Goal: Task Accomplishment & Management: Manage account settings

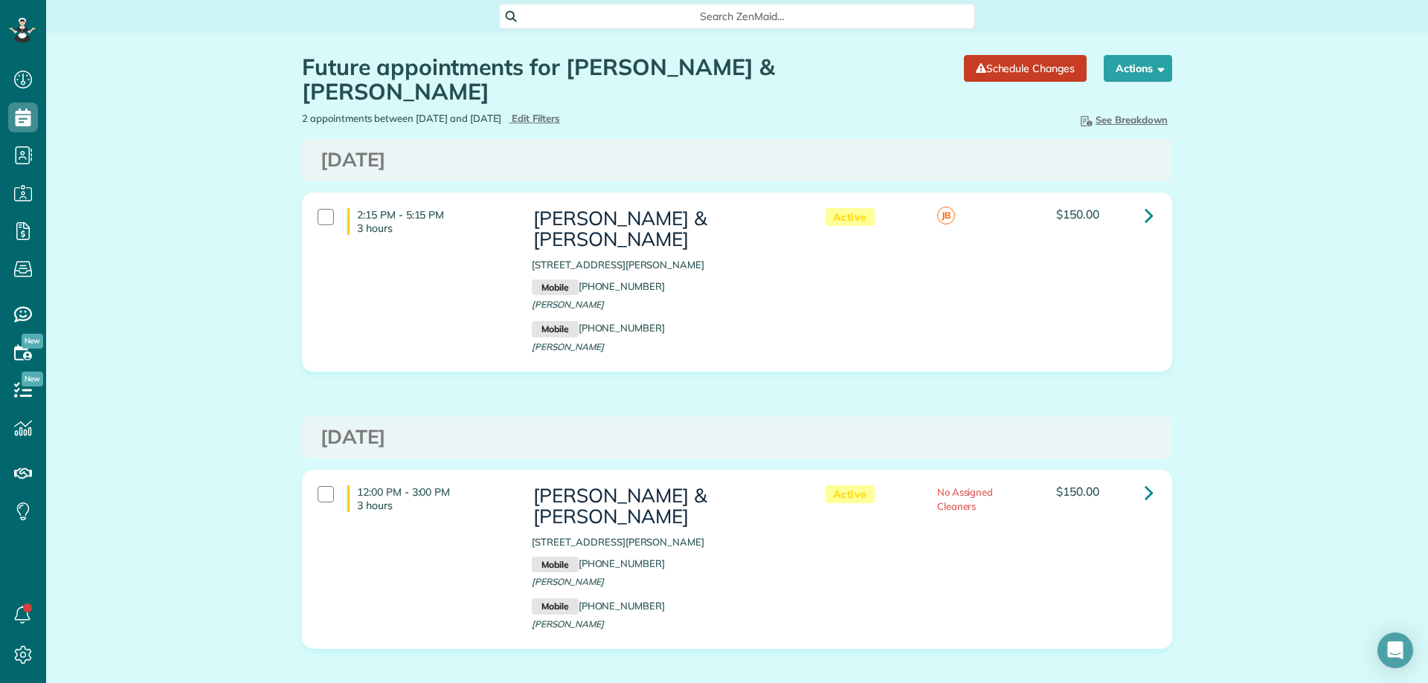
scroll to position [7, 7]
click at [1283, 495] on div "Future appointments for Nina & Mike McBride Schedule Changes Actions Create App…" at bounding box center [737, 397] width 1382 height 728
click at [1072, 606] on div "Future appointments for Nina & Mike McBride Schedule Changes Actions Create App…" at bounding box center [737, 397] width 892 height 728
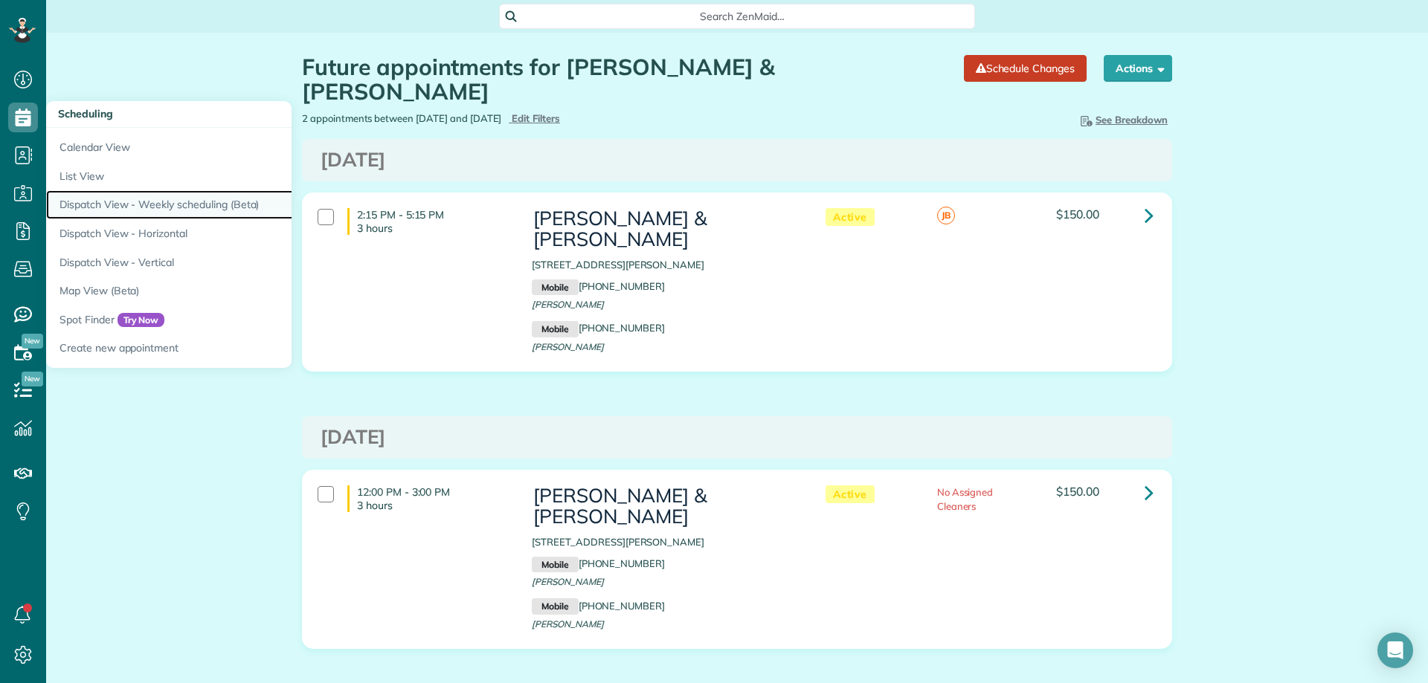
click at [129, 200] on link "Dispatch View - Weekly scheduling (Beta)" at bounding box center [232, 204] width 372 height 29
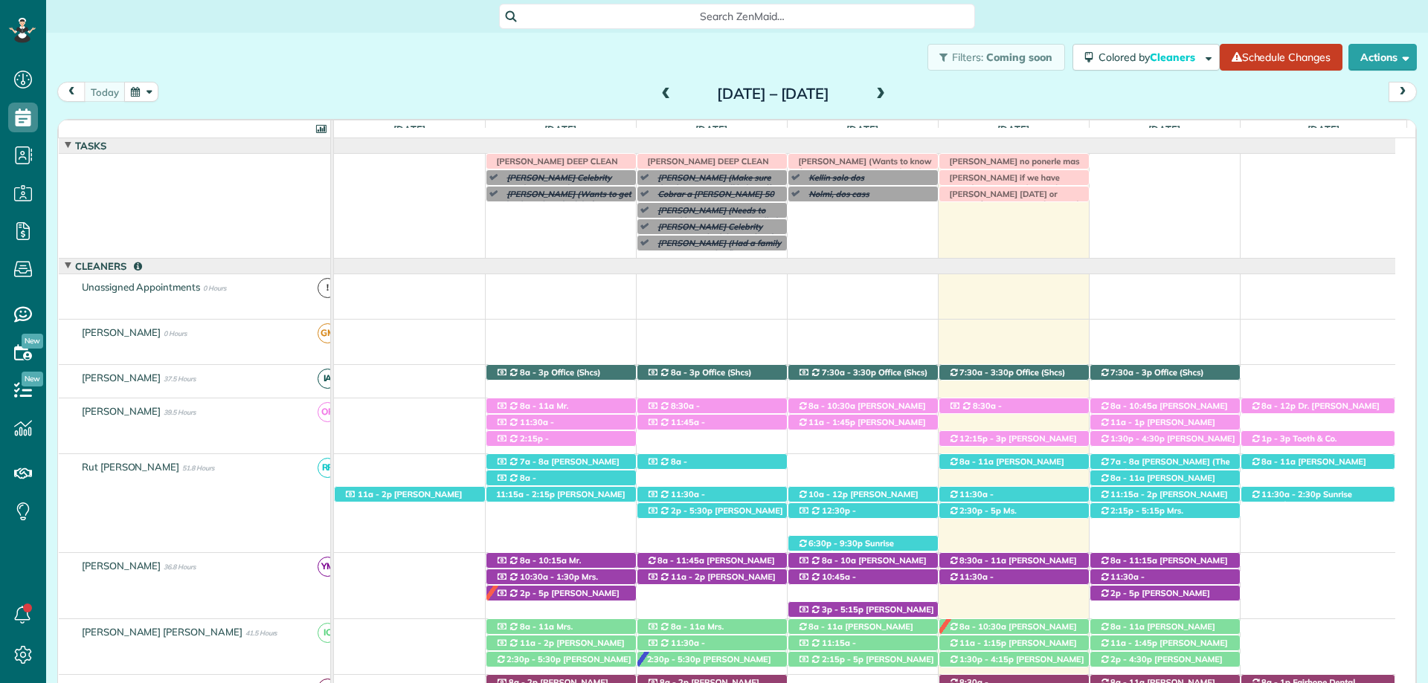
scroll to position [59, 0]
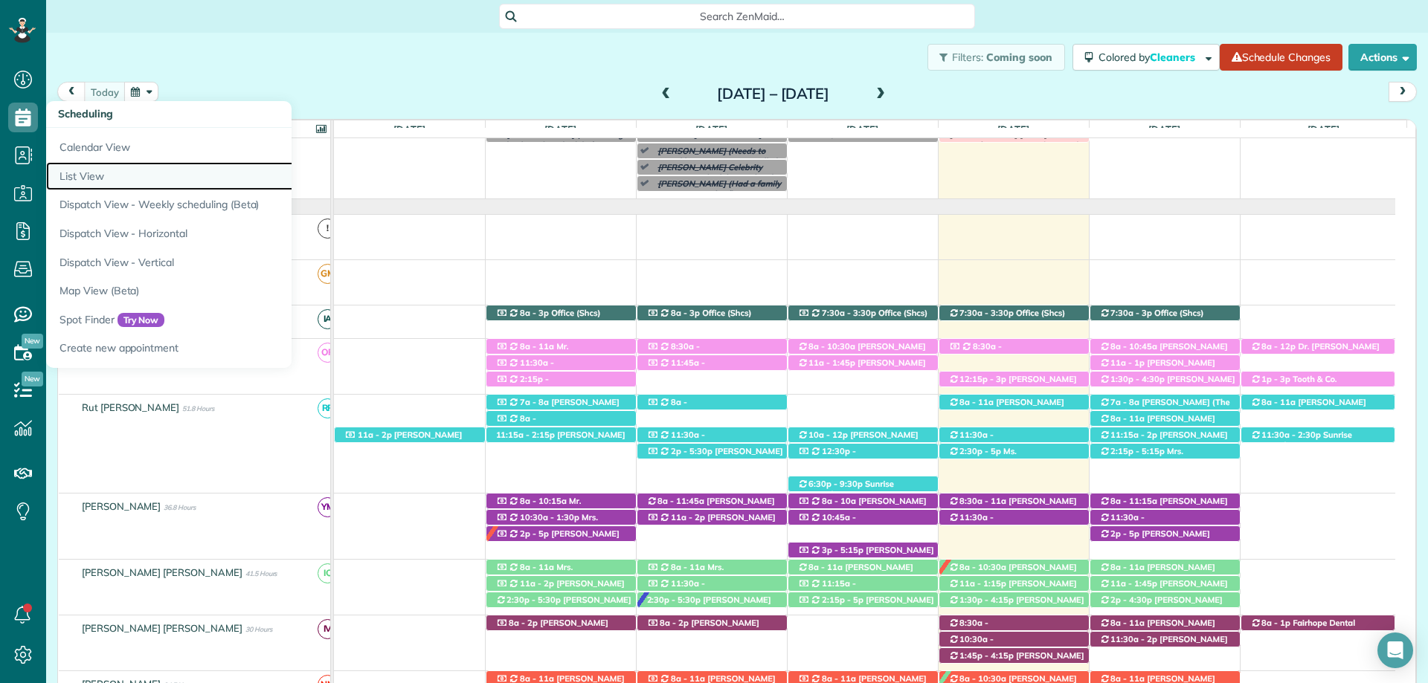
click at [149, 175] on link "List View" at bounding box center [232, 176] width 372 height 29
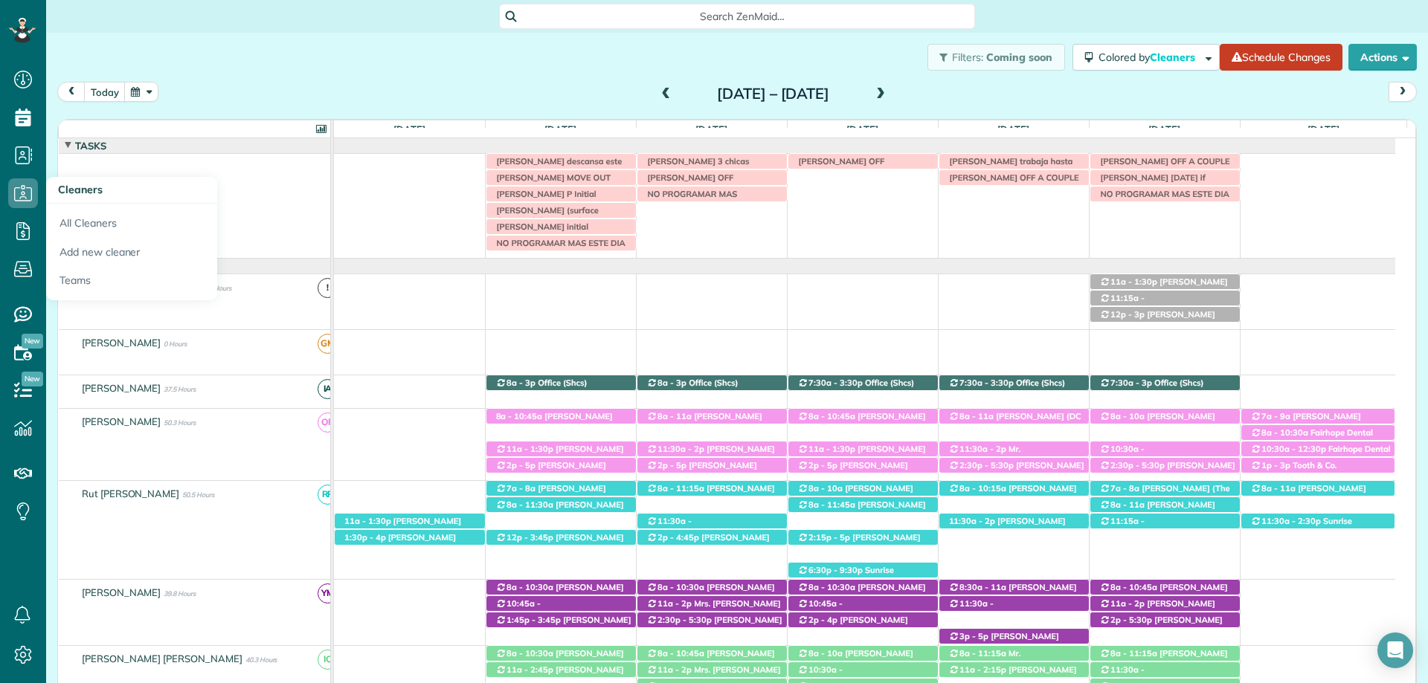
scroll to position [78, 0]
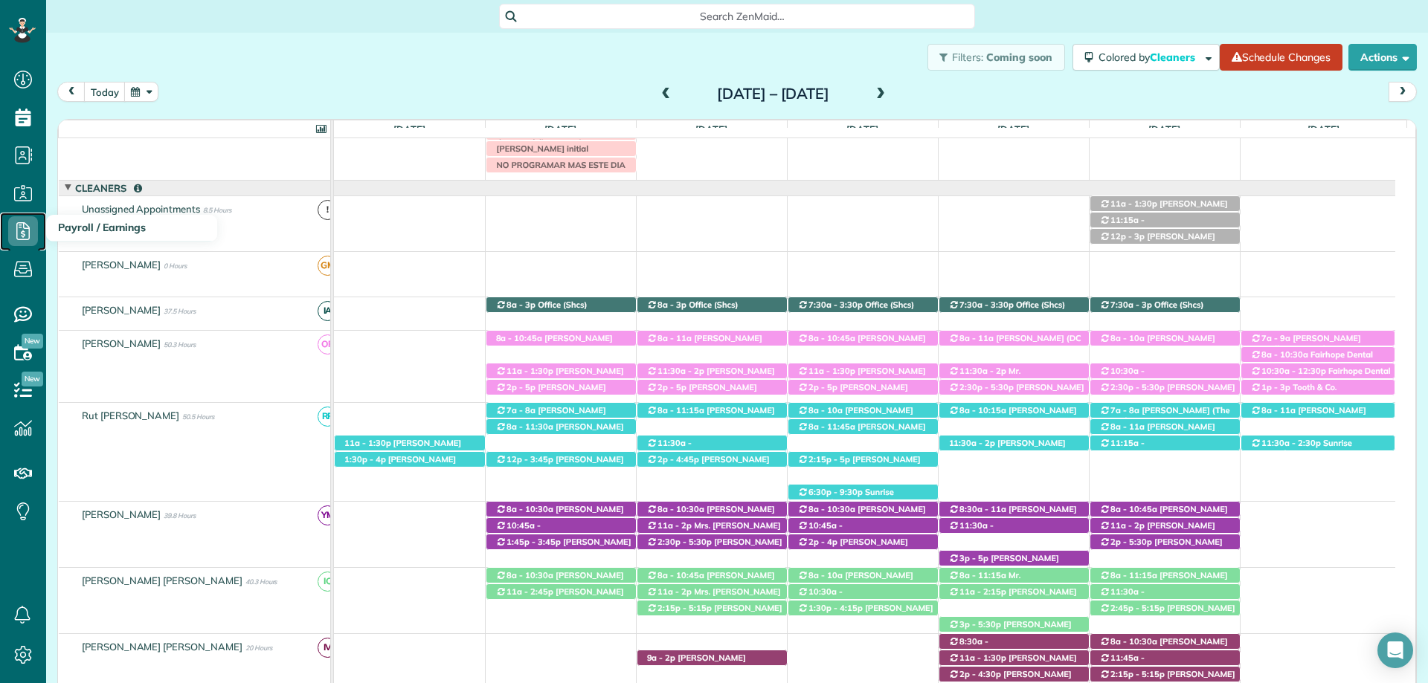
click at [33, 233] on icon at bounding box center [23, 231] width 30 height 30
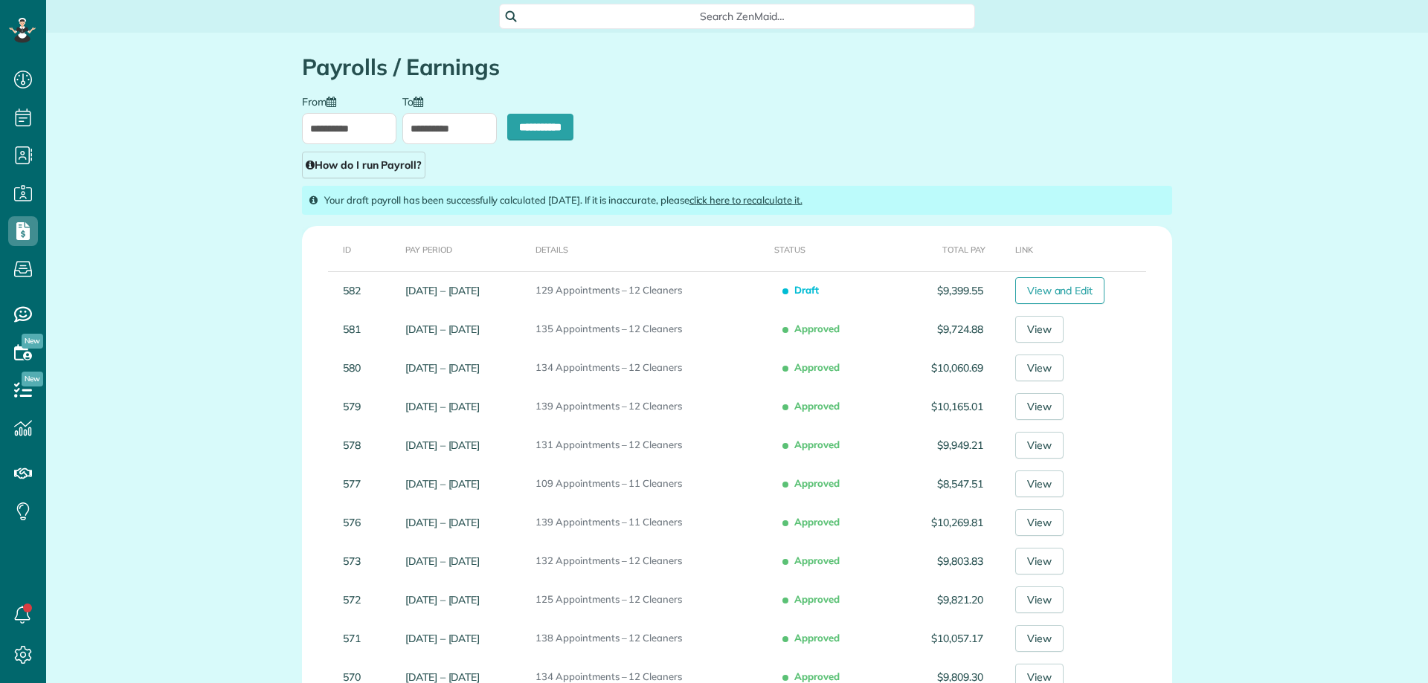
scroll to position [7, 7]
drag, startPoint x: 1095, startPoint y: 202, endPoint x: 1087, endPoint y: 183, distance: 20.3
click at [1095, 202] on div "Your draft payroll has been successfully calculated 2 days ago. If it is inaccu…" at bounding box center [737, 200] width 870 height 29
click at [624, 149] on div "**********" at bounding box center [737, 136] width 892 height 84
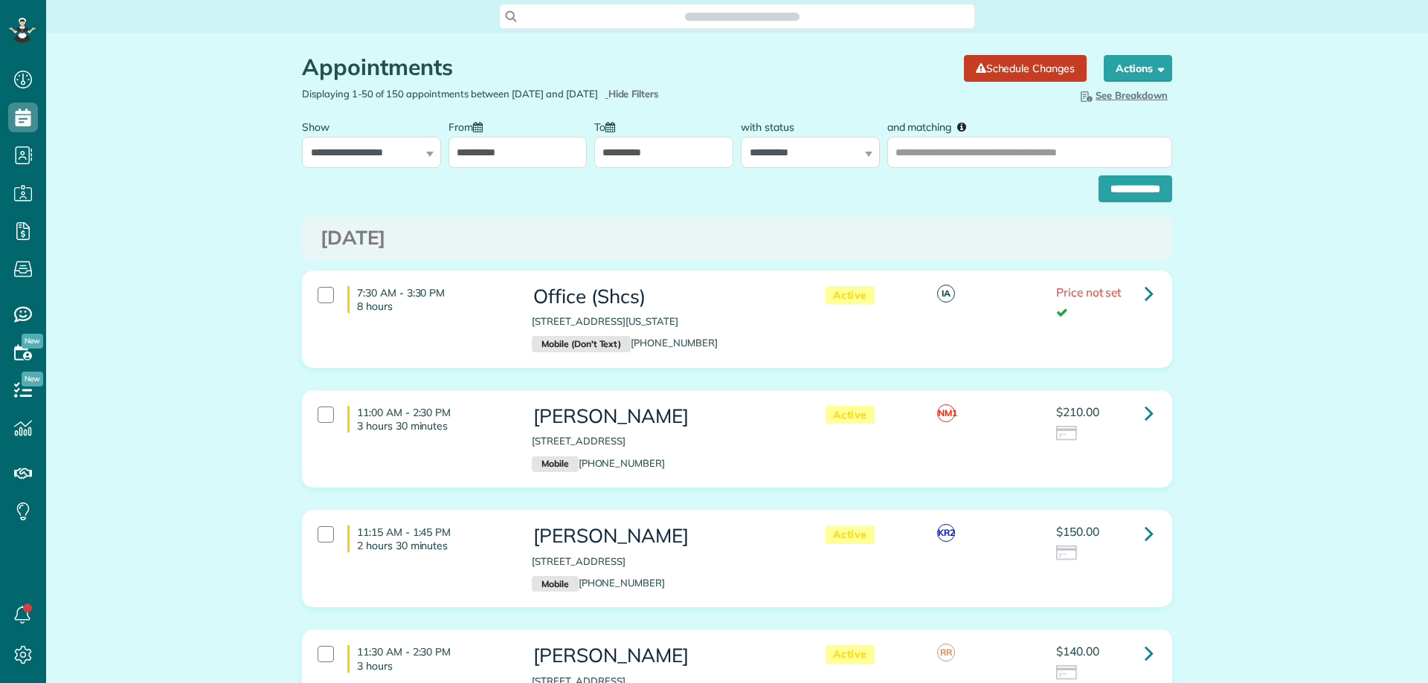
select select "**********"
select select
click at [1146, 190] on input "**********" at bounding box center [1135, 188] width 74 height 27
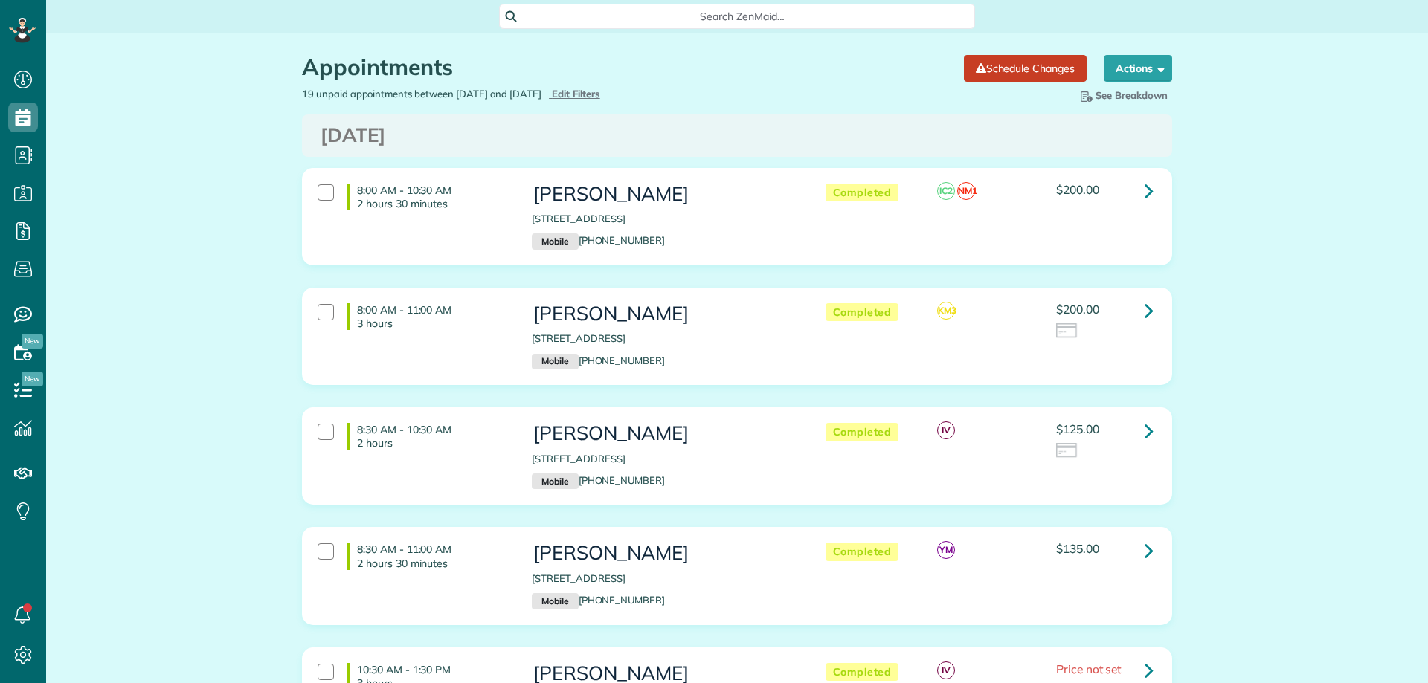
scroll to position [74, 0]
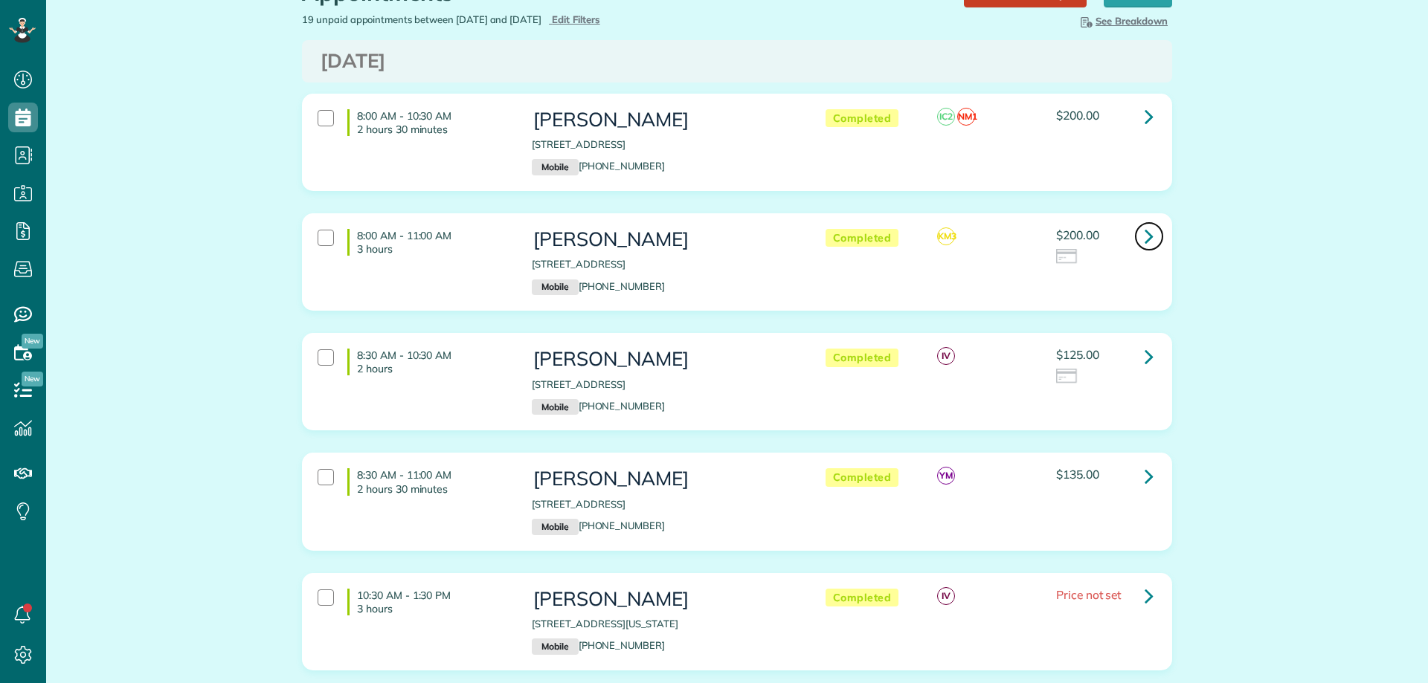
click at [1144, 231] on icon at bounding box center [1148, 236] width 9 height 26
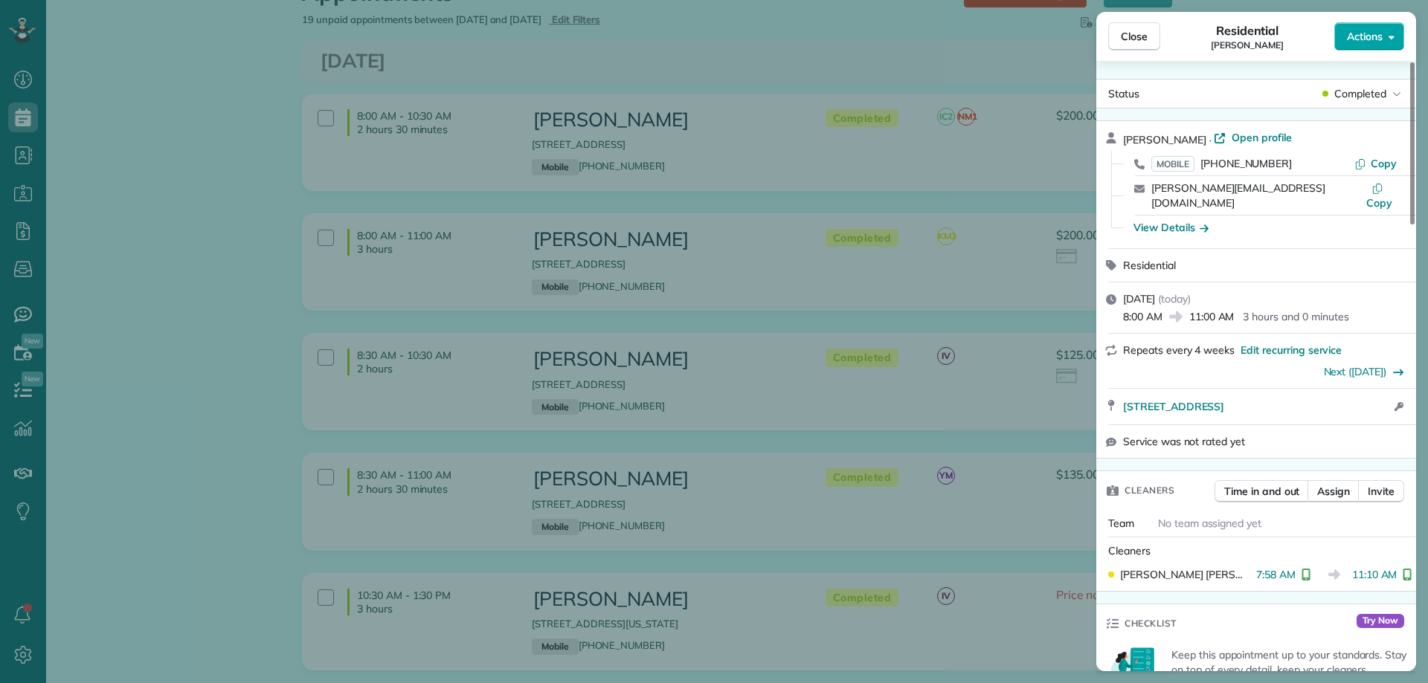
click at [1379, 29] on span "Actions" at bounding box center [1365, 36] width 36 height 15
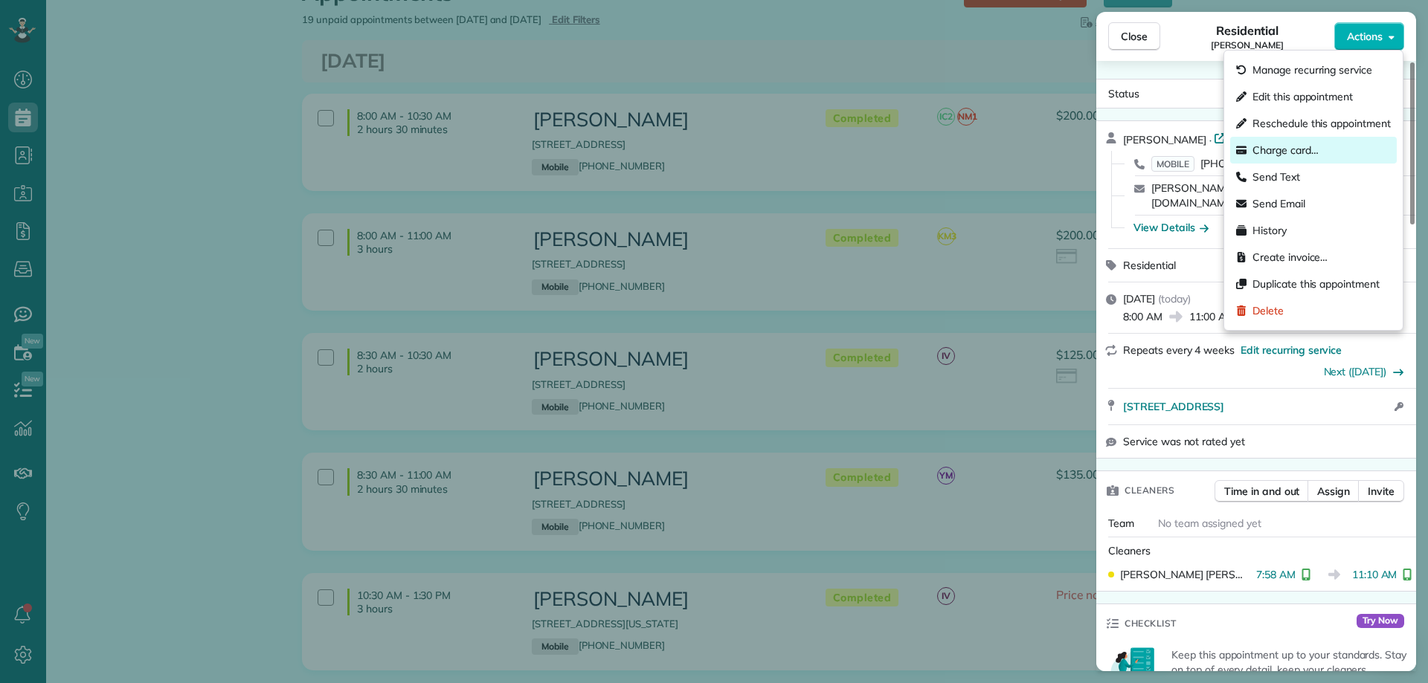
click at [1311, 144] on span "Charge card…" at bounding box center [1285, 150] width 66 height 15
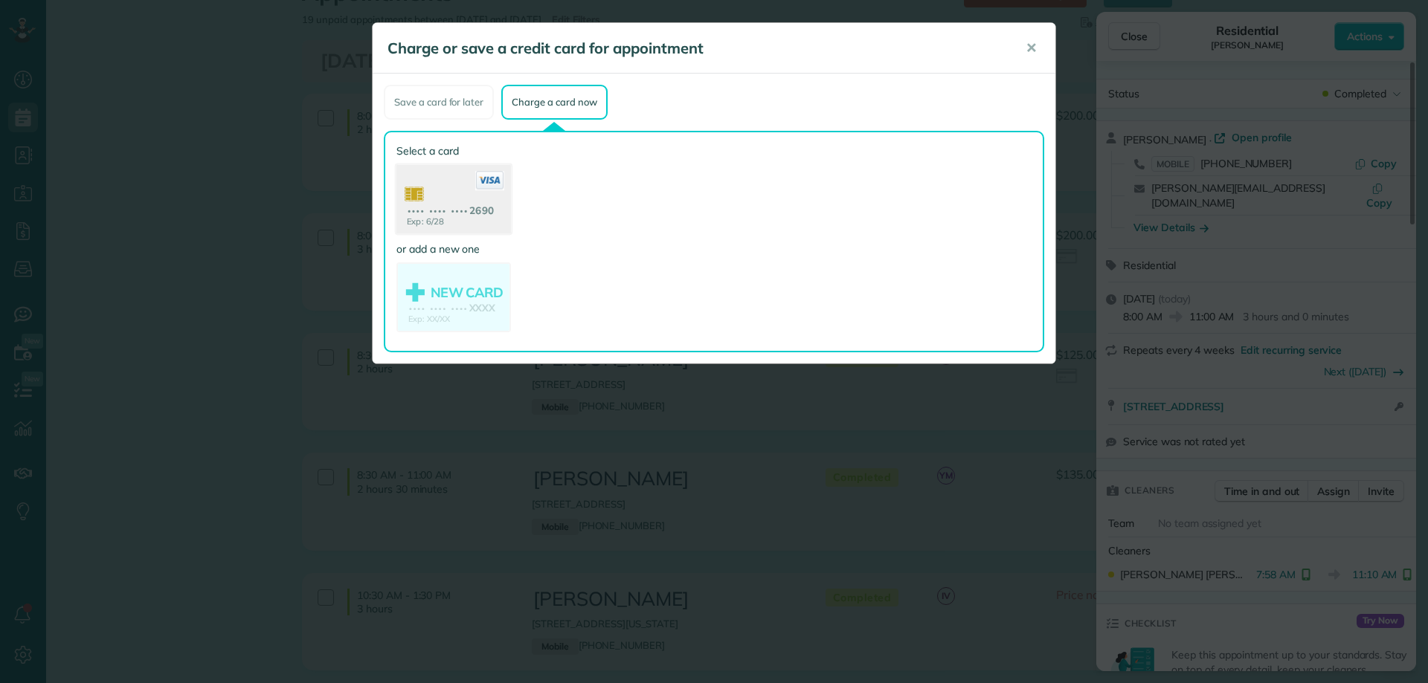
click at [442, 198] on use at bounding box center [453, 201] width 115 height 72
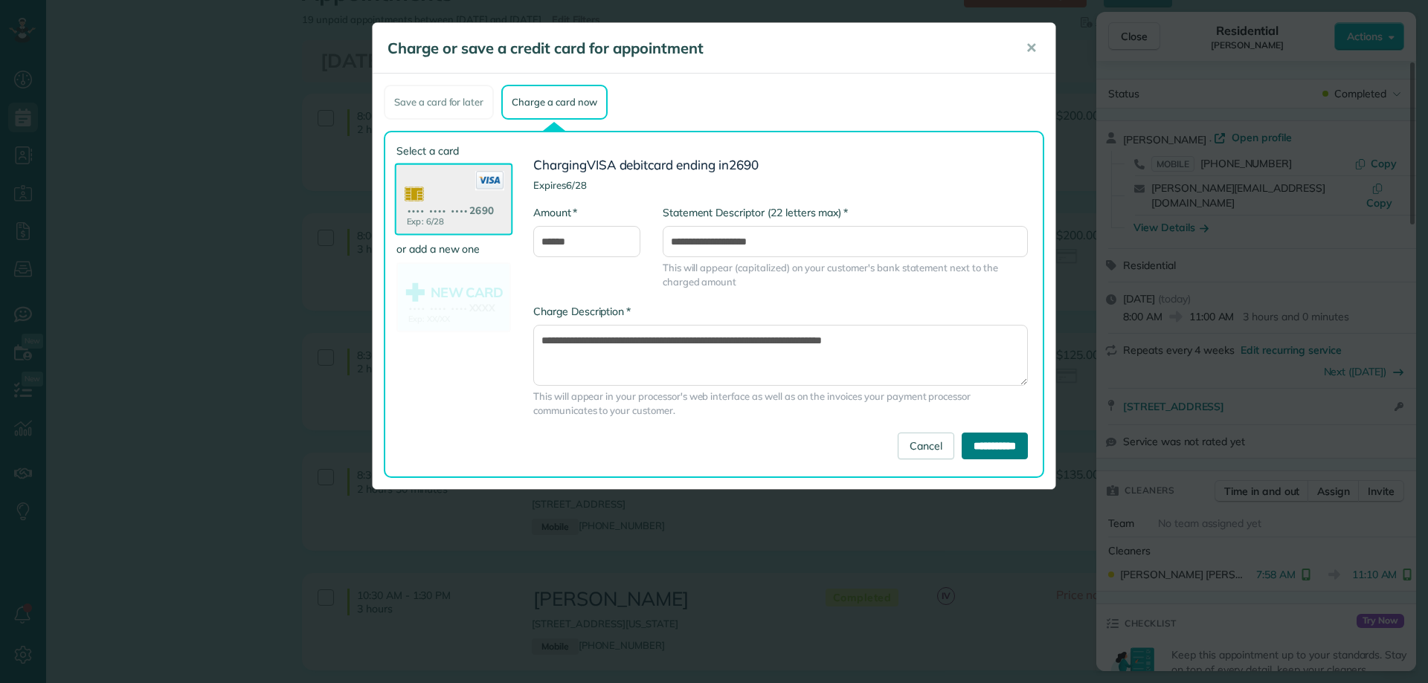
click at [994, 447] on input "**********" at bounding box center [994, 446] width 66 height 27
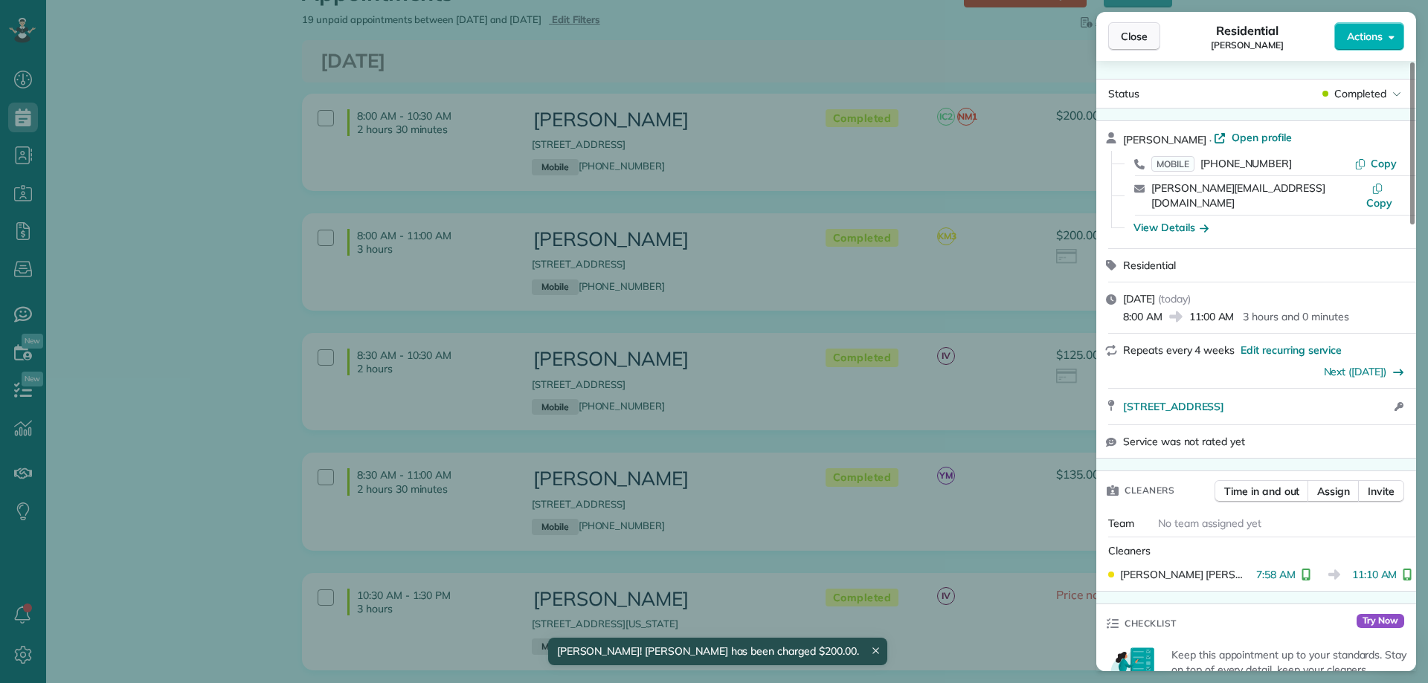
click at [1130, 36] on span "Close" at bounding box center [1134, 36] width 27 height 15
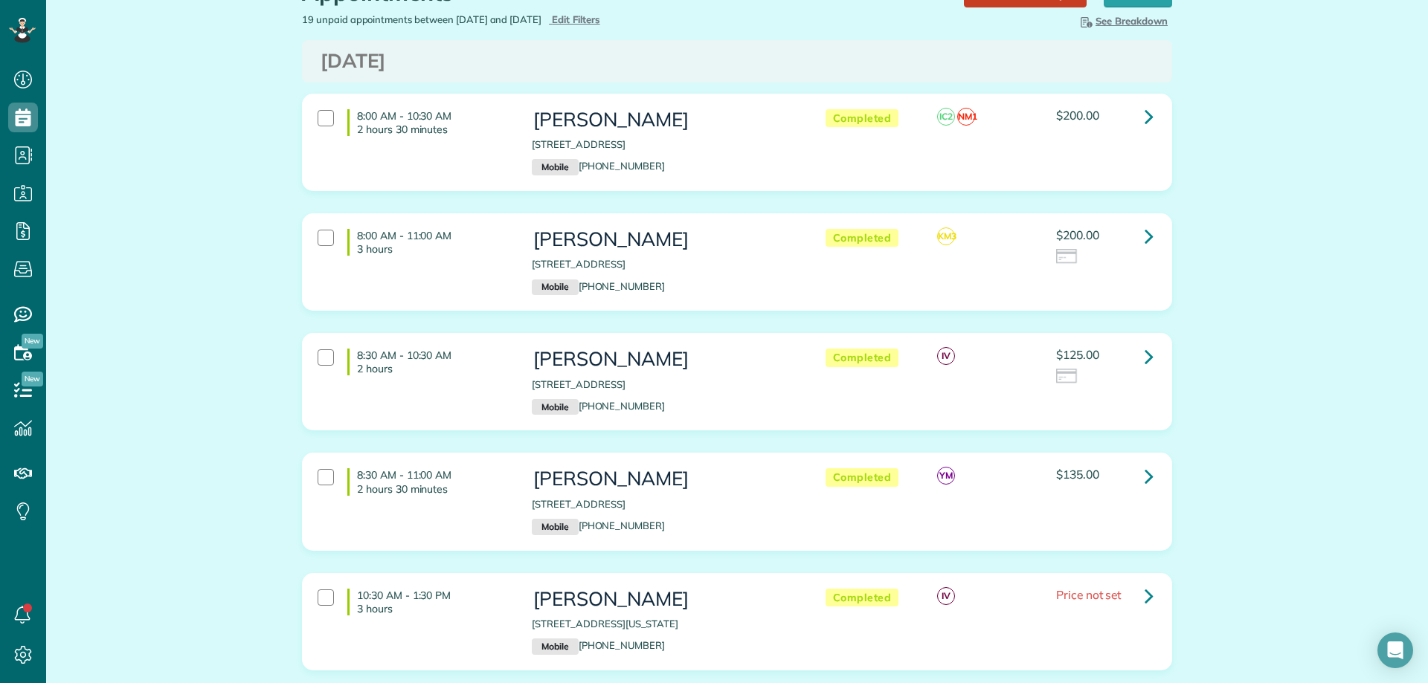
scroll to position [149, 0]
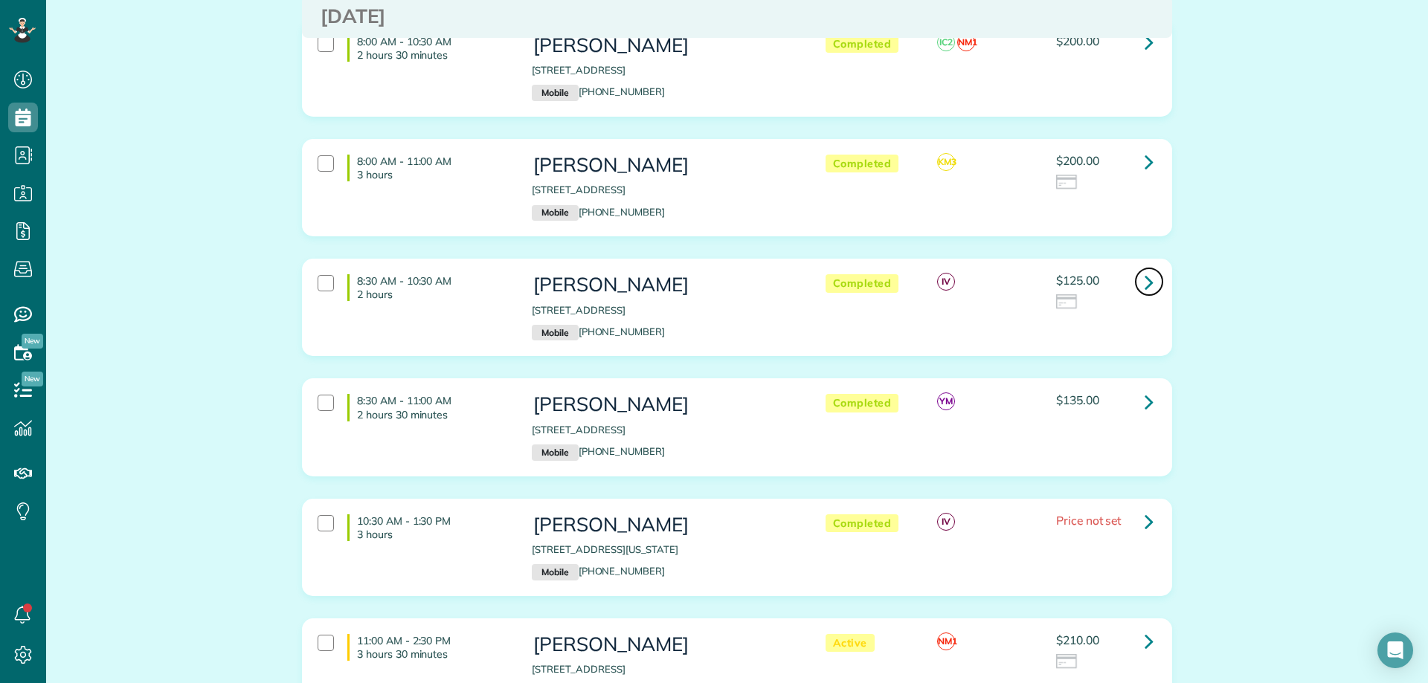
click at [1138, 280] on link at bounding box center [1149, 282] width 30 height 30
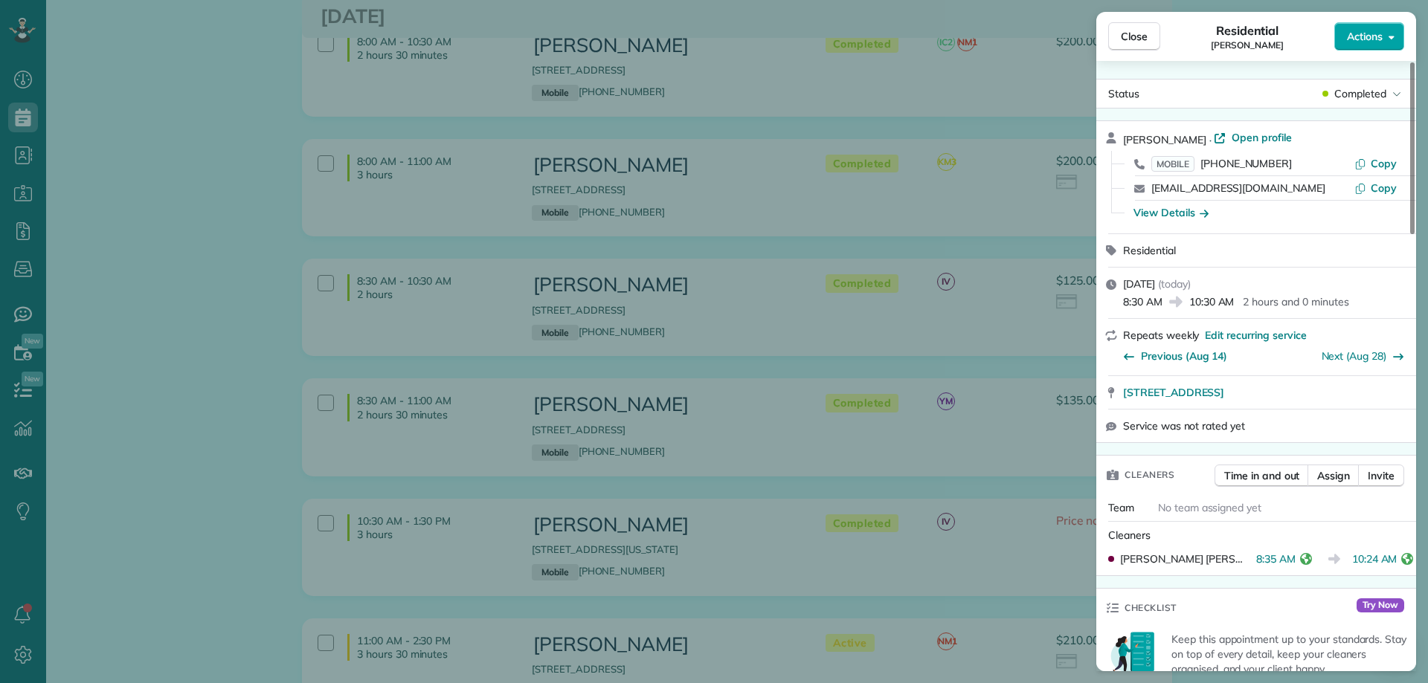
click at [1383, 40] on button "Actions" at bounding box center [1369, 36] width 70 height 28
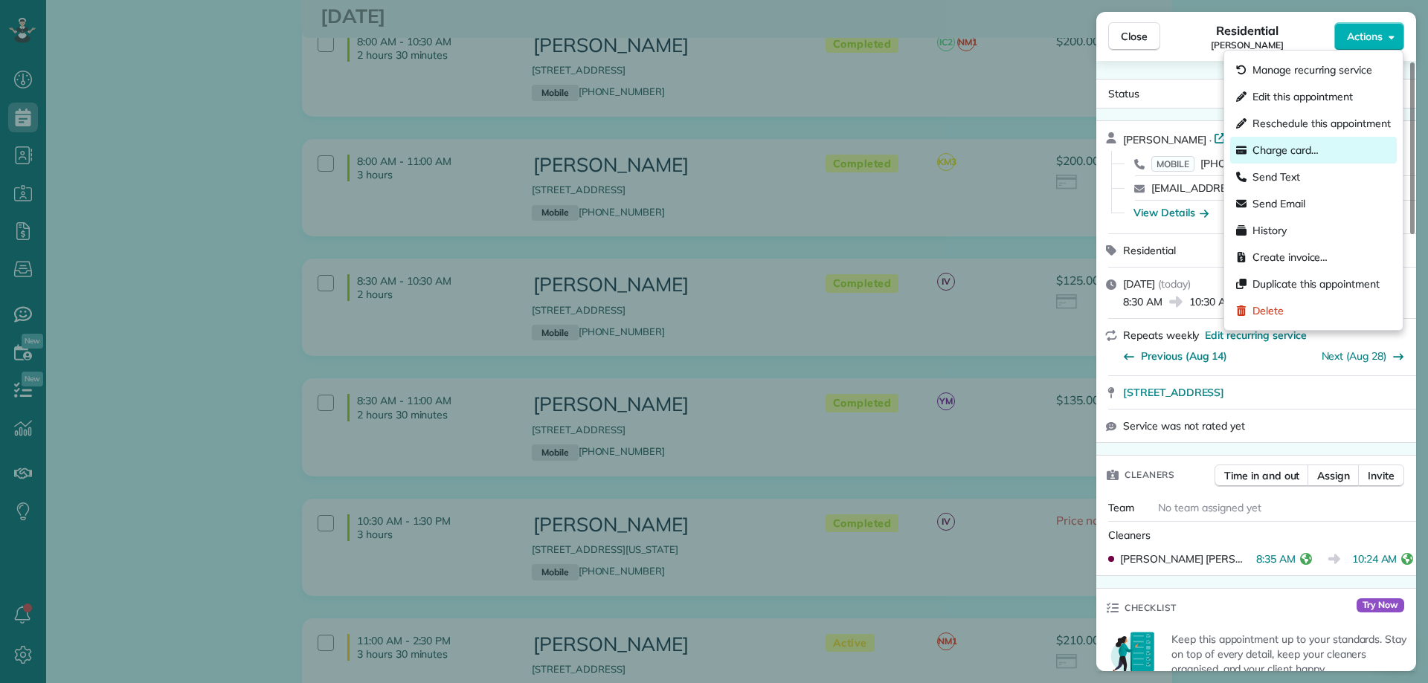
click at [1297, 151] on span "Charge card…" at bounding box center [1285, 150] width 66 height 15
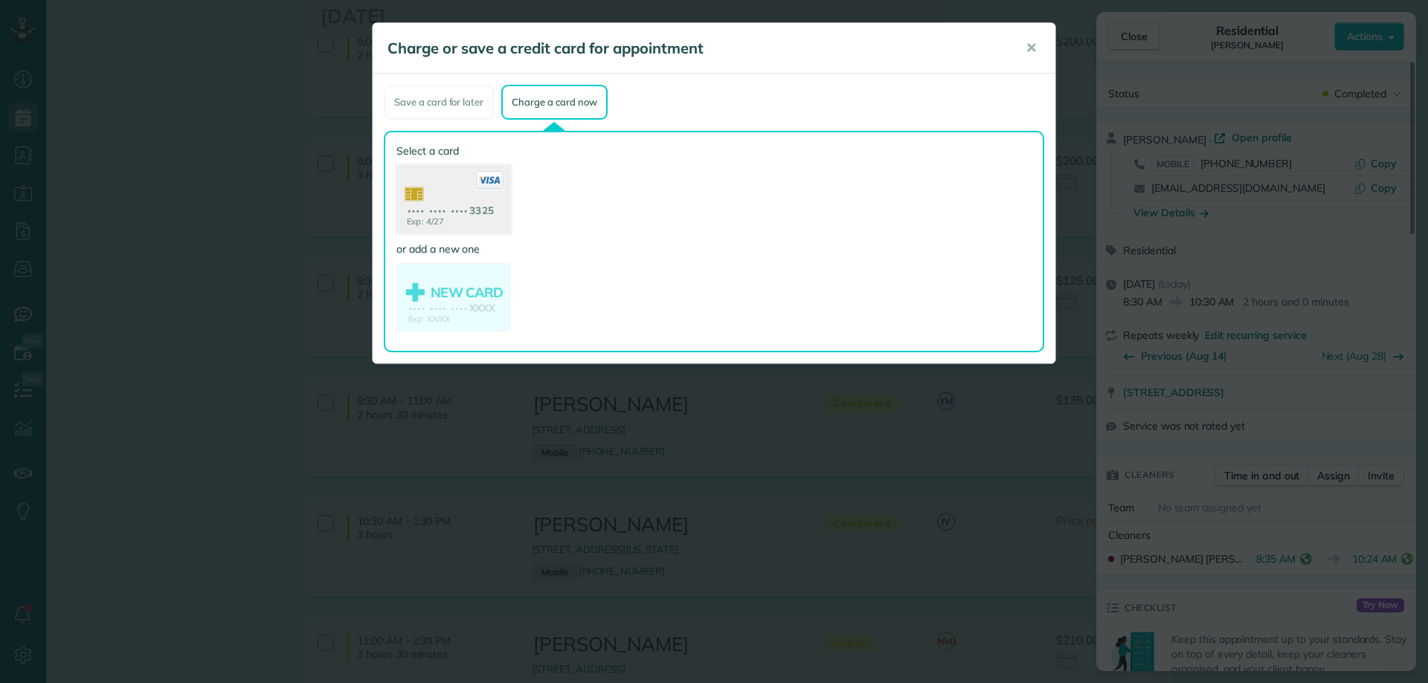
click at [439, 195] on use at bounding box center [453, 201] width 115 height 72
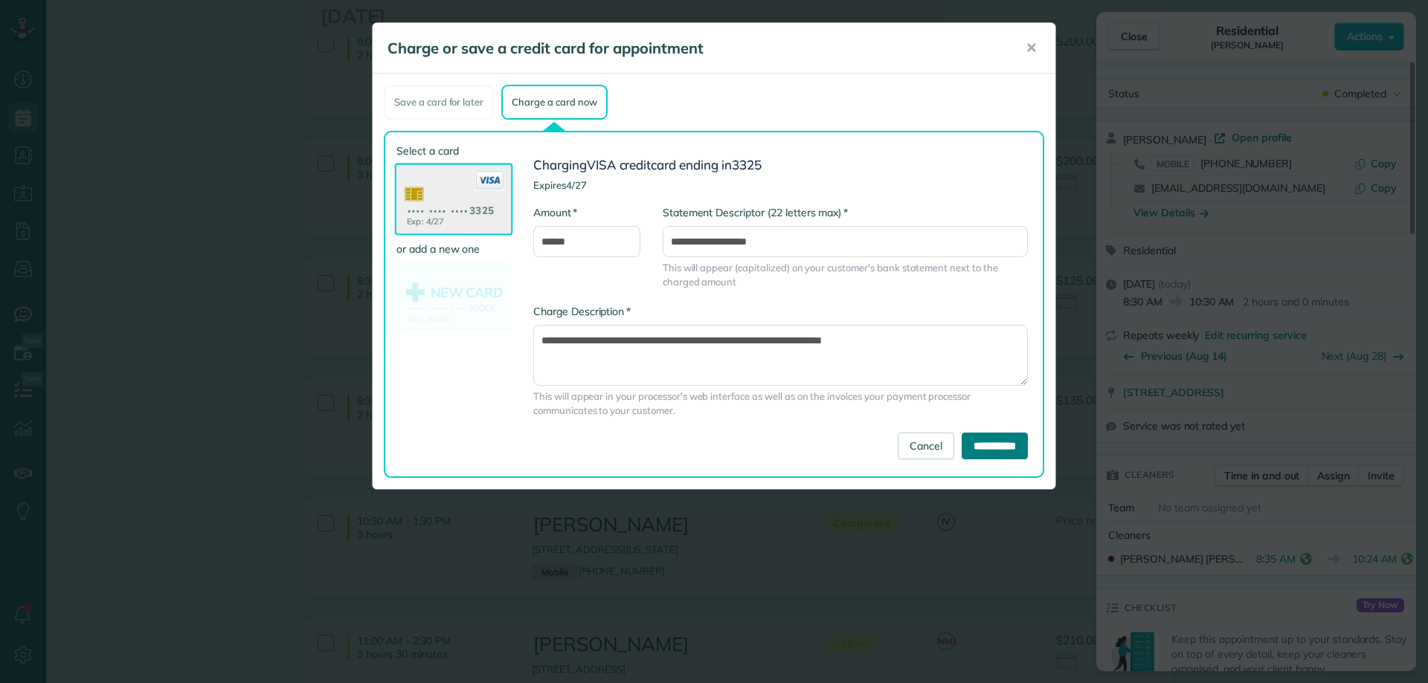
click at [990, 443] on input "**********" at bounding box center [994, 446] width 66 height 27
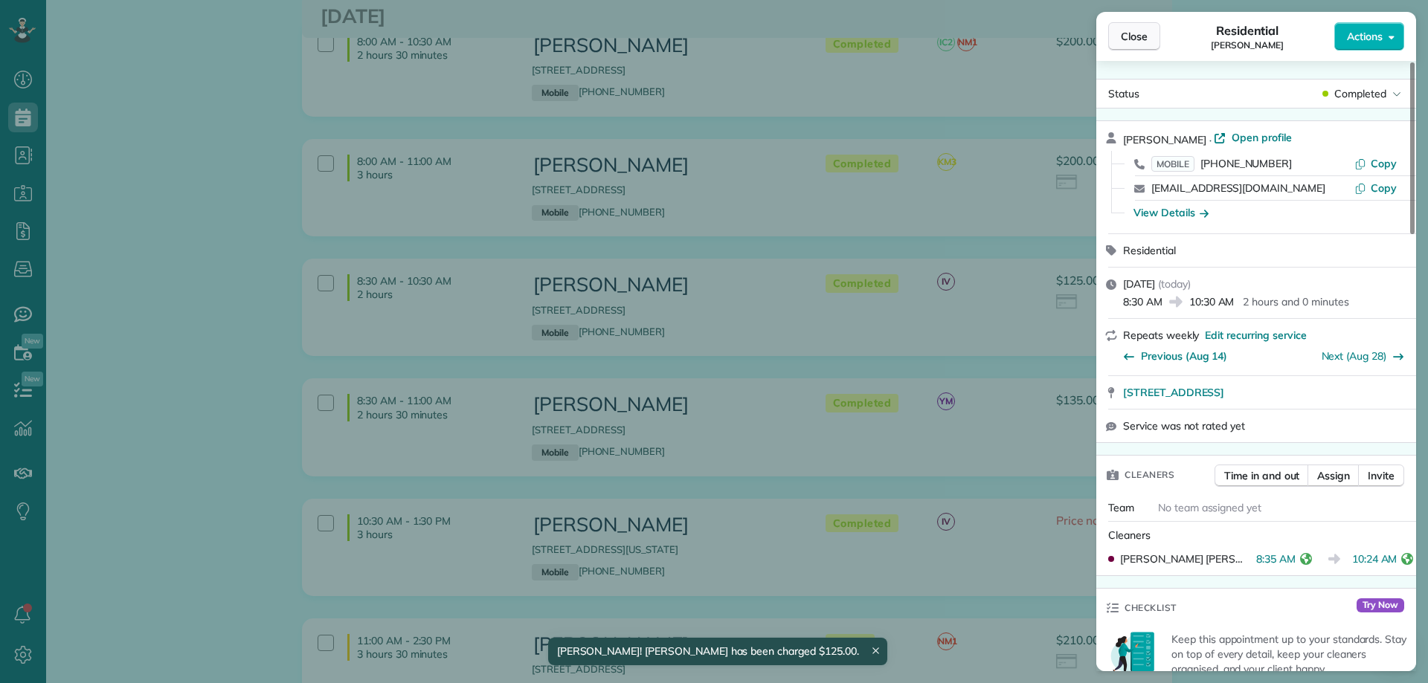
click at [1140, 34] on span "Close" at bounding box center [1134, 36] width 27 height 15
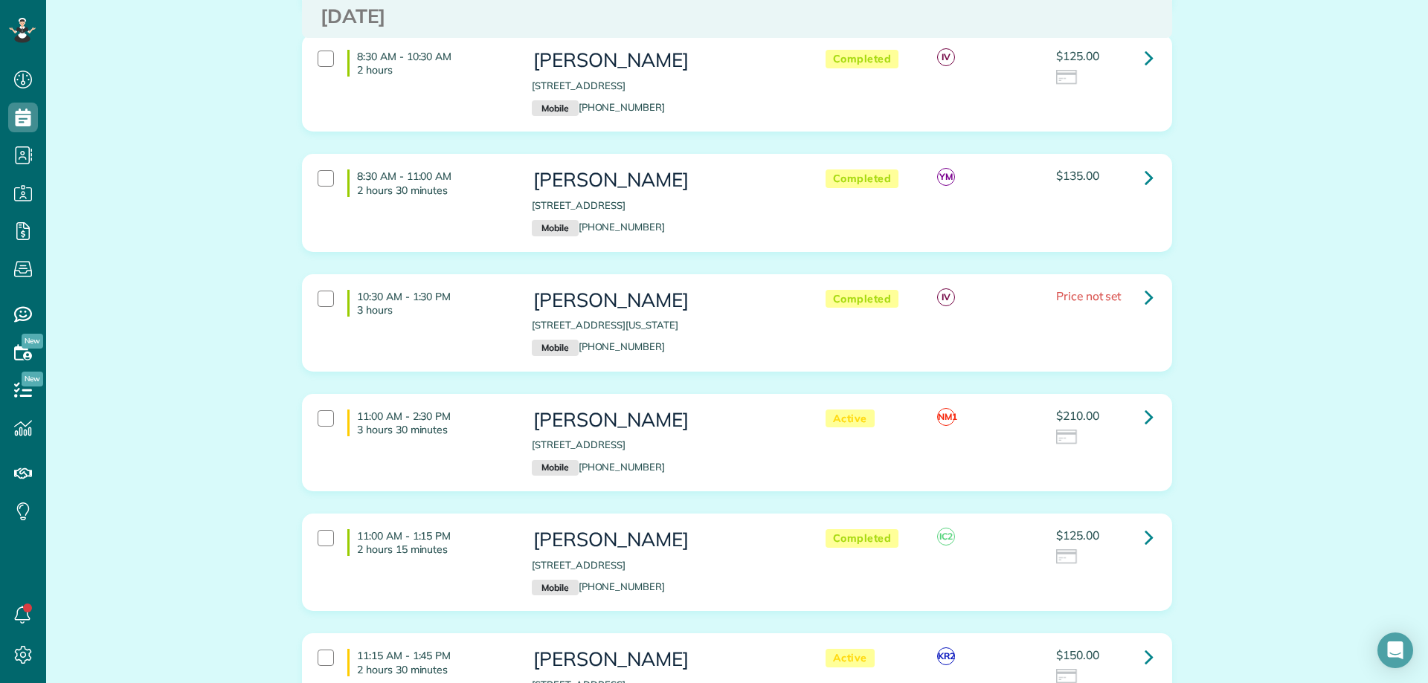
scroll to position [372, 0]
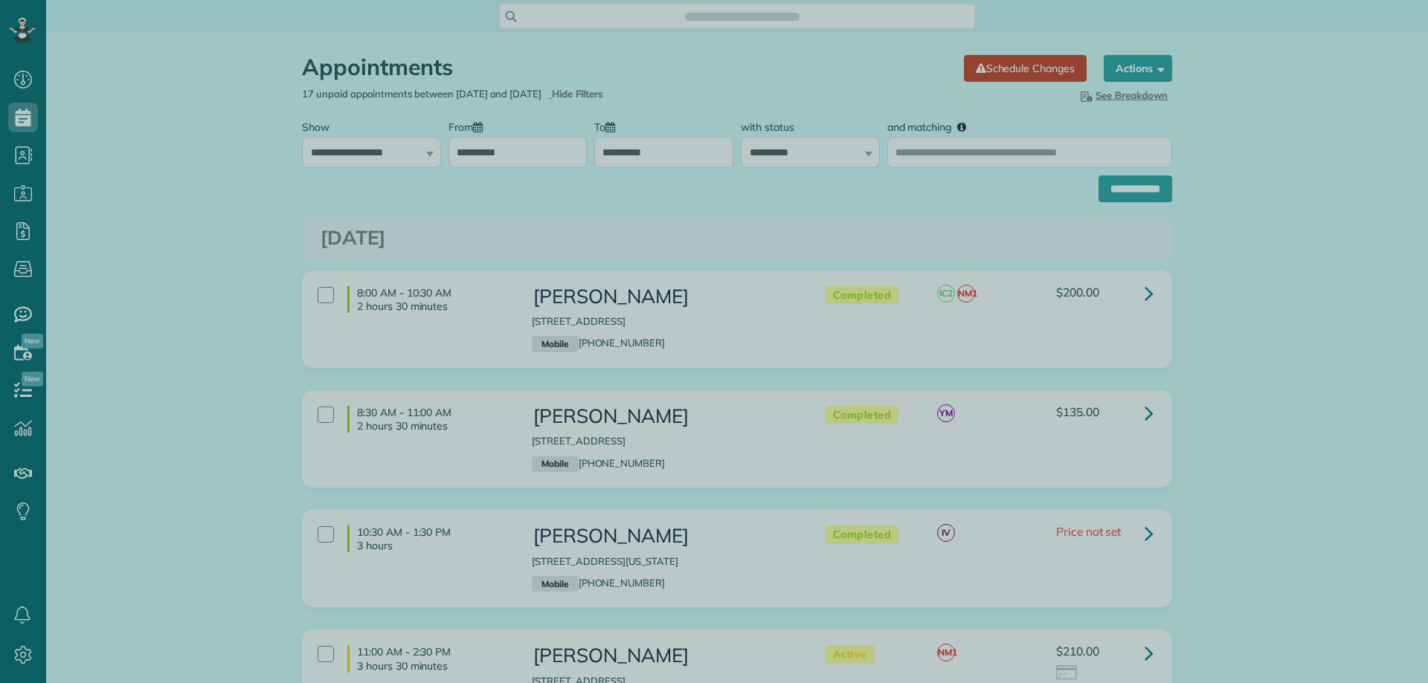
scroll to position [446, 0]
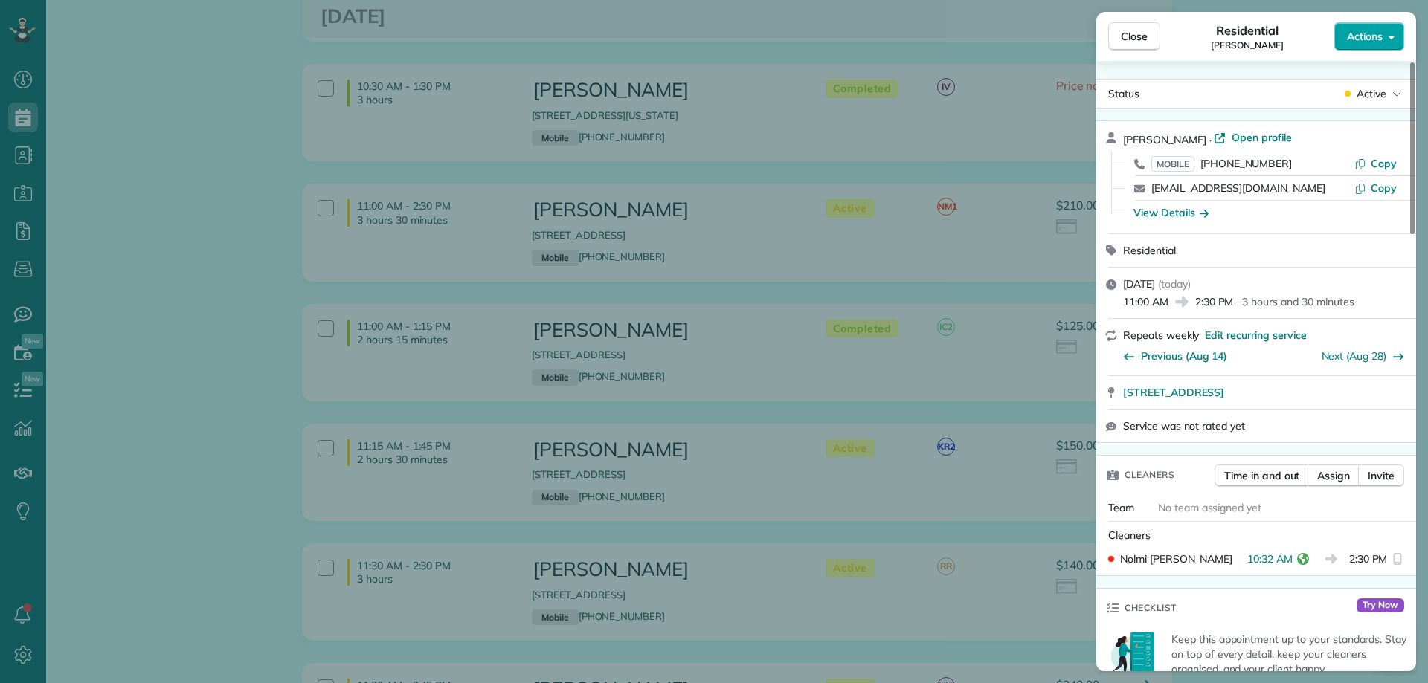
click at [1373, 32] on span "Actions" at bounding box center [1365, 36] width 36 height 15
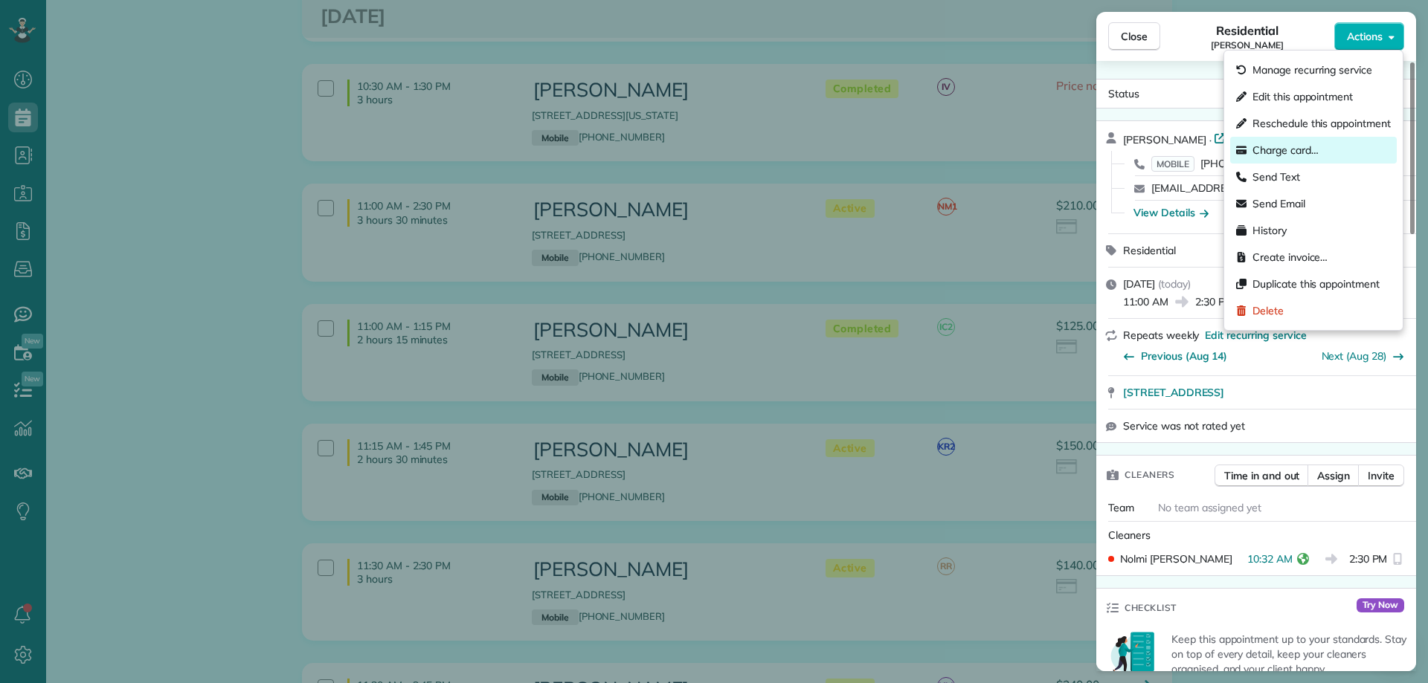
click at [1310, 146] on span "Charge card…" at bounding box center [1285, 150] width 66 height 15
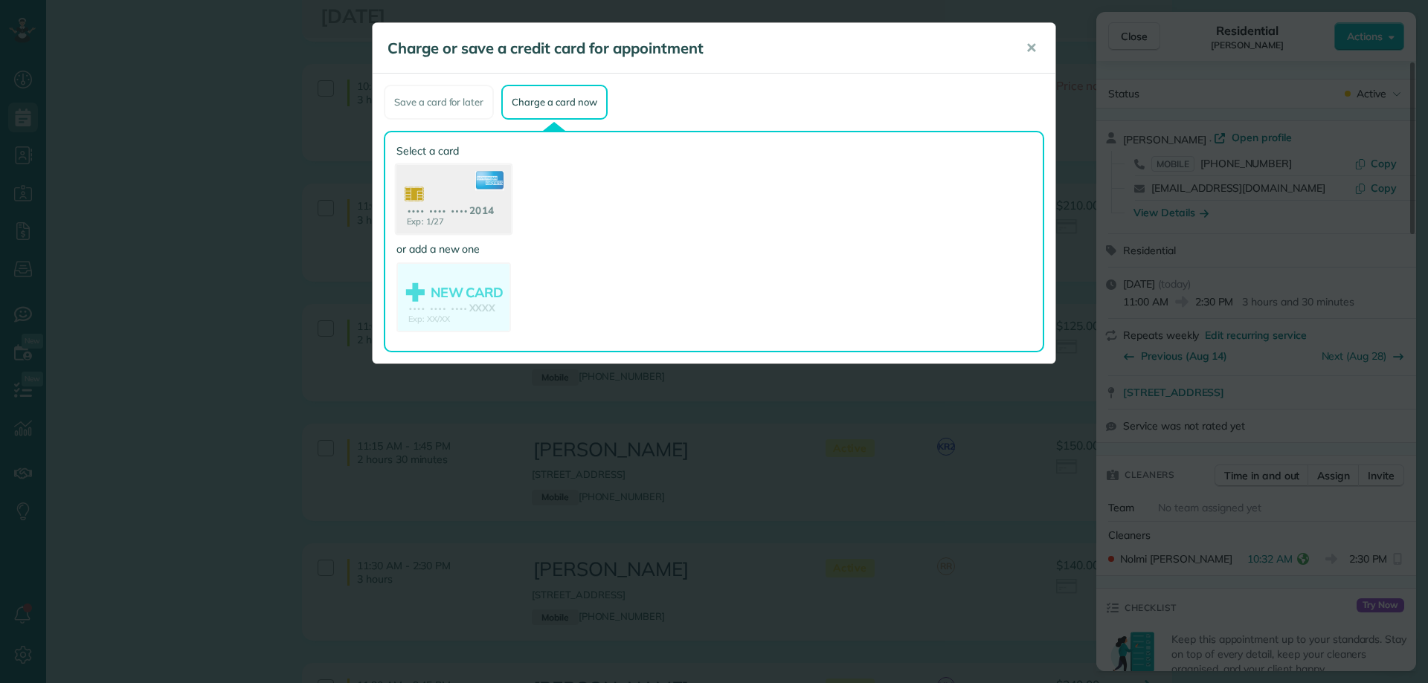
click at [465, 199] on use at bounding box center [453, 201] width 115 height 72
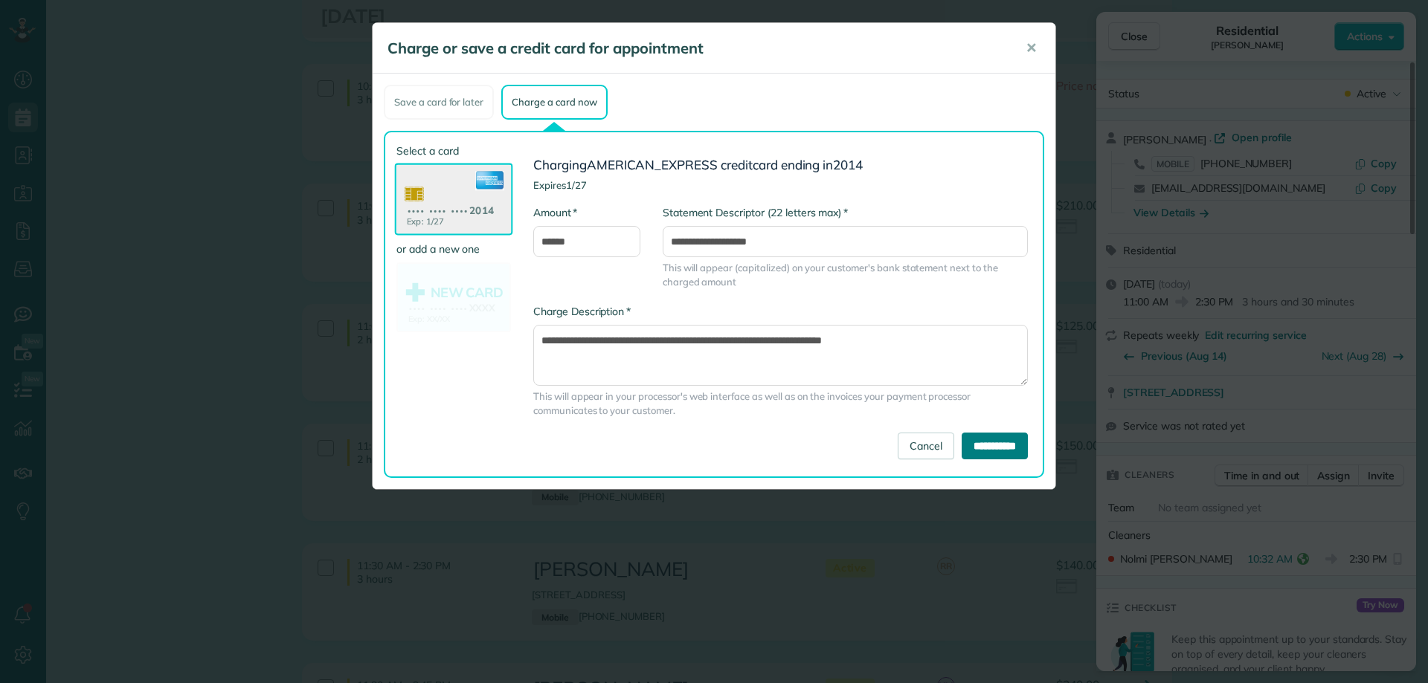
click at [980, 444] on input "**********" at bounding box center [994, 446] width 66 height 27
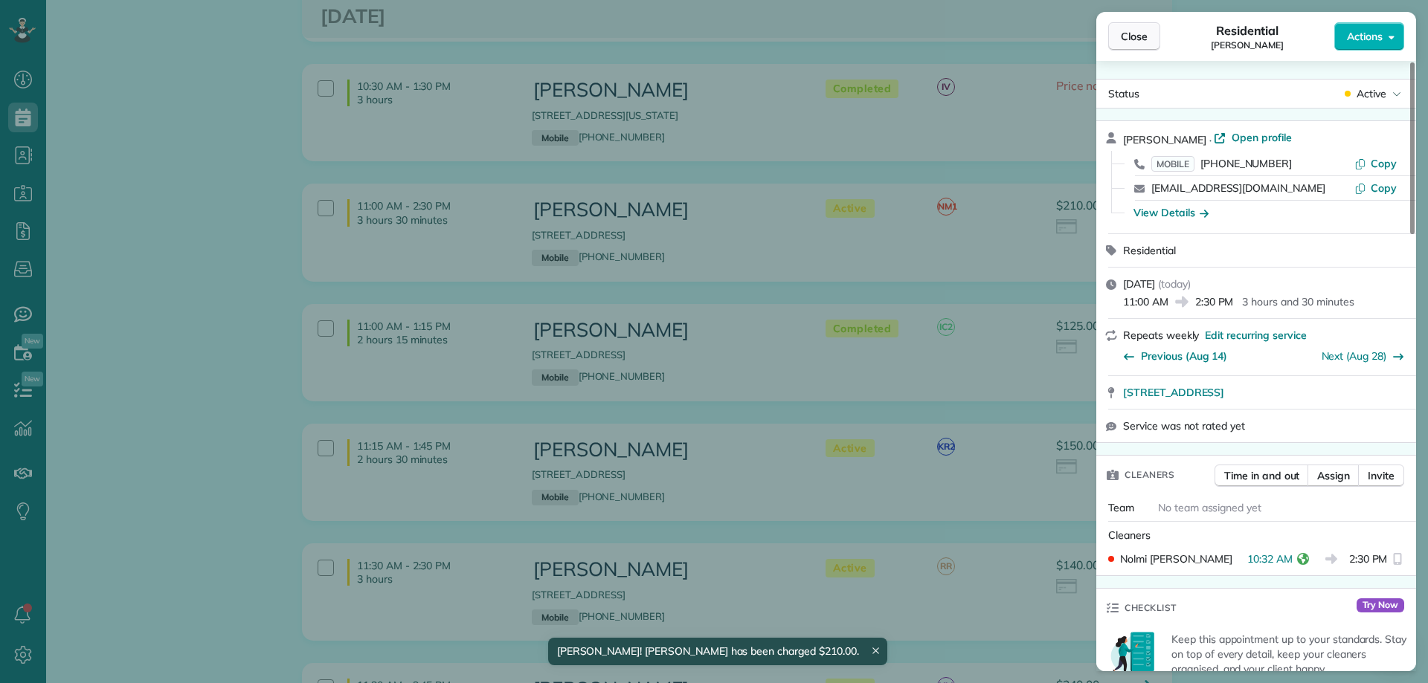
click at [1125, 39] on span "Close" at bounding box center [1134, 36] width 27 height 15
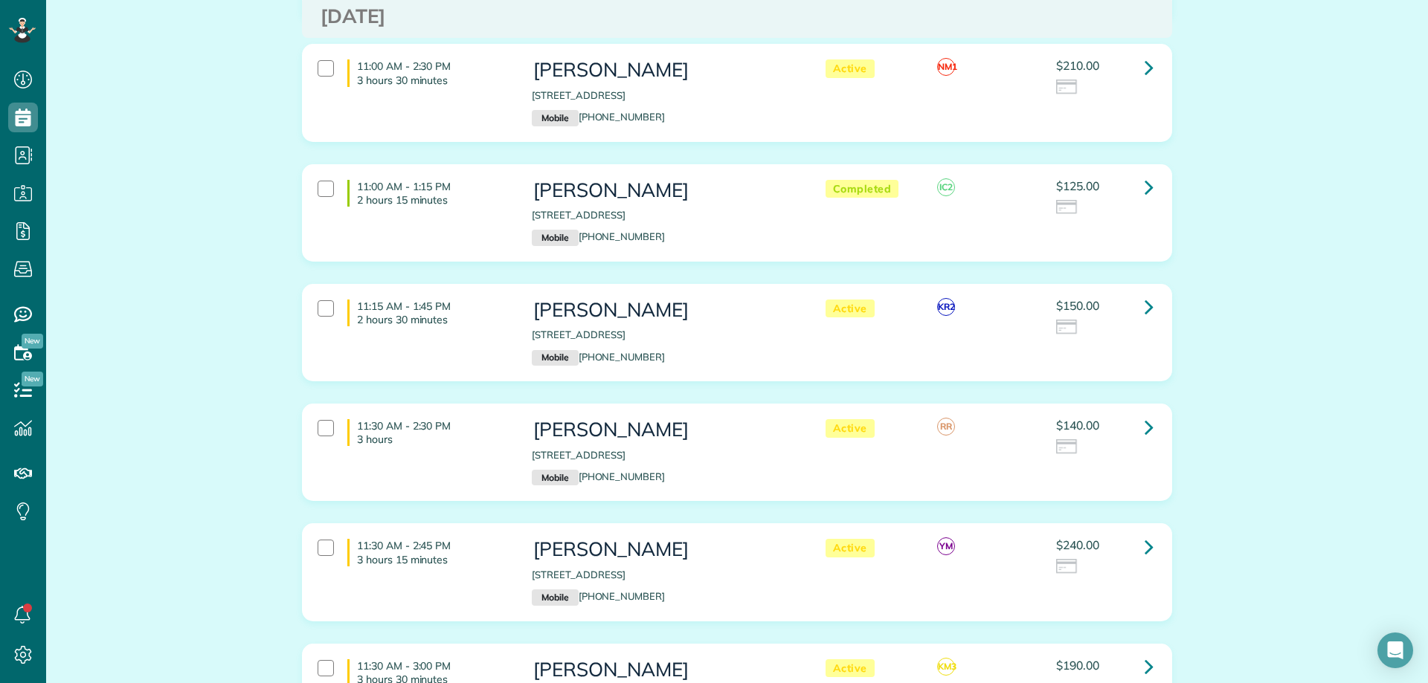
scroll to position [595, 0]
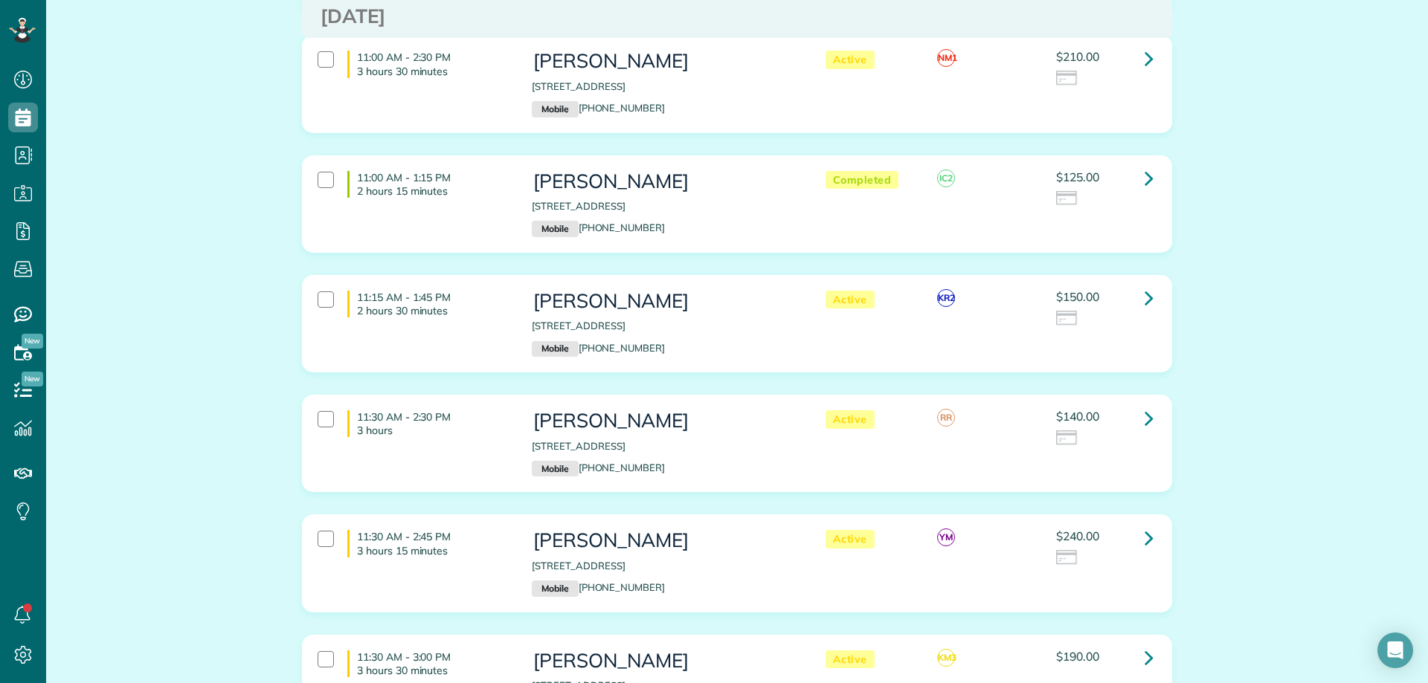
click at [1124, 180] on div "$125.00" at bounding box center [1104, 189] width 97 height 36
click at [1120, 180] on div "$125.00" at bounding box center [1104, 189] width 97 height 36
click at [1144, 172] on icon at bounding box center [1148, 178] width 9 height 26
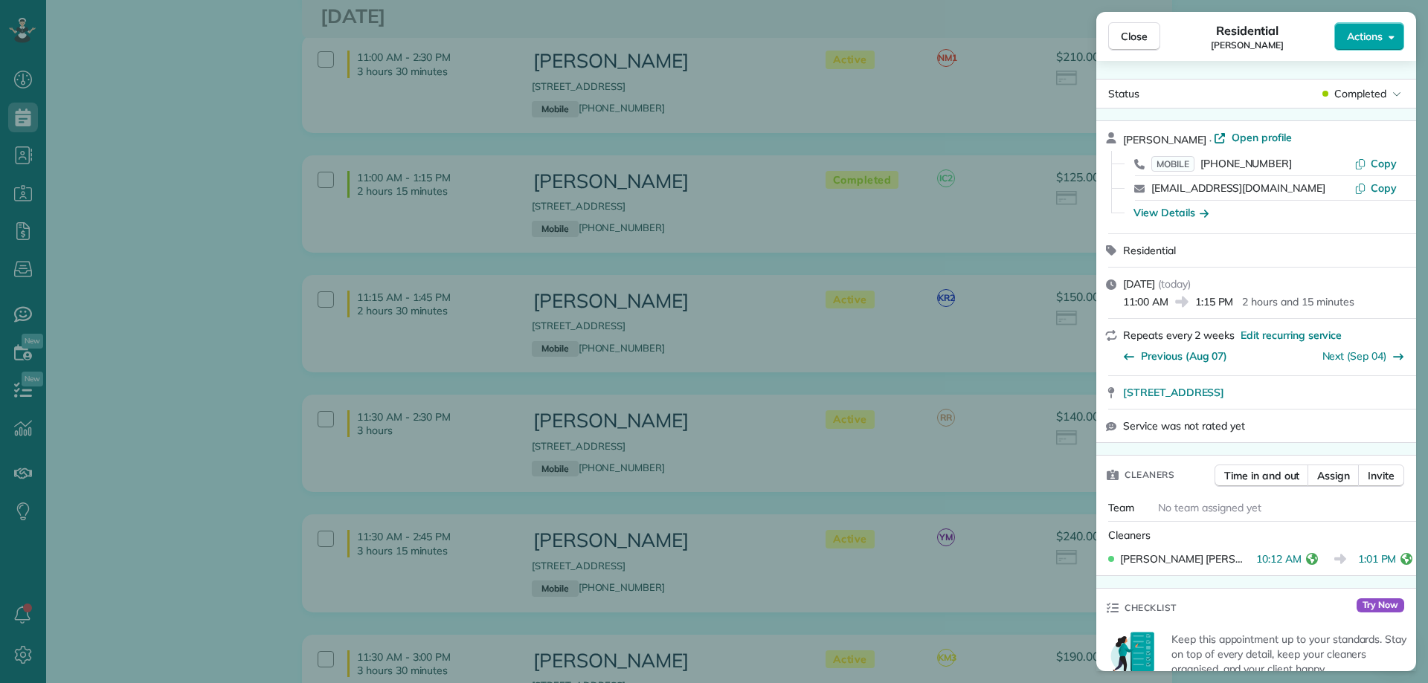
click at [1385, 36] on button "Actions" at bounding box center [1369, 36] width 70 height 28
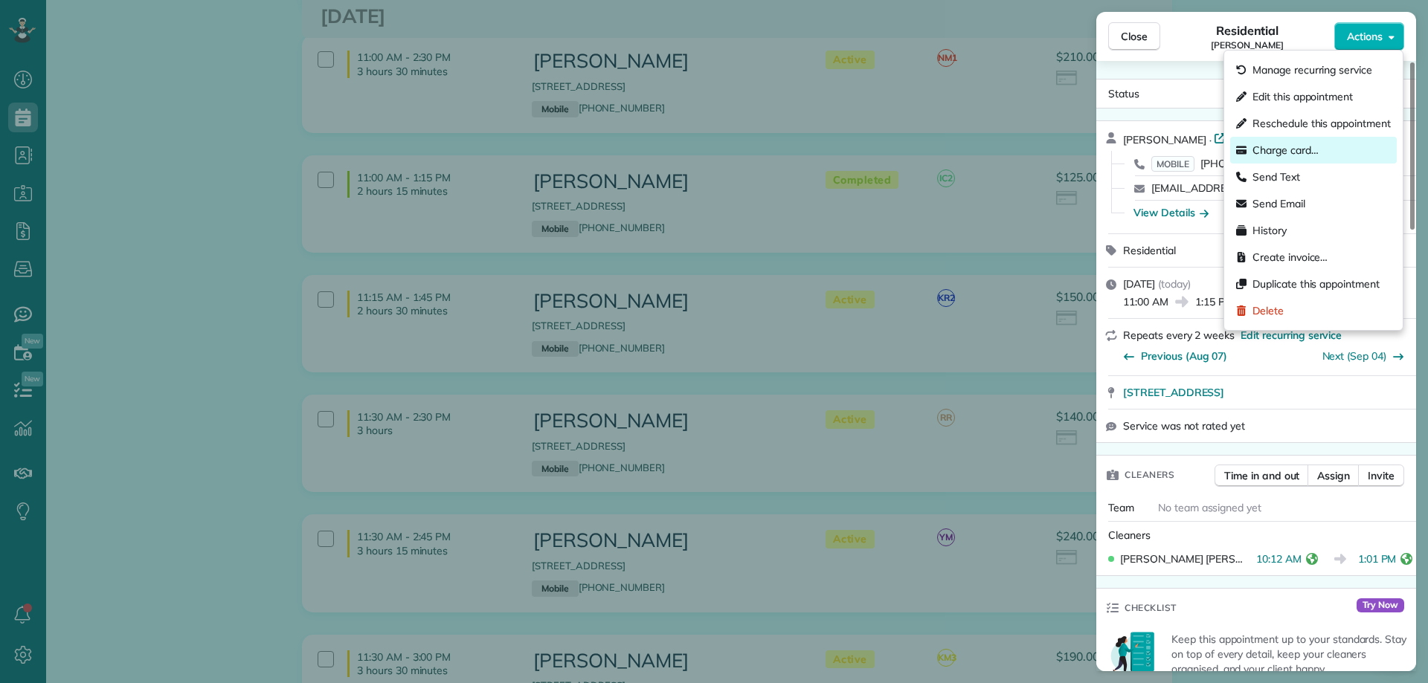
click at [1285, 156] on span "Charge card…" at bounding box center [1285, 150] width 66 height 15
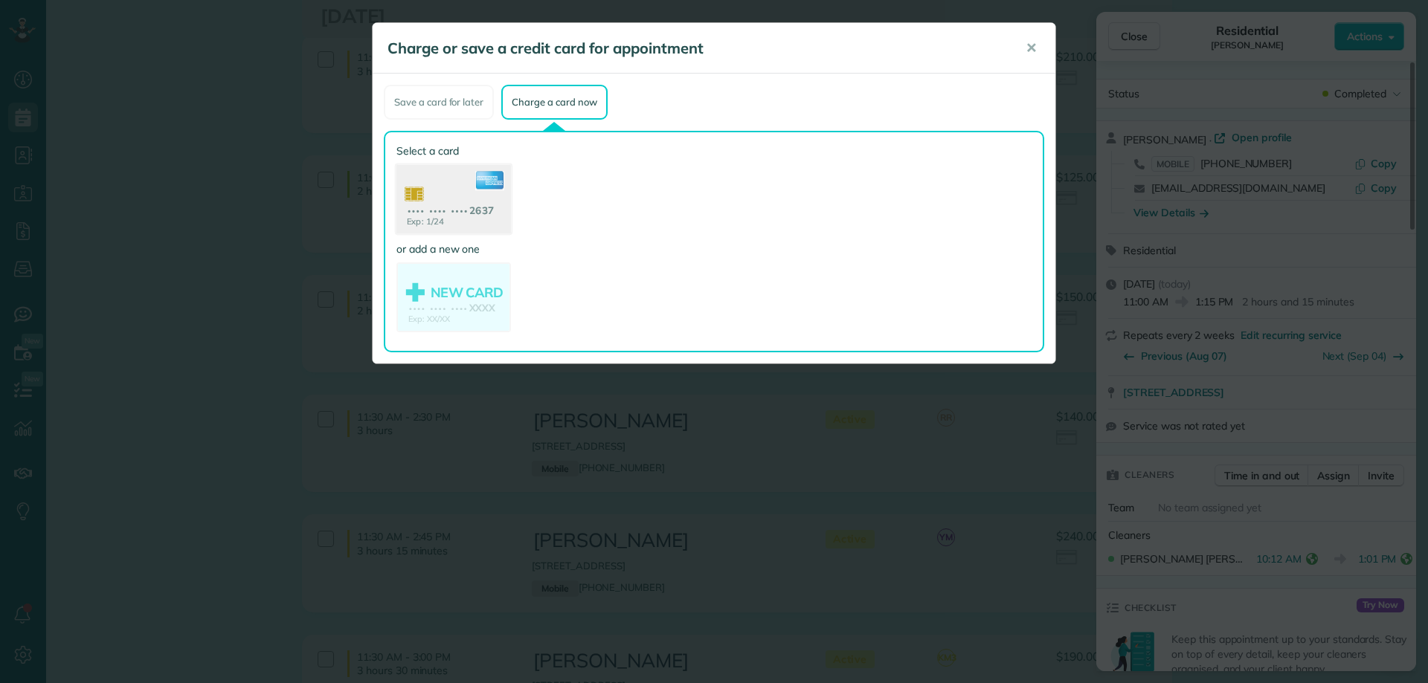
click at [478, 196] on use at bounding box center [453, 201] width 115 height 72
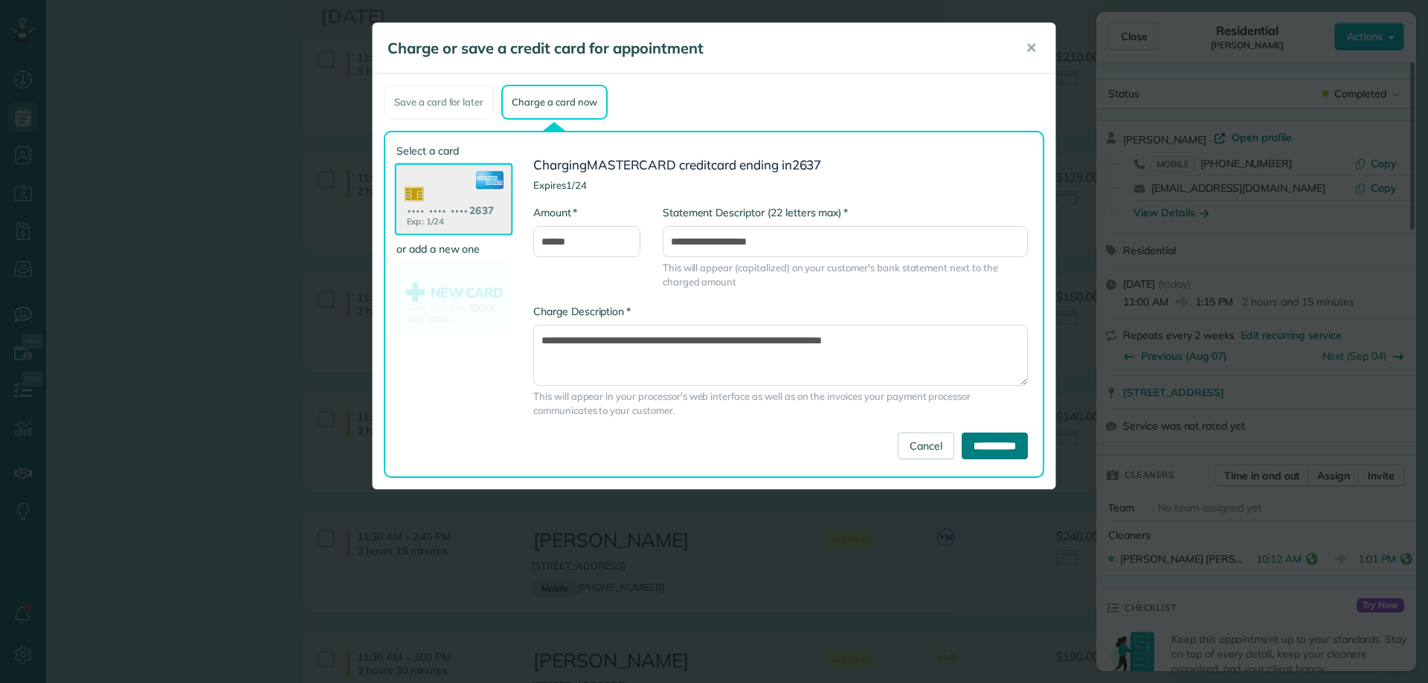
click at [990, 443] on input "**********" at bounding box center [994, 446] width 66 height 27
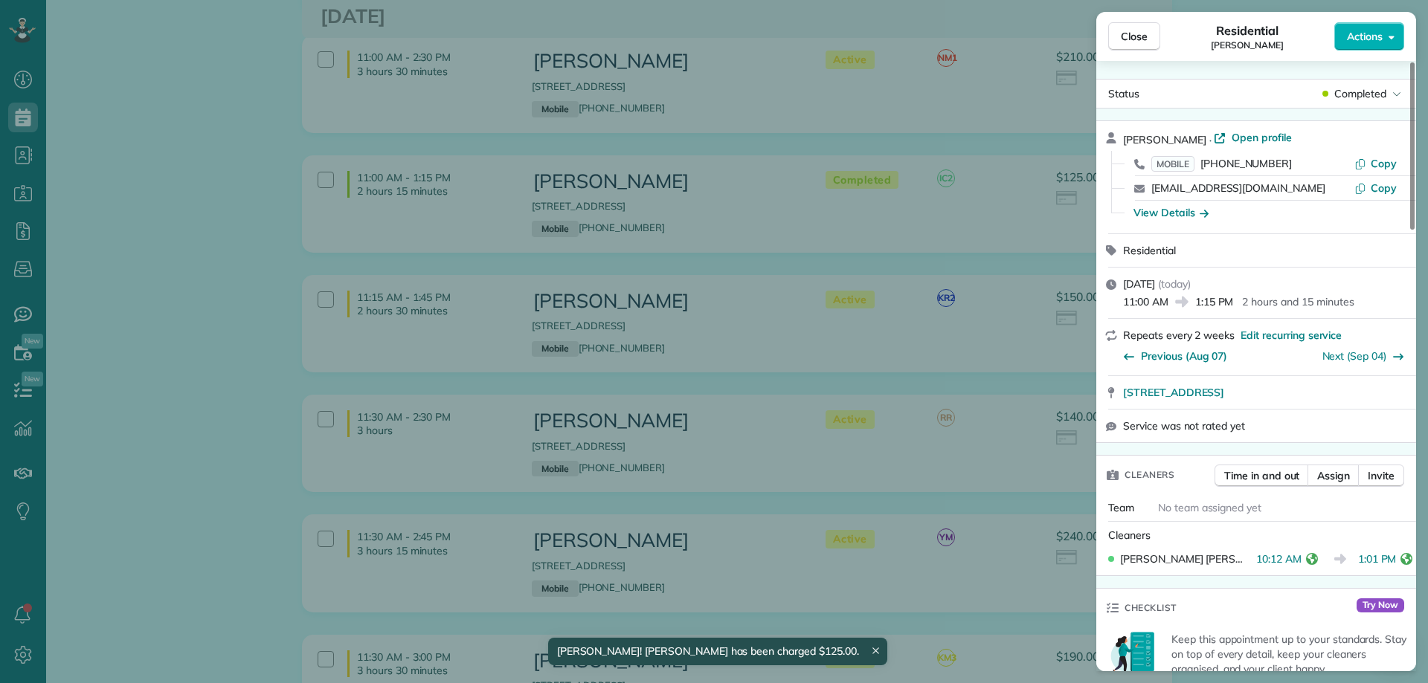
click at [1123, 34] on span "Close" at bounding box center [1134, 36] width 27 height 15
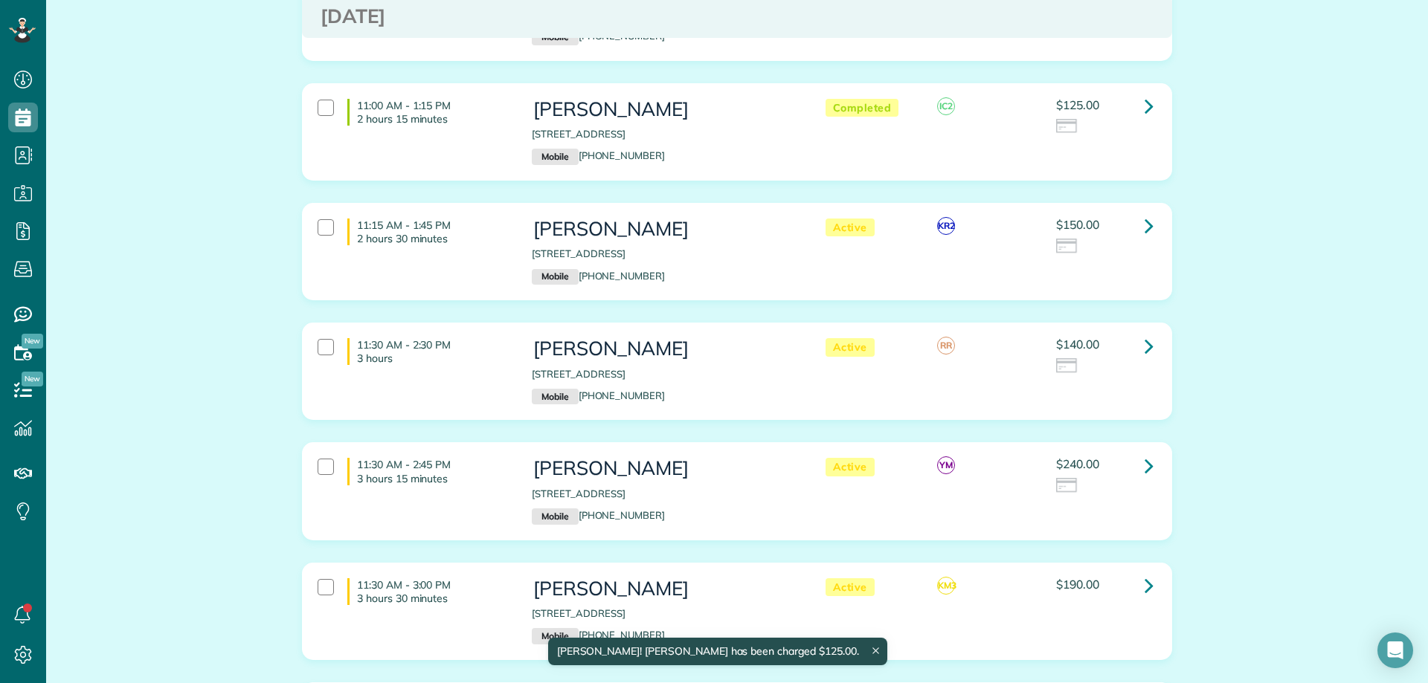
scroll to position [669, 0]
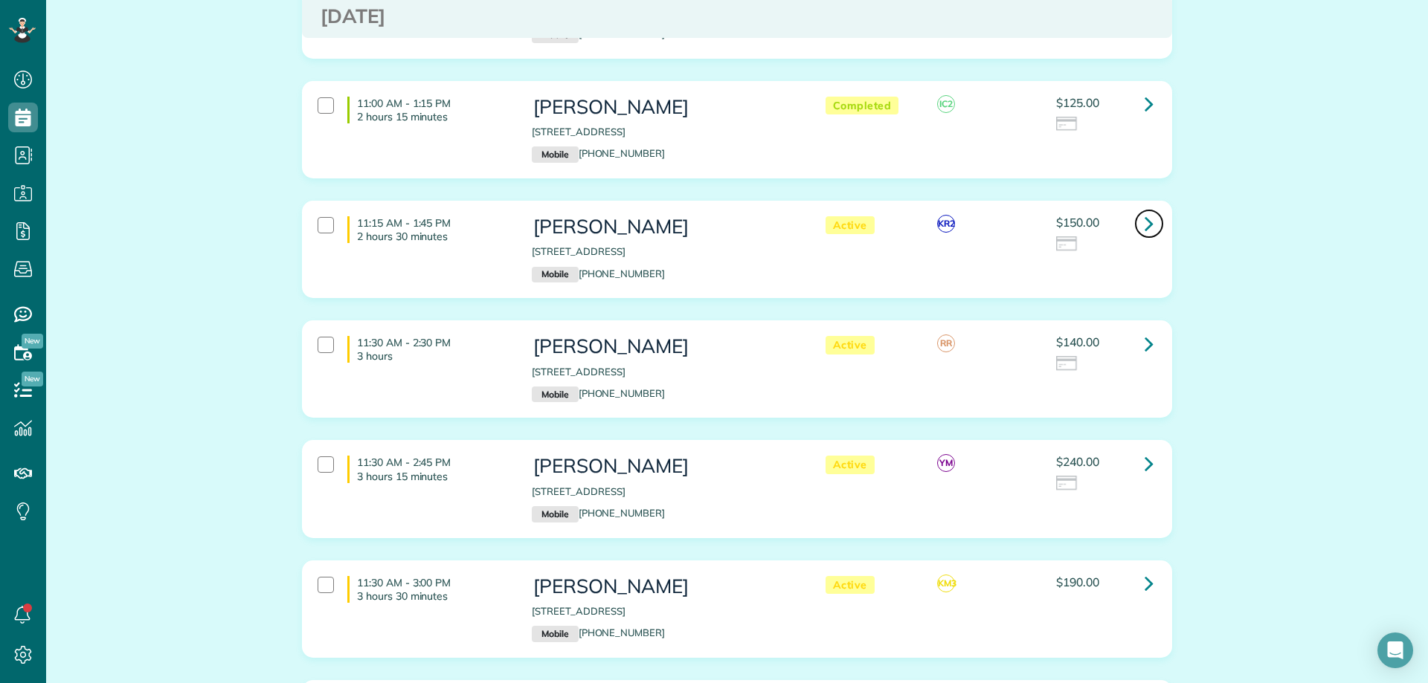
click at [1138, 224] on link at bounding box center [1149, 224] width 30 height 30
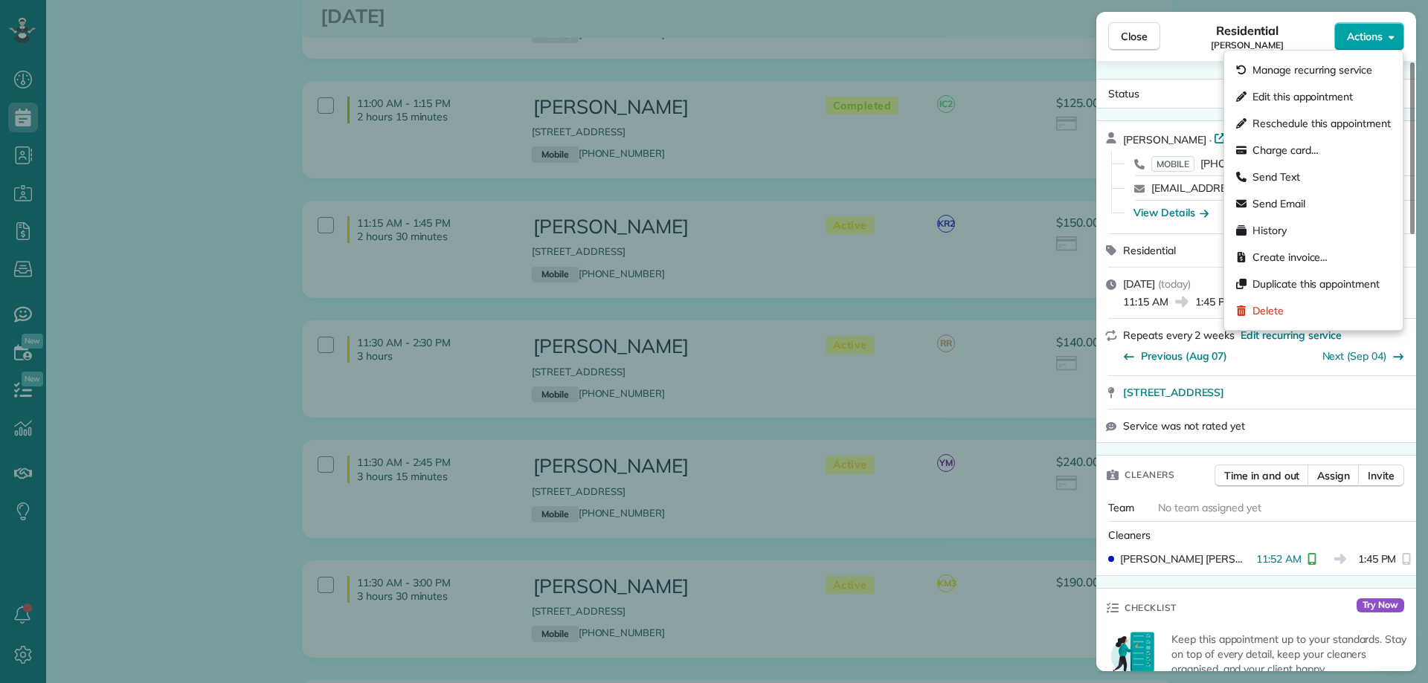
click at [1363, 29] on span "Actions" at bounding box center [1365, 36] width 36 height 15
click at [1205, 35] on div "Residential Shannon Rubio" at bounding box center [1247, 37] width 174 height 30
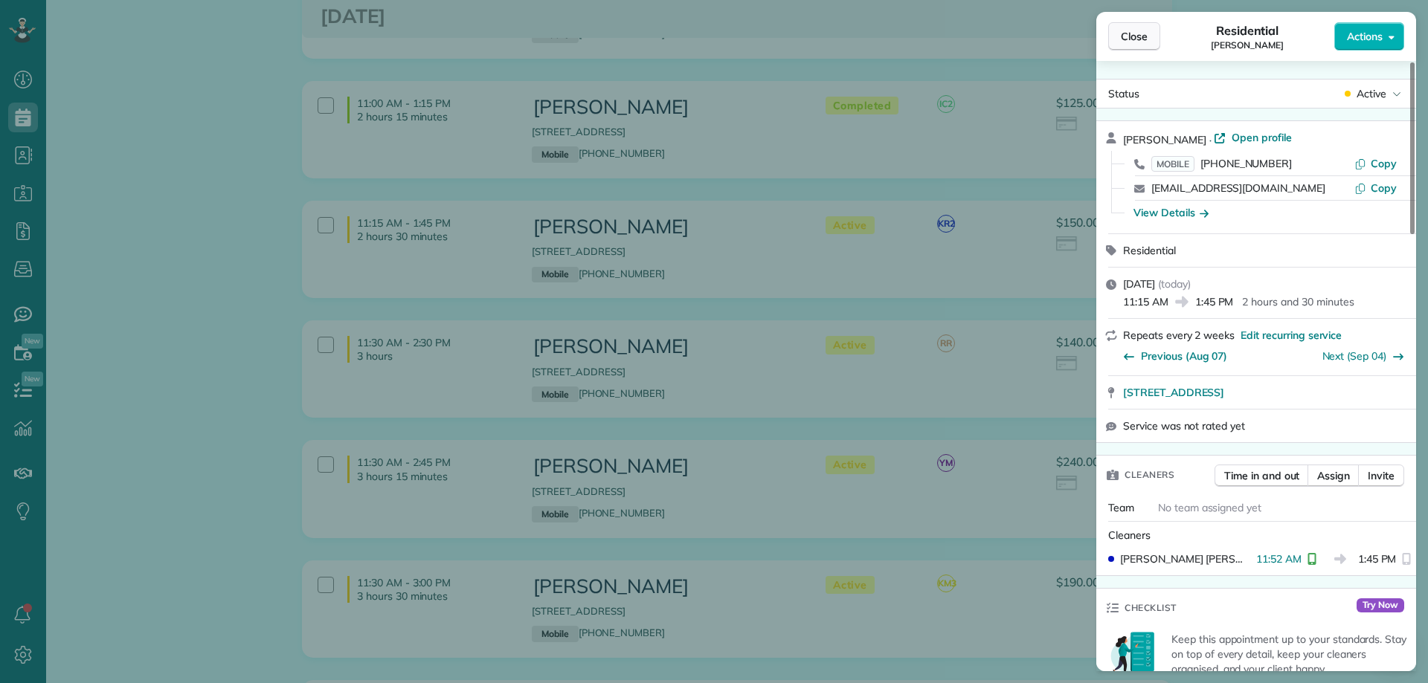
click at [1133, 29] on span "Close" at bounding box center [1134, 36] width 27 height 15
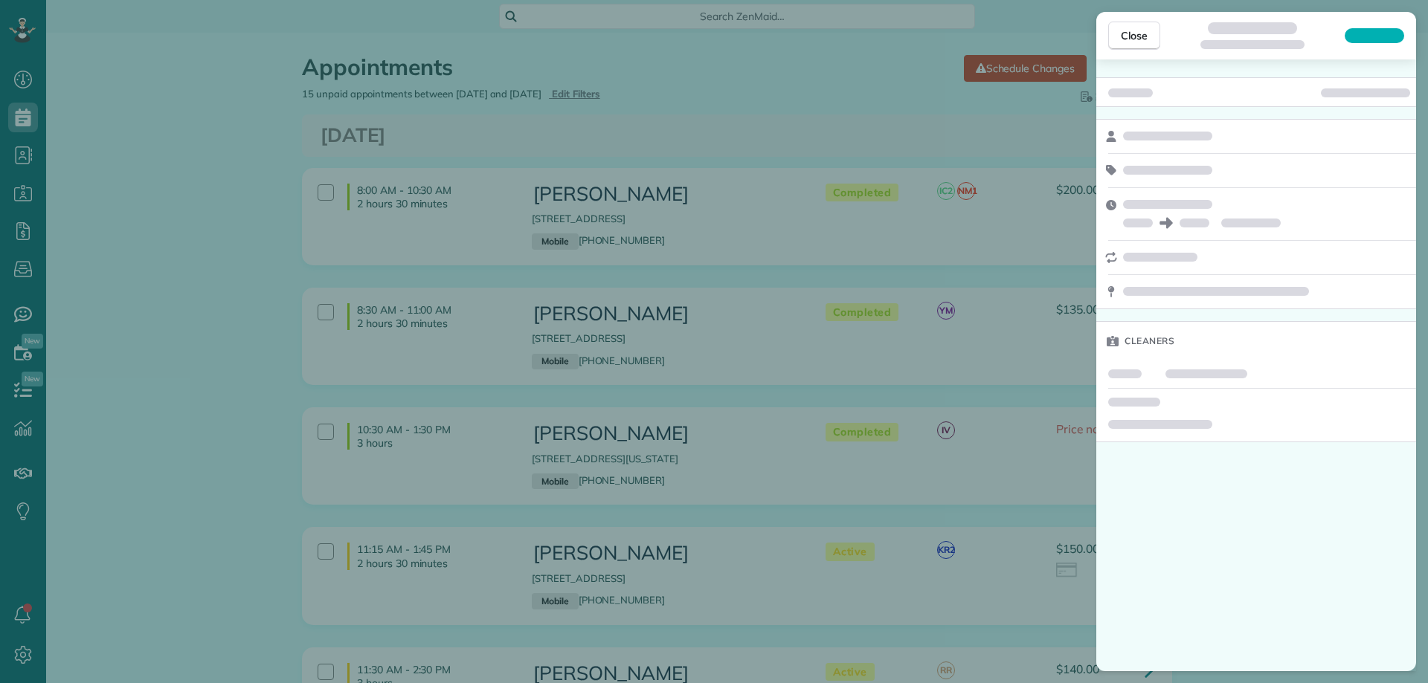
scroll to position [149, 0]
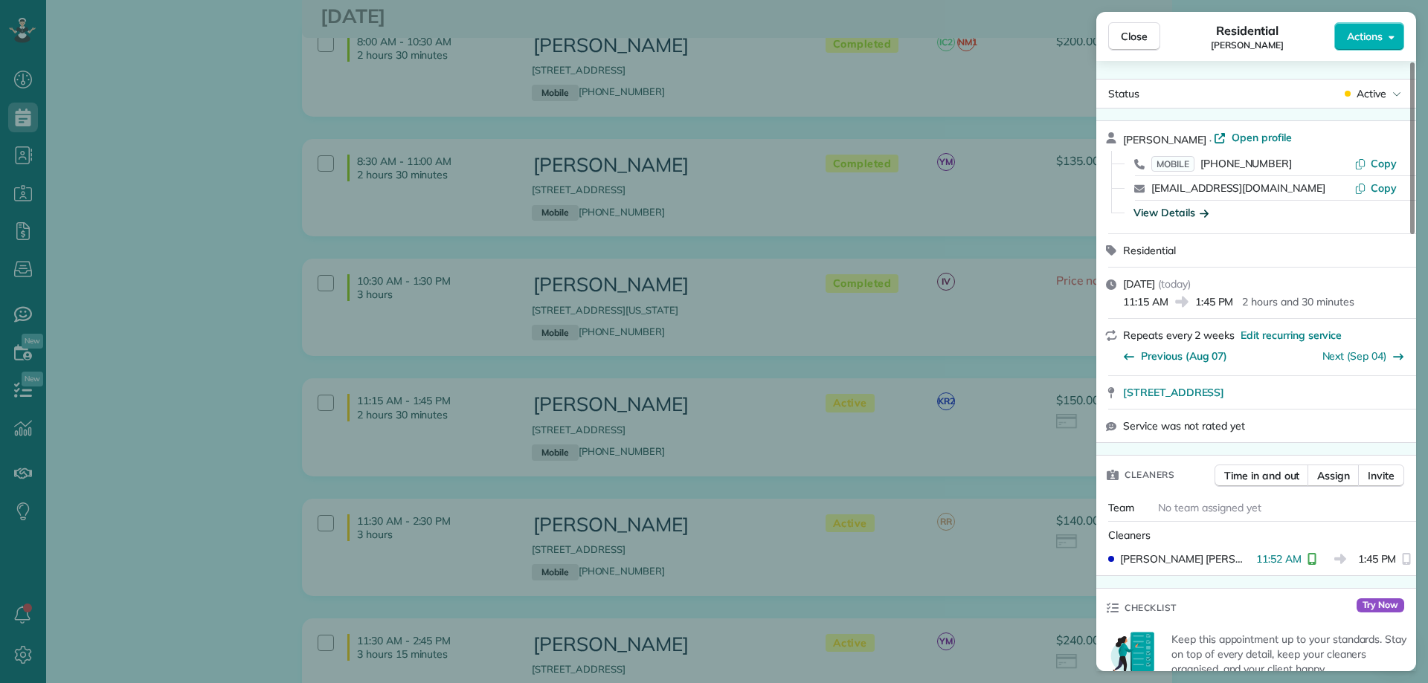
click at [1187, 215] on div "View Details" at bounding box center [1170, 212] width 75 height 15
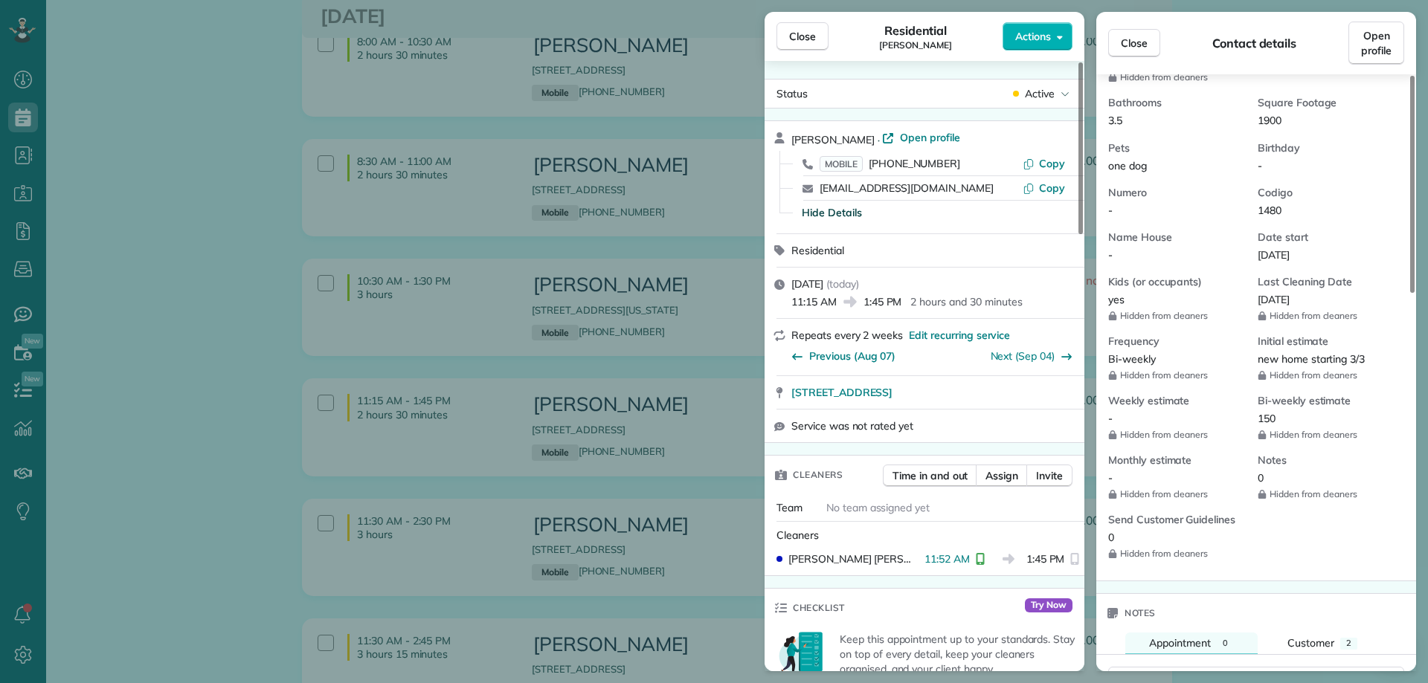
scroll to position [595, 0]
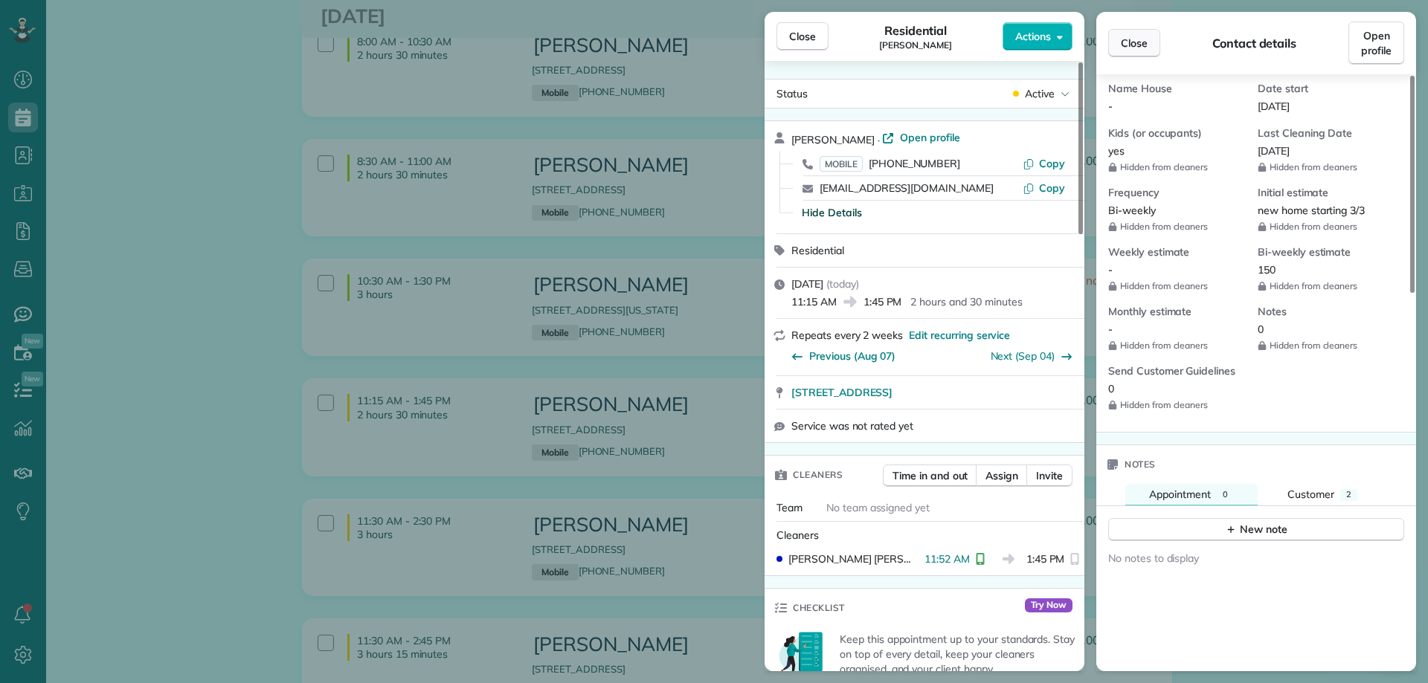
click at [1125, 43] on span "Close" at bounding box center [1134, 43] width 27 height 15
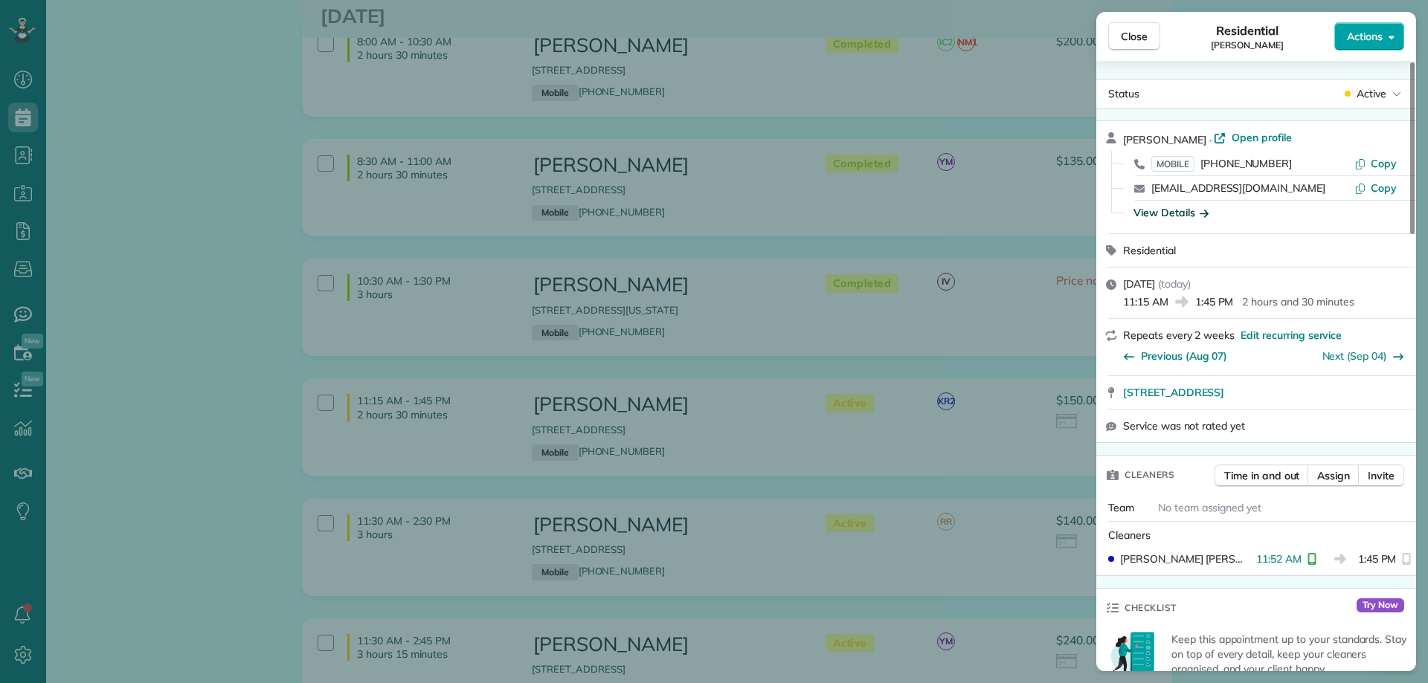
click at [1374, 37] on span "Actions" at bounding box center [1365, 36] width 36 height 15
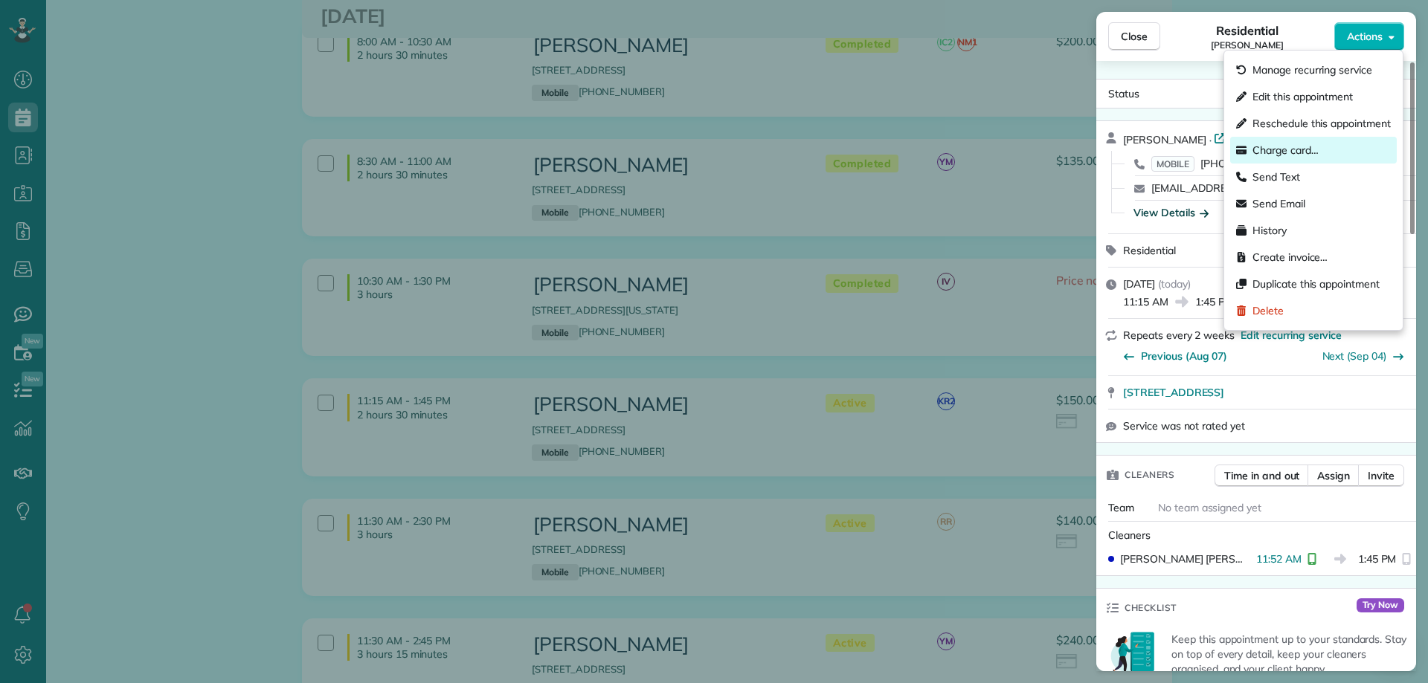
click at [1301, 149] on span "Charge card…" at bounding box center [1285, 150] width 66 height 15
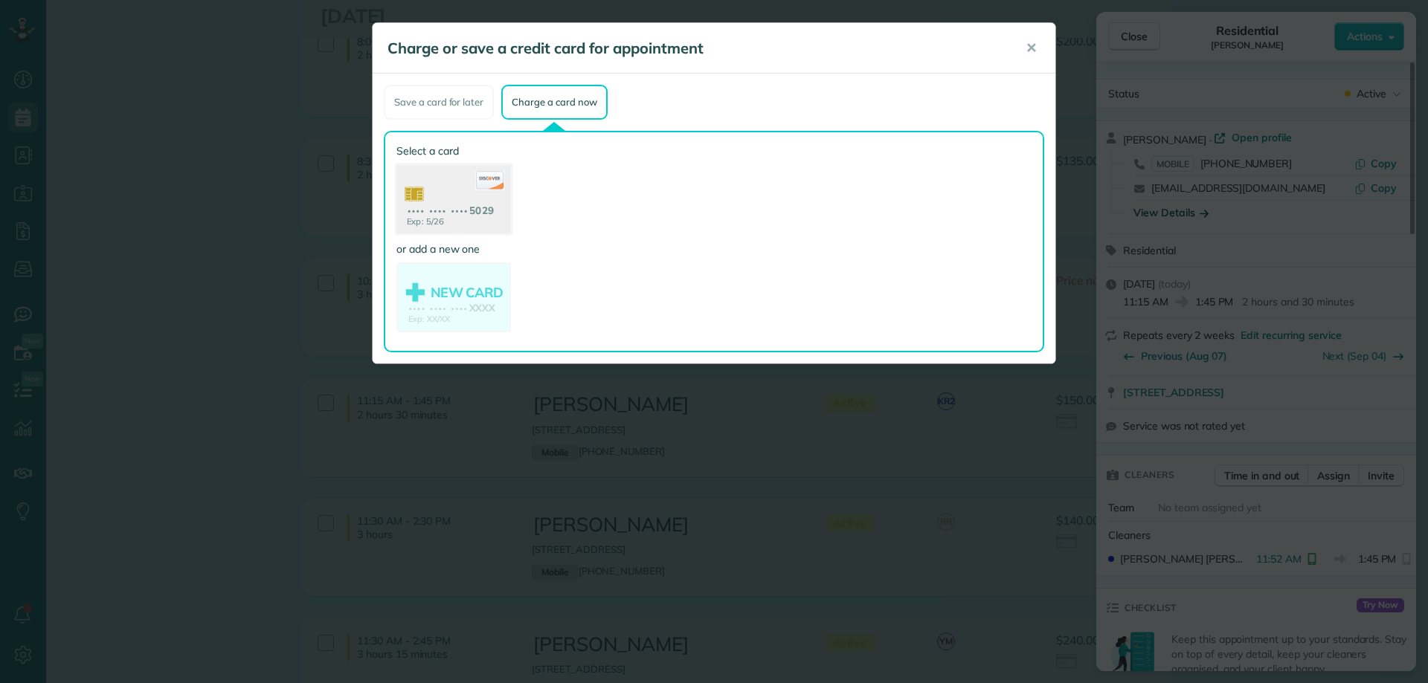
click at [473, 201] on use at bounding box center [453, 201] width 115 height 72
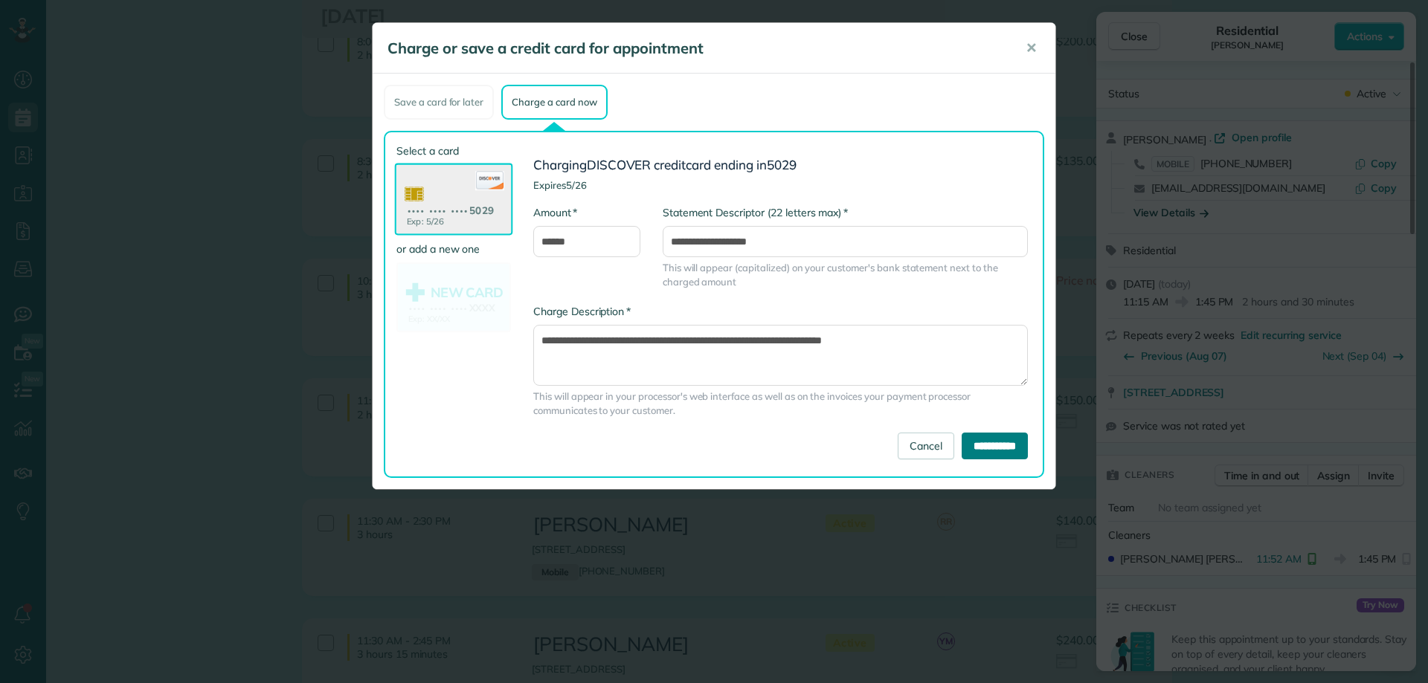
click at [995, 443] on input "**********" at bounding box center [994, 446] width 66 height 27
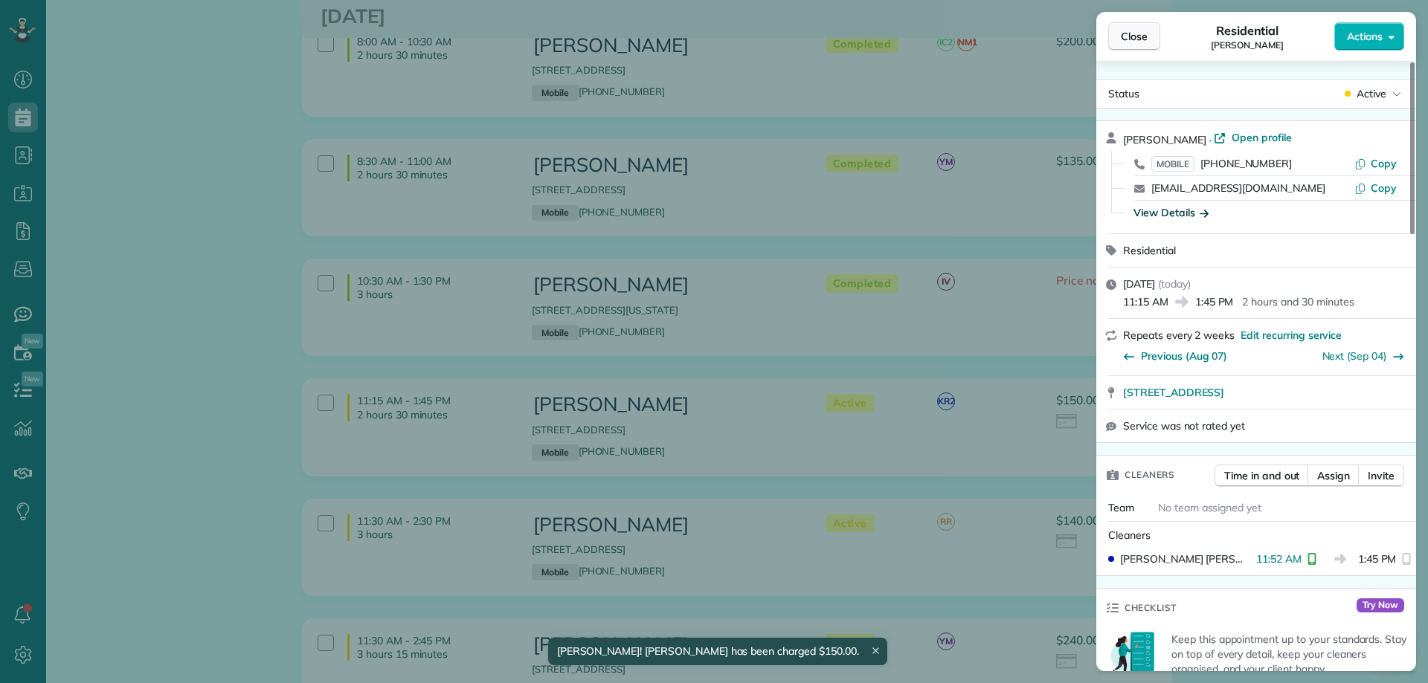
click at [1141, 39] on span "Close" at bounding box center [1134, 36] width 27 height 15
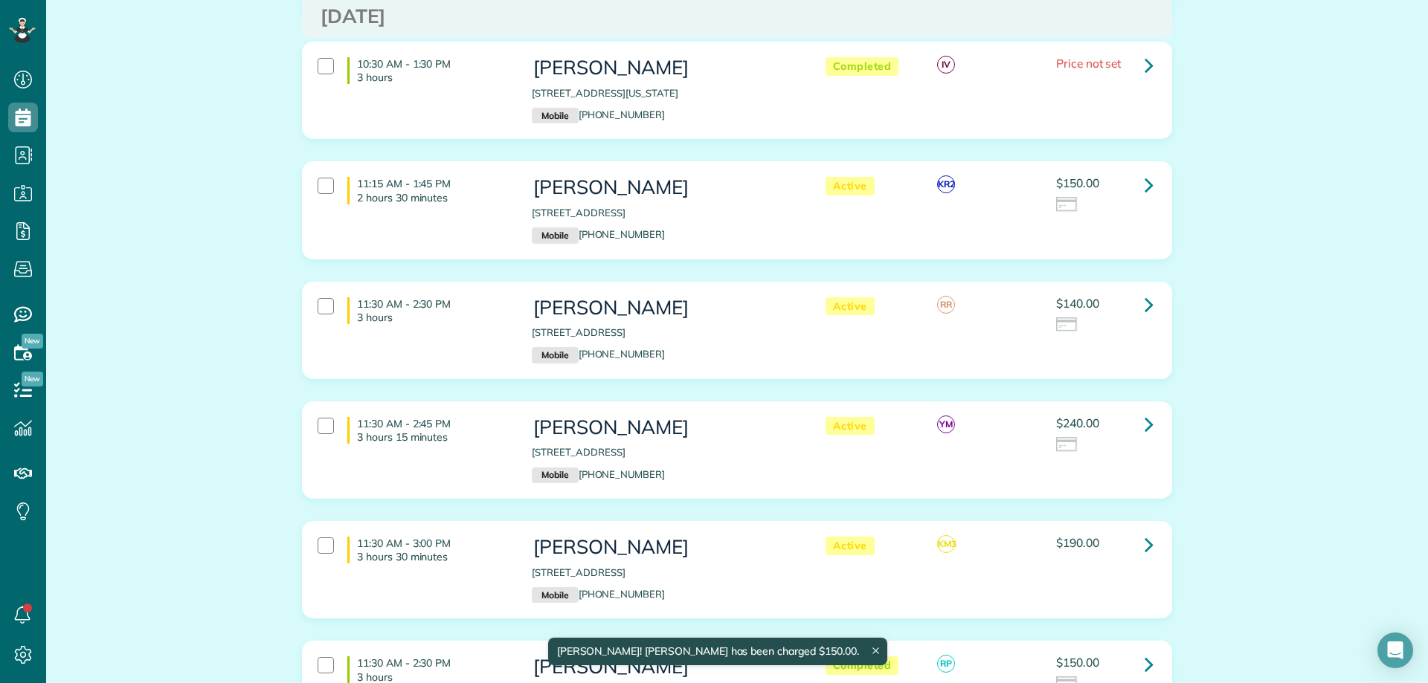
scroll to position [372, 0]
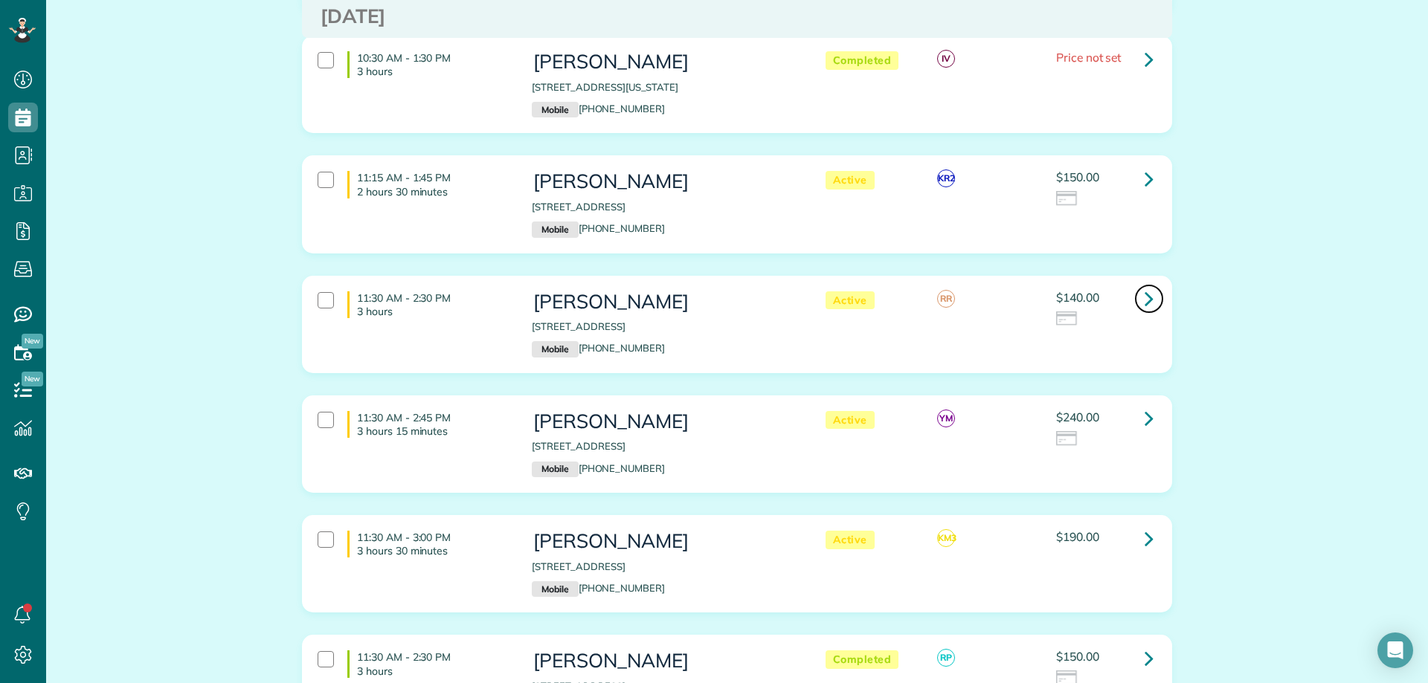
click at [1144, 294] on icon at bounding box center [1148, 299] width 9 height 26
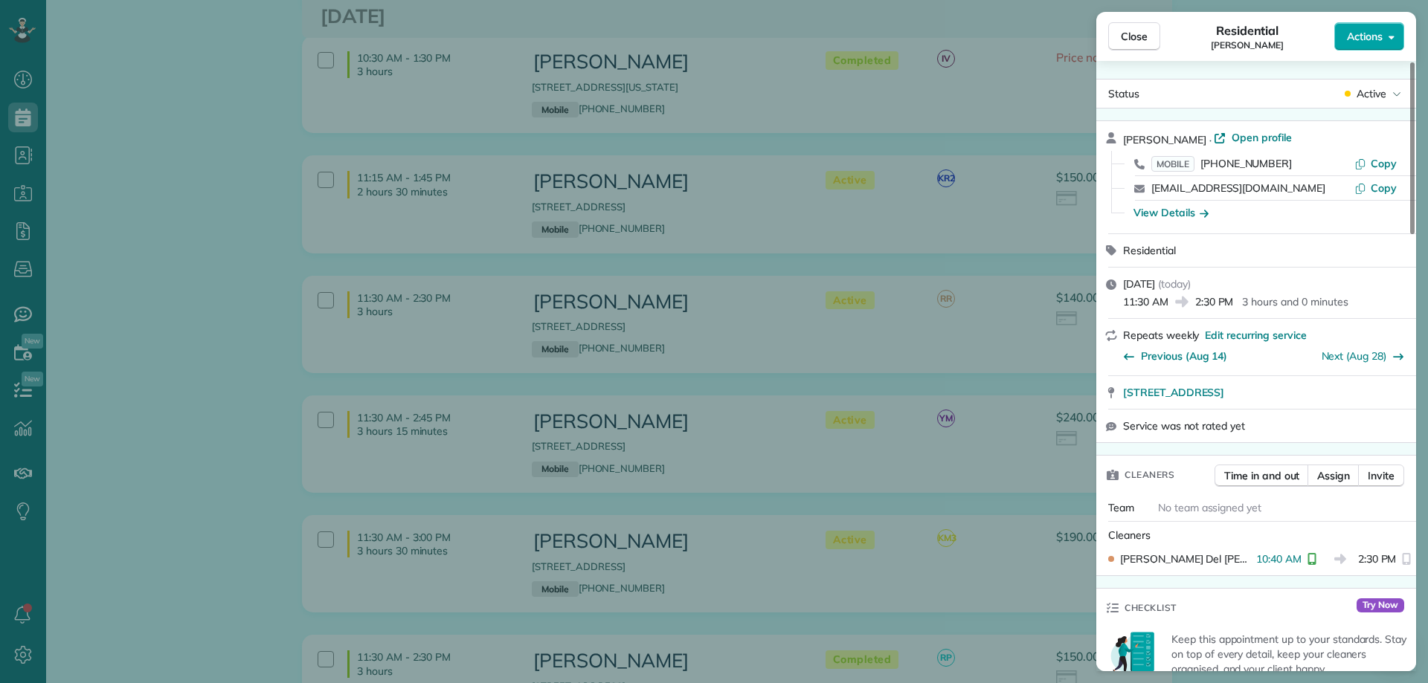
click at [1369, 32] on span "Actions" at bounding box center [1365, 36] width 36 height 15
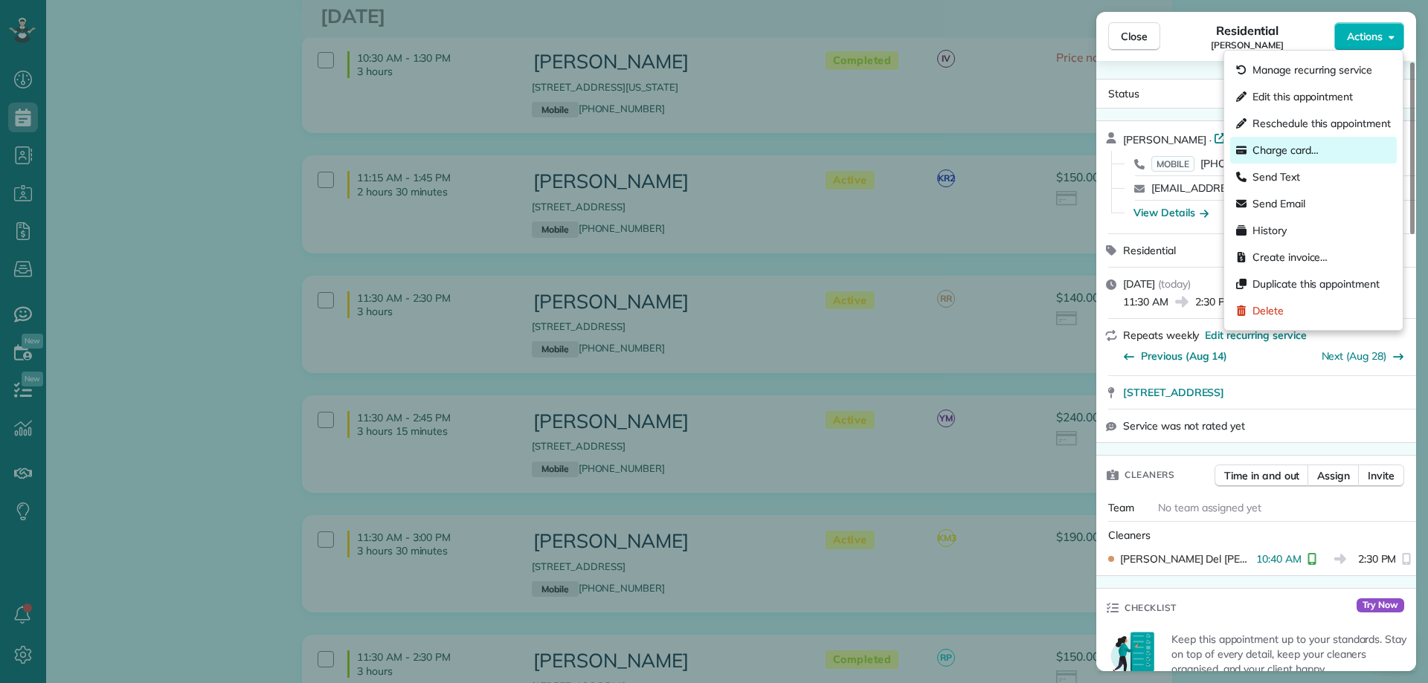
click at [1296, 150] on span "Charge card…" at bounding box center [1285, 150] width 66 height 15
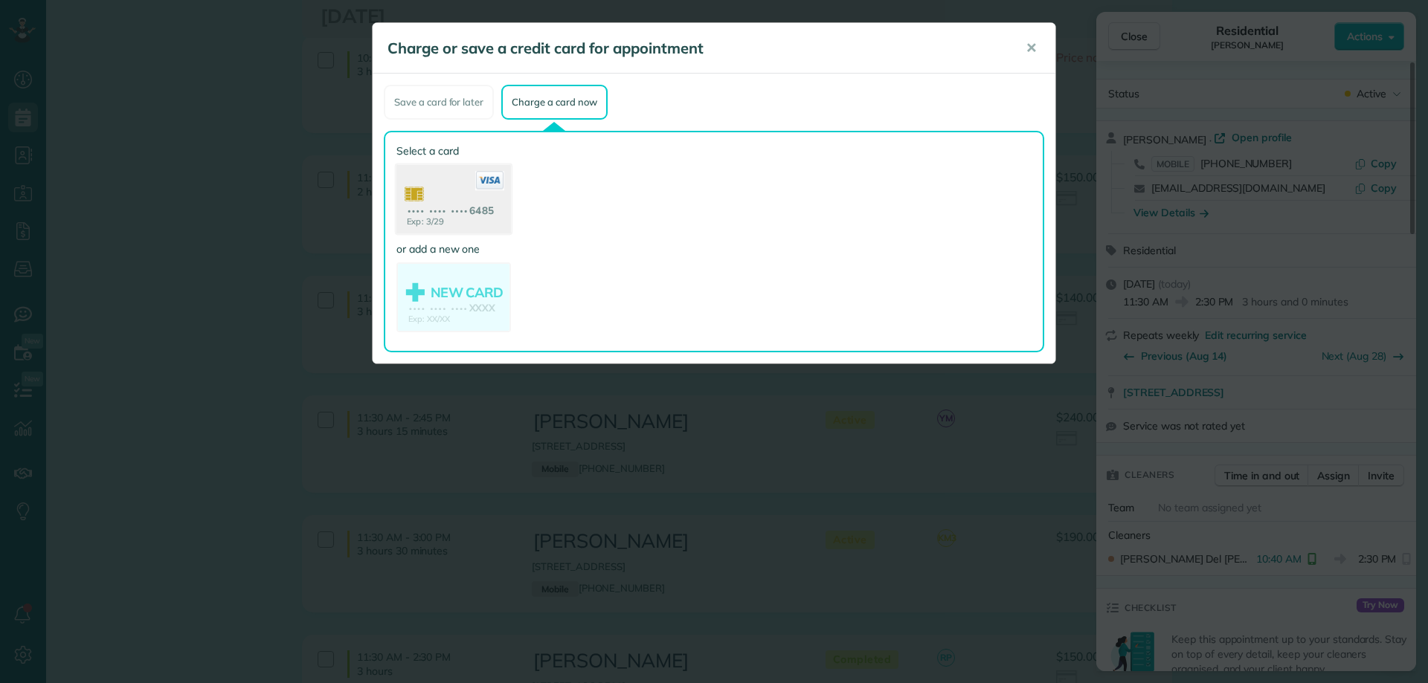
click at [486, 190] on icon at bounding box center [489, 180] width 29 height 19
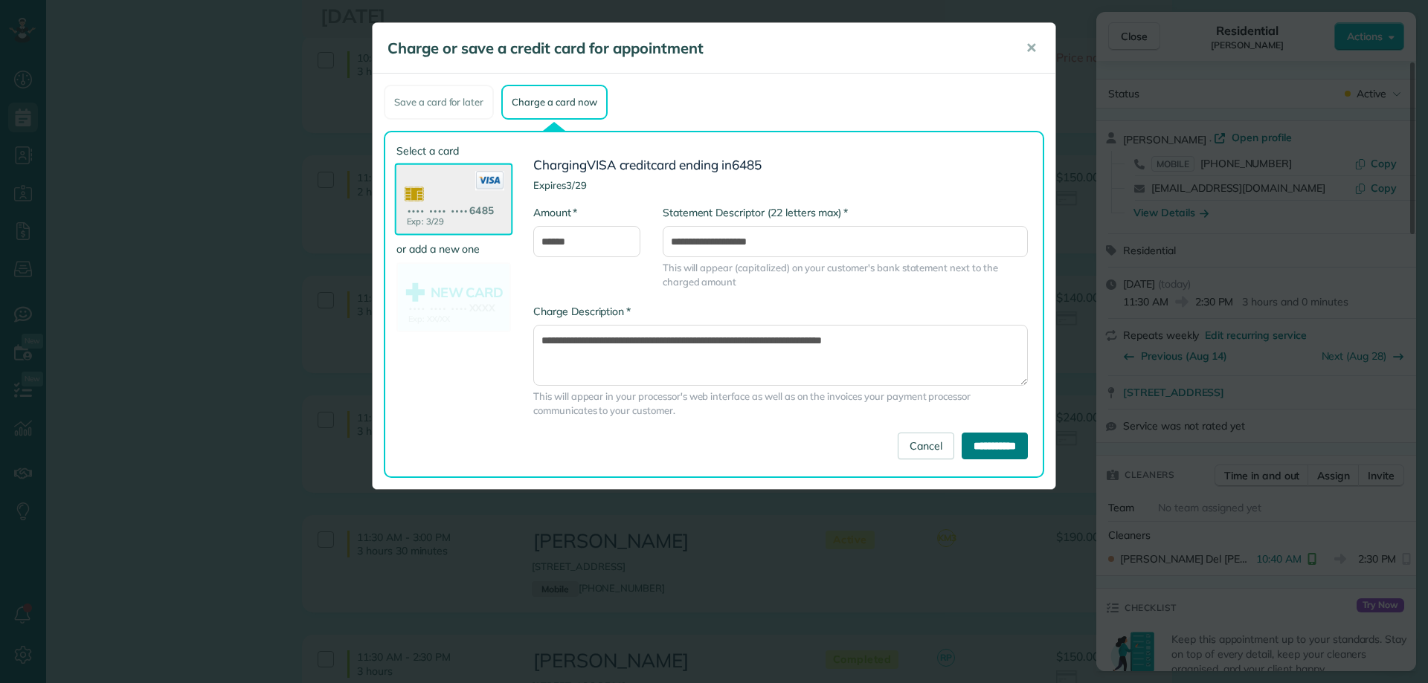
click at [992, 444] on input "**********" at bounding box center [994, 446] width 66 height 27
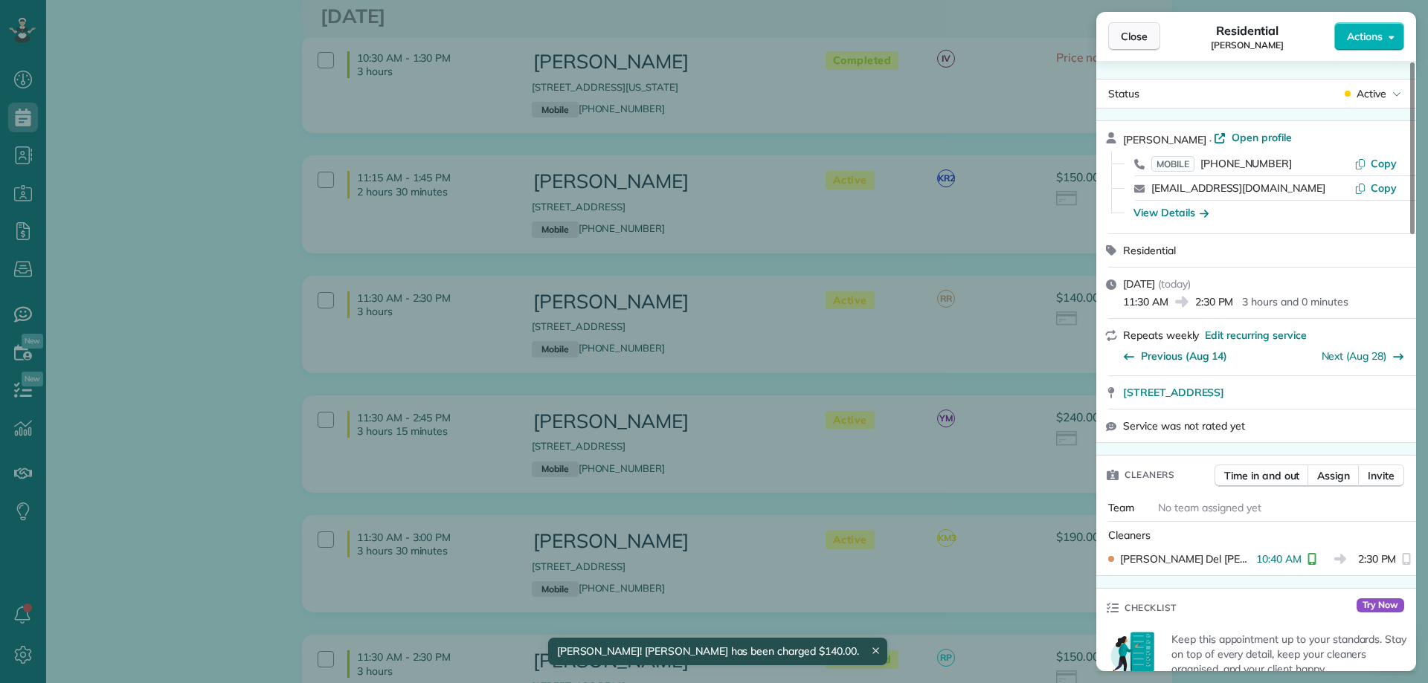
click at [1122, 36] on span "Close" at bounding box center [1134, 36] width 27 height 15
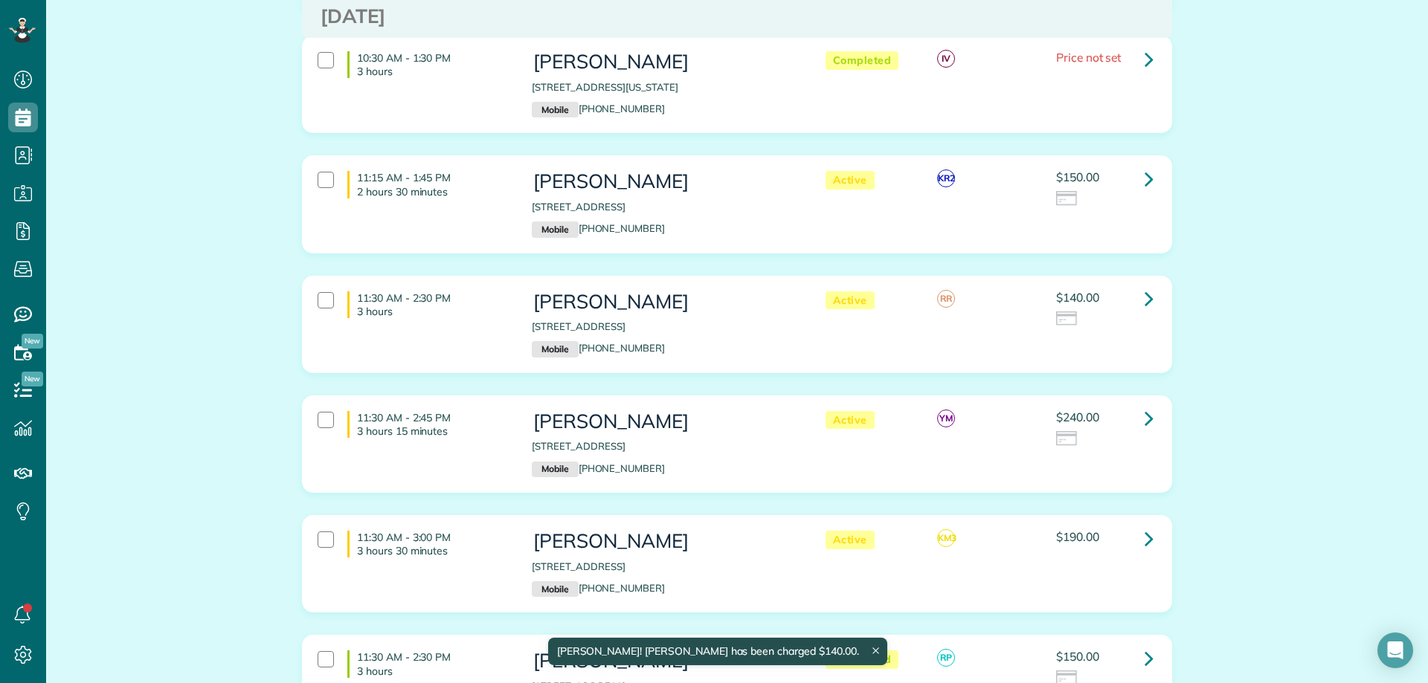
scroll to position [521, 0]
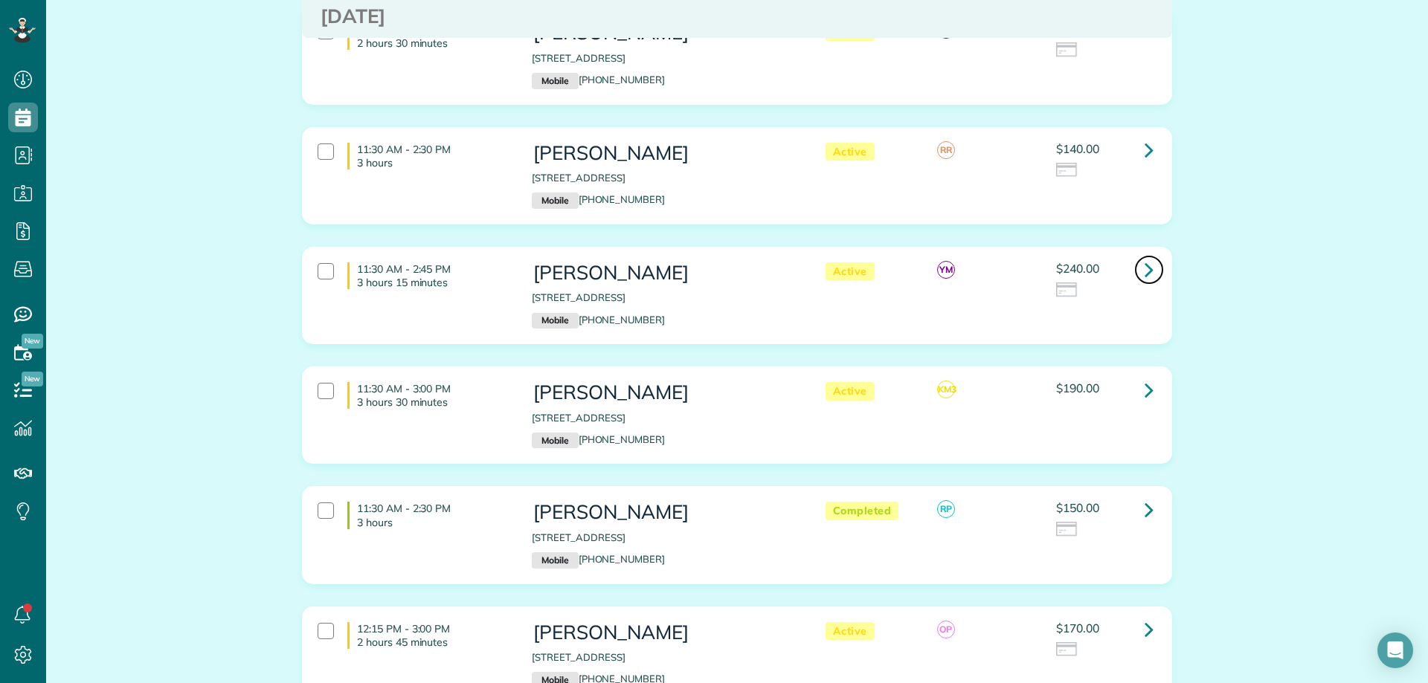
click at [1144, 271] on icon at bounding box center [1148, 270] width 9 height 26
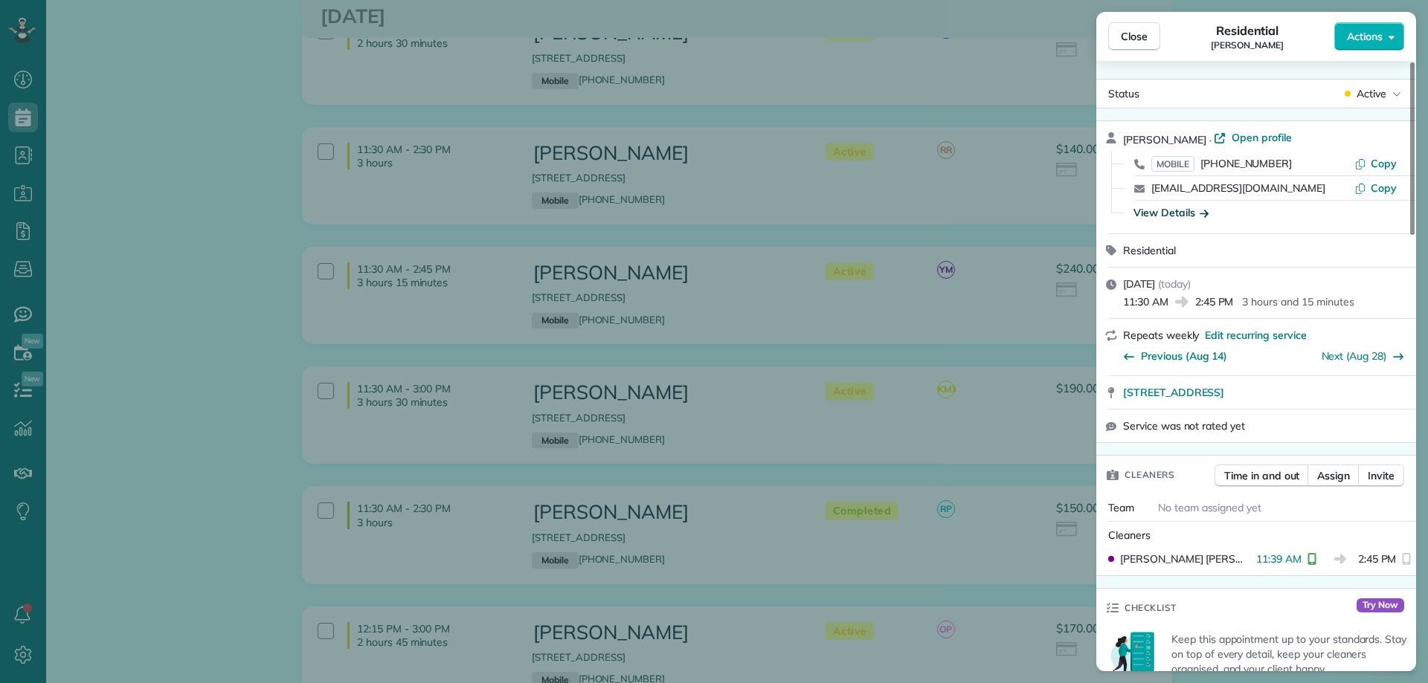
click at [1187, 213] on div "View Details" at bounding box center [1170, 212] width 75 height 15
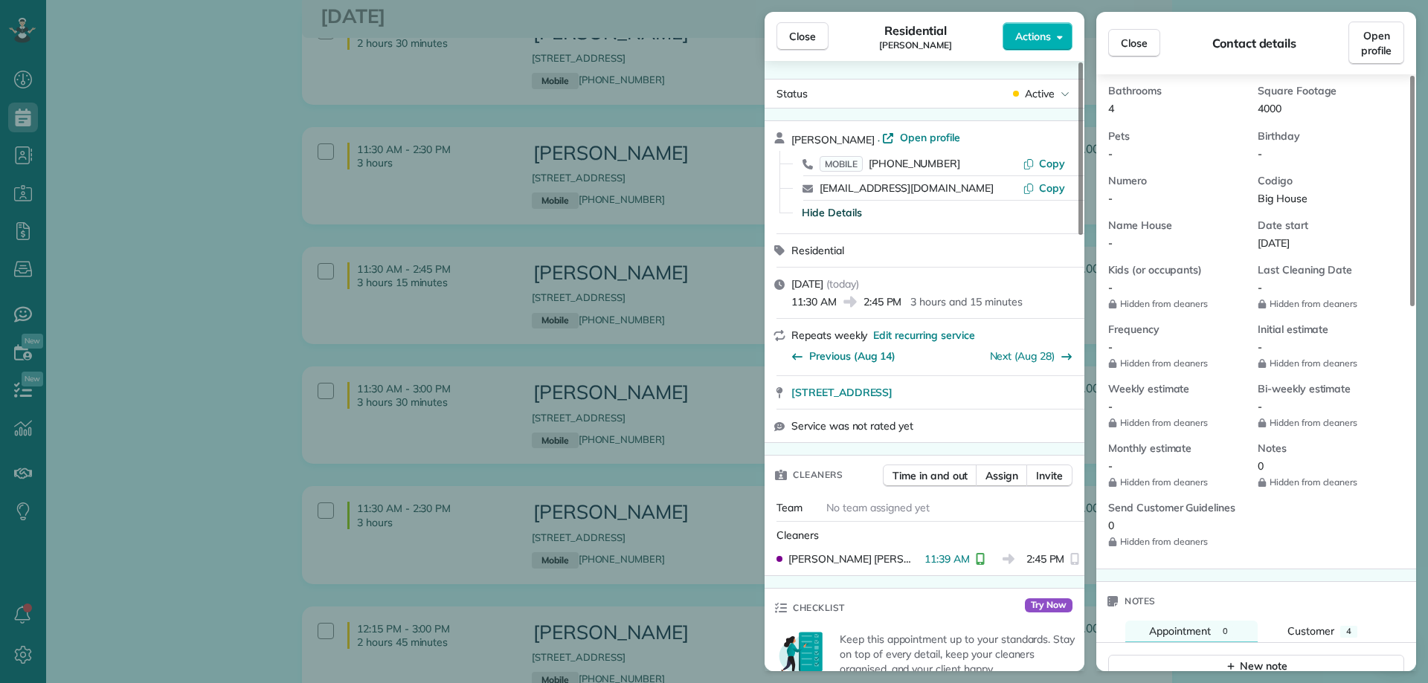
scroll to position [595, 0]
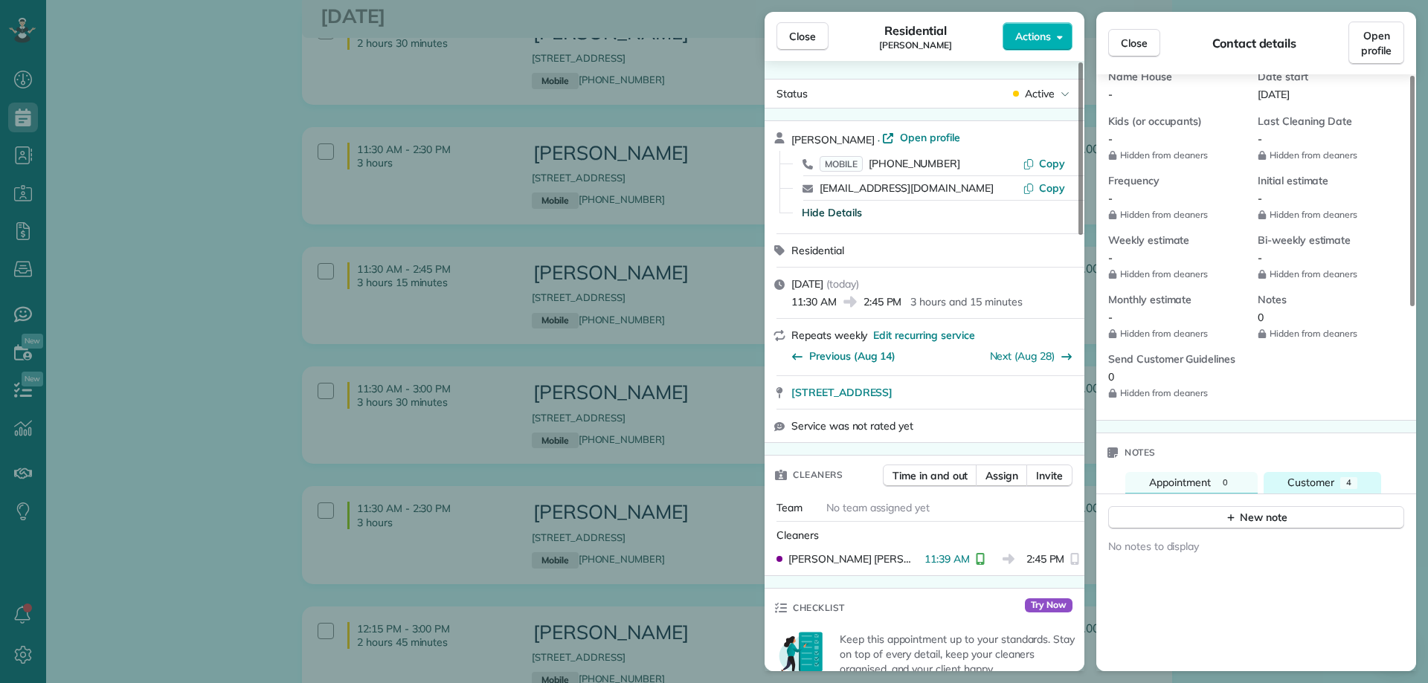
click at [1332, 489] on span "Customer" at bounding box center [1310, 482] width 47 height 13
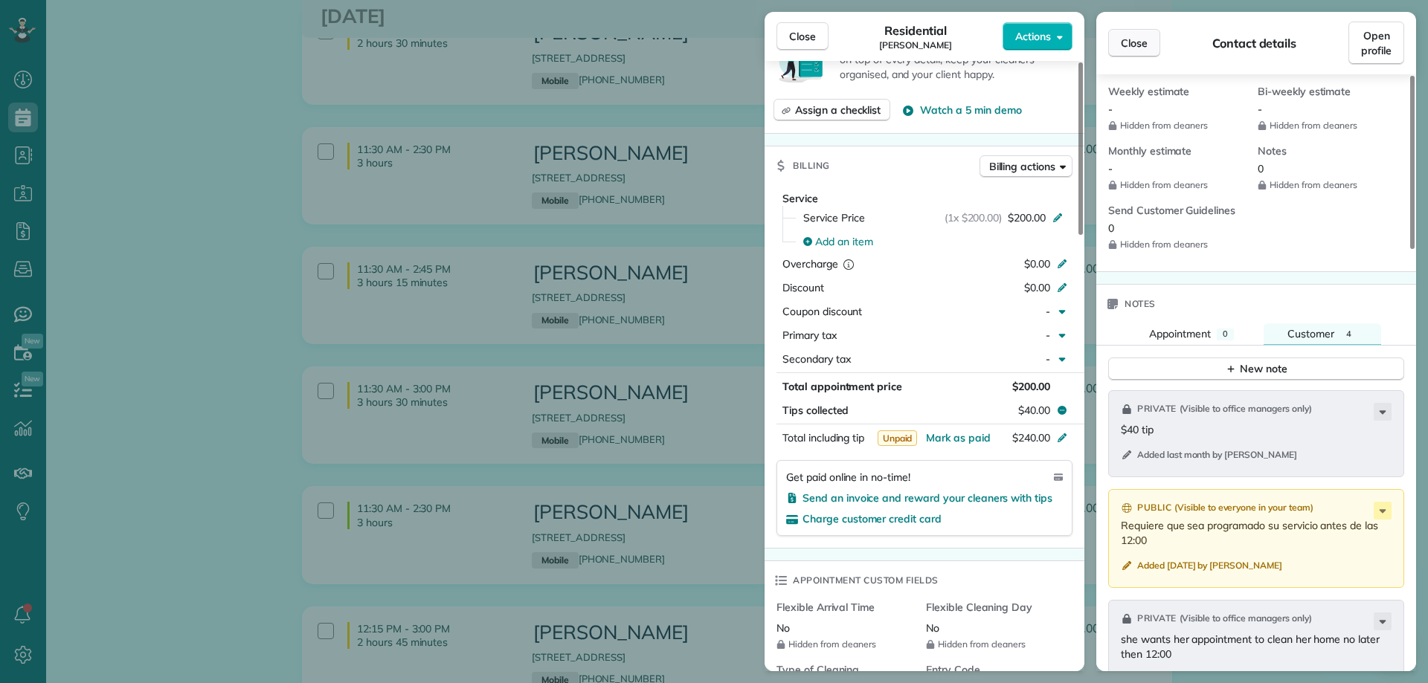
click at [1131, 38] on span "Close" at bounding box center [1134, 43] width 27 height 15
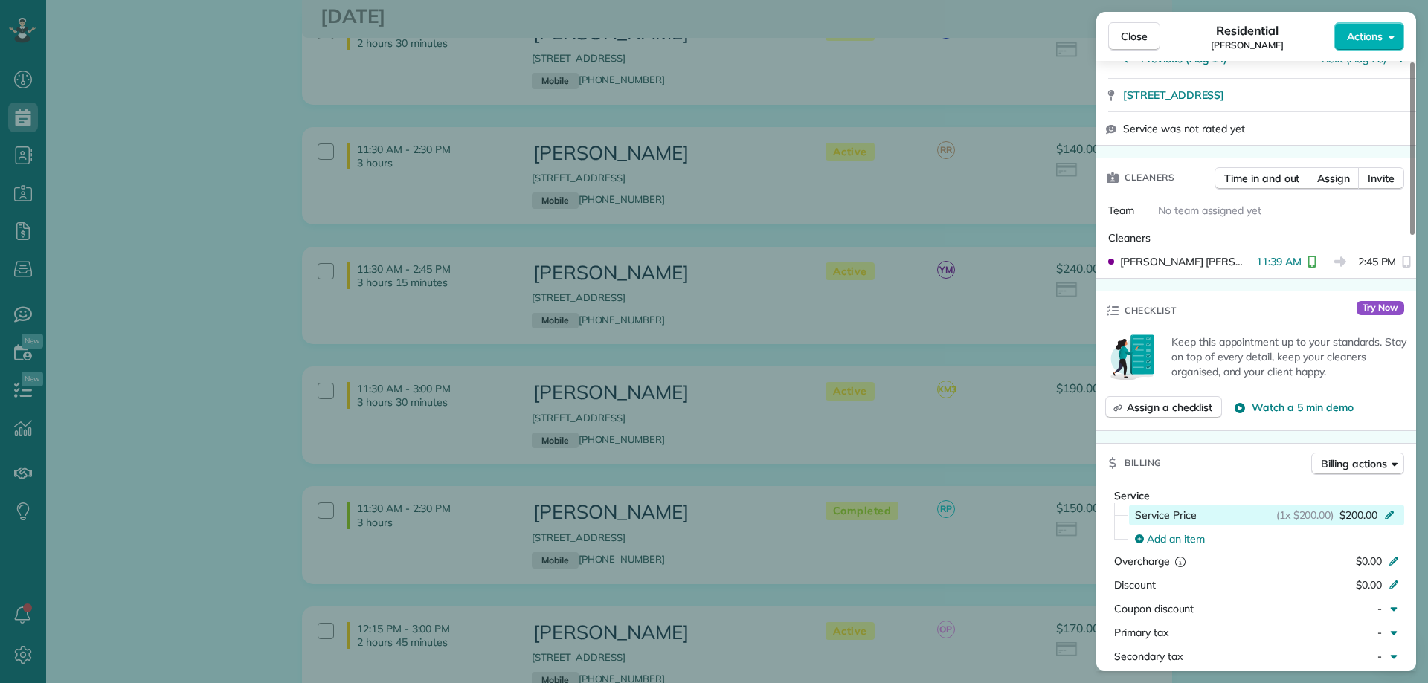
scroll to position [0, 0]
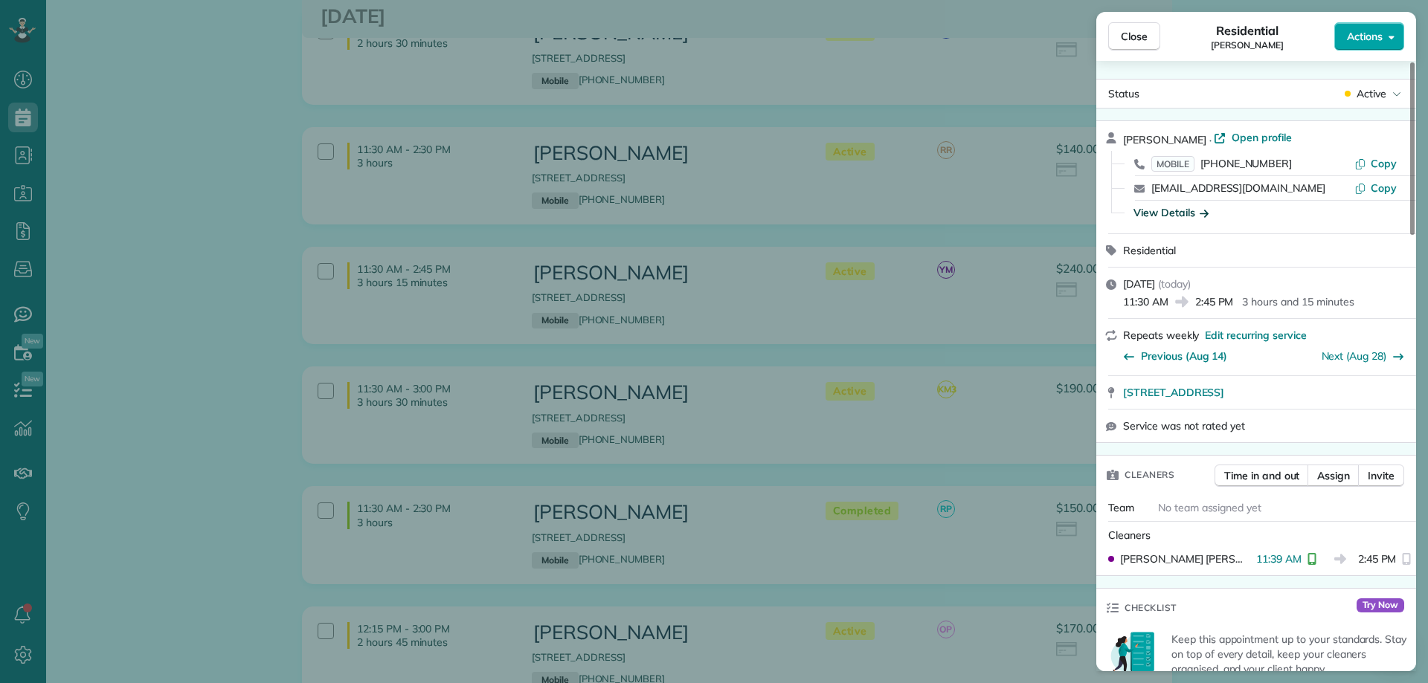
click at [1373, 34] on span "Actions" at bounding box center [1365, 36] width 36 height 15
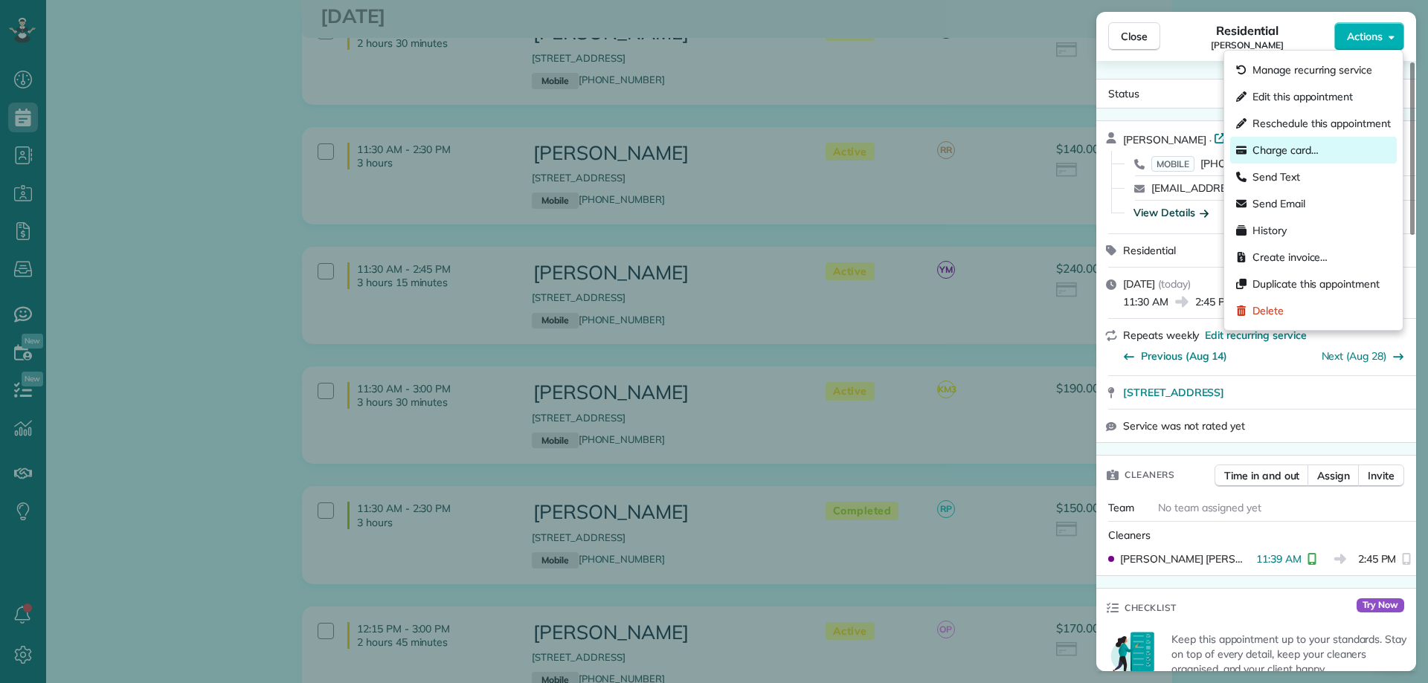
click at [1286, 146] on span "Charge card…" at bounding box center [1285, 150] width 66 height 15
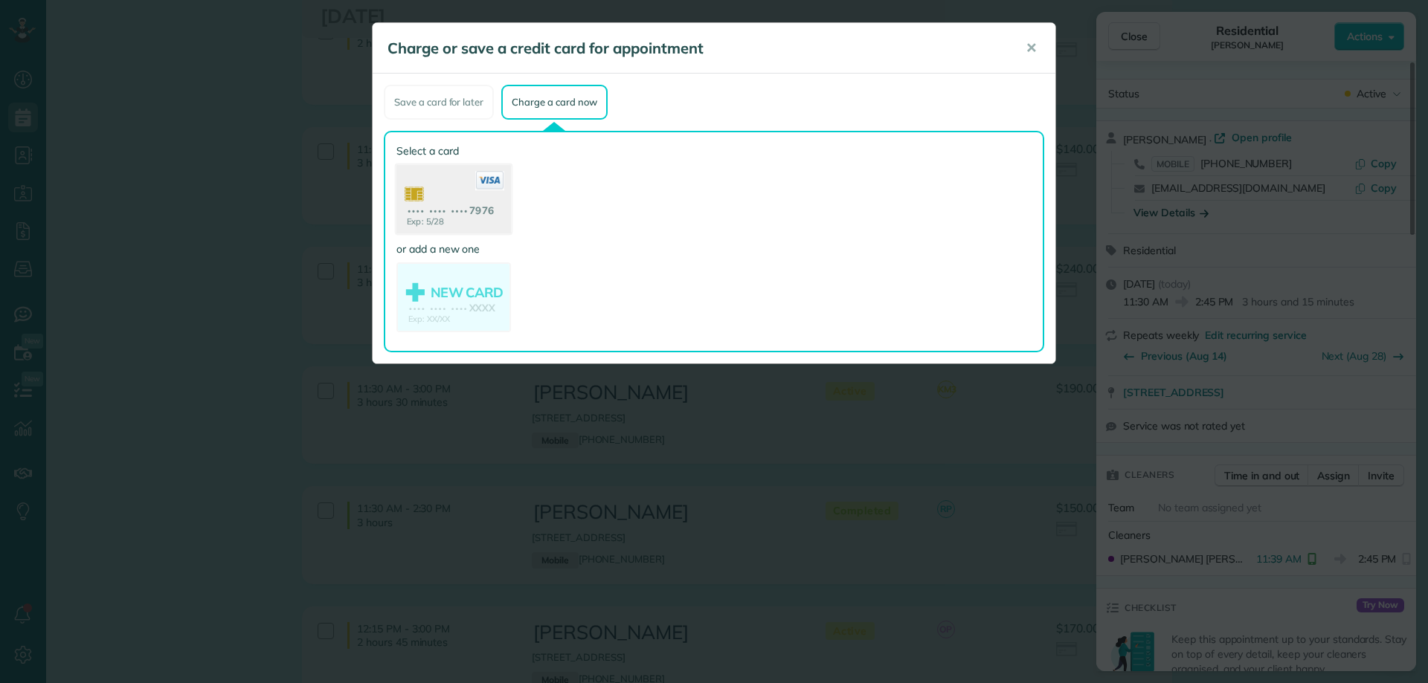
click at [460, 205] on use at bounding box center [453, 201] width 115 height 72
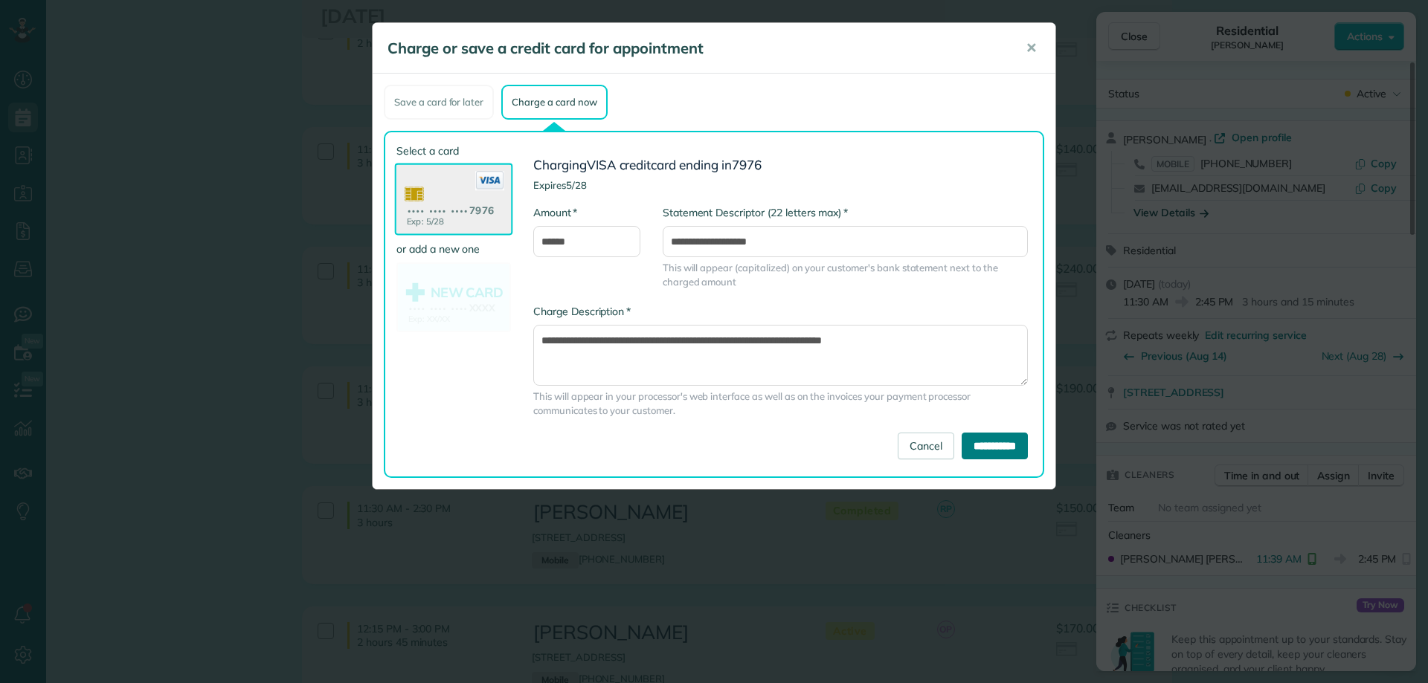
click at [979, 449] on input "**********" at bounding box center [994, 446] width 66 height 27
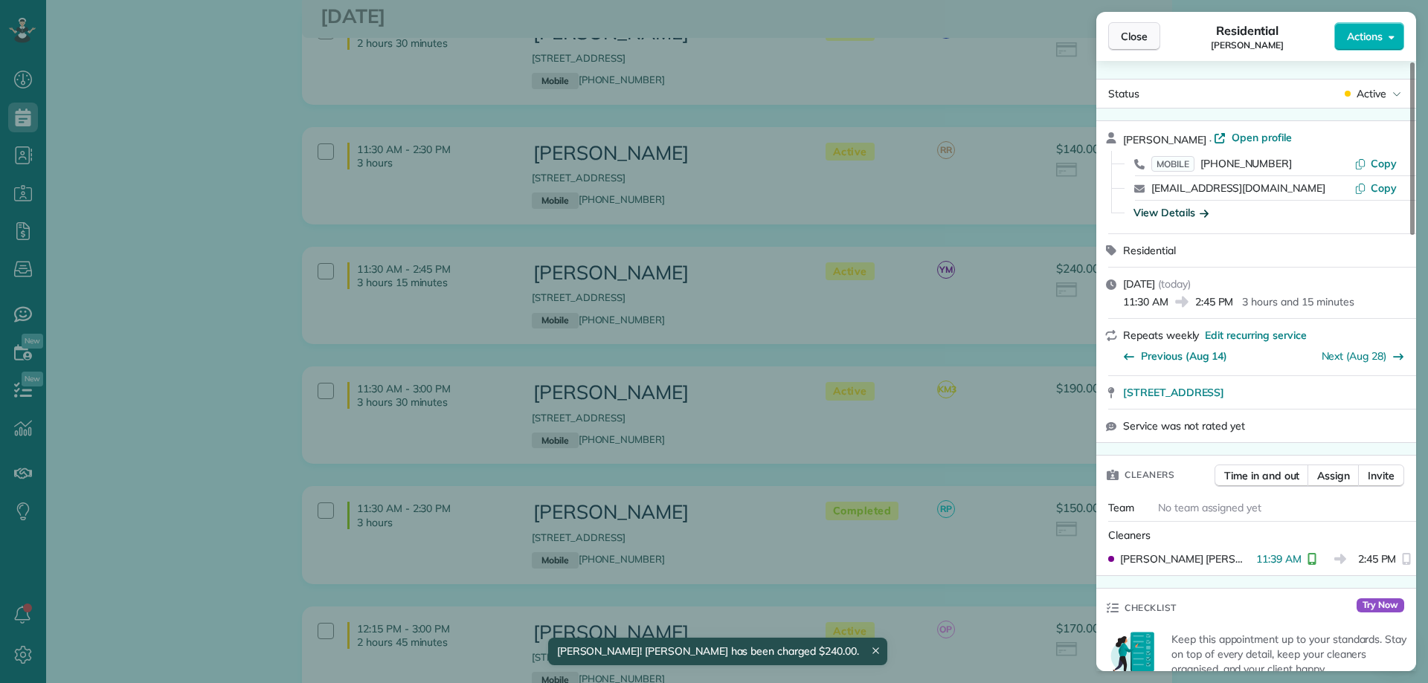
click at [1130, 33] on span "Close" at bounding box center [1134, 36] width 27 height 15
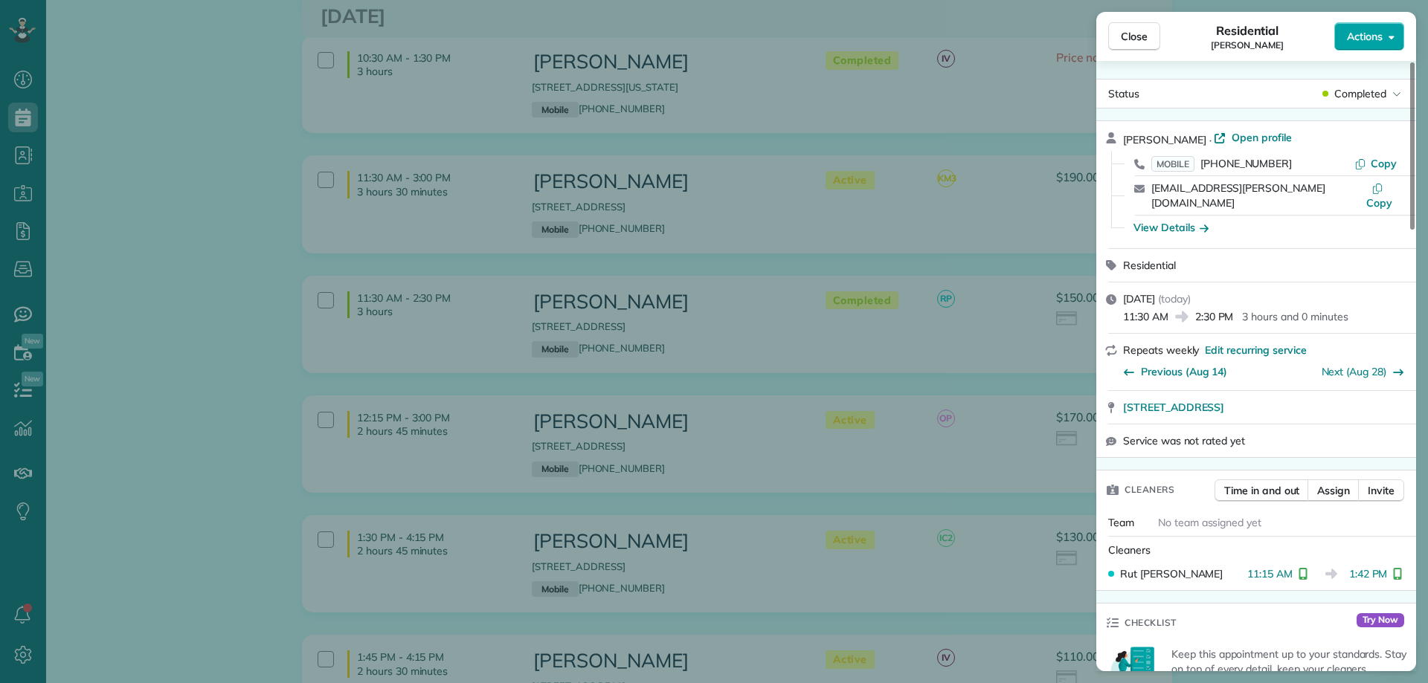
click at [1371, 28] on button "Actions" at bounding box center [1369, 36] width 70 height 28
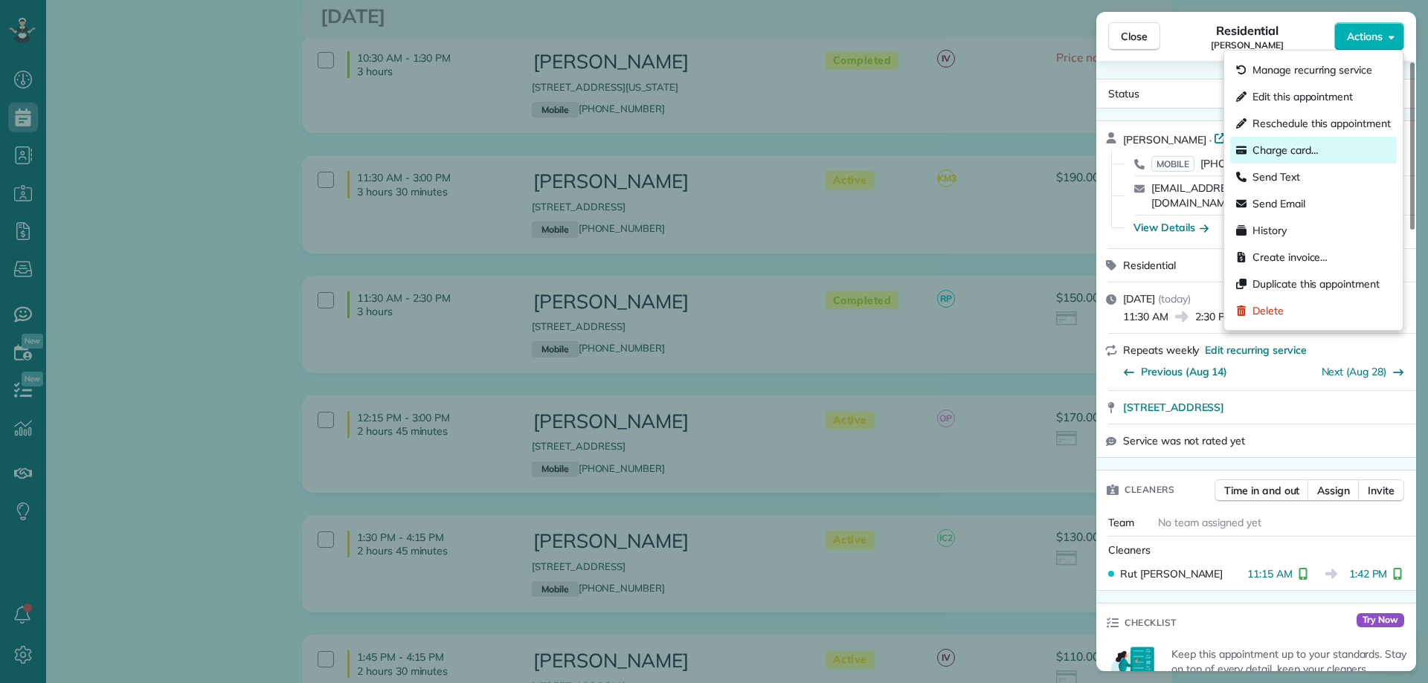
click at [1307, 150] on span "Charge card…" at bounding box center [1285, 150] width 66 height 15
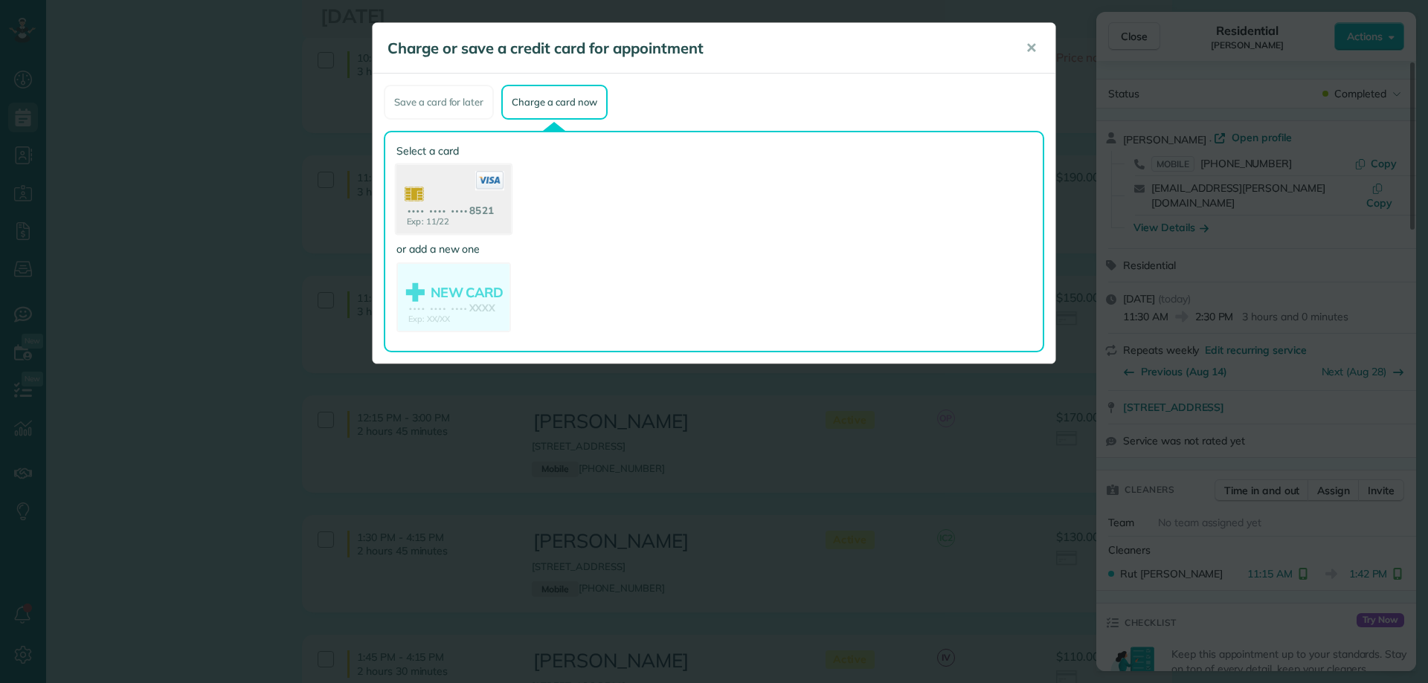
click at [461, 212] on use at bounding box center [453, 201] width 115 height 72
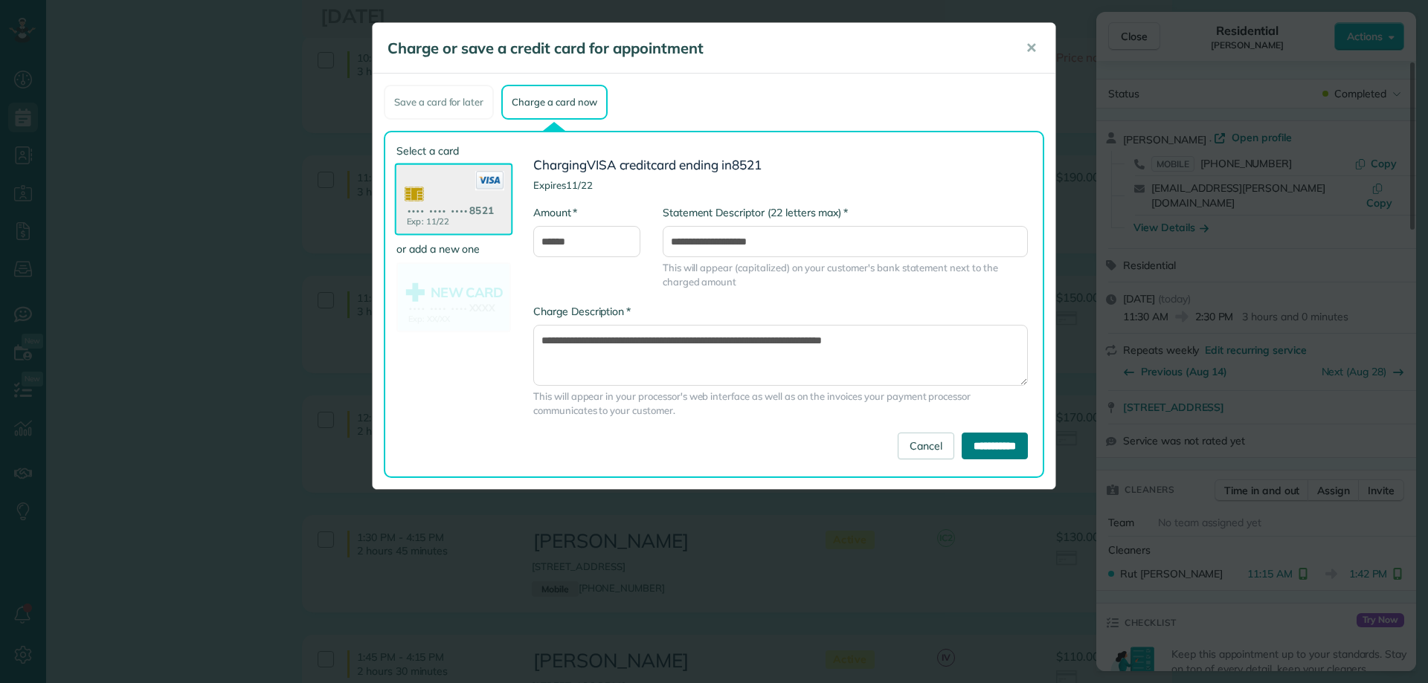
click at [995, 447] on input "**********" at bounding box center [994, 446] width 66 height 27
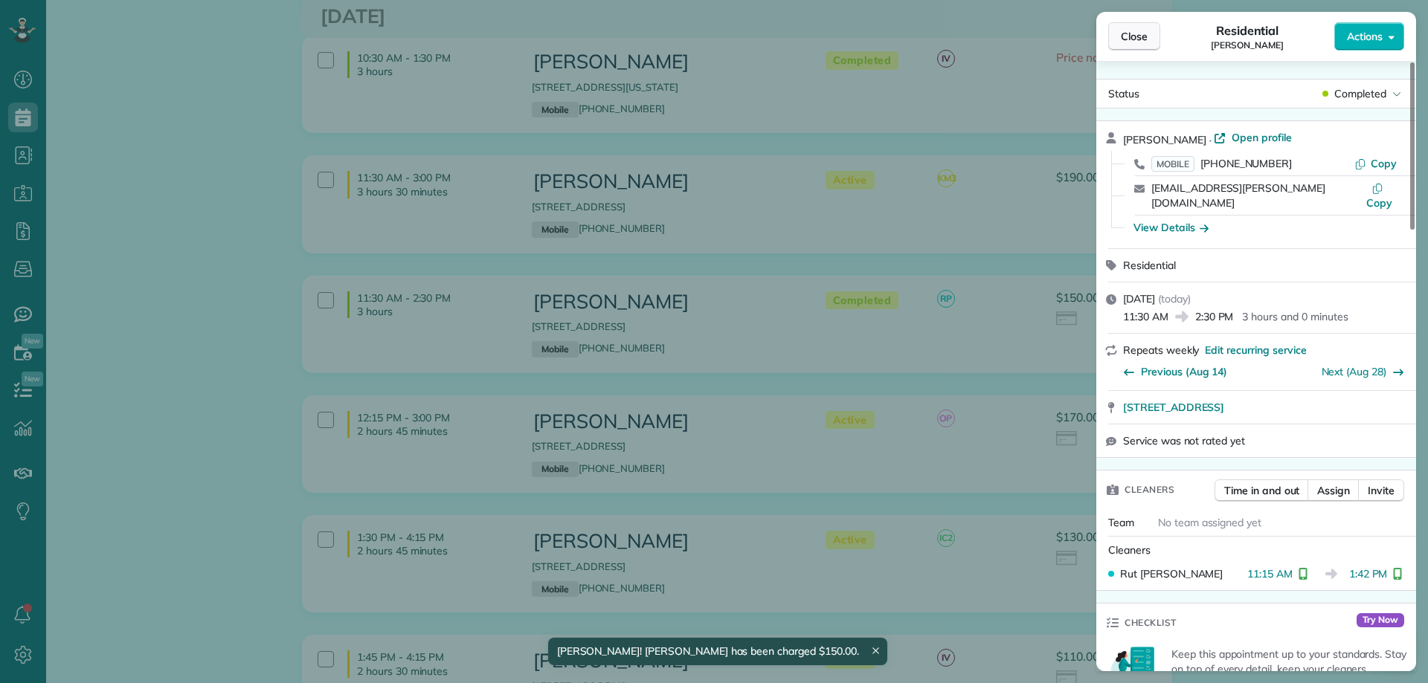
click at [1131, 42] on span "Close" at bounding box center [1134, 36] width 27 height 15
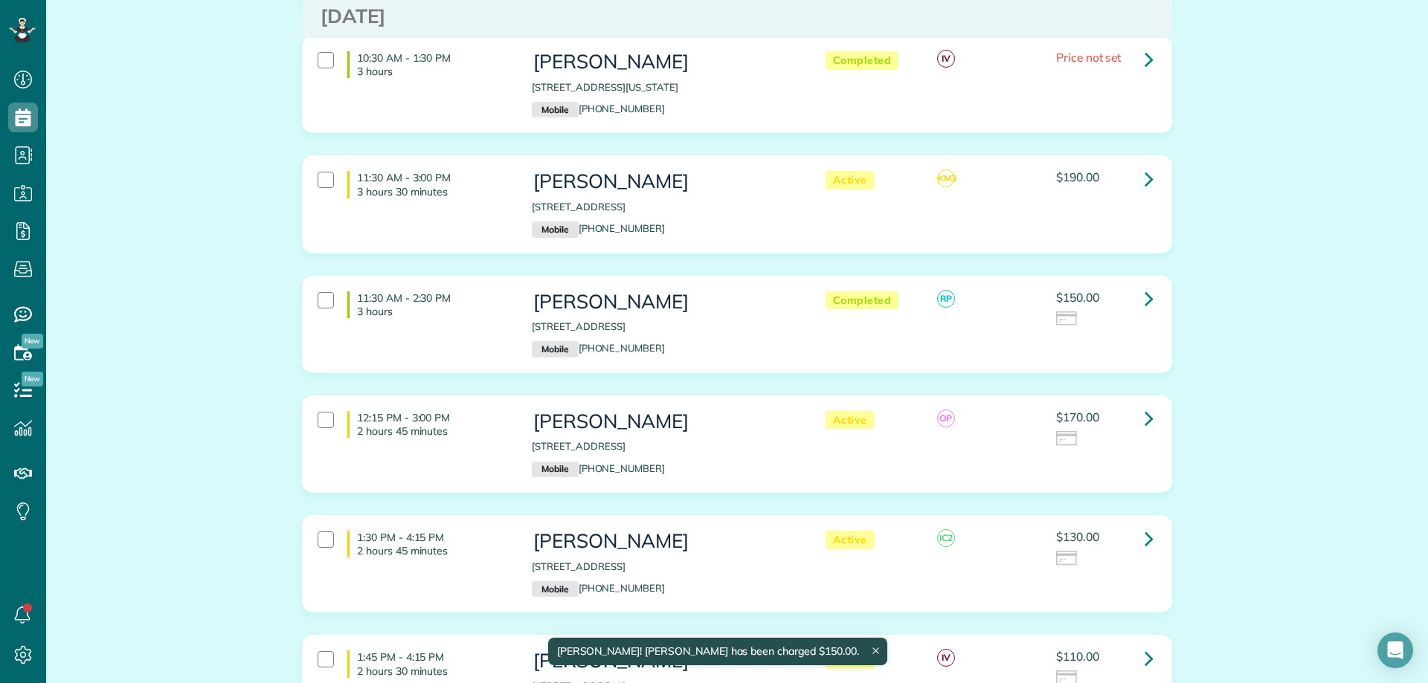
scroll to position [446, 0]
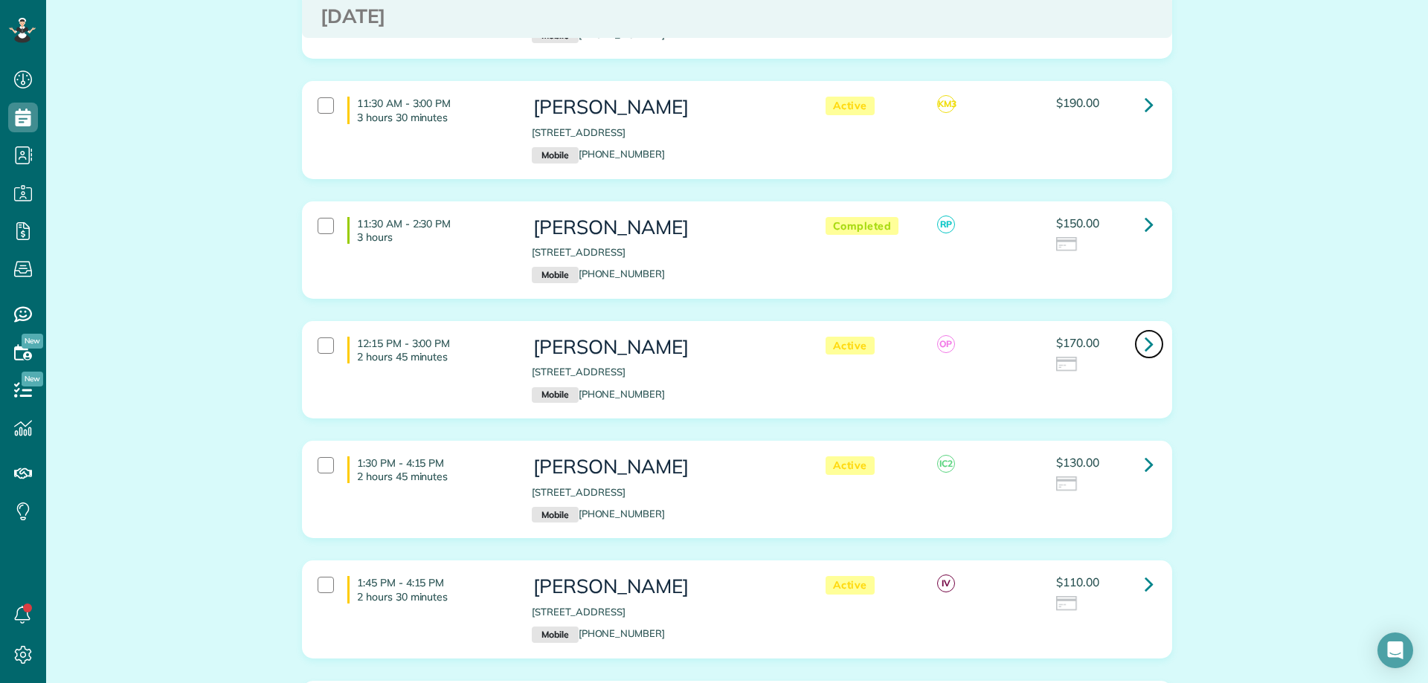
click at [1145, 338] on icon at bounding box center [1148, 344] width 9 height 26
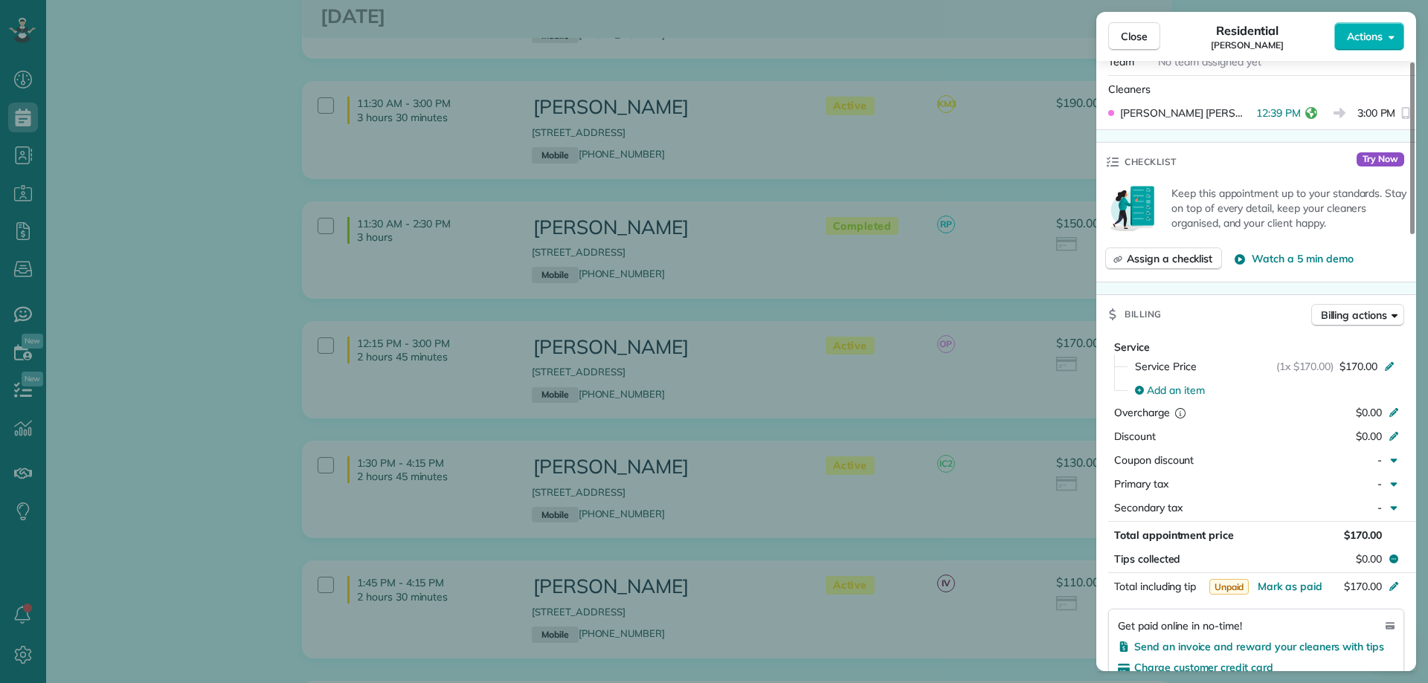
scroll to position [149, 0]
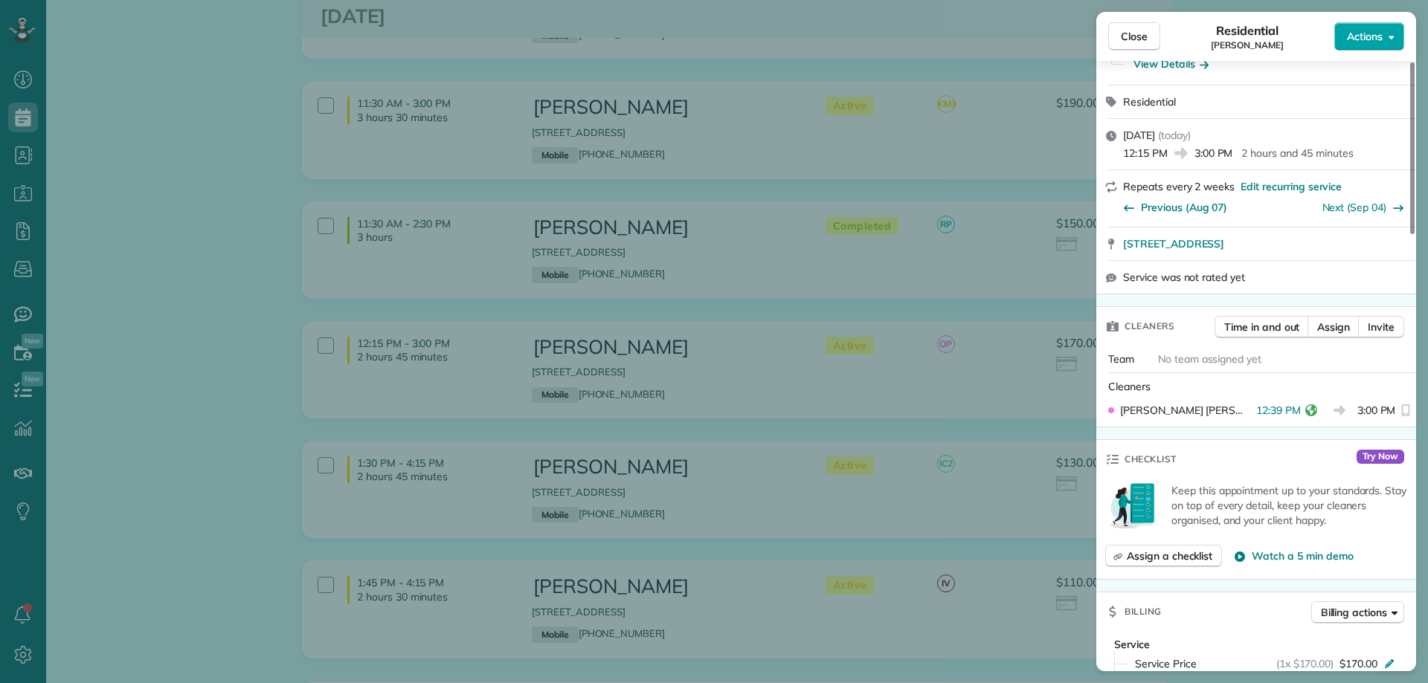
click at [1361, 35] on span "Actions" at bounding box center [1365, 36] width 36 height 15
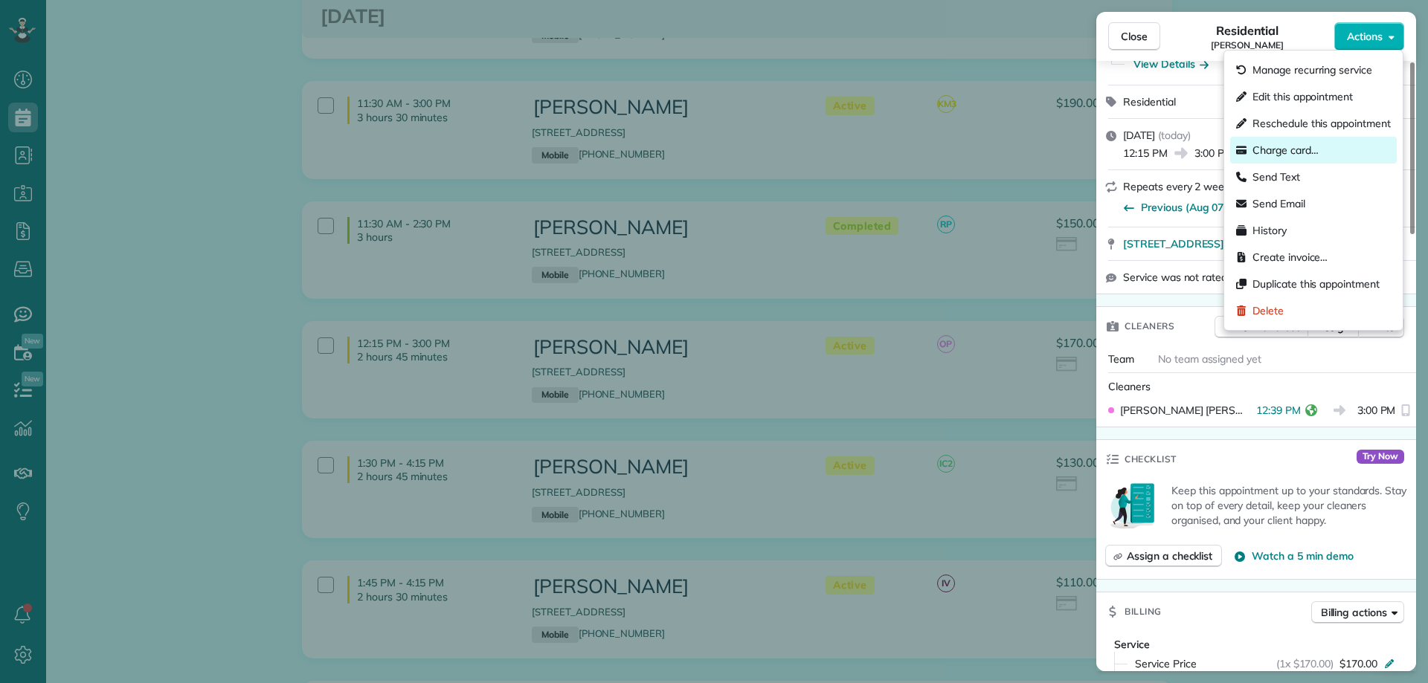
click at [1273, 149] on span "Charge card…" at bounding box center [1285, 150] width 66 height 15
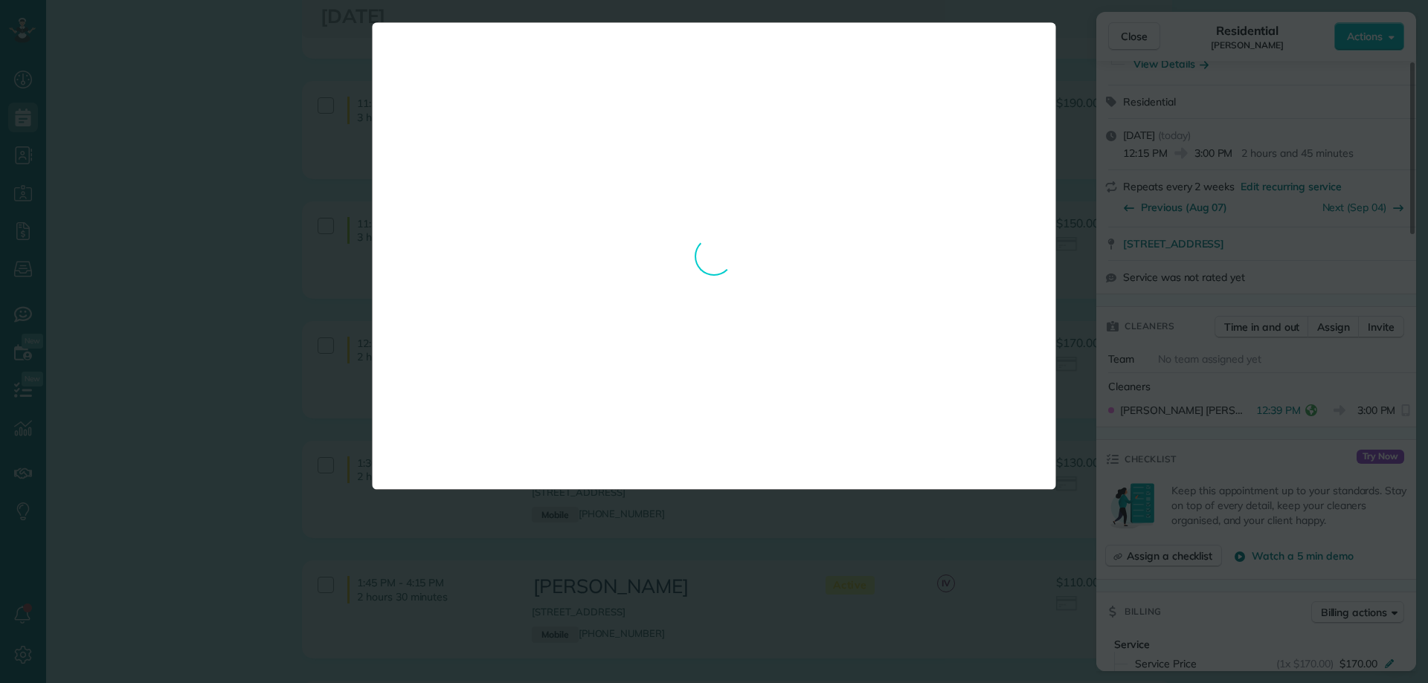
click at [1186, 167] on div "Charge or save a credit card for appointment ✕ Save a card for later Charge a c…" at bounding box center [714, 341] width 1428 height 683
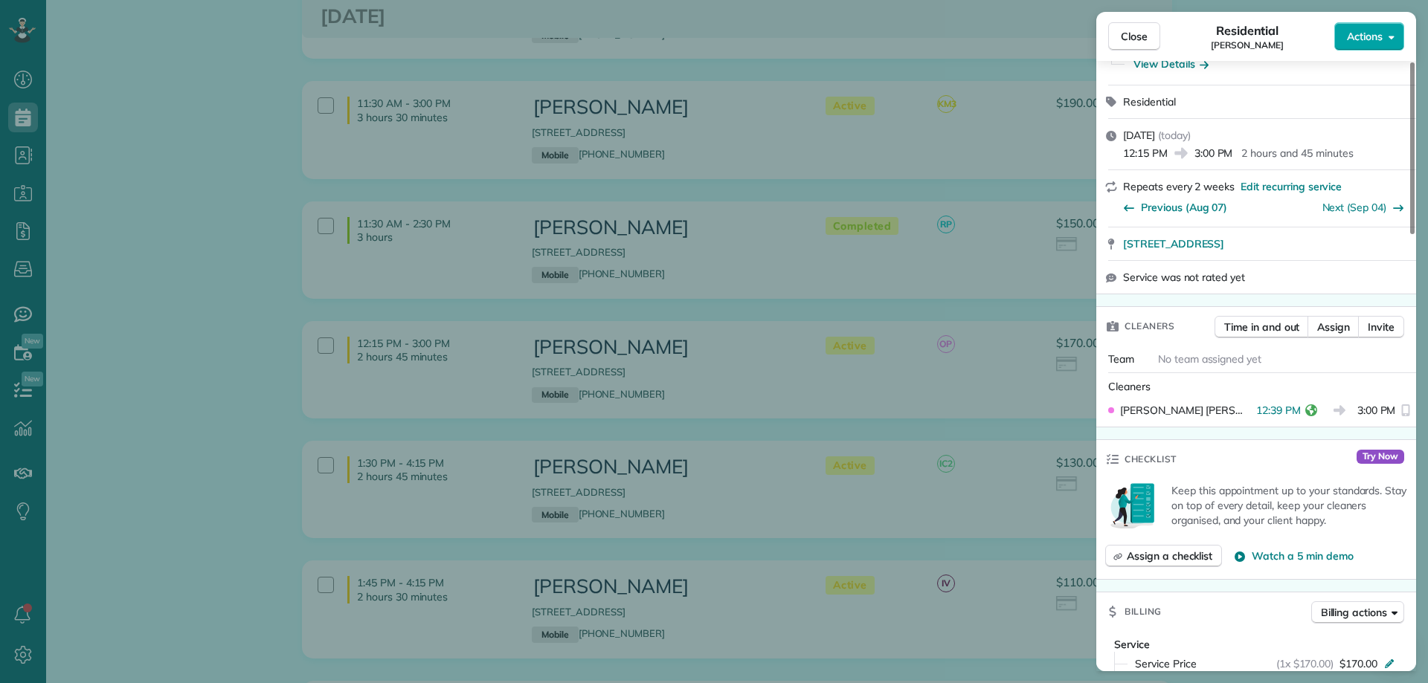
click at [1362, 35] on span "Actions" at bounding box center [1365, 36] width 36 height 15
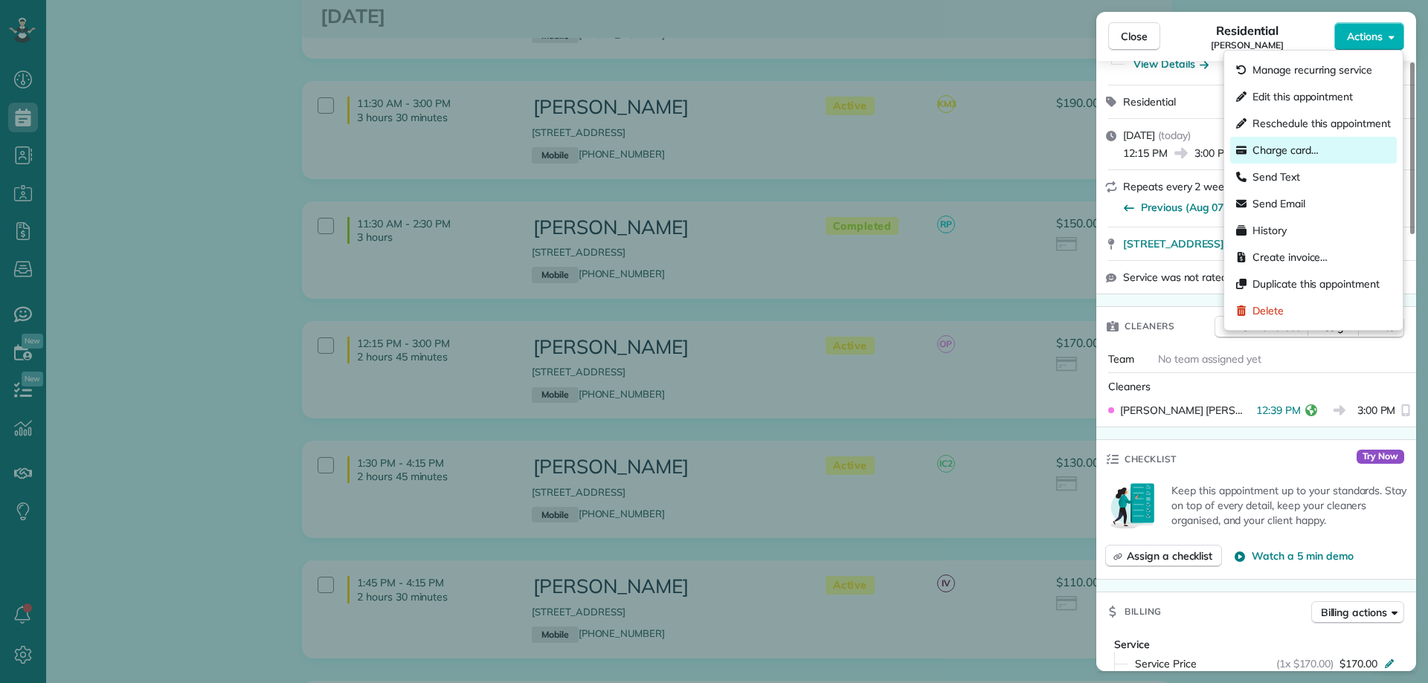
click at [1294, 146] on span "Charge card…" at bounding box center [1285, 150] width 66 height 15
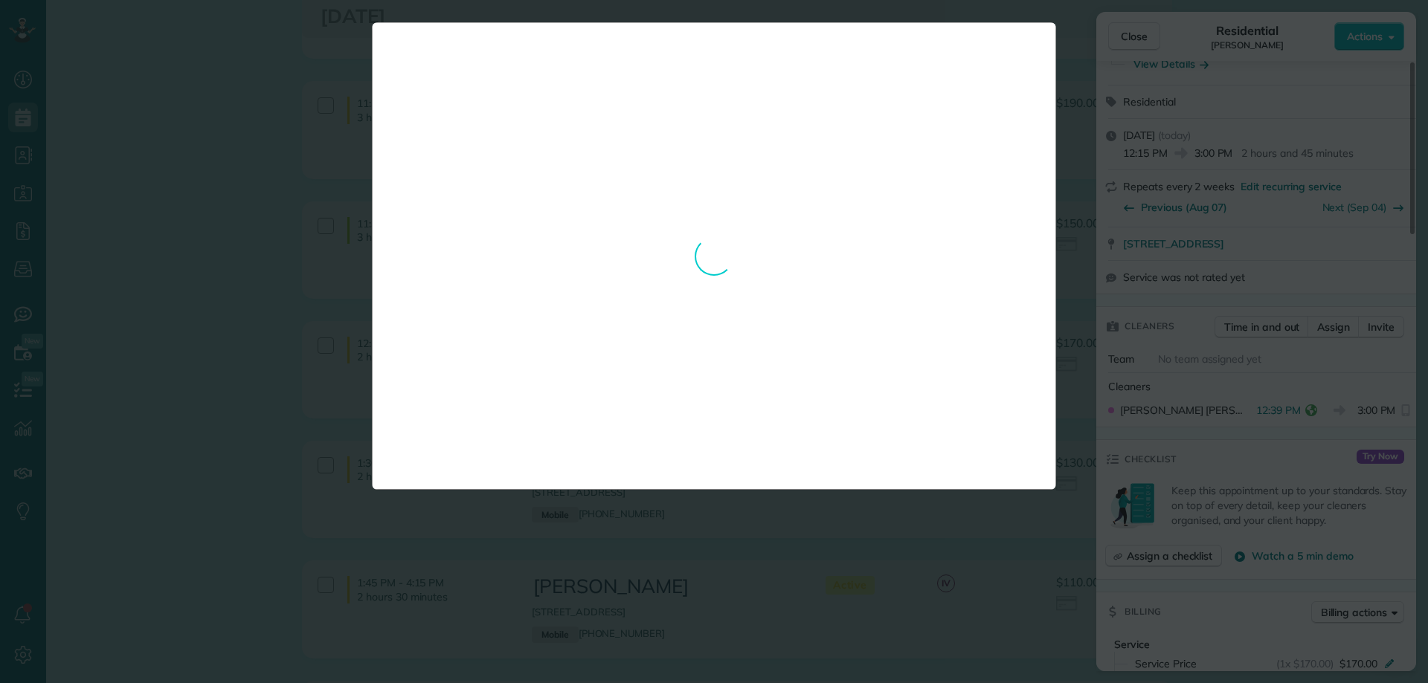
click at [1237, 143] on div "Charge or save a credit card for appointment ✕ Save a card for later Charge a c…" at bounding box center [714, 341] width 1428 height 683
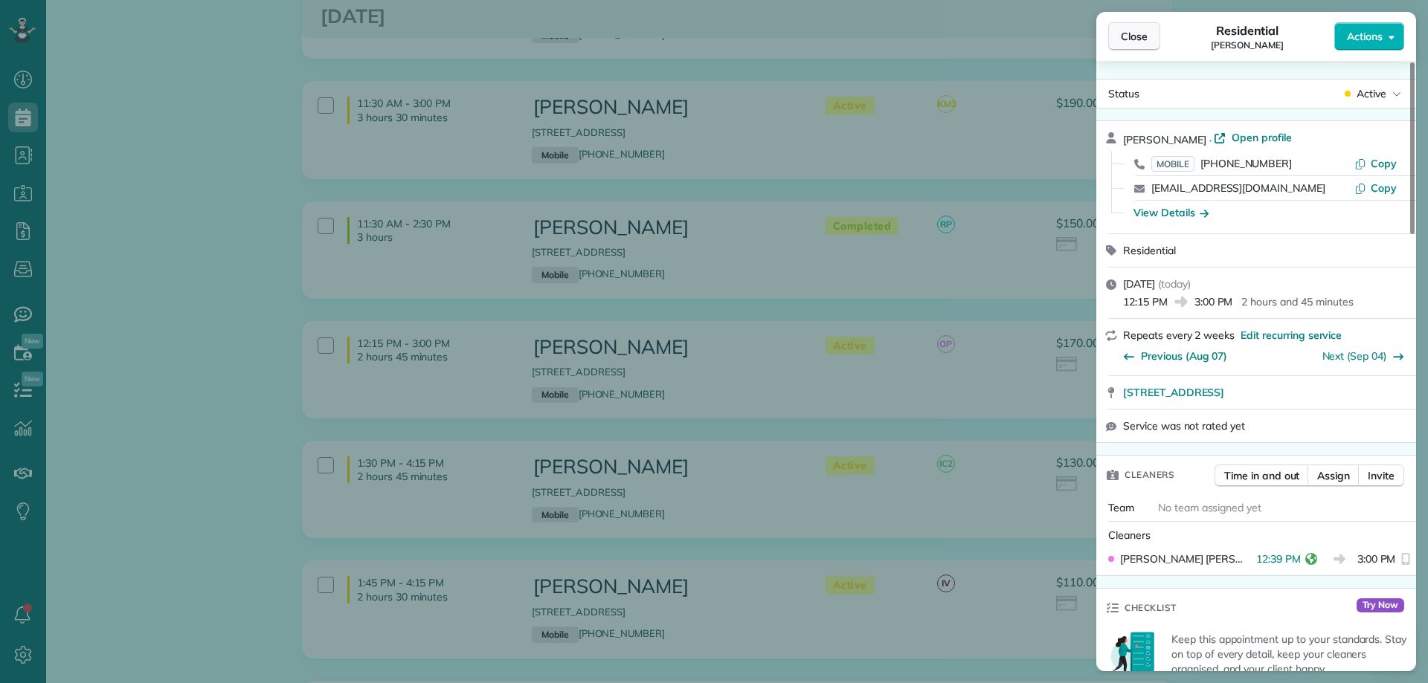
click at [1137, 37] on span "Close" at bounding box center [1134, 36] width 27 height 15
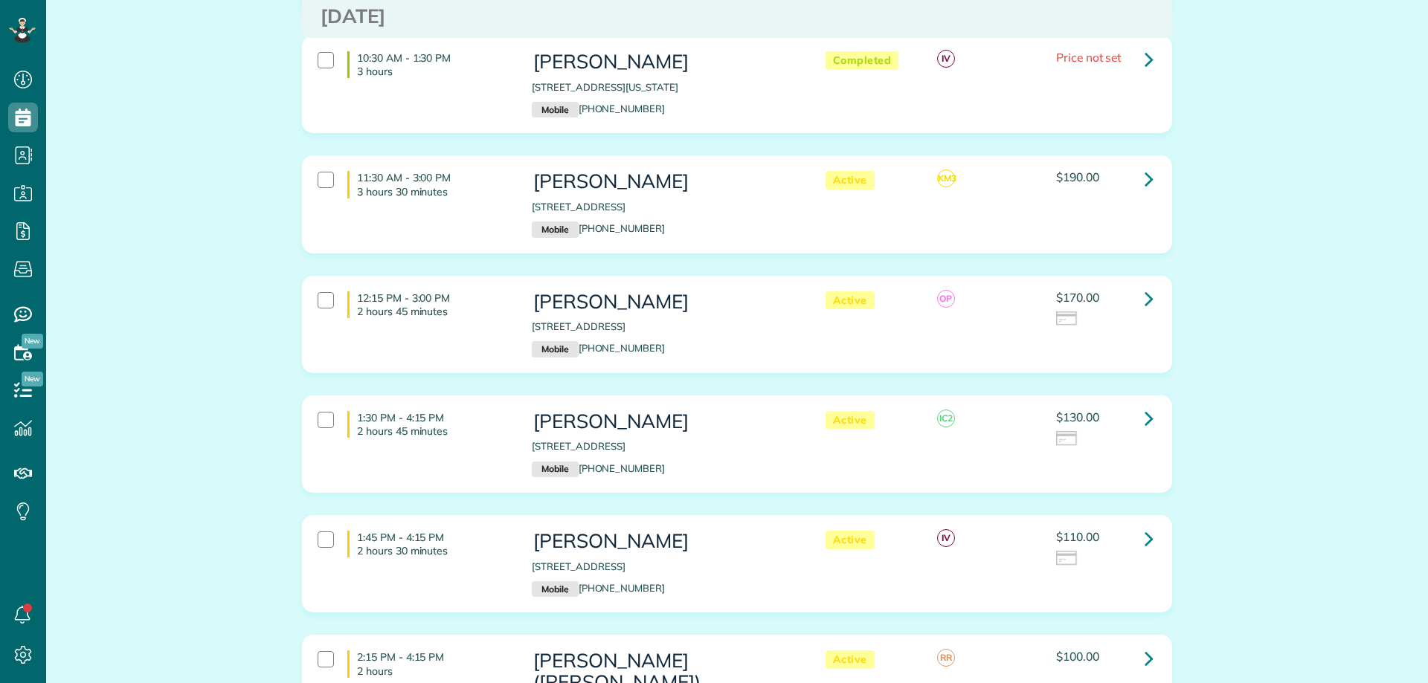
scroll to position [372, 0]
click at [1144, 305] on icon at bounding box center [1148, 299] width 9 height 26
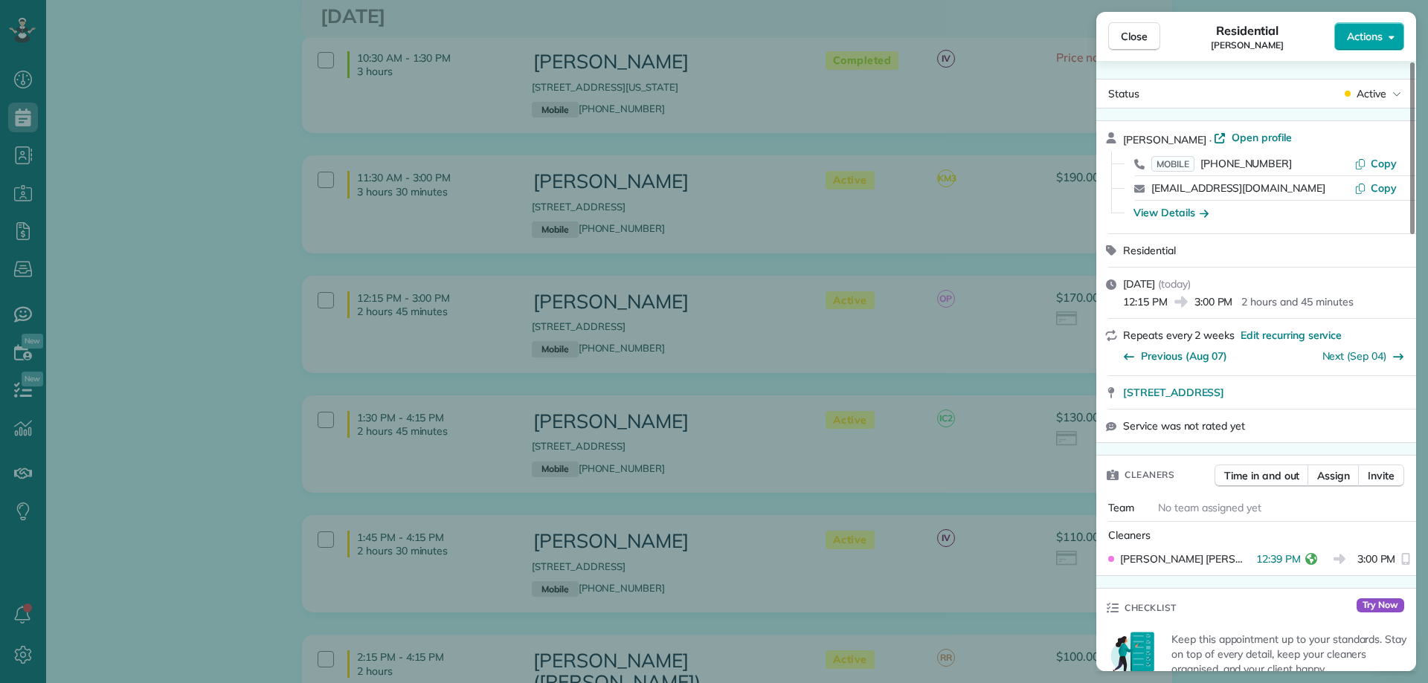
click at [1356, 35] on span "Actions" at bounding box center [1365, 36] width 36 height 15
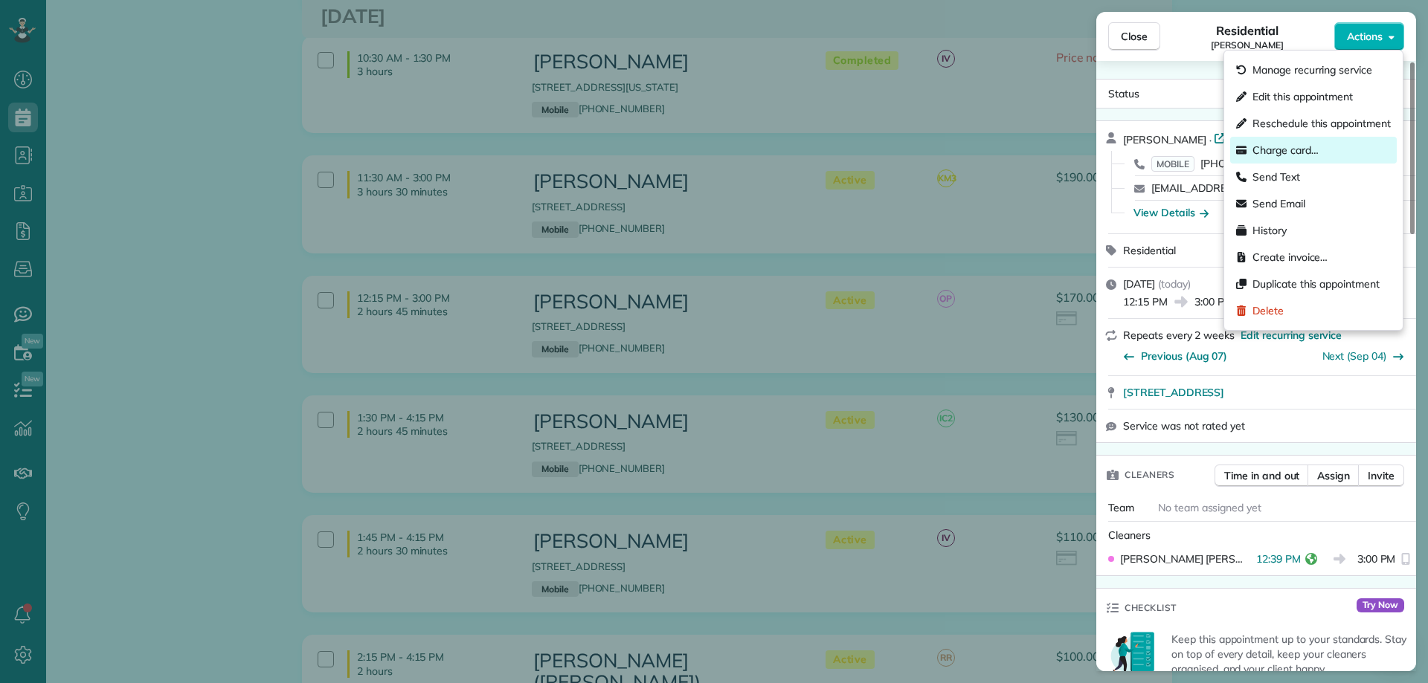
click at [1290, 152] on span "Charge card…" at bounding box center [1285, 150] width 66 height 15
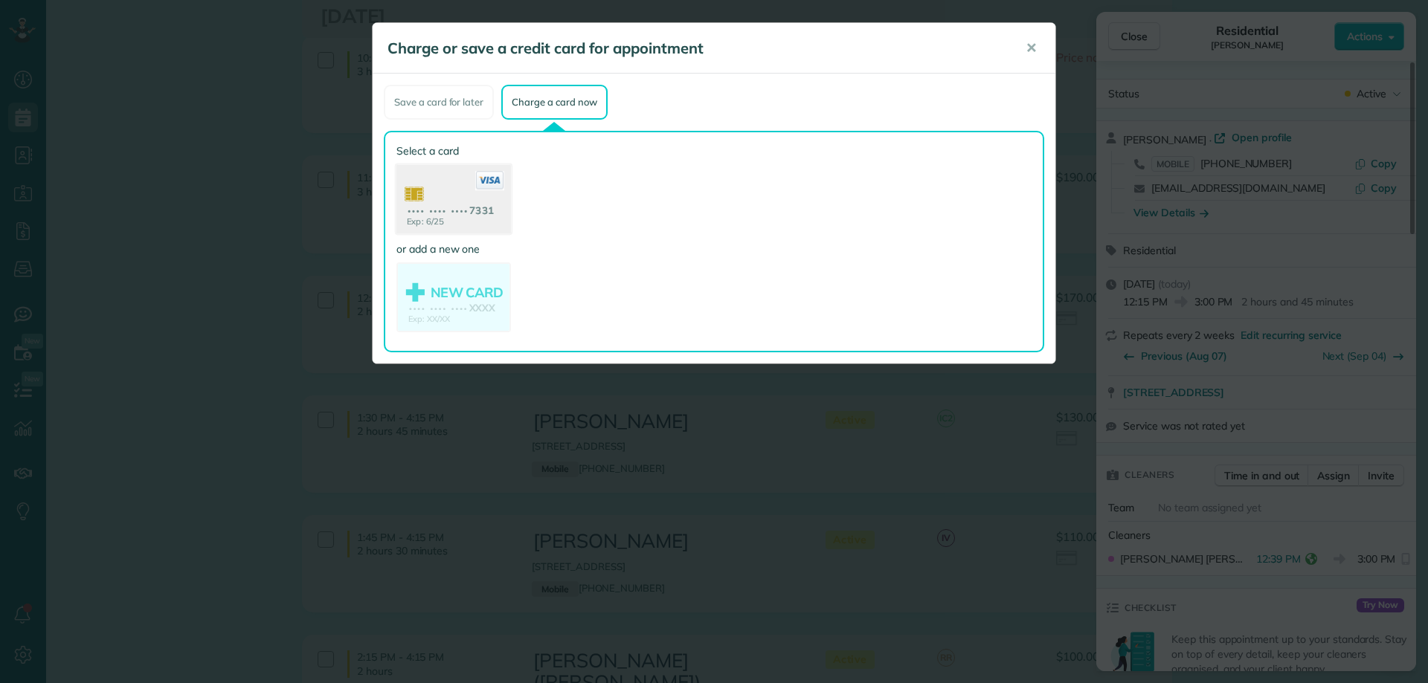
click at [422, 196] on use at bounding box center [453, 201] width 115 height 72
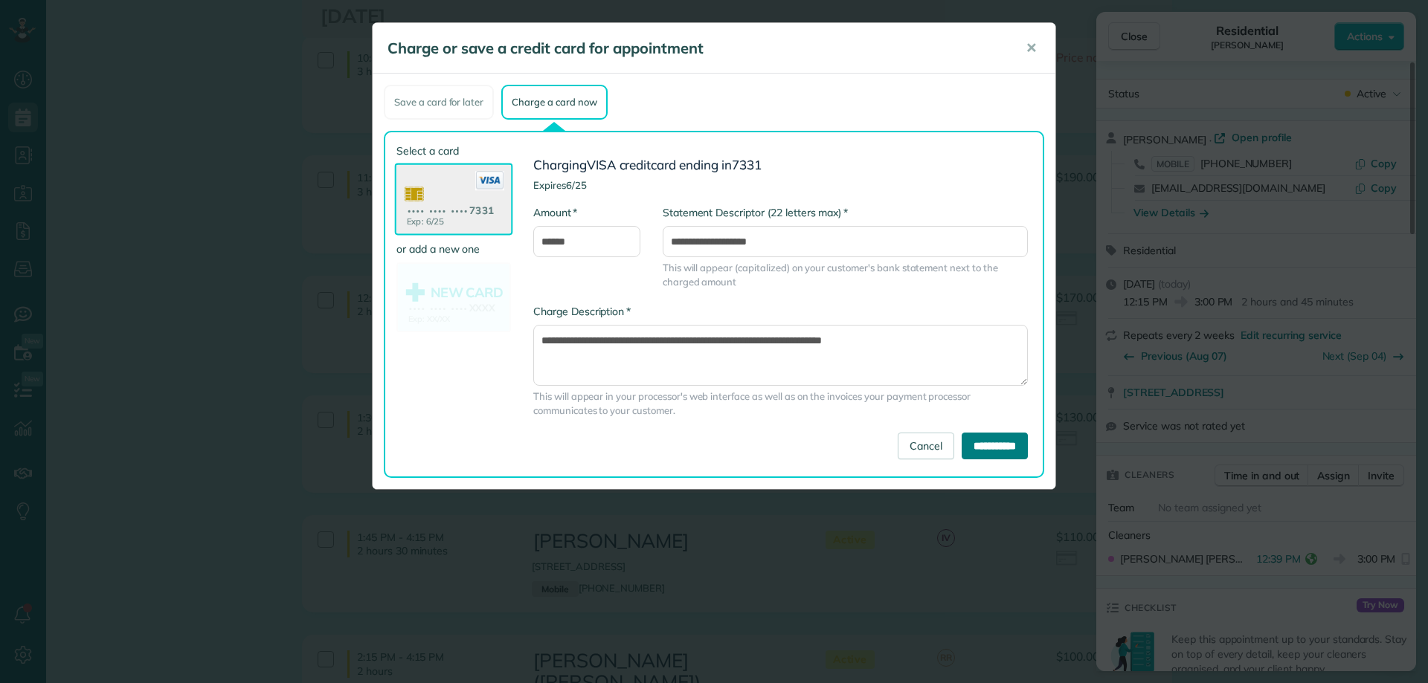
click at [990, 445] on input "**********" at bounding box center [994, 446] width 66 height 27
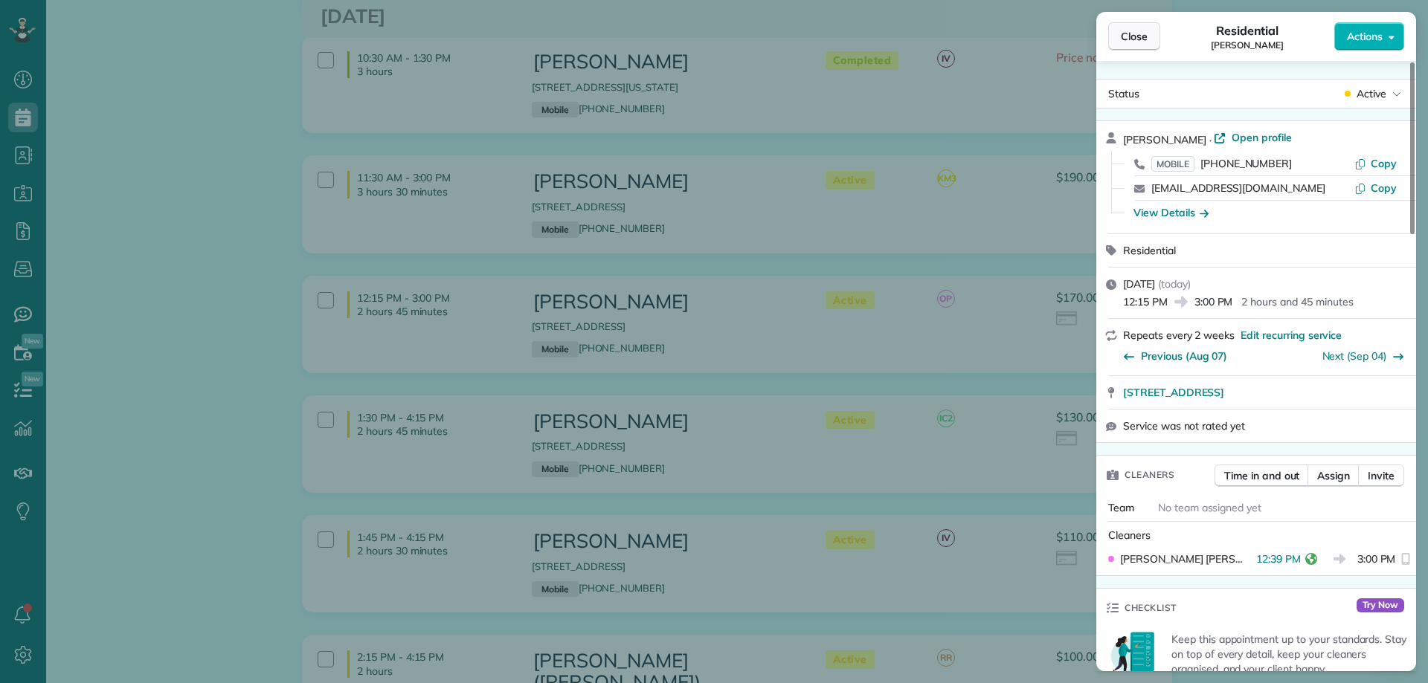
click at [1136, 34] on span "Close" at bounding box center [1134, 36] width 27 height 15
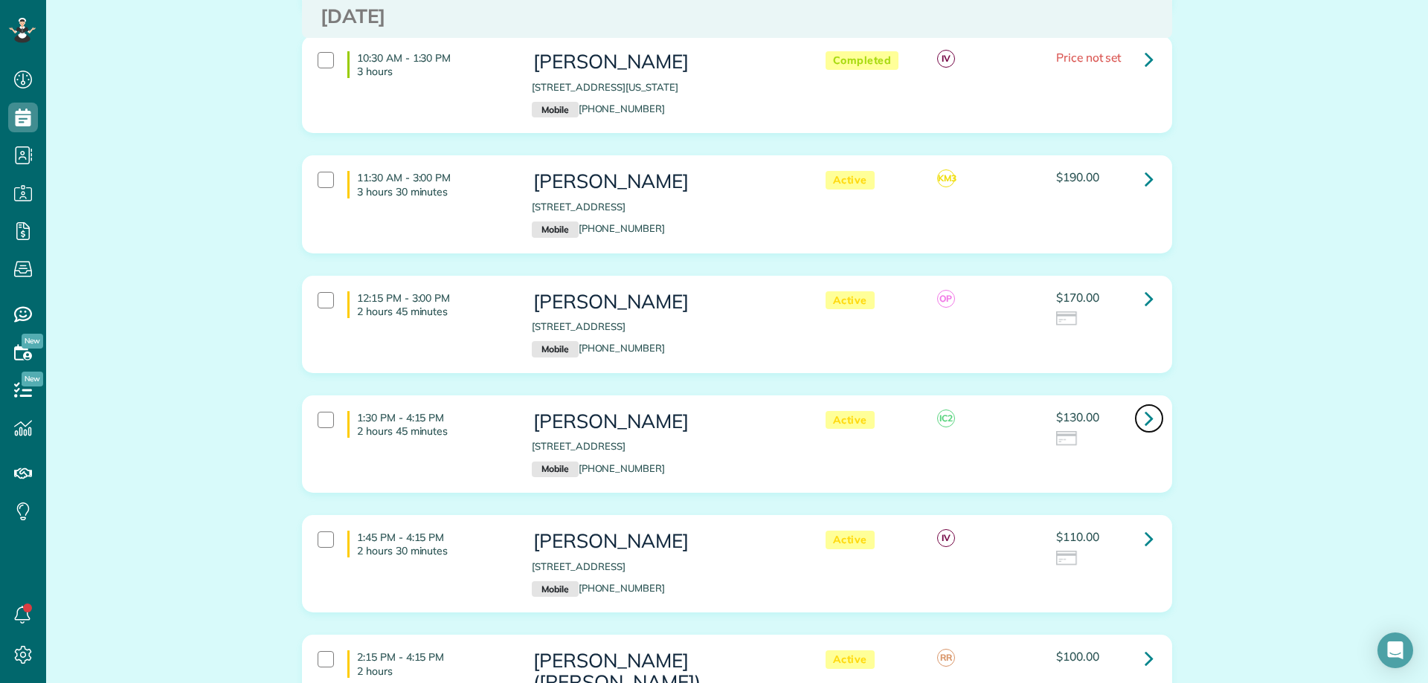
click at [1144, 419] on icon at bounding box center [1148, 418] width 9 height 26
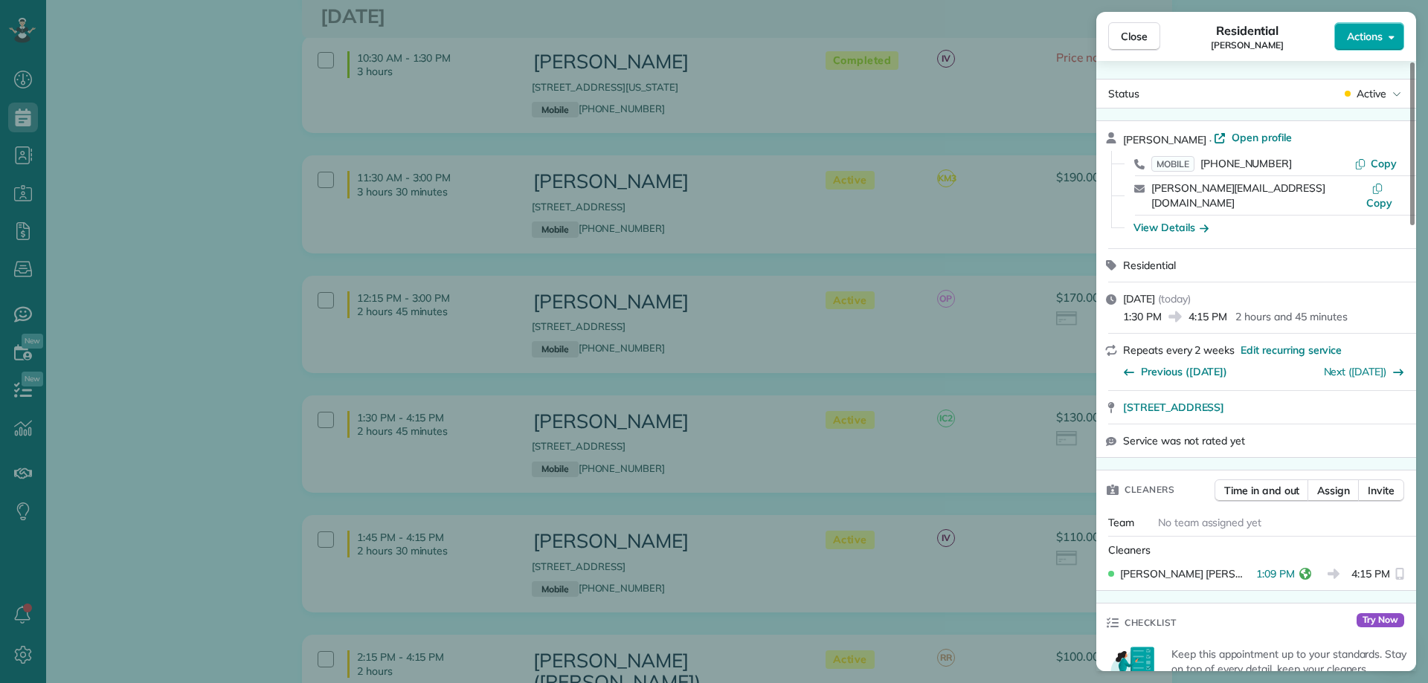
click at [1376, 32] on span "Actions" at bounding box center [1365, 36] width 36 height 15
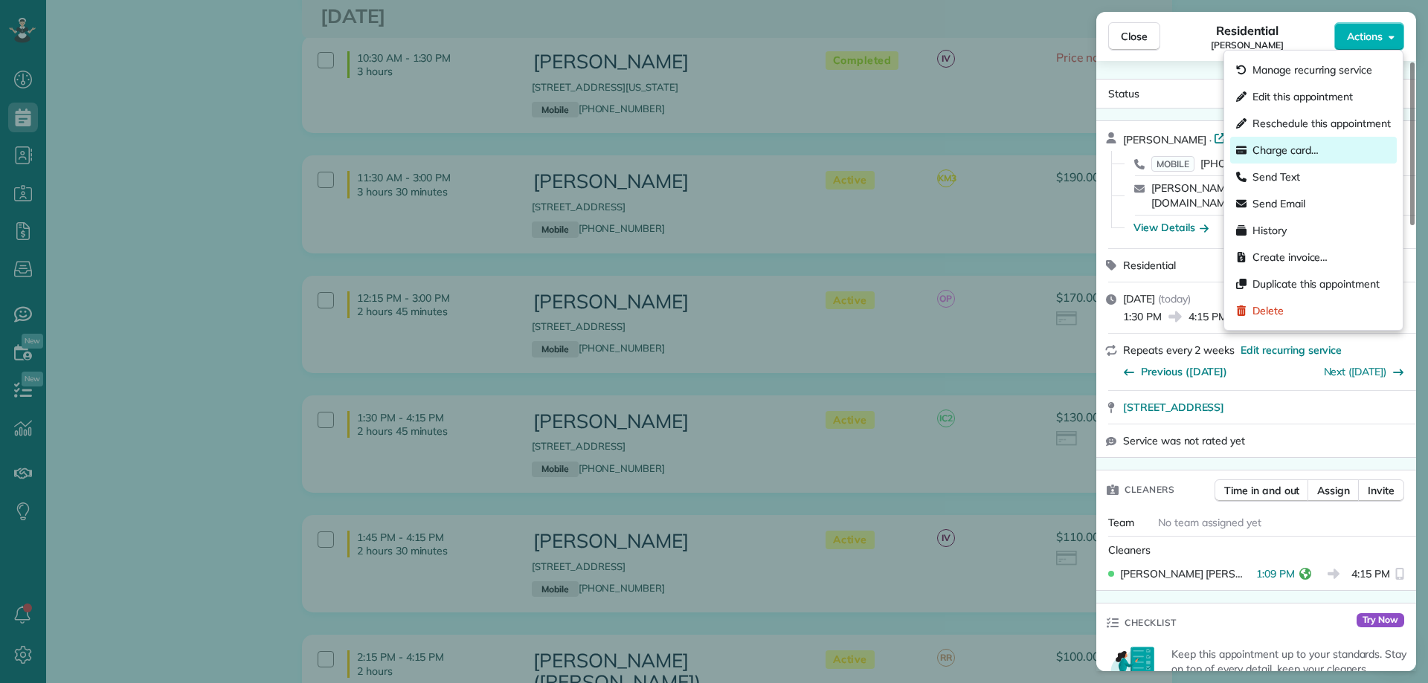
click at [1289, 151] on span "Charge card…" at bounding box center [1285, 150] width 66 height 15
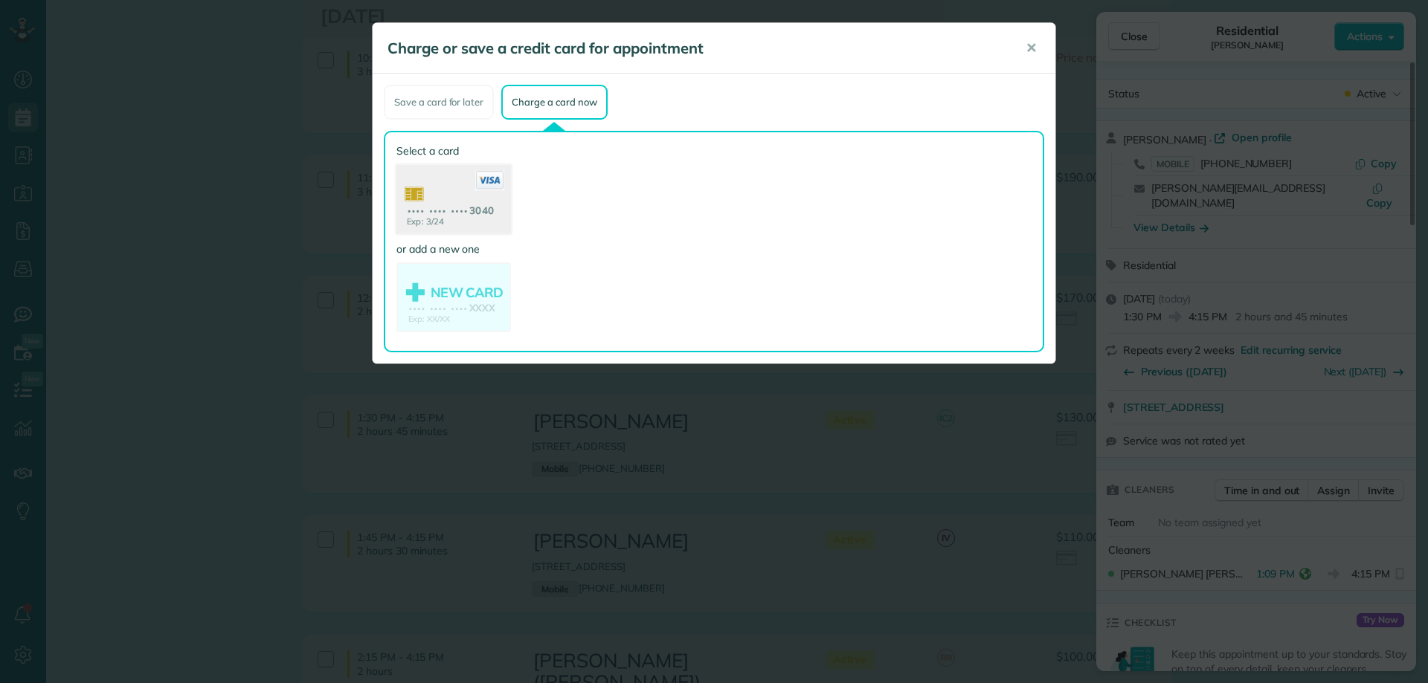
click at [494, 194] on use at bounding box center [453, 201] width 115 height 72
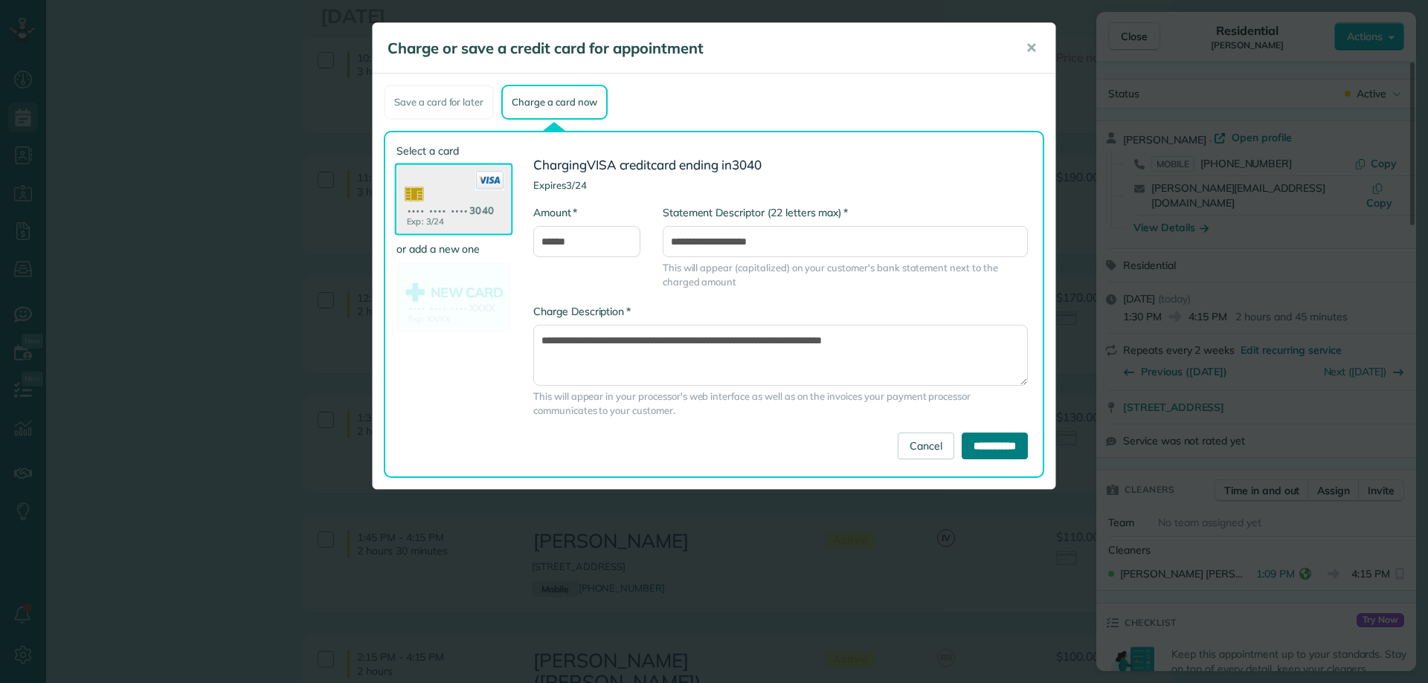
click at [973, 445] on input "**********" at bounding box center [994, 446] width 66 height 27
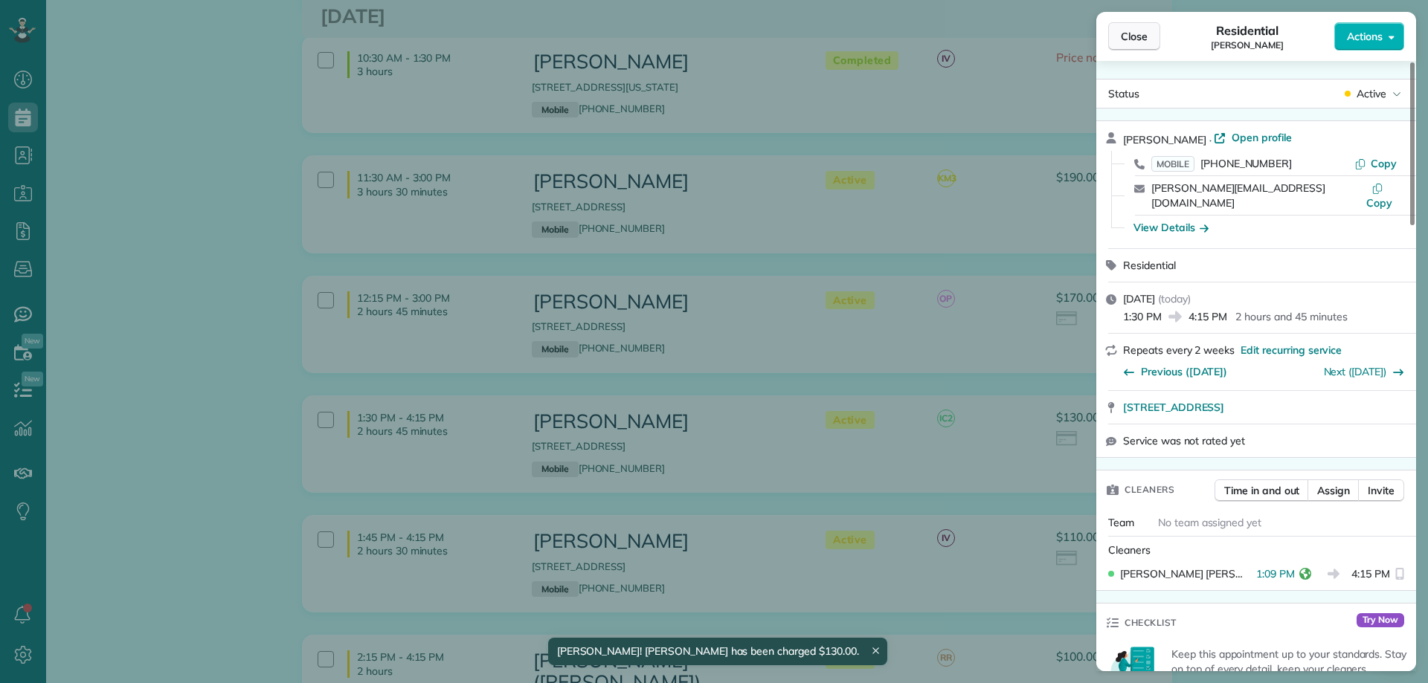
click at [1126, 36] on span "Close" at bounding box center [1134, 36] width 27 height 15
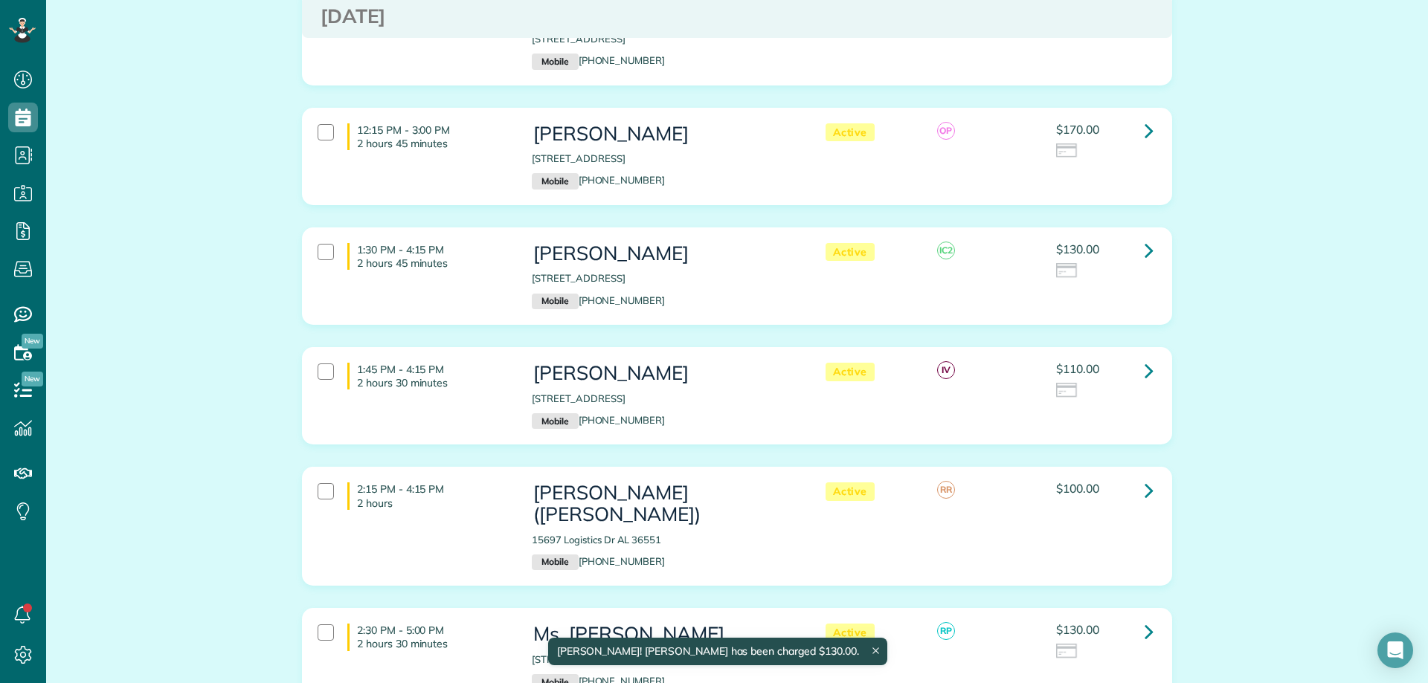
scroll to position [595, 0]
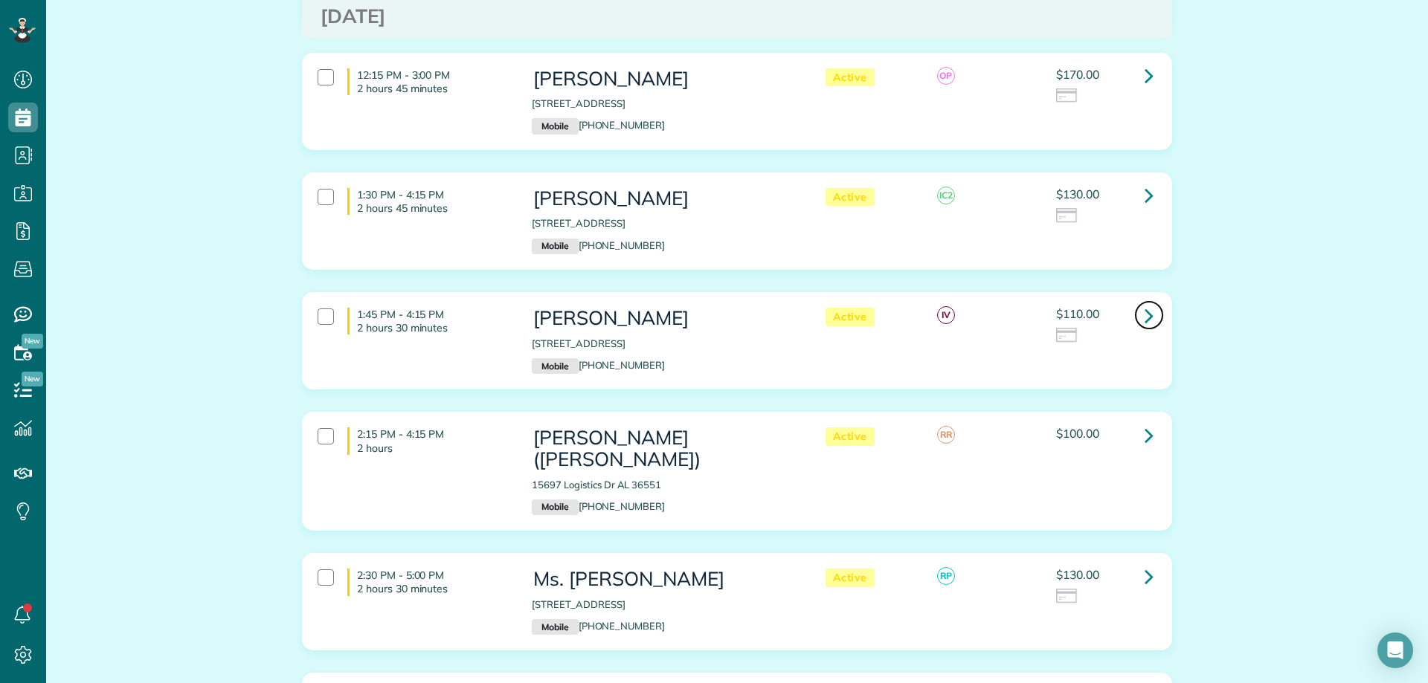
click at [1144, 315] on icon at bounding box center [1148, 316] width 9 height 26
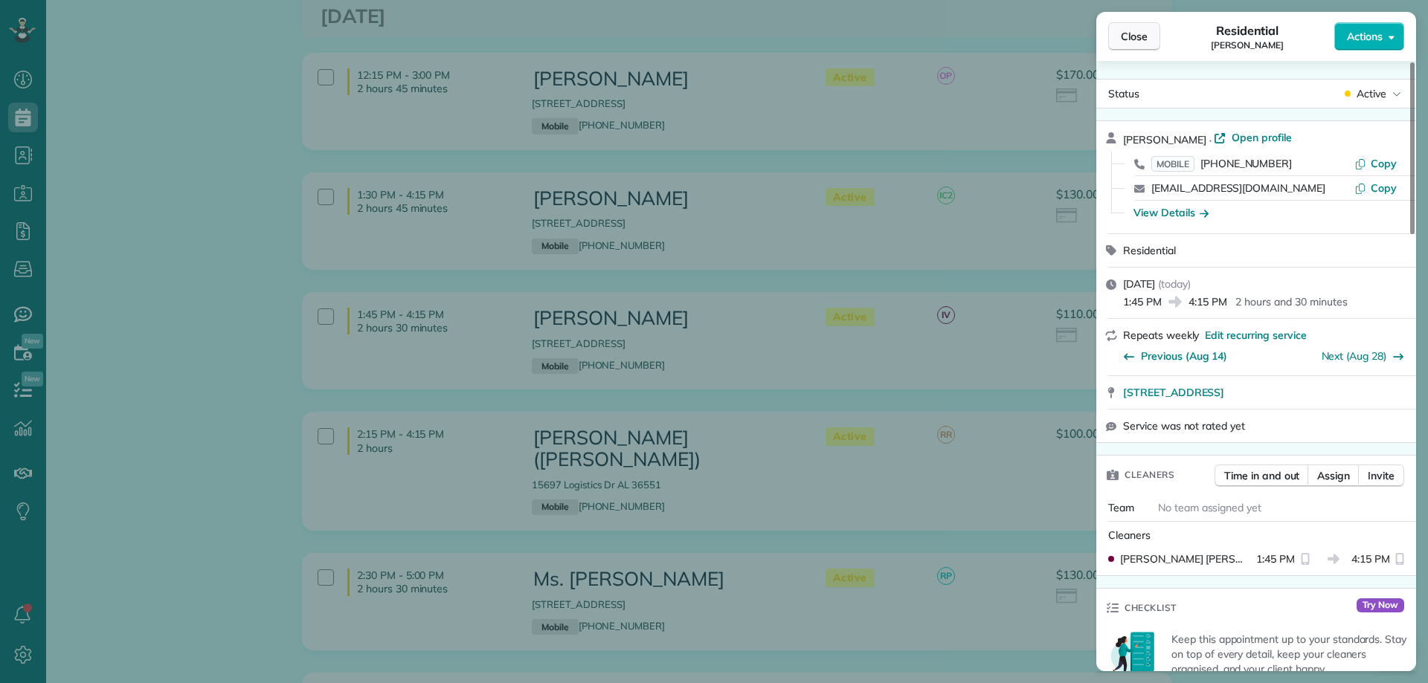
click at [1133, 44] on button "Close" at bounding box center [1134, 36] width 52 height 28
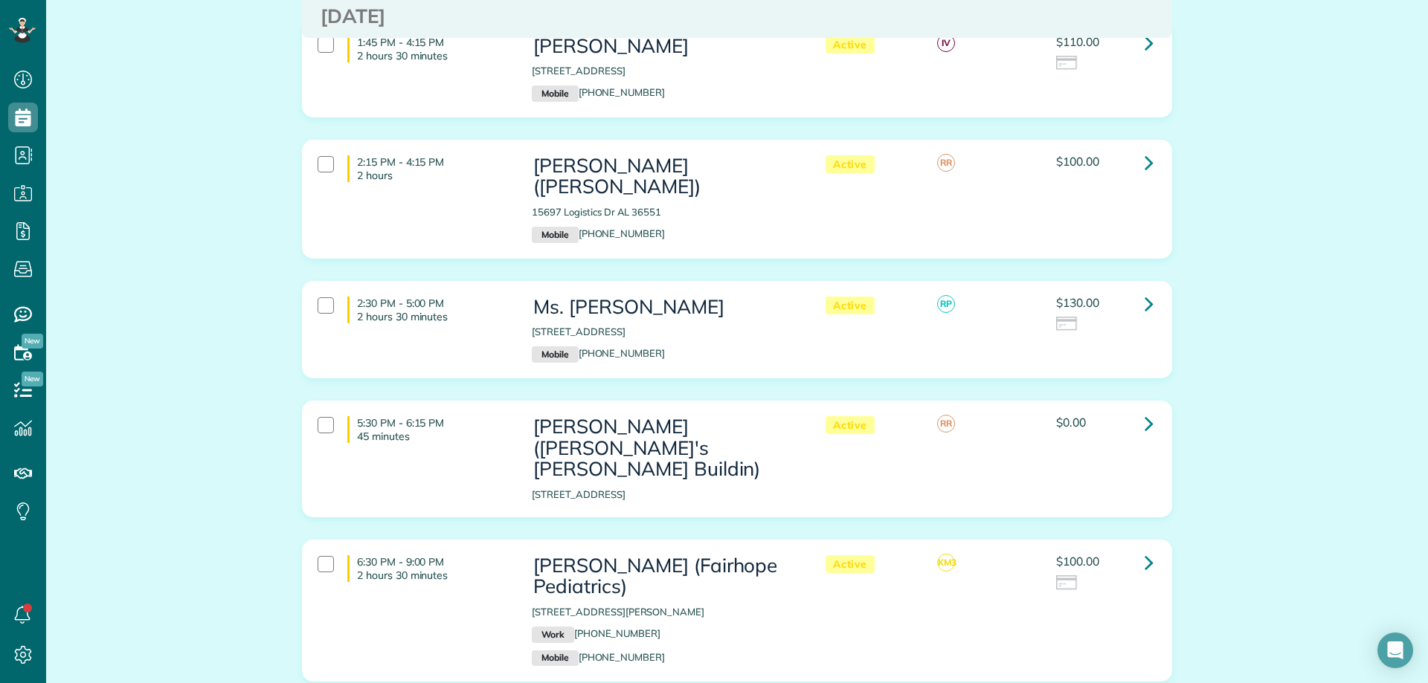
scroll to position [669, 0]
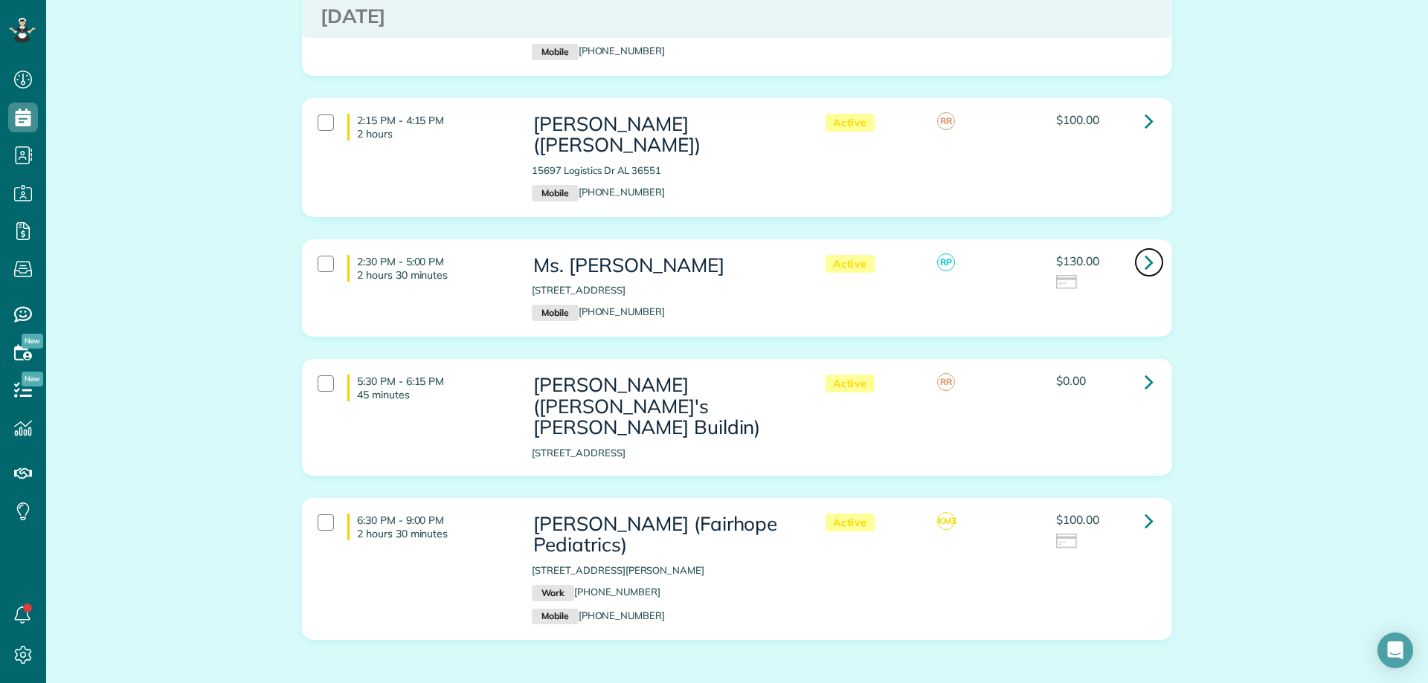
click at [1144, 249] on icon at bounding box center [1148, 262] width 9 height 26
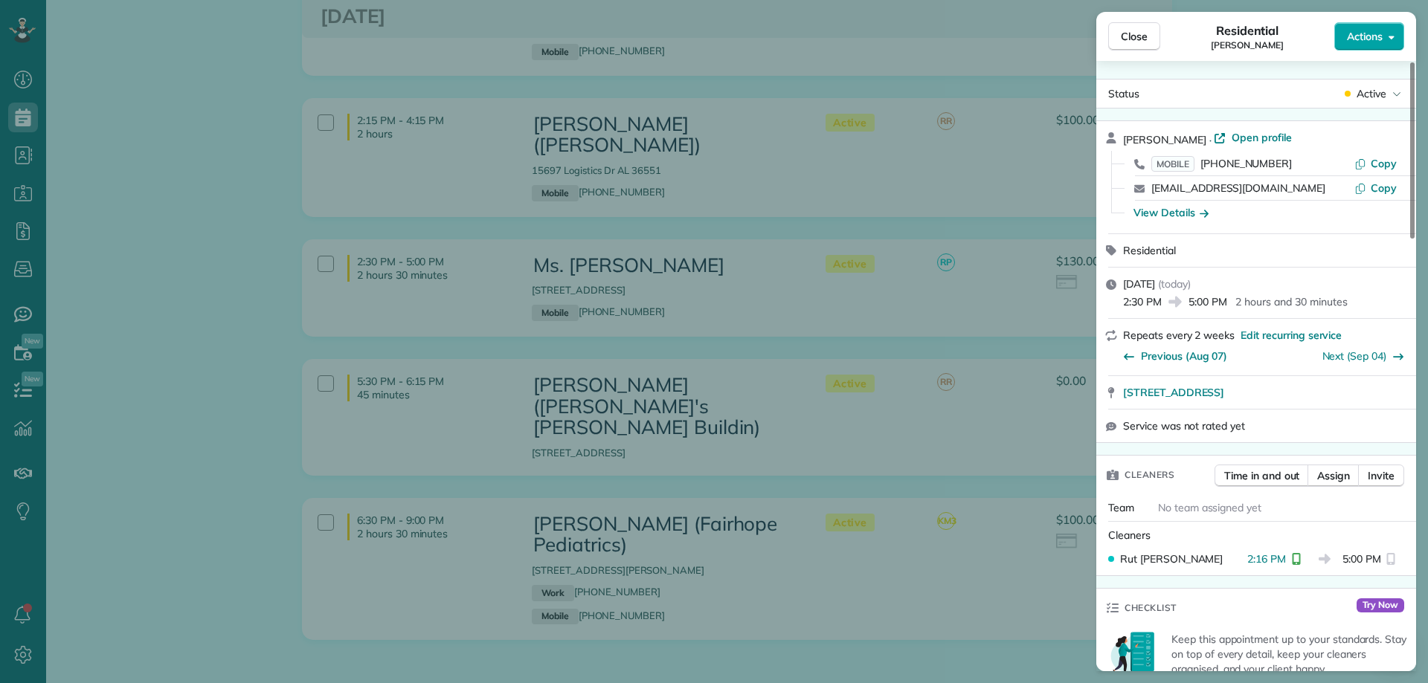
click at [1395, 39] on button "Actions" at bounding box center [1369, 36] width 70 height 28
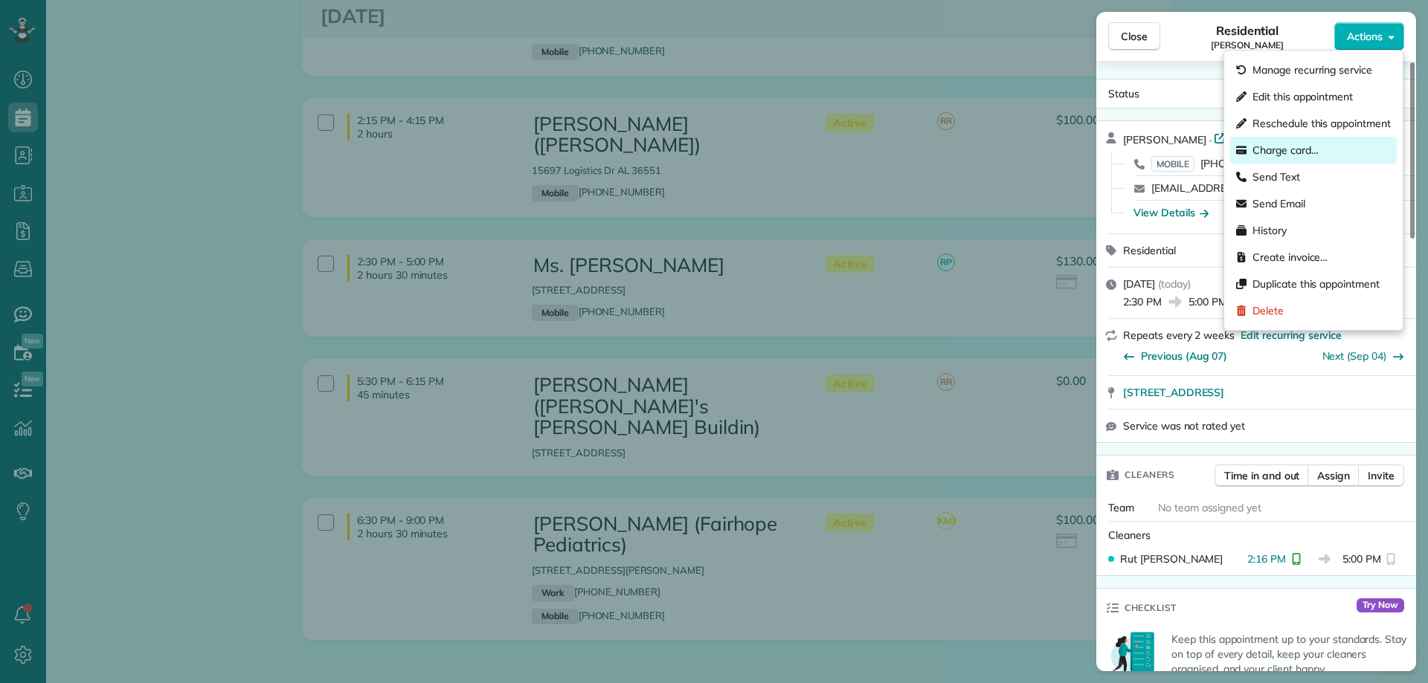
click at [1304, 154] on span "Charge card…" at bounding box center [1285, 150] width 66 height 15
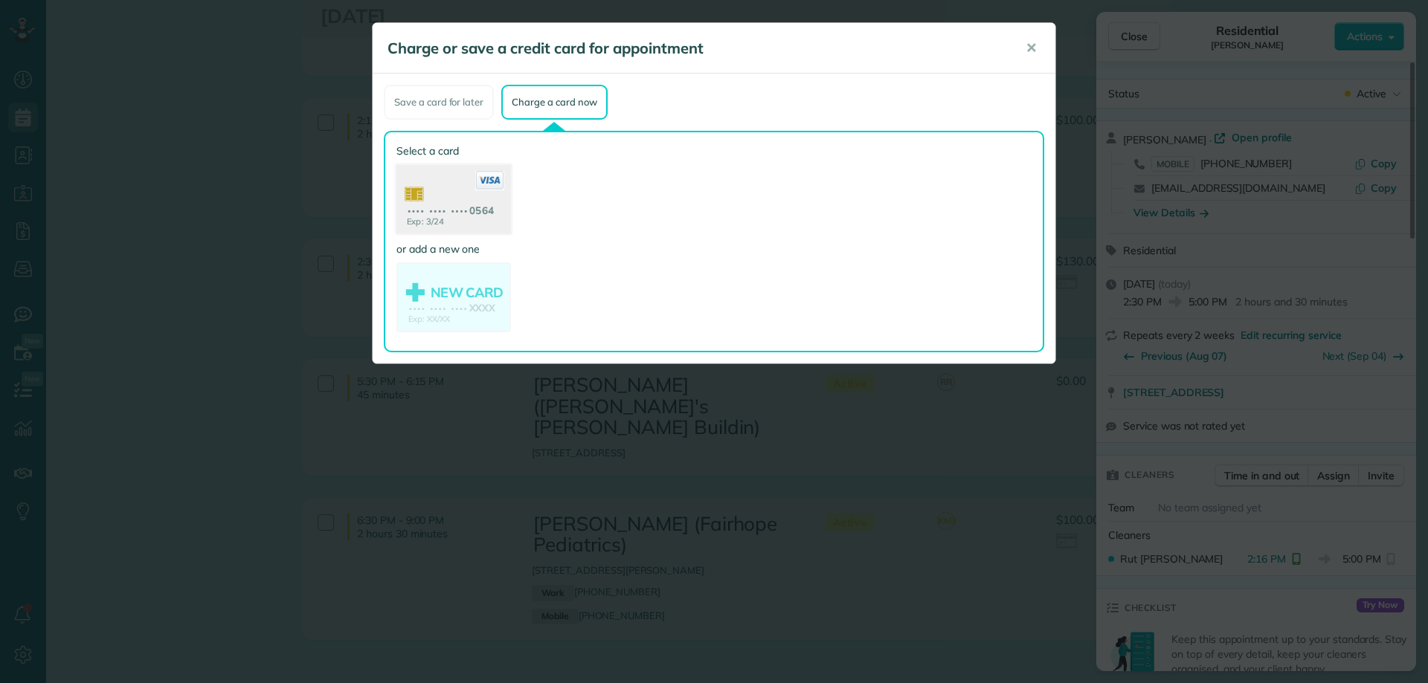
click at [478, 210] on use at bounding box center [453, 201] width 115 height 72
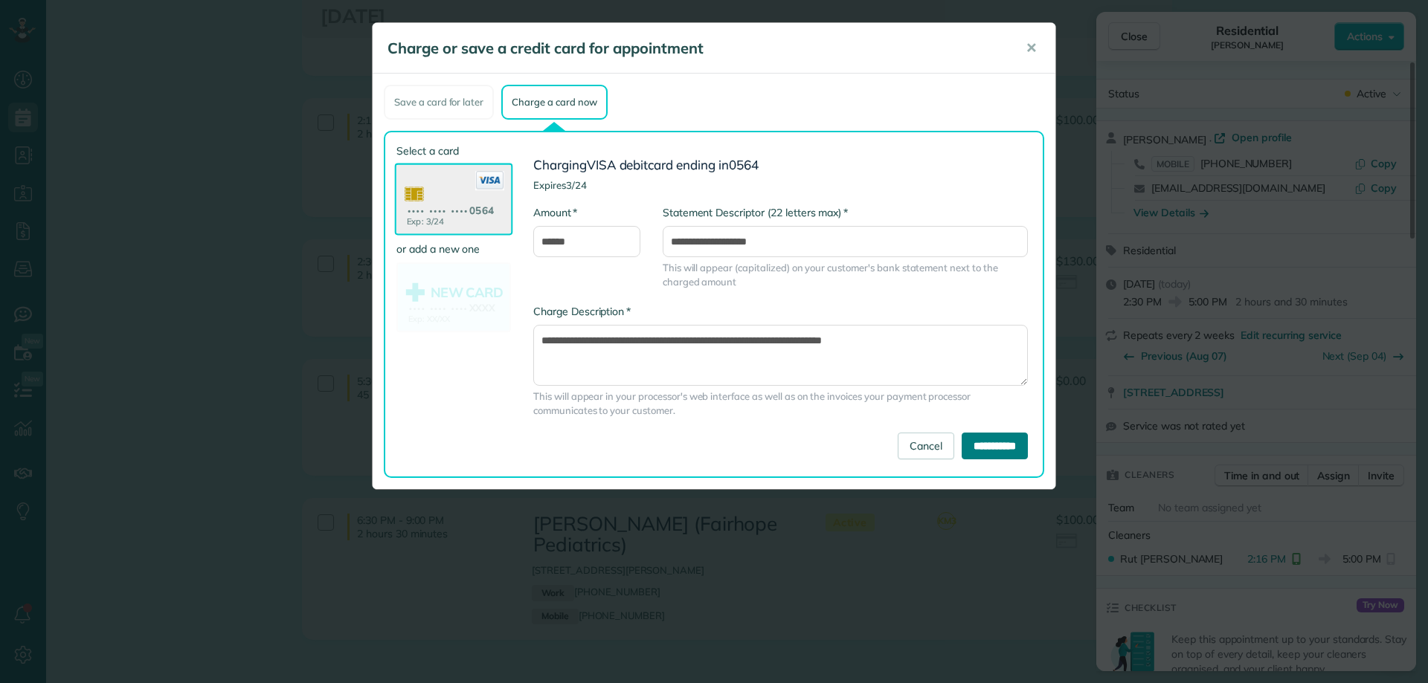
click at [990, 445] on input "**********" at bounding box center [994, 446] width 66 height 27
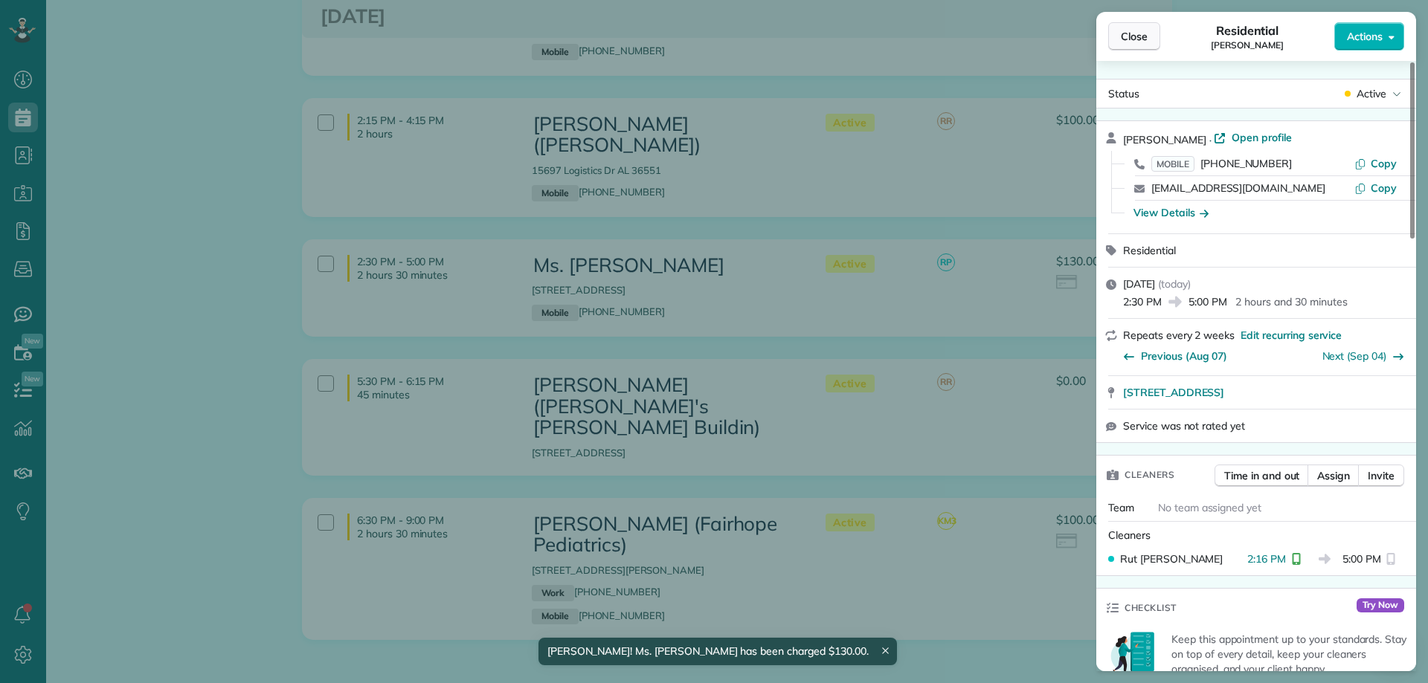
click at [1126, 36] on span "Close" at bounding box center [1134, 36] width 27 height 15
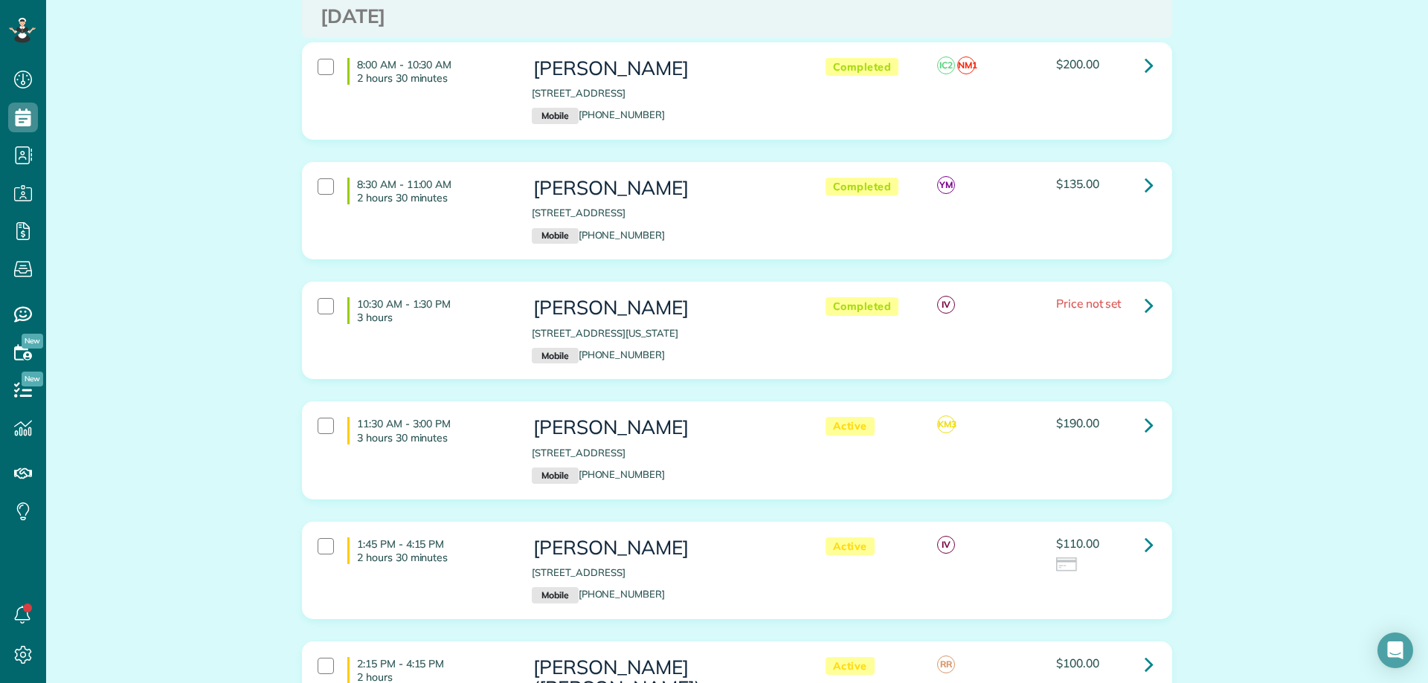
scroll to position [149, 0]
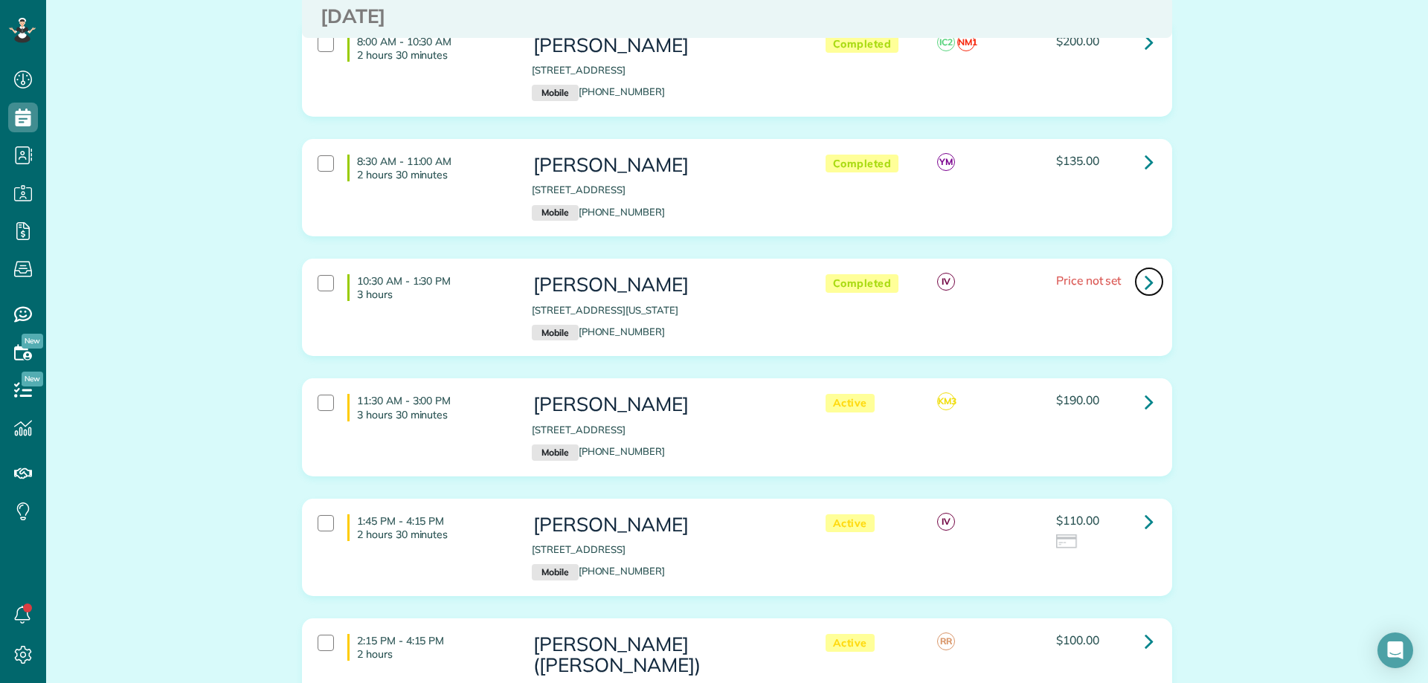
click at [1137, 284] on link at bounding box center [1149, 282] width 30 height 30
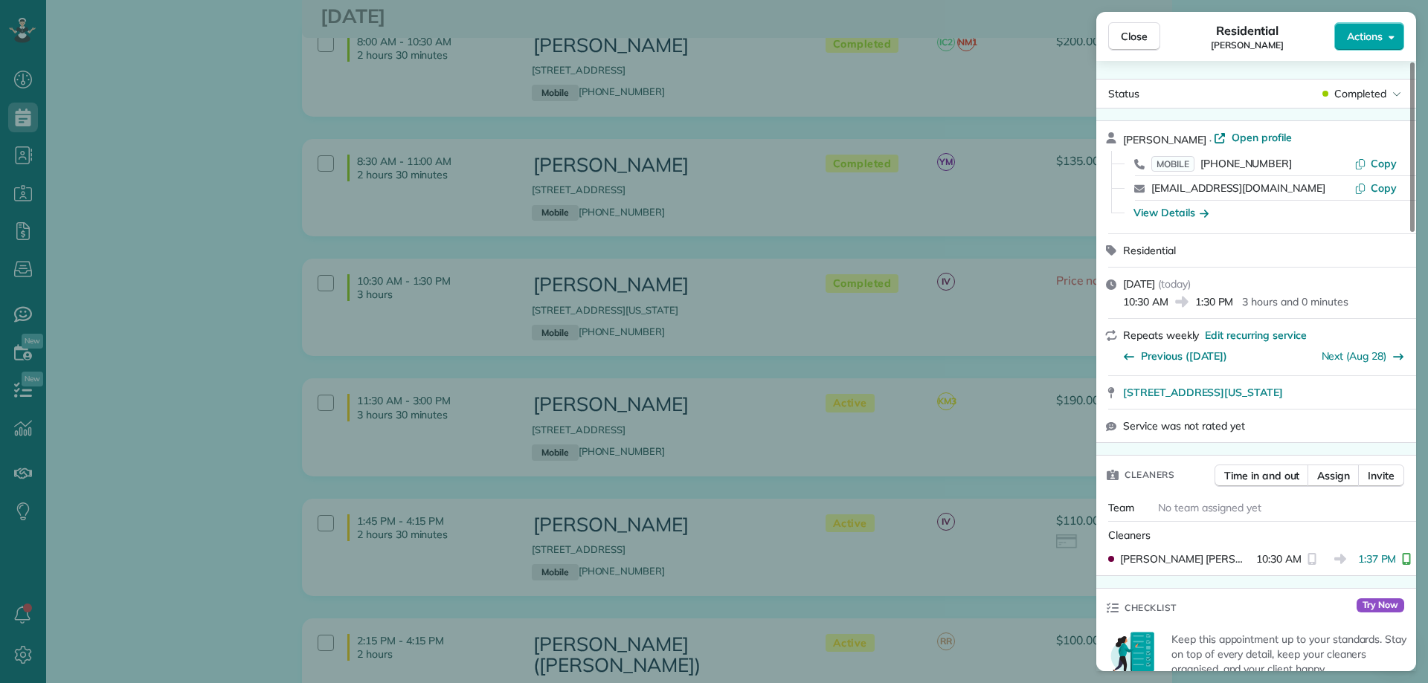
click at [1376, 45] on button "Actions" at bounding box center [1369, 36] width 70 height 28
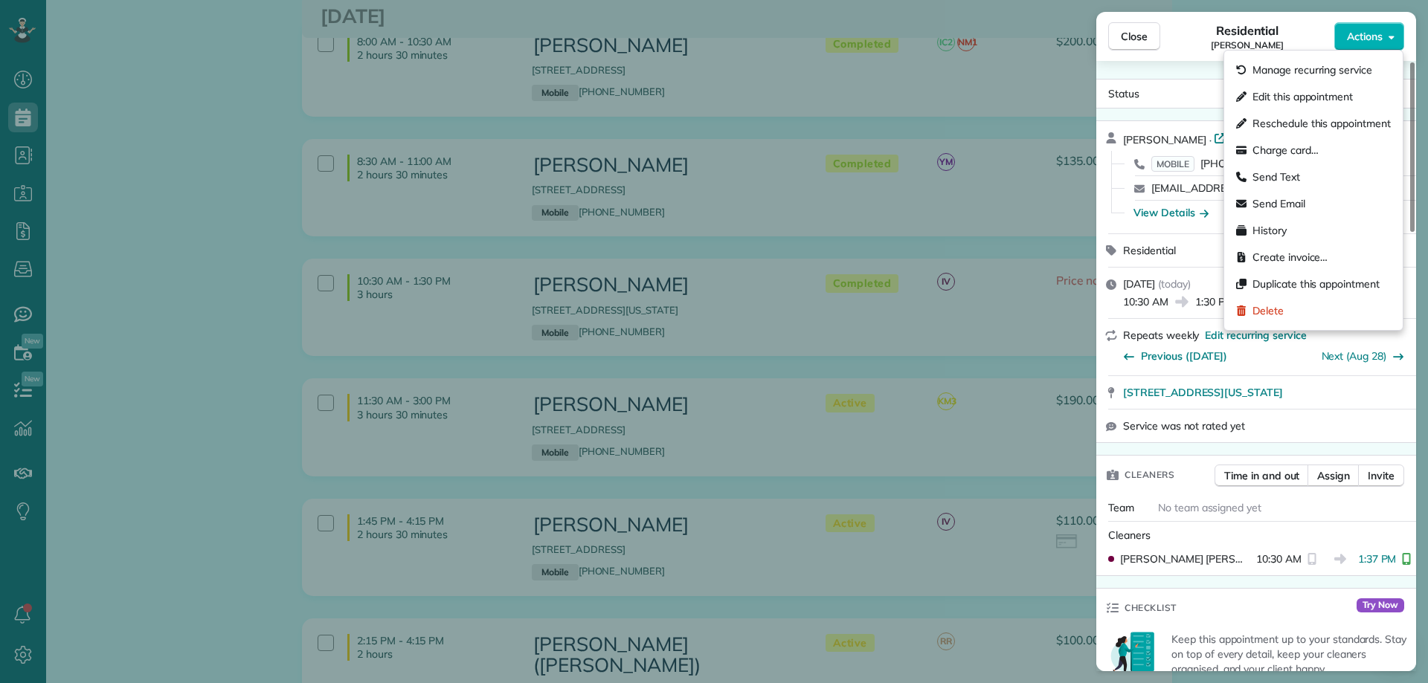
click at [1169, 77] on div "Status Completed [PERSON_NAME] · Open profile MOBILE [PHONE_NUMBER] Copy [EMAIL…" at bounding box center [1256, 366] width 320 height 611
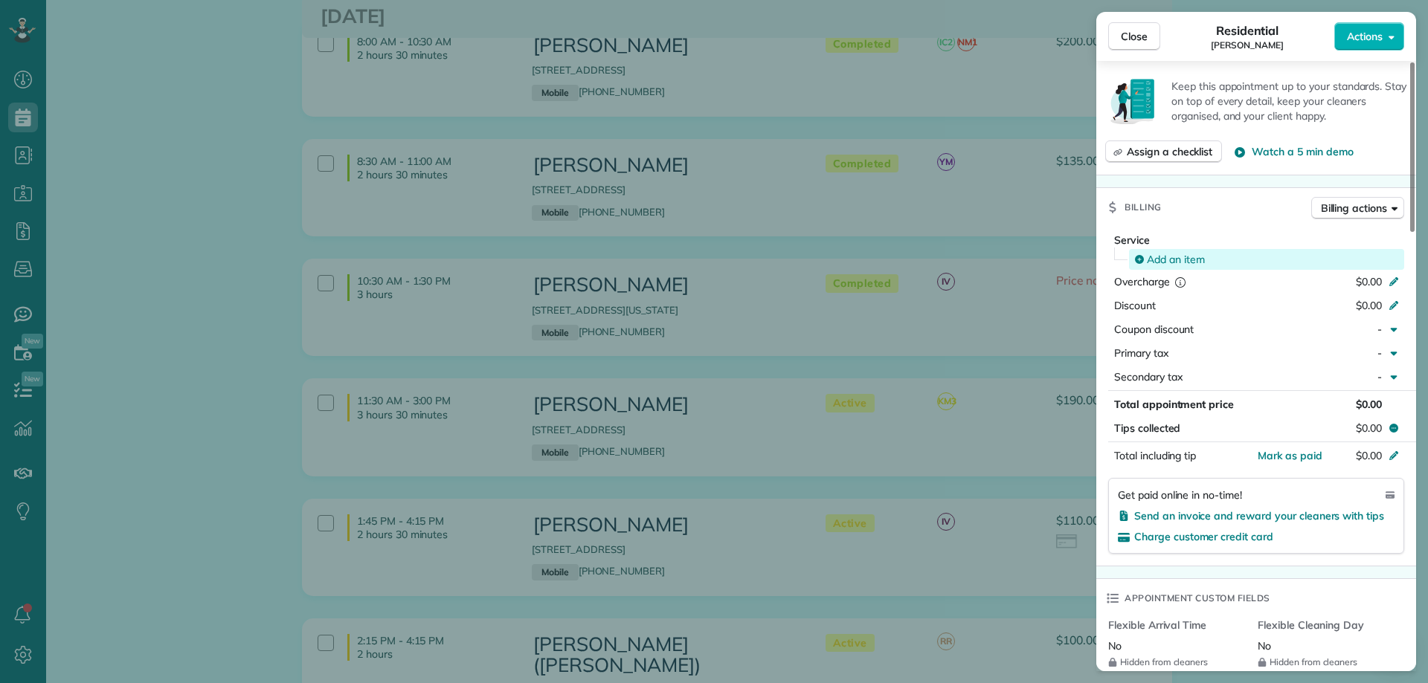
scroll to position [595, 0]
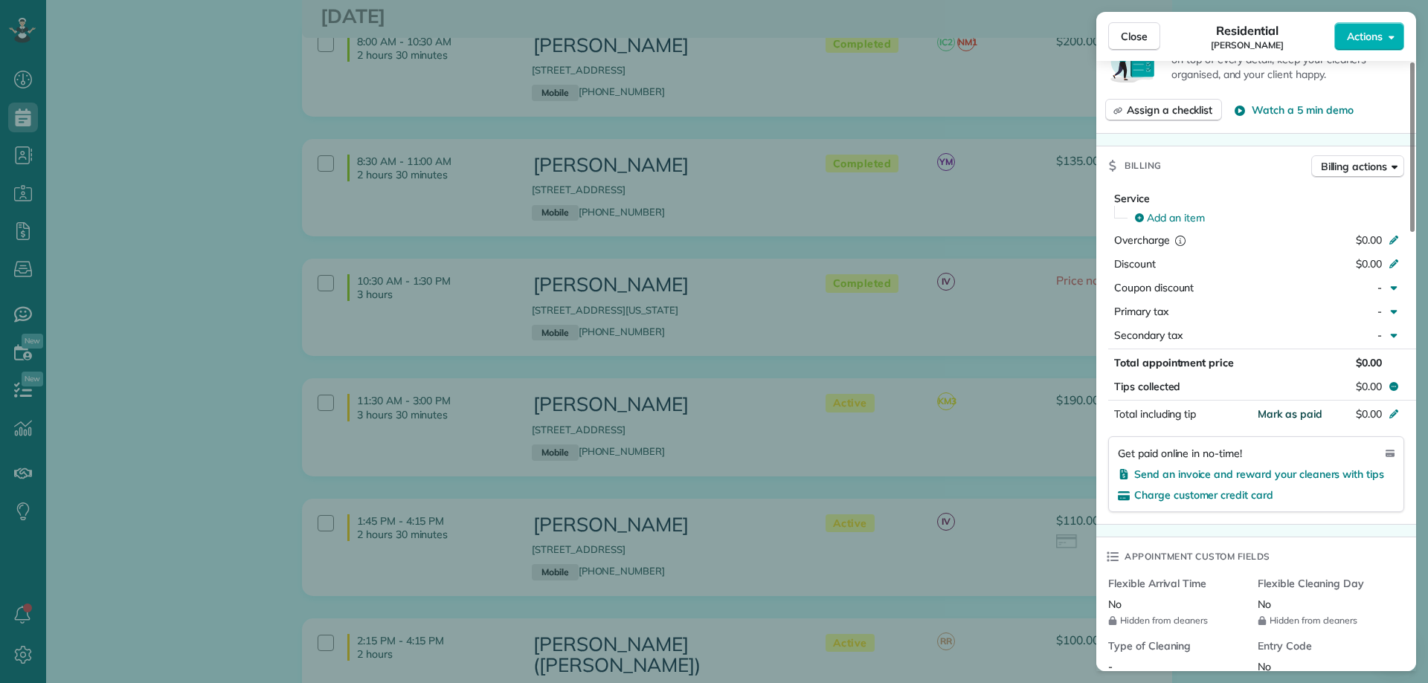
click at [1296, 410] on span "Mark as paid" at bounding box center [1289, 414] width 65 height 13
click at [1133, 32] on span "Close" at bounding box center [1134, 36] width 27 height 15
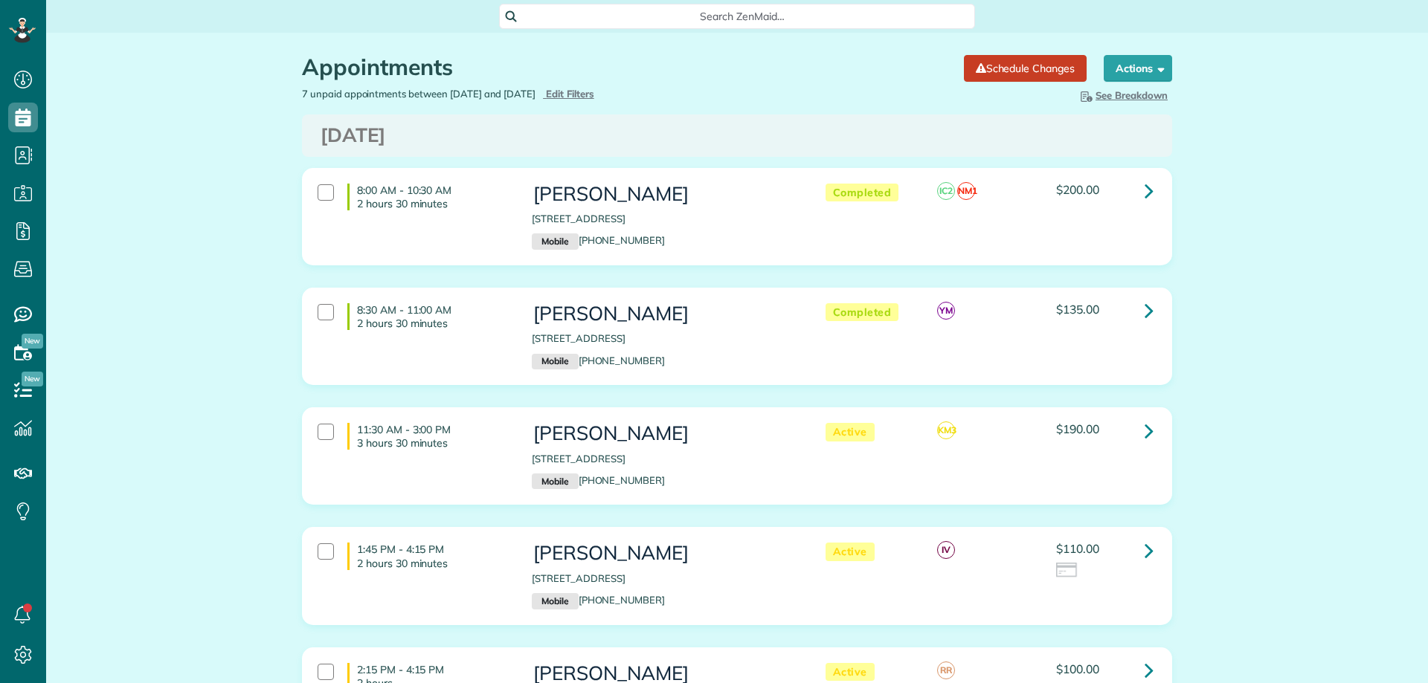
scroll to position [7, 7]
click at [594, 96] on span "Edit Filters" at bounding box center [570, 94] width 48 height 12
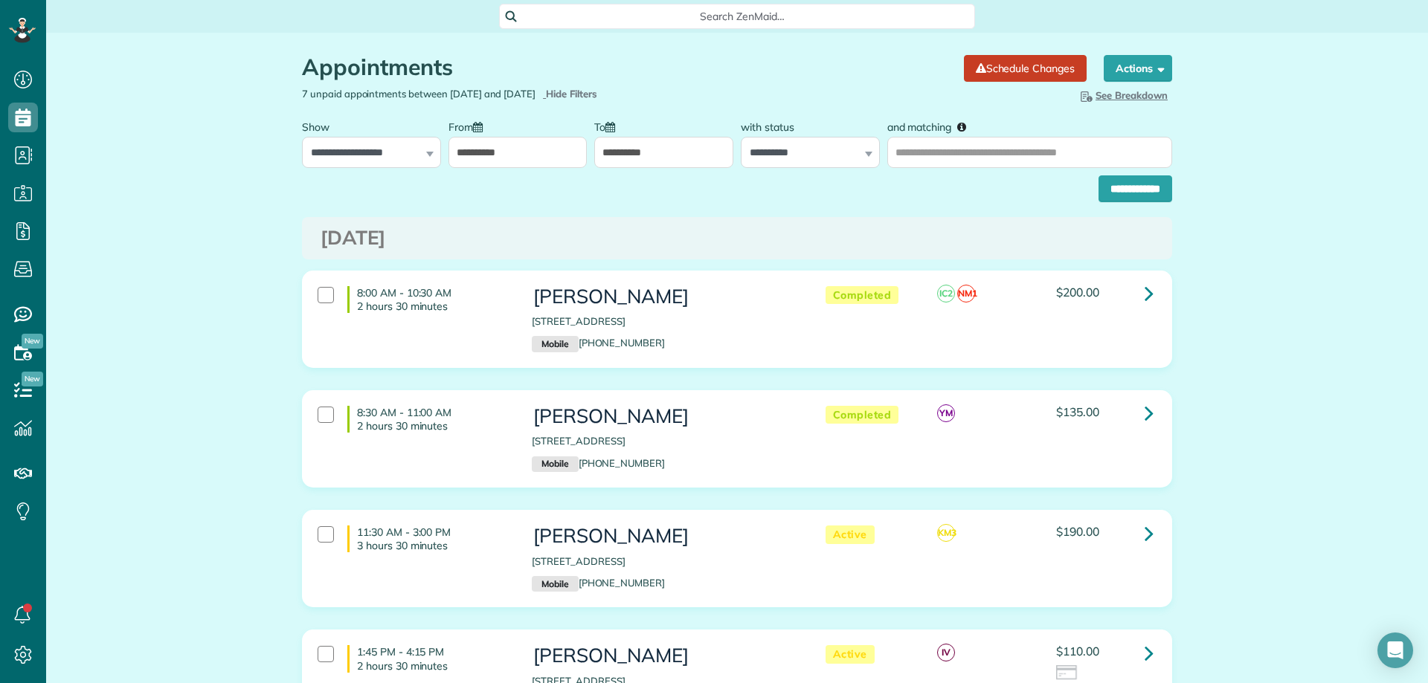
click at [524, 146] on input "**********" at bounding box center [517, 152] width 139 height 31
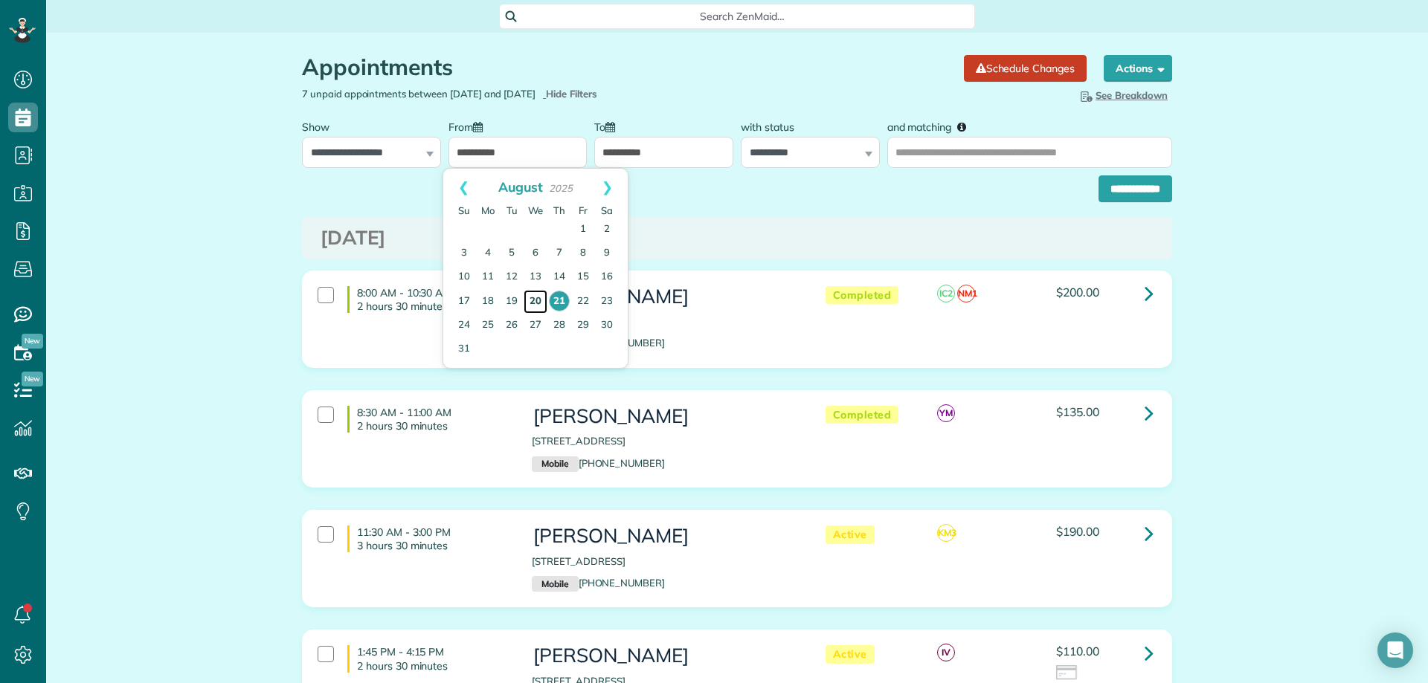
click at [532, 291] on link "20" at bounding box center [536, 302] width 24 height 24
type input "**********"
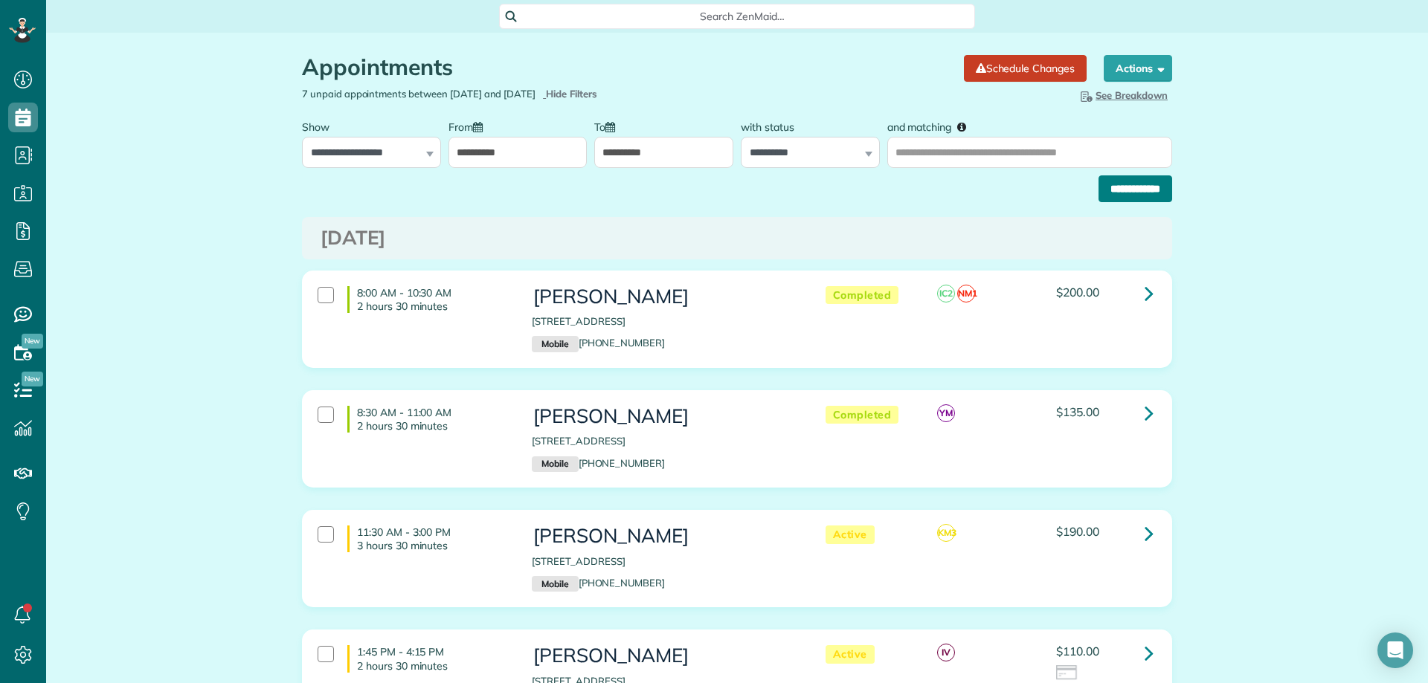
click at [1127, 190] on input "**********" at bounding box center [1135, 188] width 74 height 27
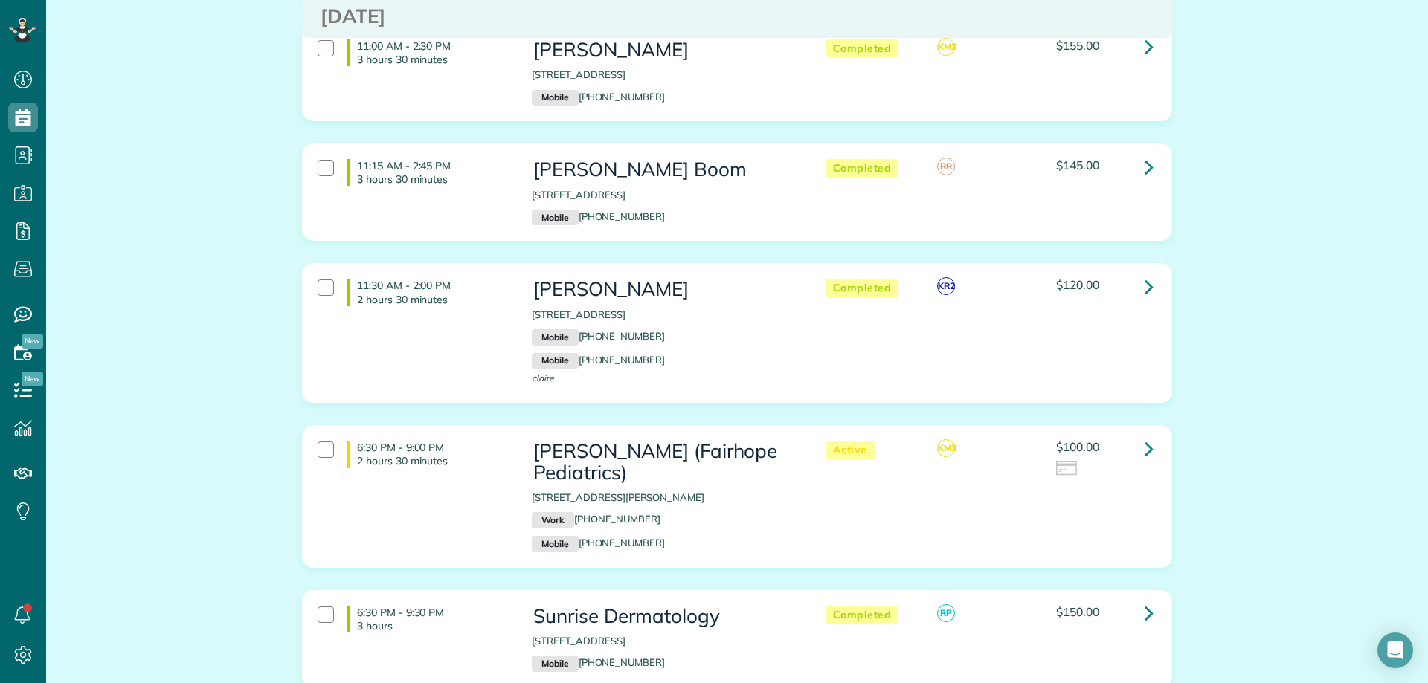
scroll to position [669, 0]
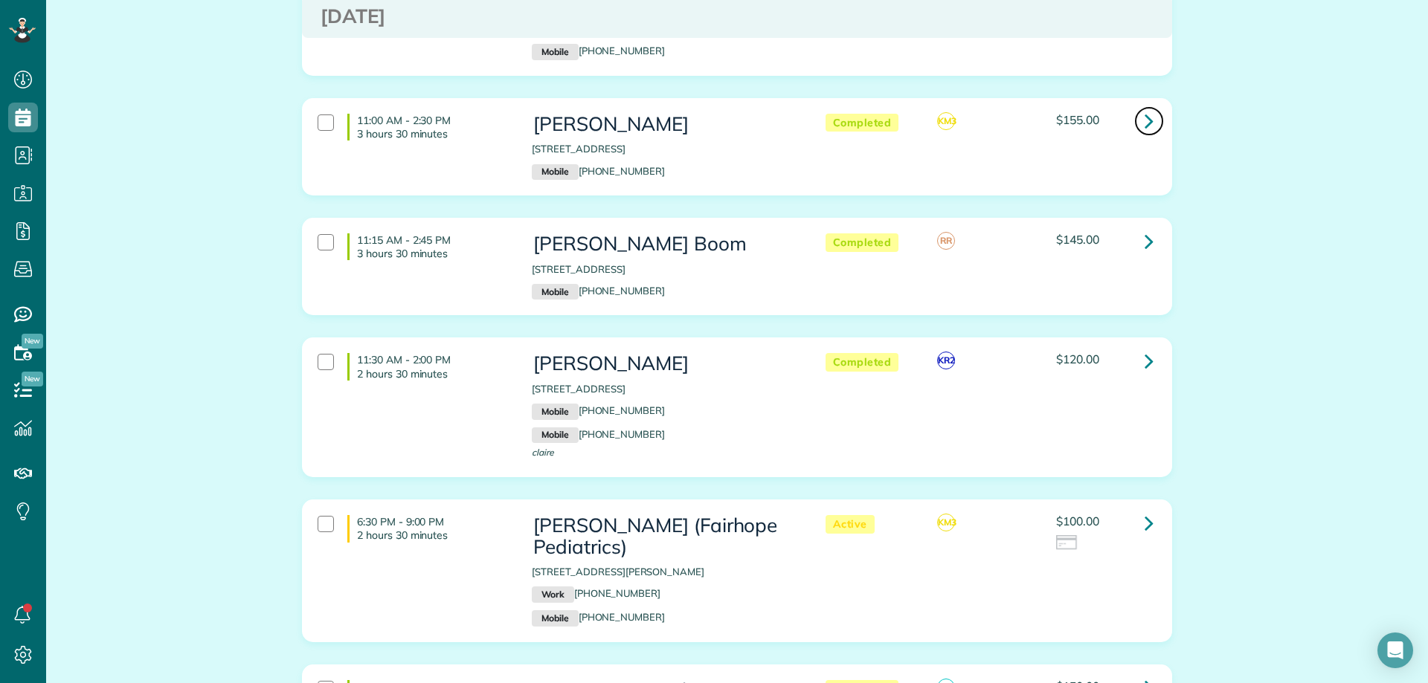
click at [1144, 116] on icon at bounding box center [1148, 121] width 9 height 26
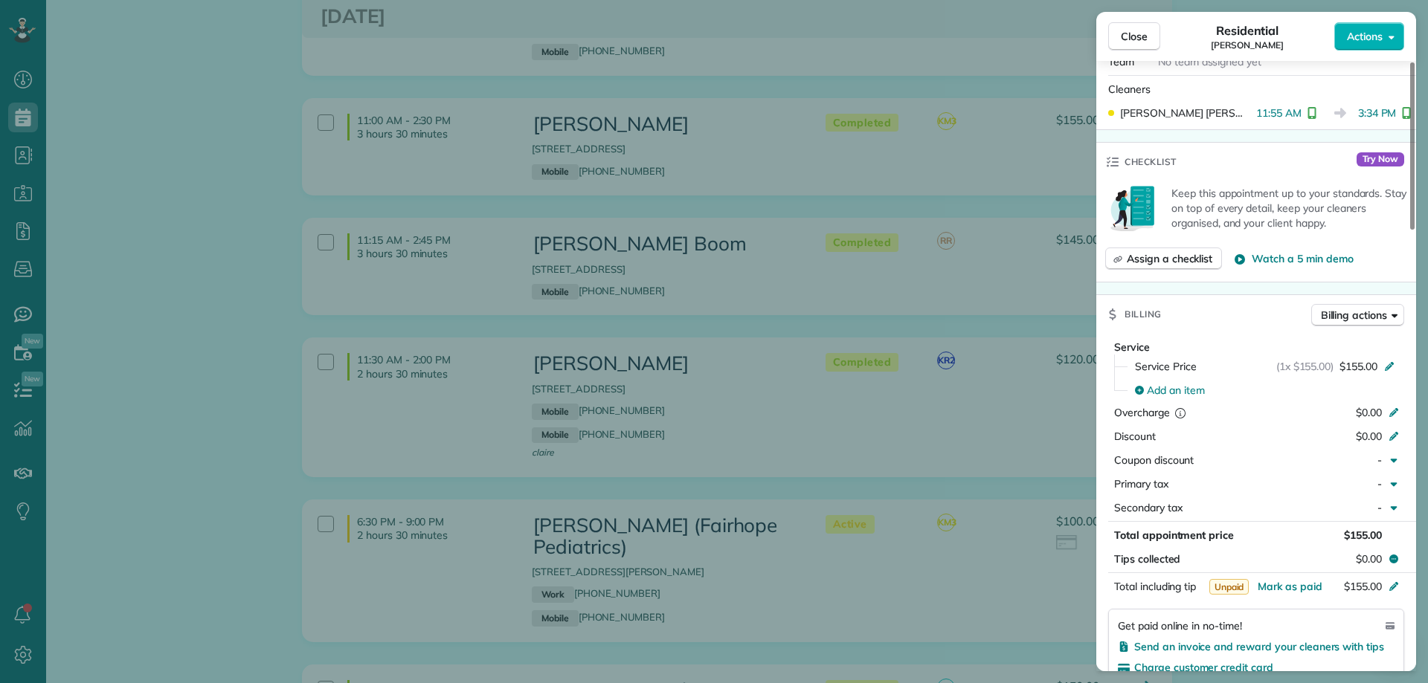
scroll to position [744, 0]
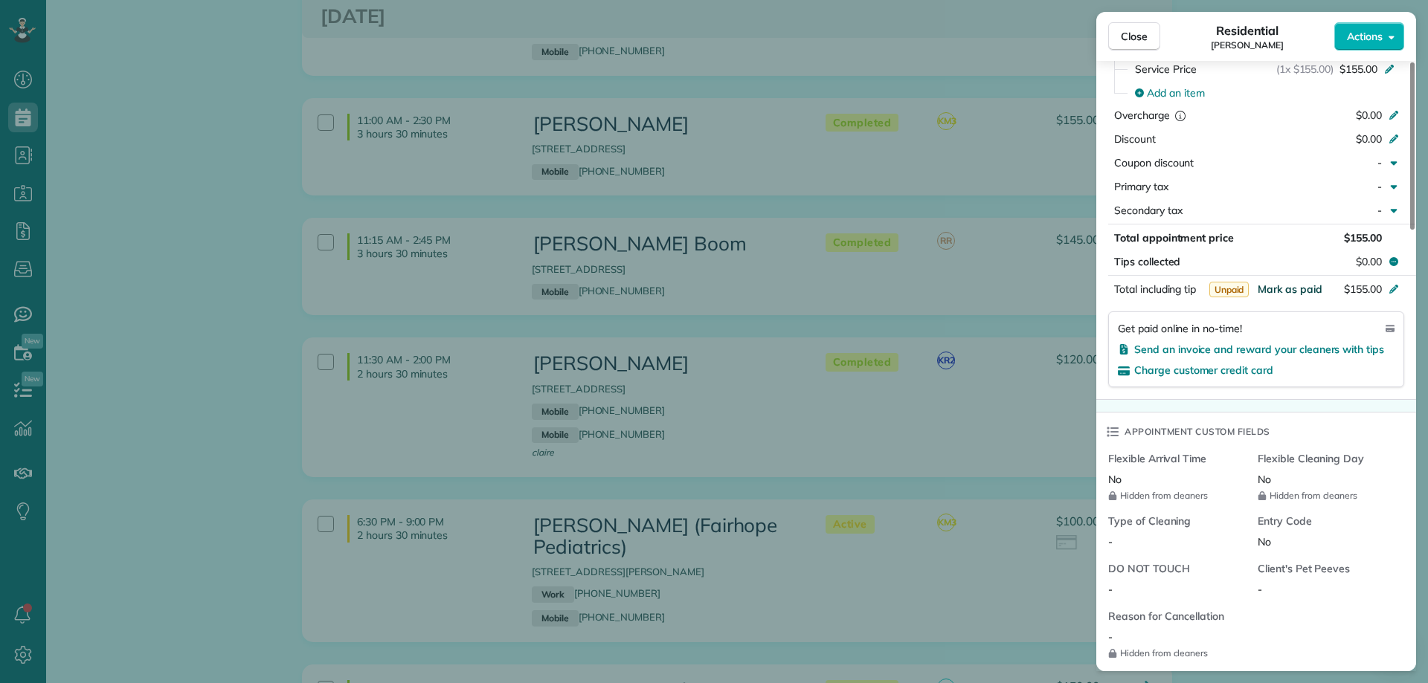
click at [1279, 286] on span "Mark as paid" at bounding box center [1289, 289] width 65 height 13
click at [1135, 40] on span "Close" at bounding box center [1134, 36] width 27 height 15
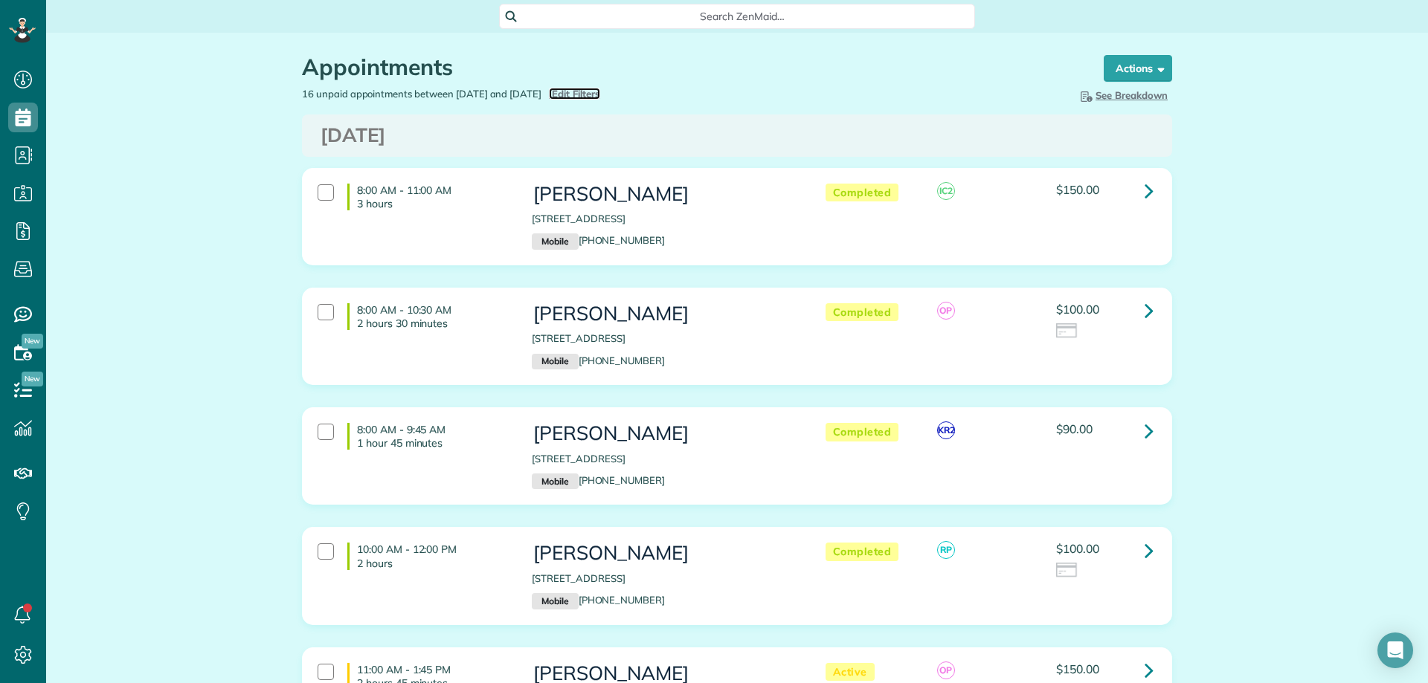
click at [596, 94] on span "Edit Filters" at bounding box center [576, 94] width 48 height 12
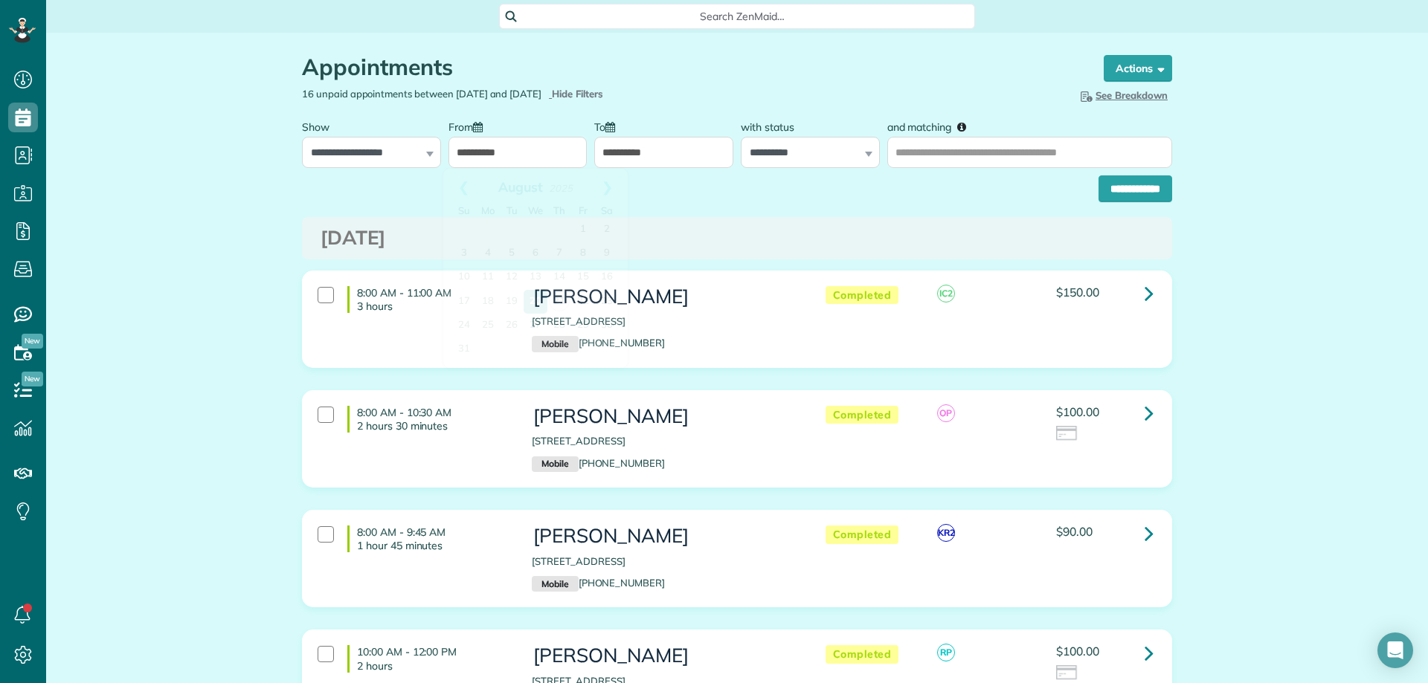
click at [504, 149] on input "**********" at bounding box center [517, 152] width 139 height 31
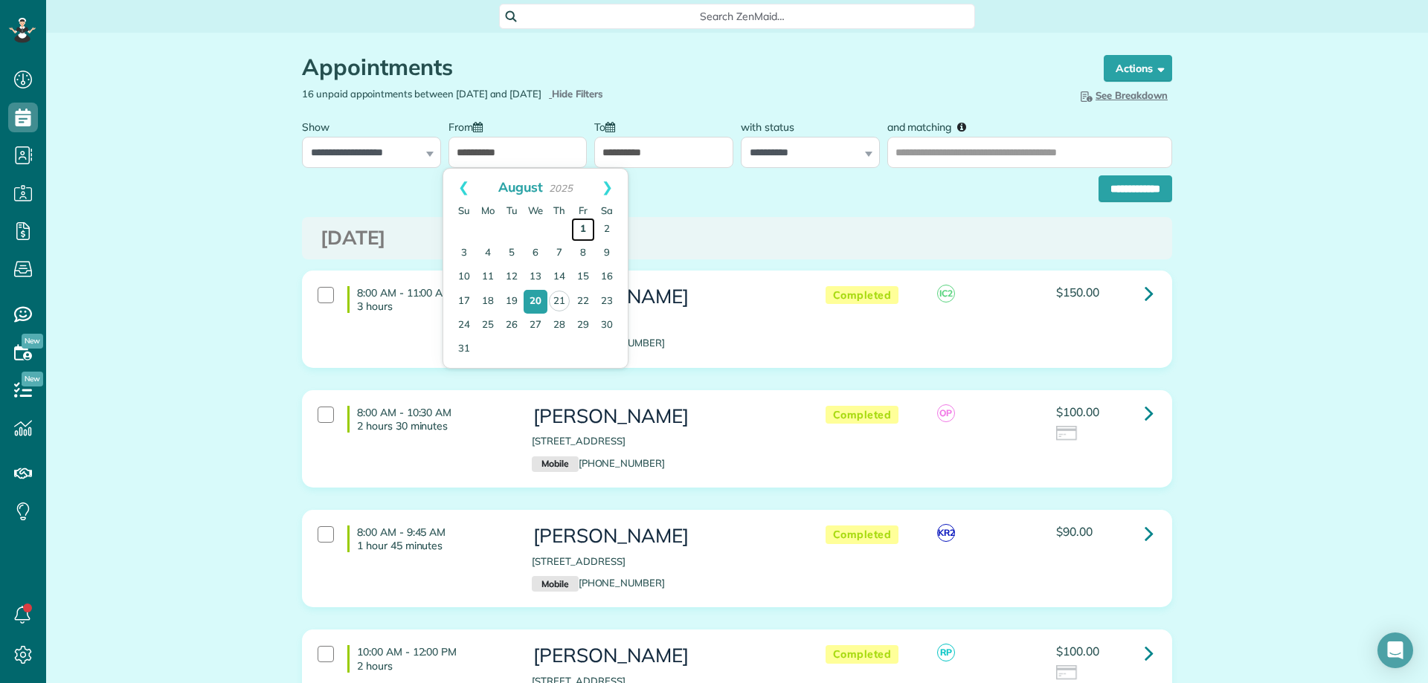
click at [588, 224] on link "1" at bounding box center [583, 230] width 24 height 24
type input "**********"
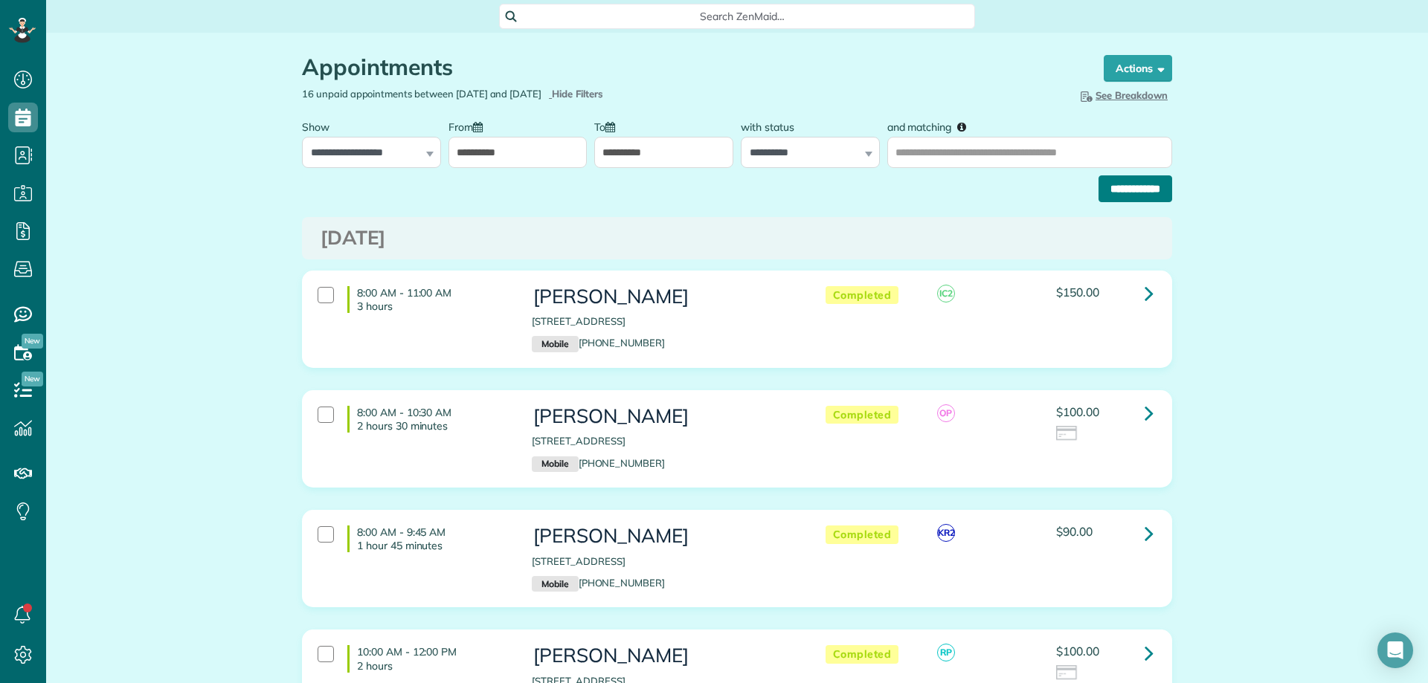
click at [1138, 195] on input "**********" at bounding box center [1135, 188] width 74 height 27
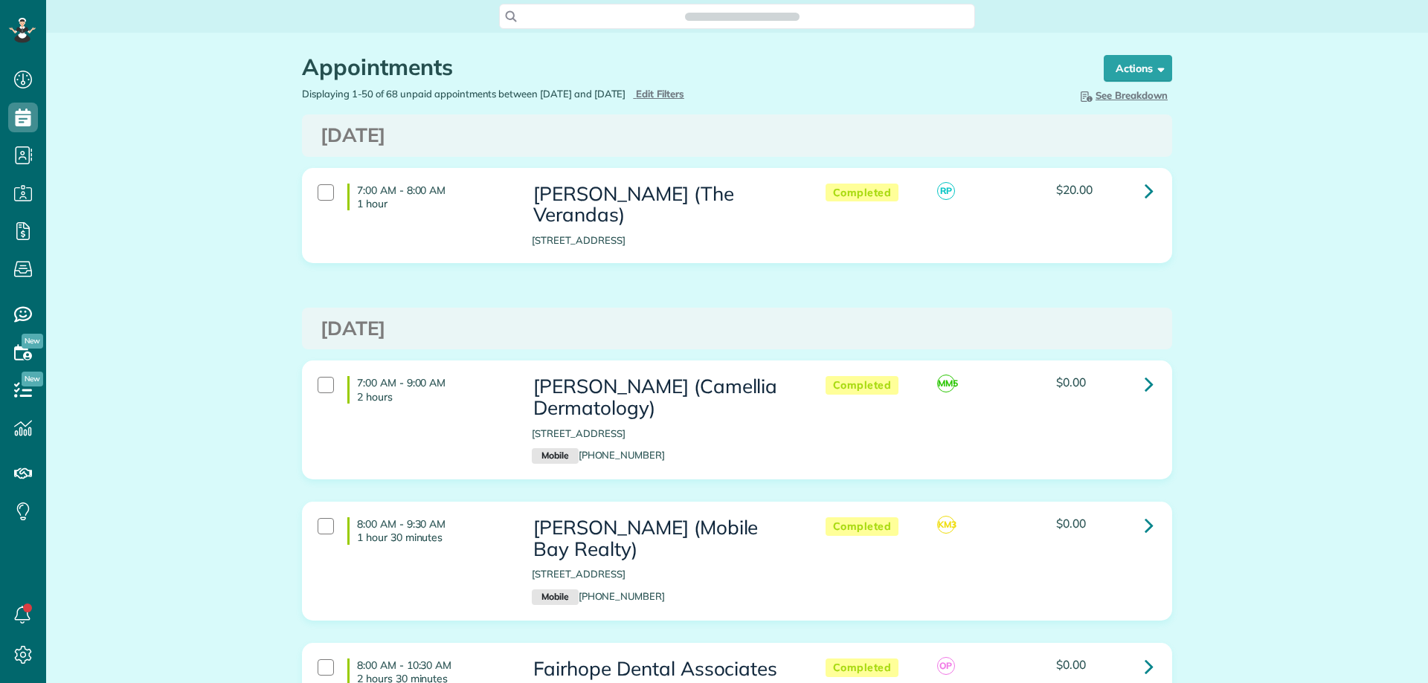
scroll to position [7, 7]
click at [674, 94] on span "Edit Filters" at bounding box center [660, 94] width 48 height 12
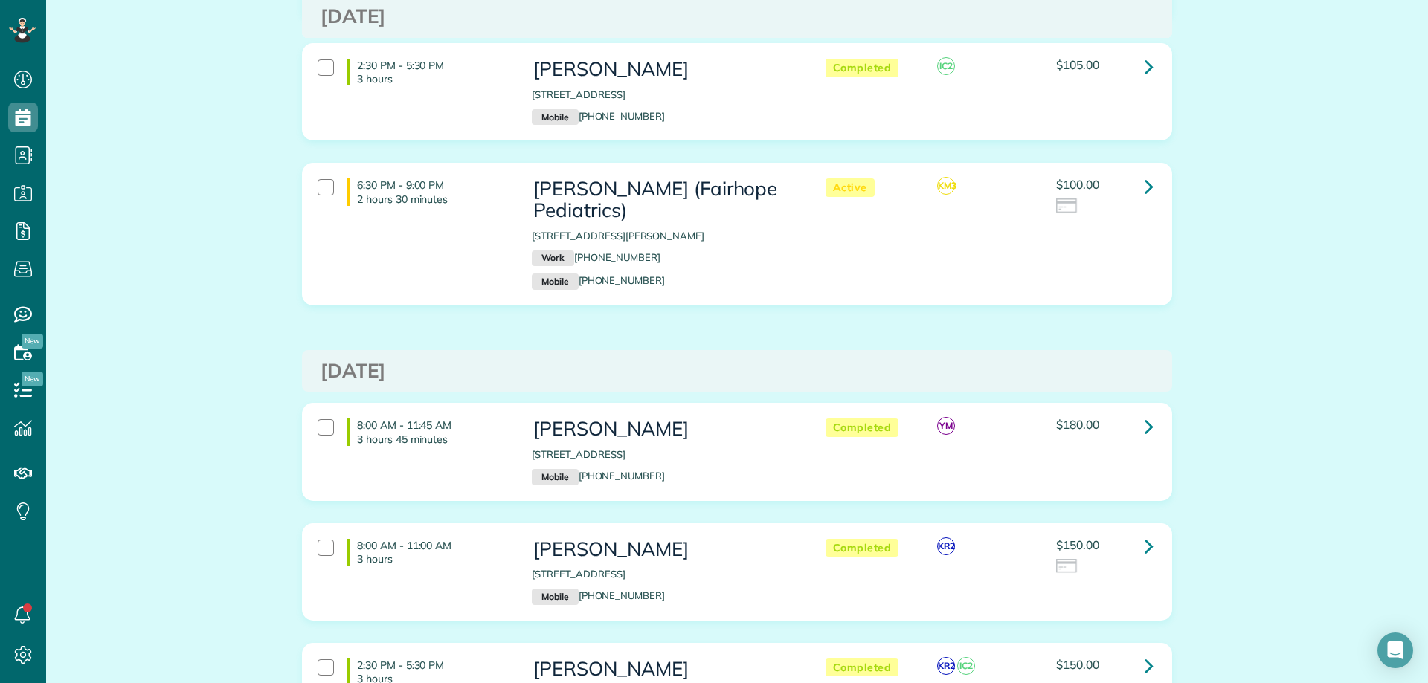
scroll to position [7194, 0]
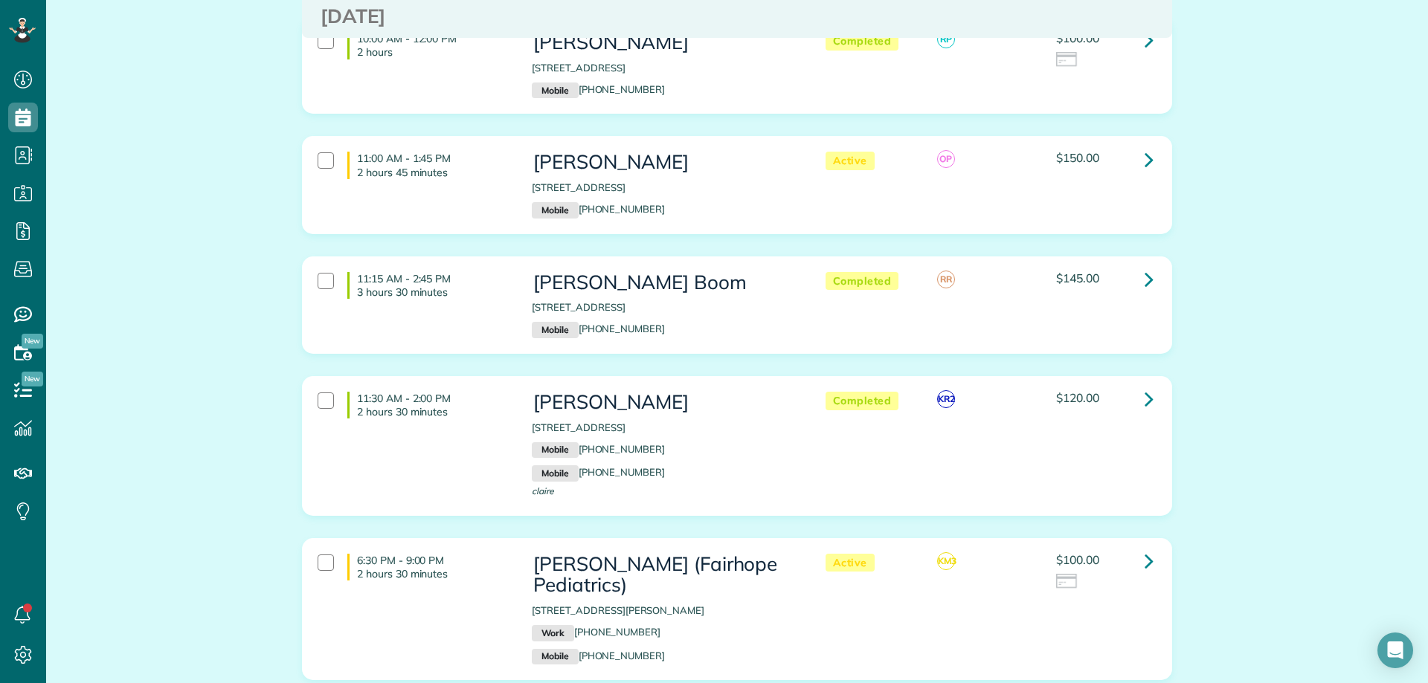
scroll to position [967, 0]
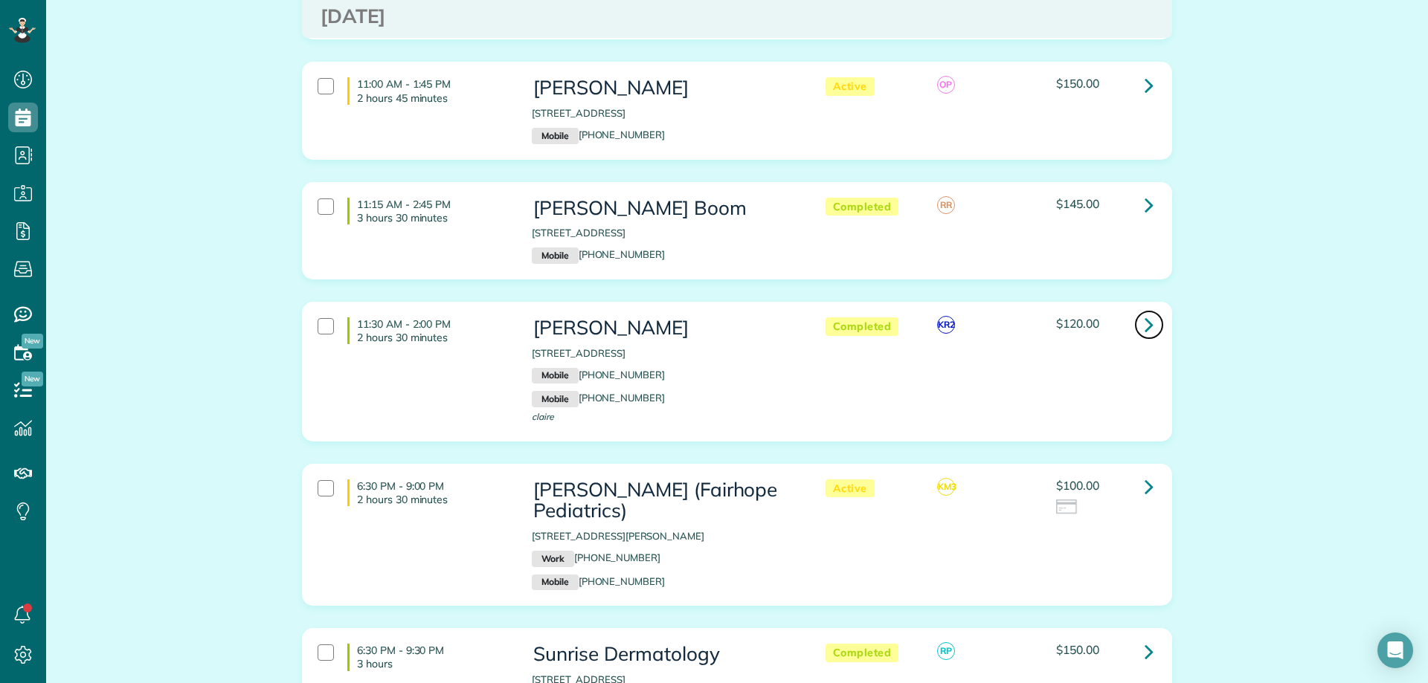
click at [1144, 320] on icon at bounding box center [1148, 325] width 9 height 26
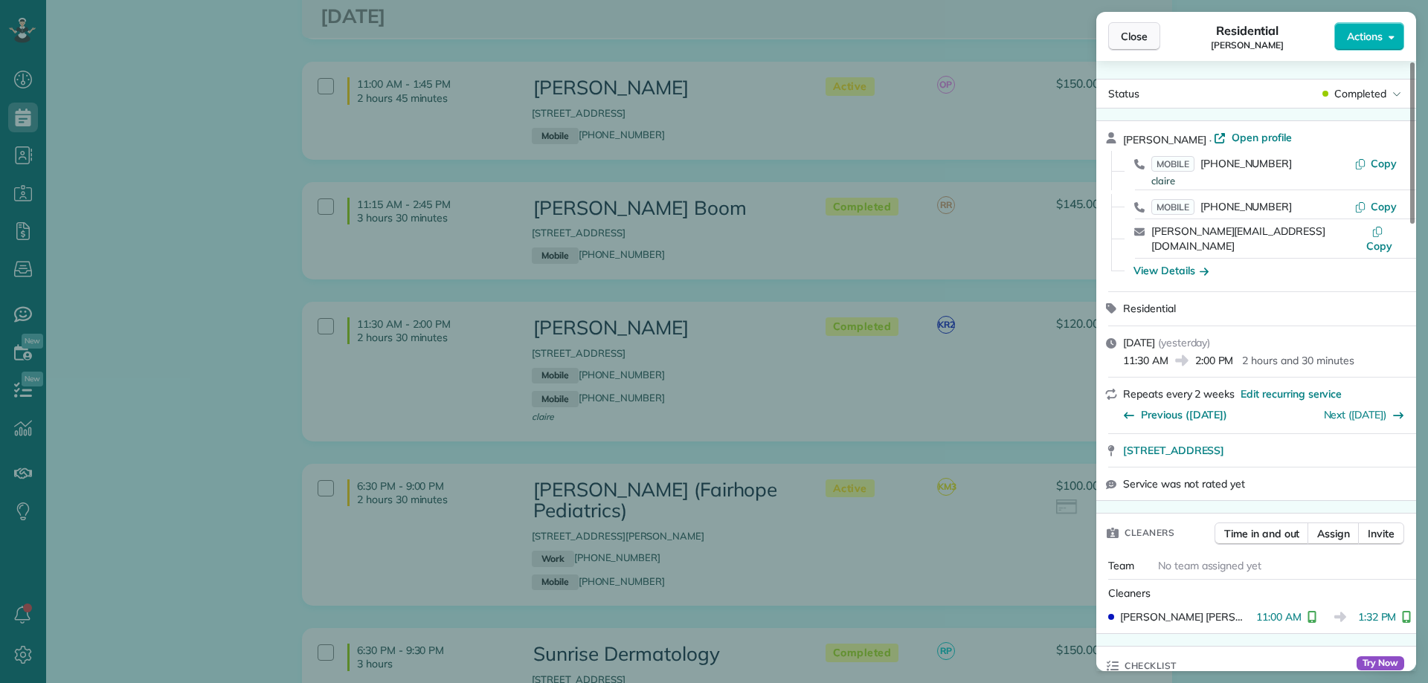
click at [1122, 30] on span "Close" at bounding box center [1134, 36] width 27 height 15
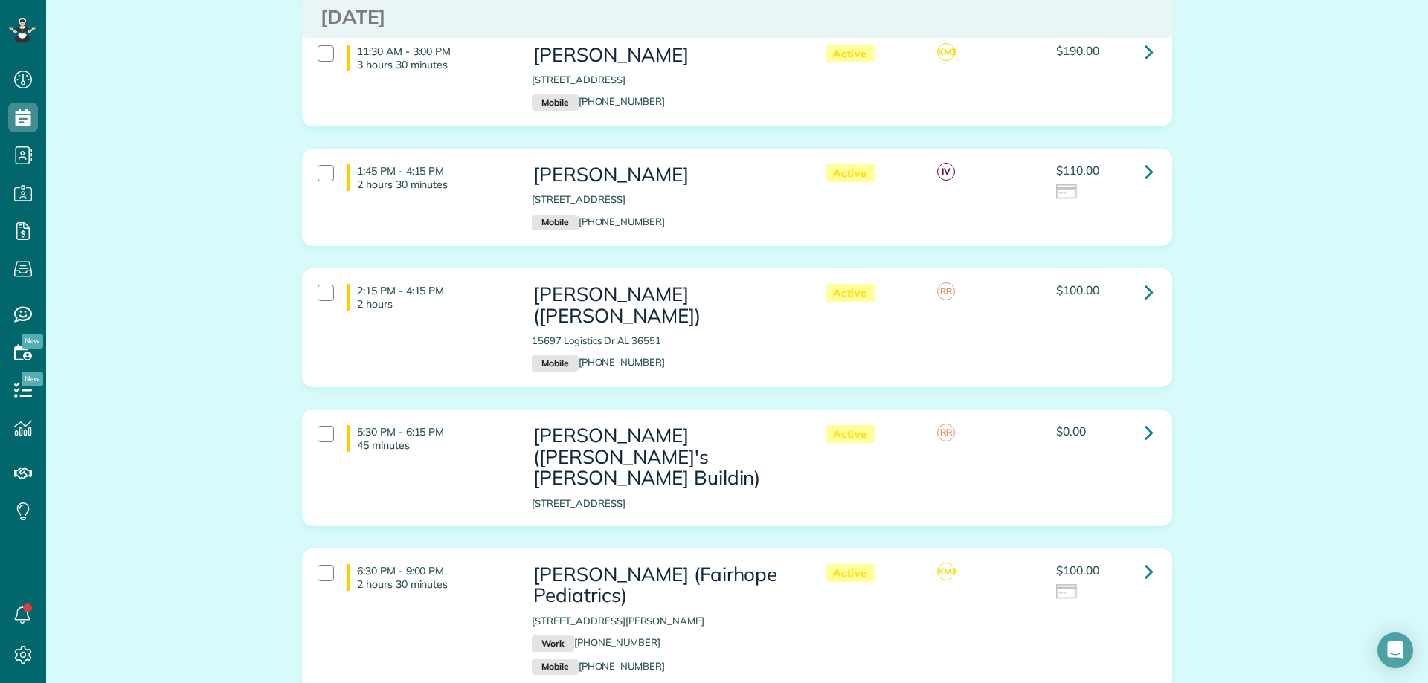
scroll to position [2104, 0]
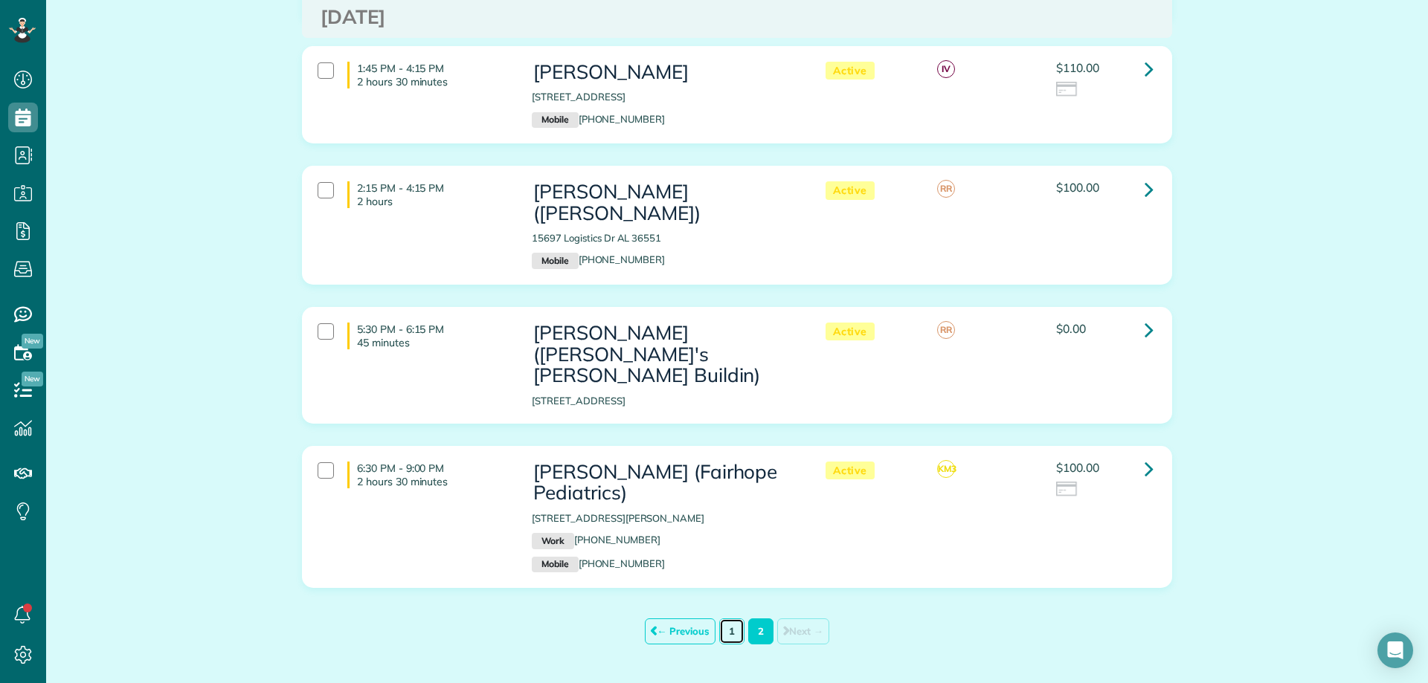
click at [719, 619] on link "1" at bounding box center [731, 632] width 25 height 26
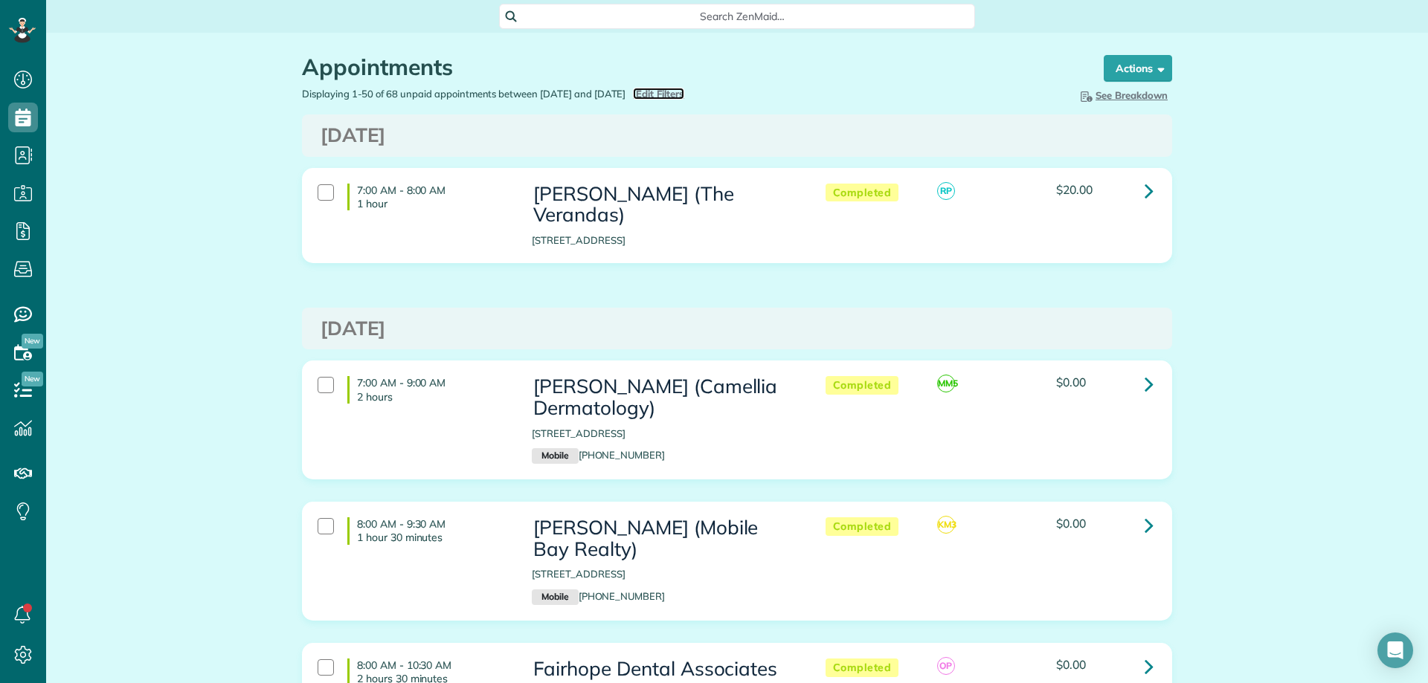
click at [681, 91] on span "Edit Filters" at bounding box center [660, 94] width 48 height 12
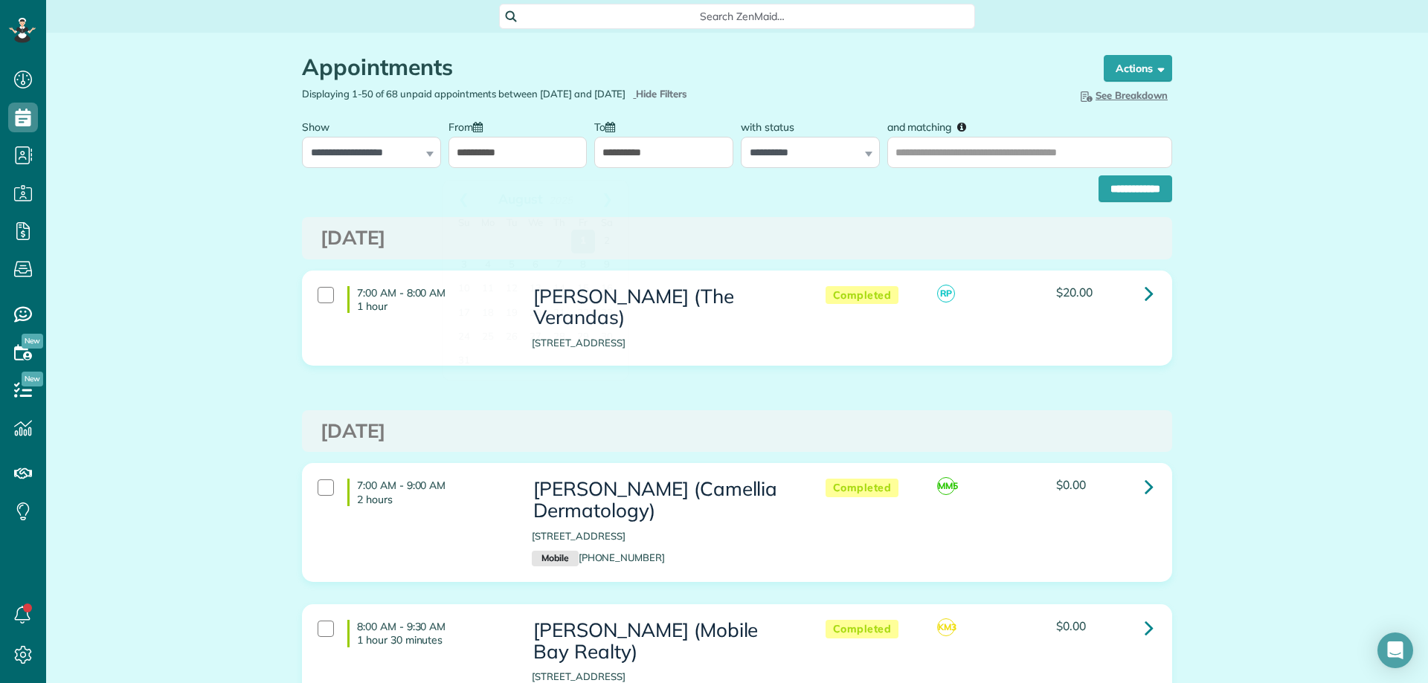
click at [536, 168] on input "**********" at bounding box center [517, 152] width 139 height 31
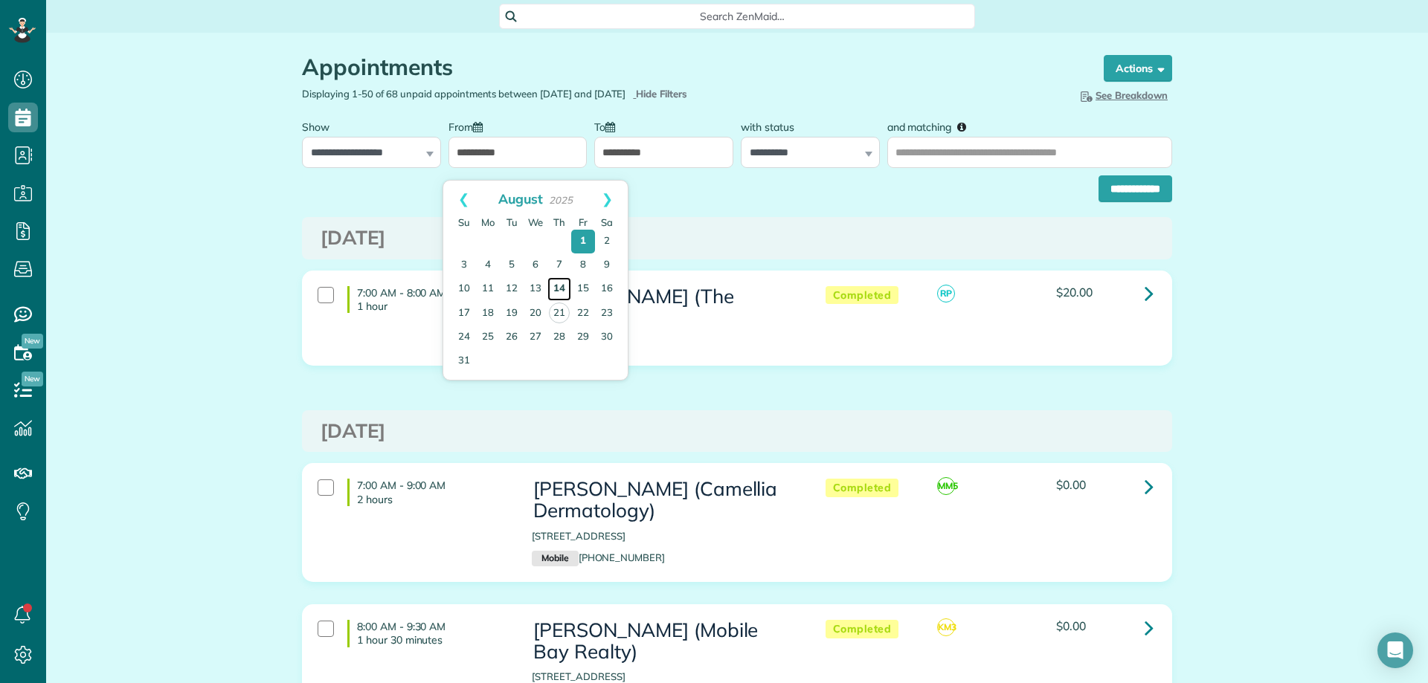
click at [558, 281] on link "14" at bounding box center [559, 289] width 24 height 24
type input "**********"
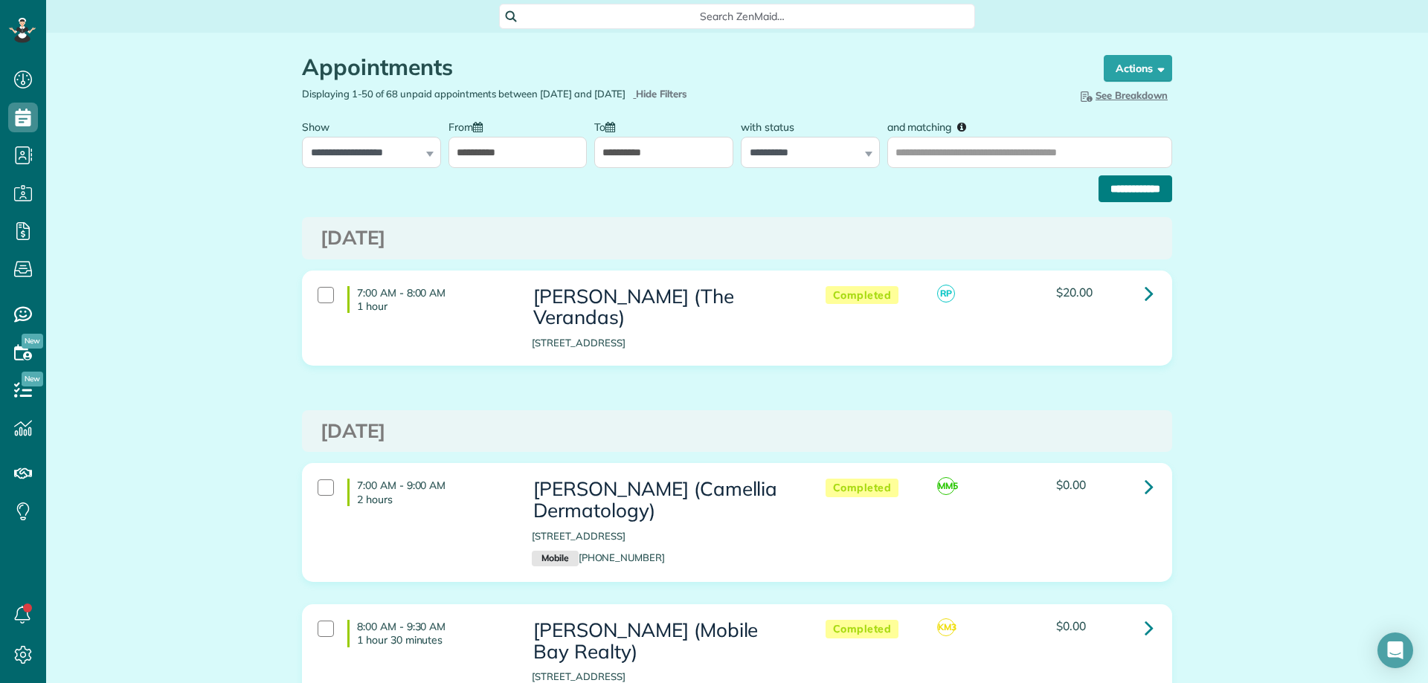
click at [1121, 198] on input "**********" at bounding box center [1135, 188] width 74 height 27
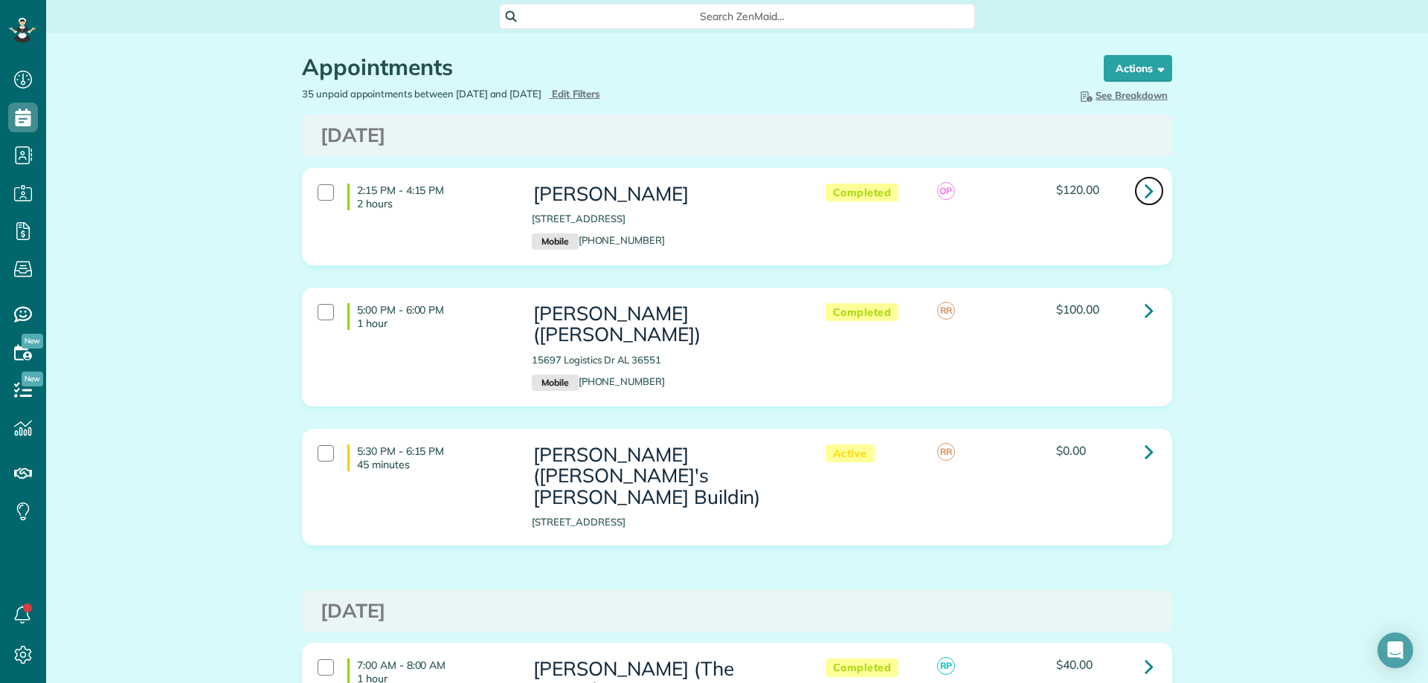
click at [1144, 184] on icon at bounding box center [1148, 191] width 9 height 26
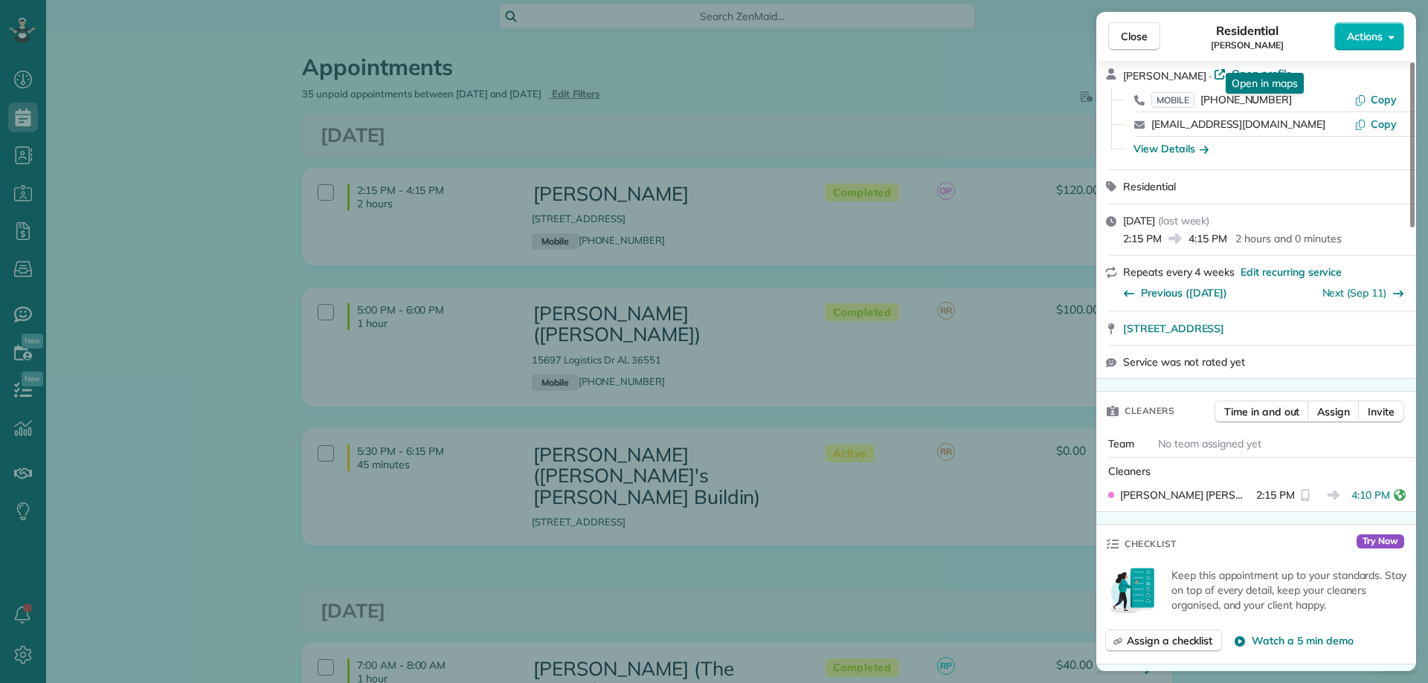
scroll to position [595, 0]
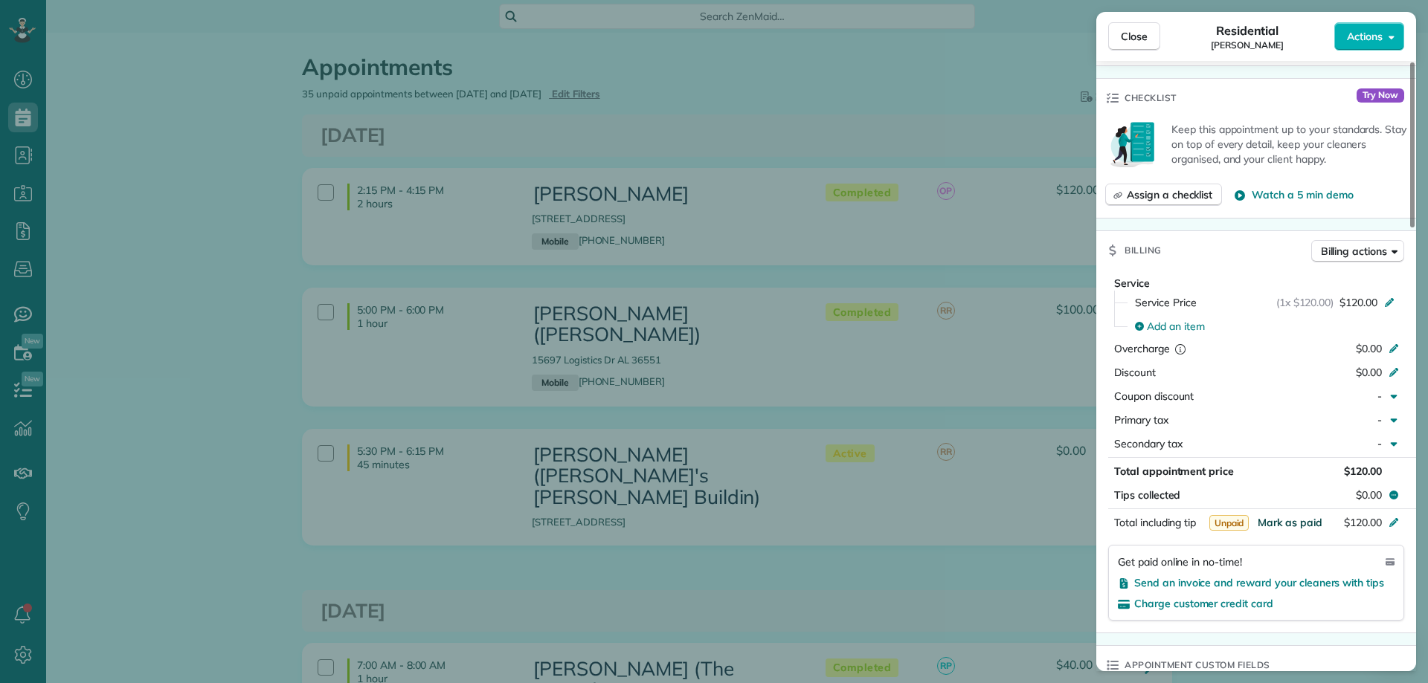
click at [1291, 523] on span "Mark as paid" at bounding box center [1289, 522] width 65 height 13
click at [1128, 35] on span "Close" at bounding box center [1134, 36] width 27 height 15
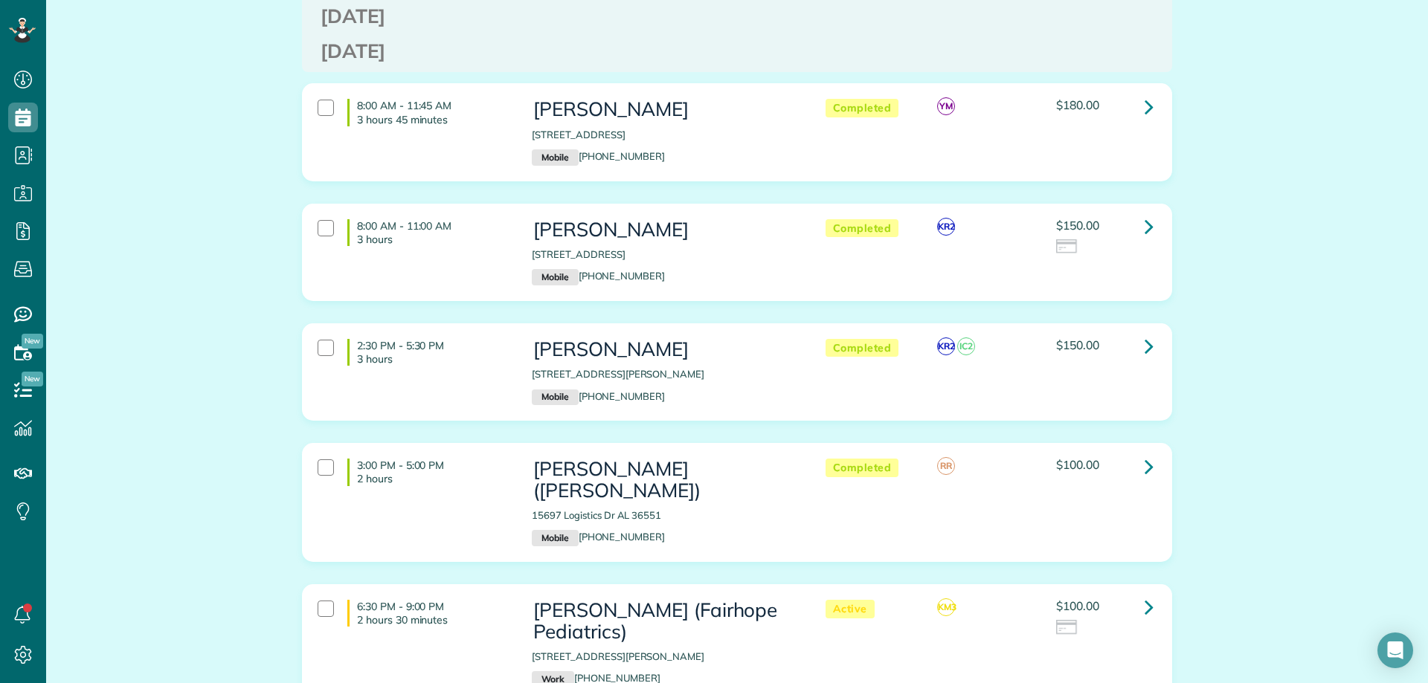
scroll to position [2156, 0]
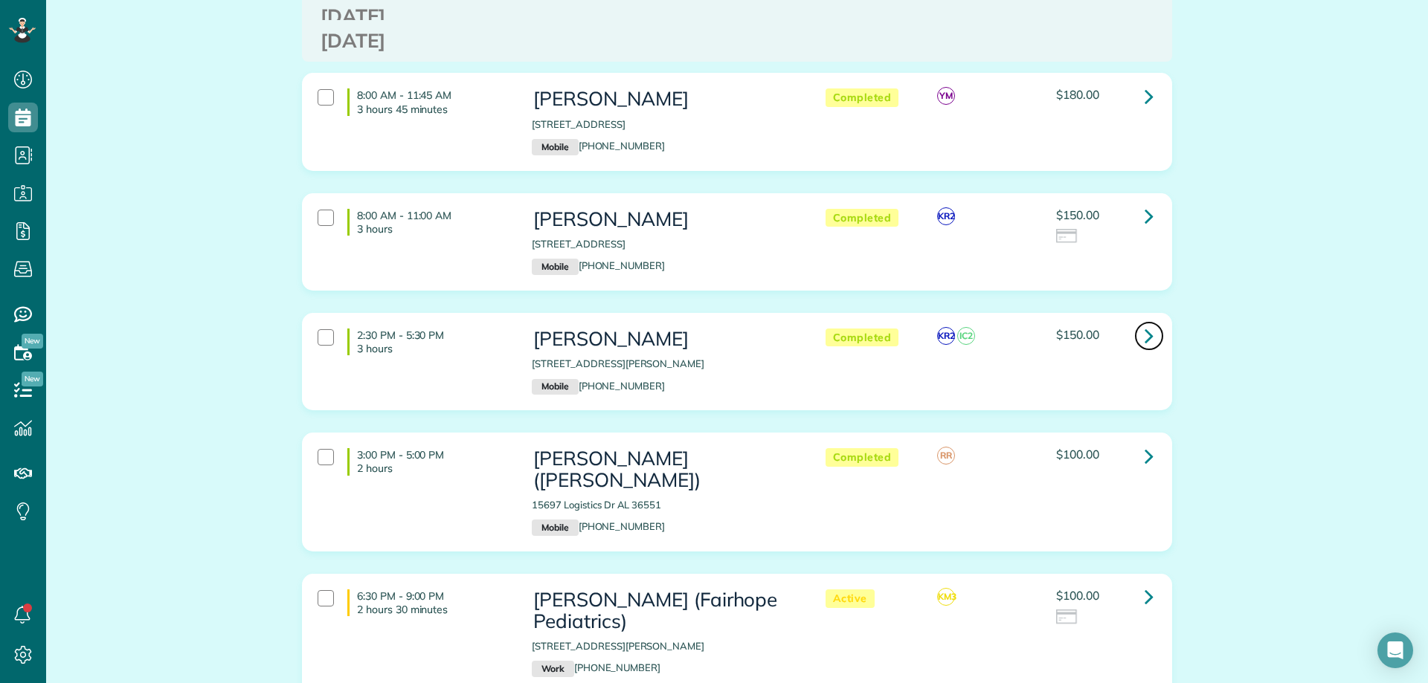
click at [1137, 321] on link at bounding box center [1149, 336] width 30 height 30
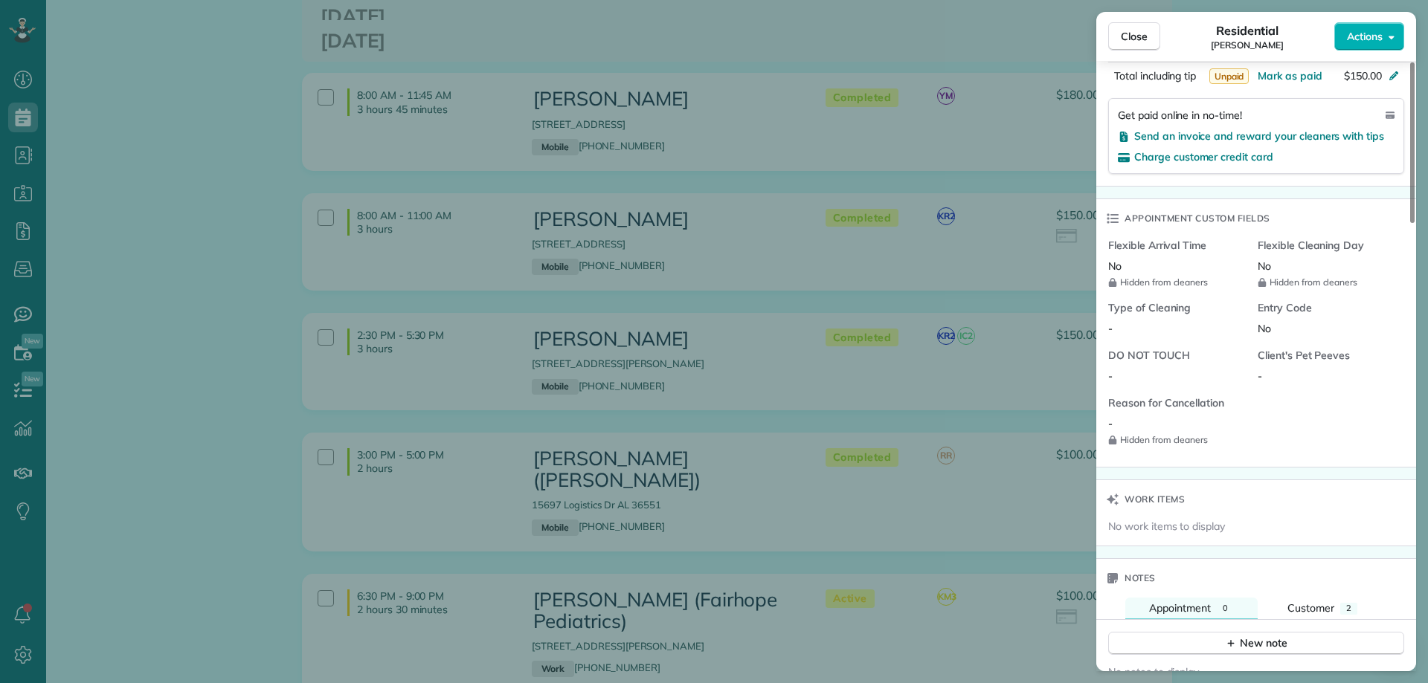
scroll to position [818, 0]
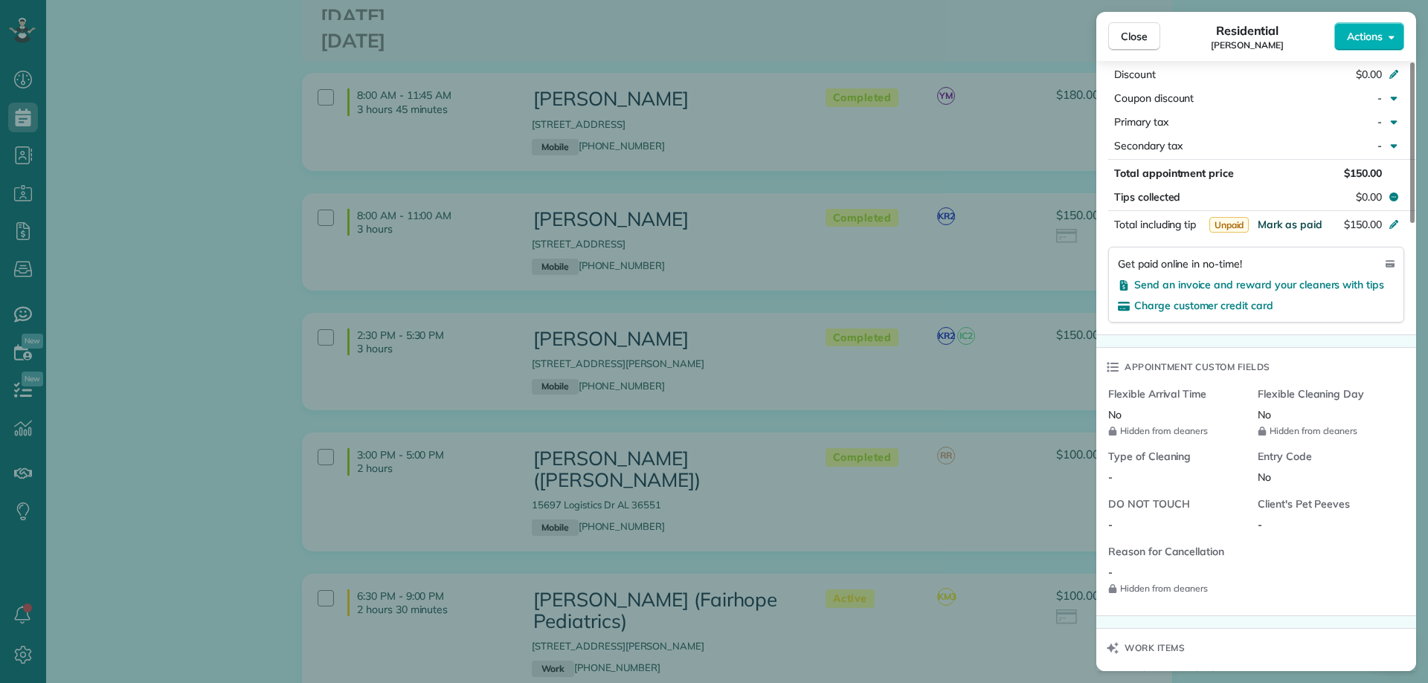
click at [1306, 225] on span "Mark as paid" at bounding box center [1289, 224] width 65 height 13
click at [1130, 37] on span "Close" at bounding box center [1134, 36] width 27 height 15
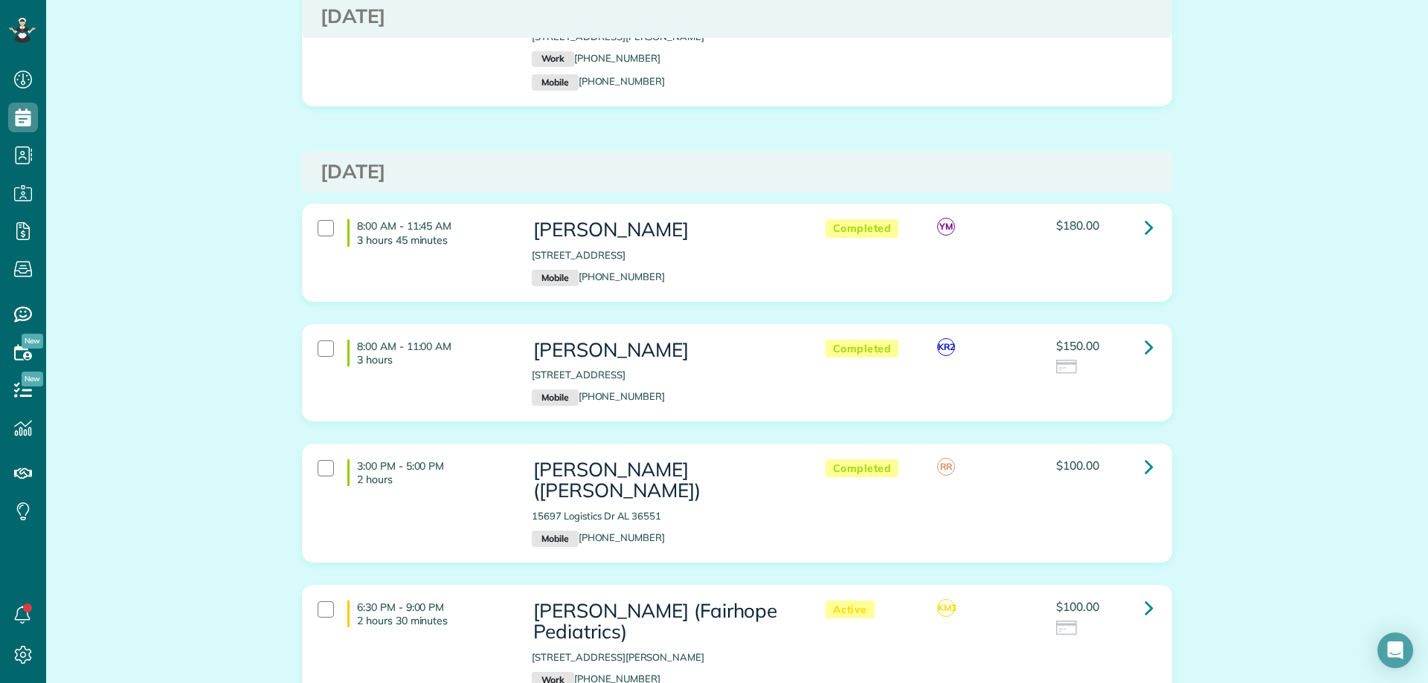
scroll to position [2008, 0]
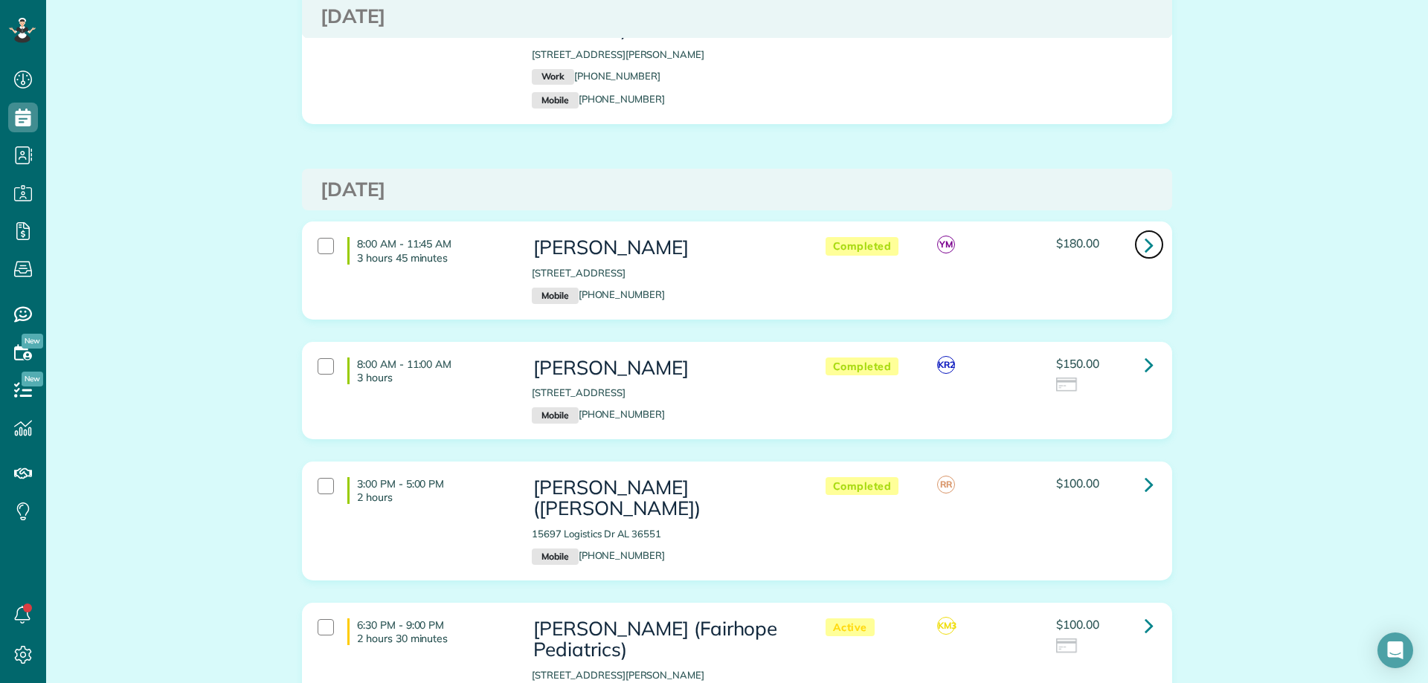
click at [1136, 230] on link at bounding box center [1149, 245] width 30 height 30
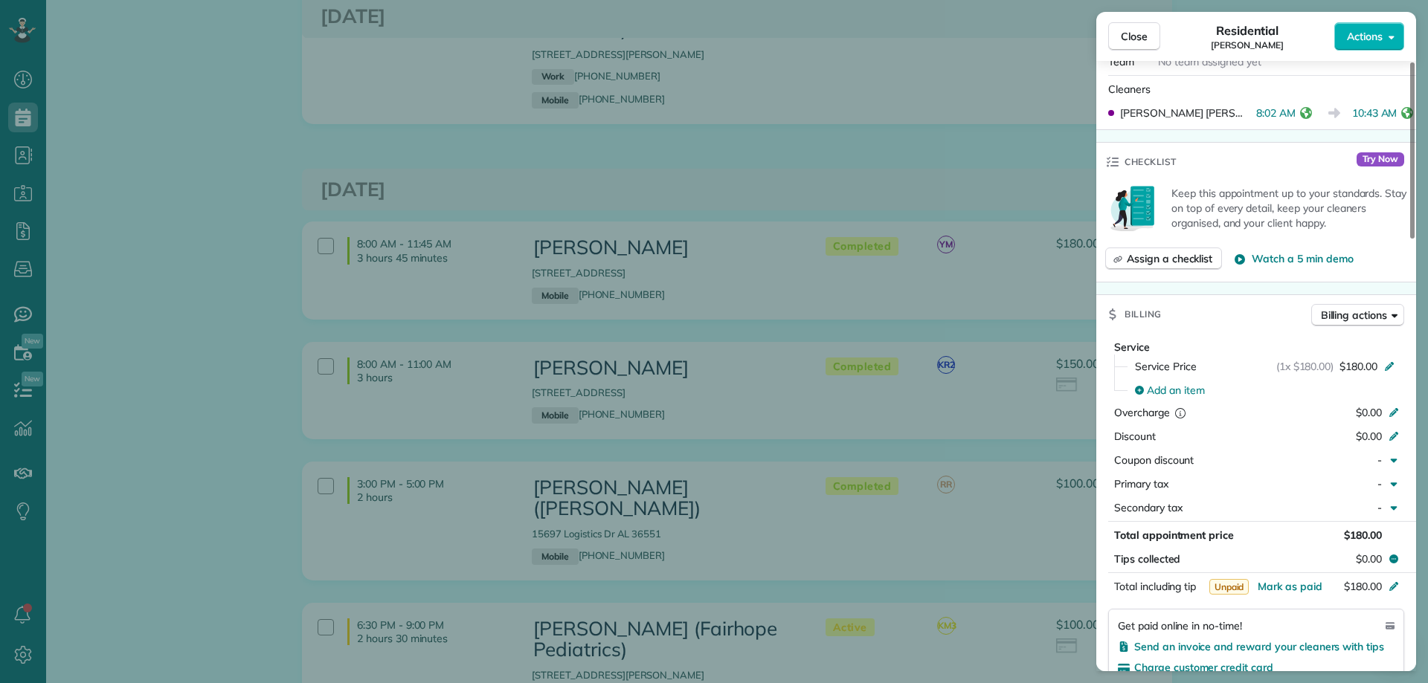
scroll to position [744, 0]
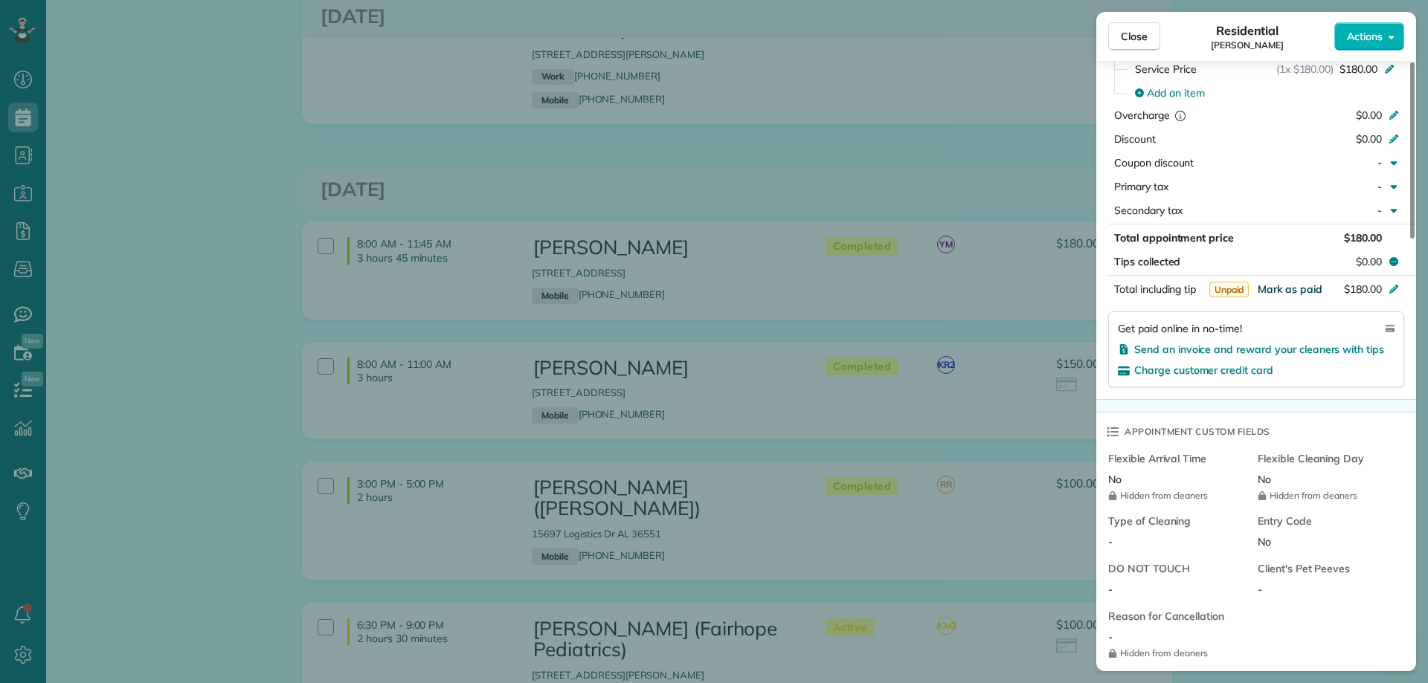
click at [1290, 290] on span "Mark as paid" at bounding box center [1289, 289] width 65 height 13
click at [1133, 31] on span "Close" at bounding box center [1134, 36] width 27 height 15
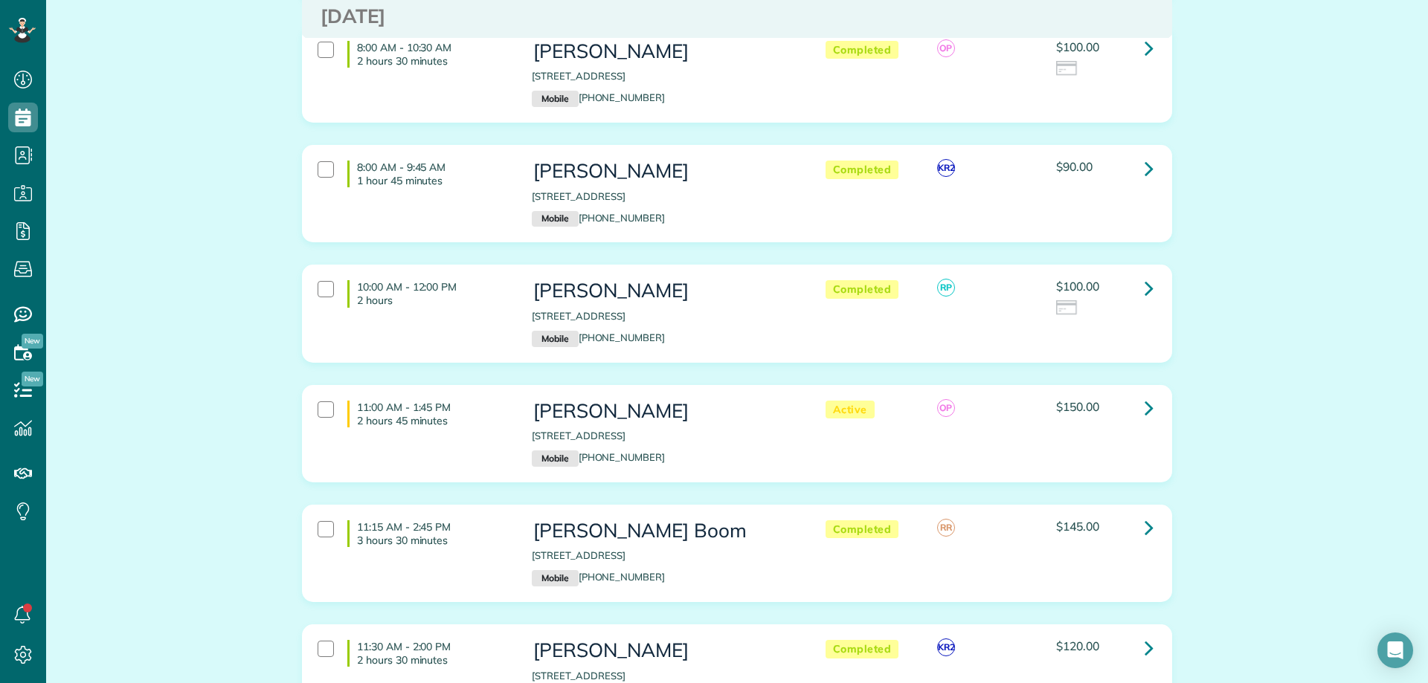
scroll to position [2900, 0]
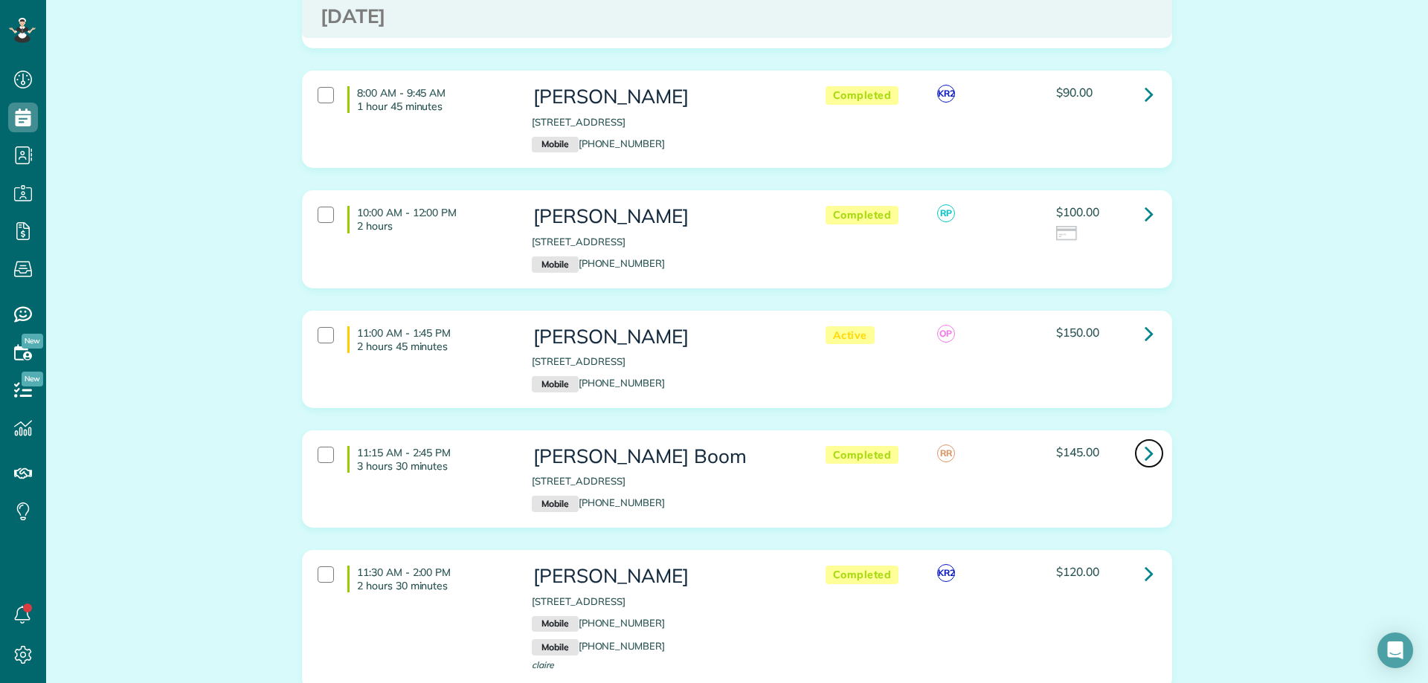
click at [1144, 440] on icon at bounding box center [1148, 453] width 9 height 26
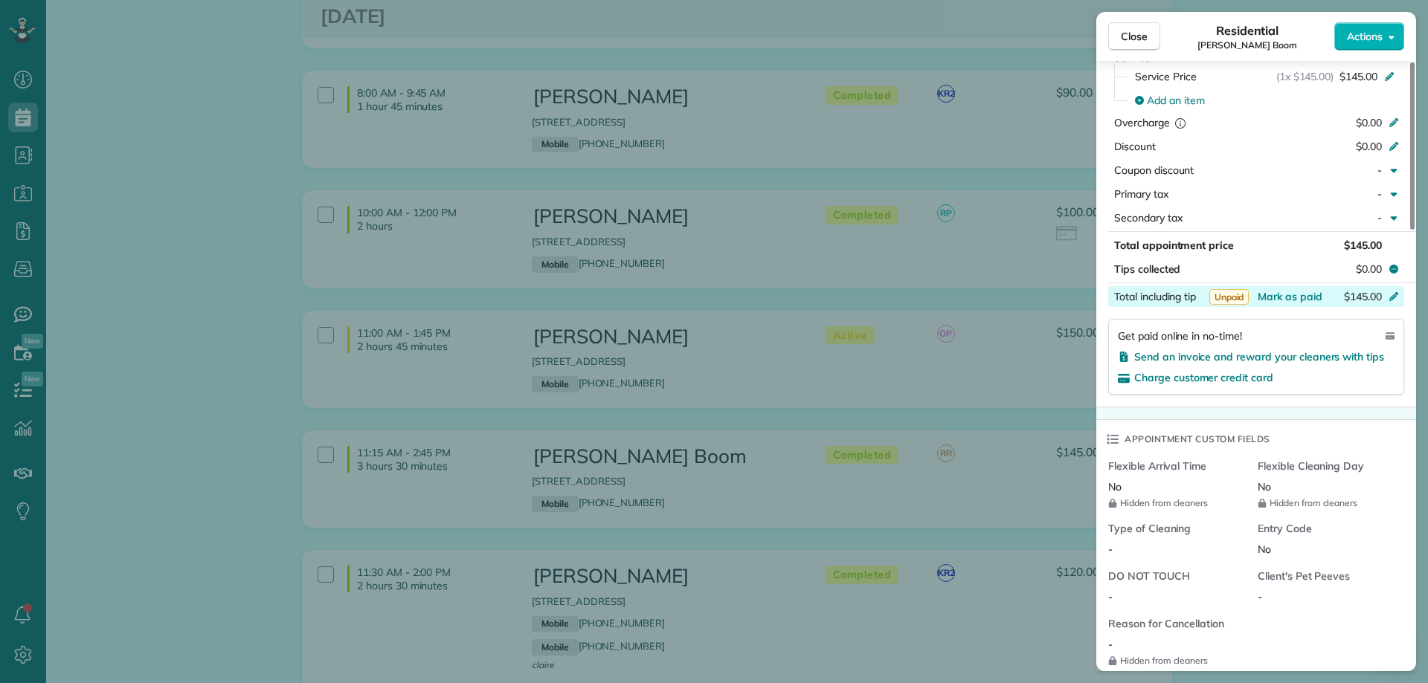
scroll to position [744, 0]
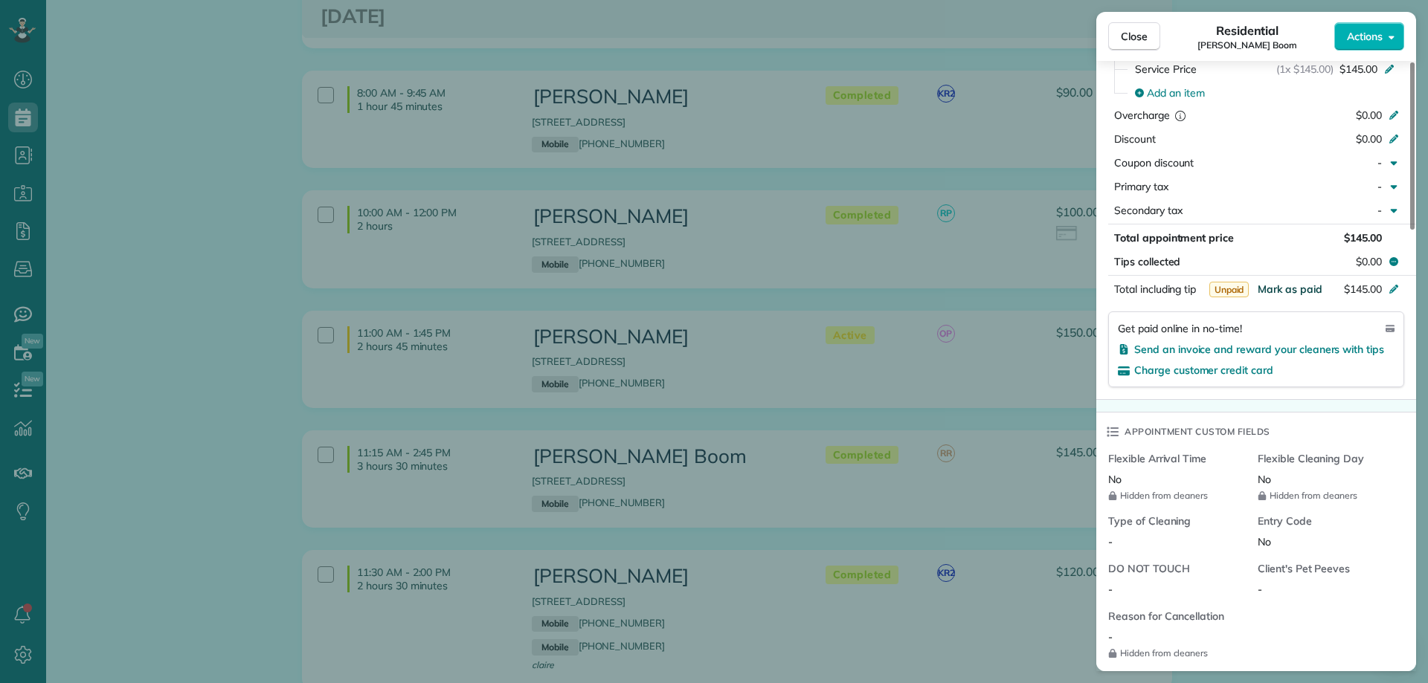
click at [1298, 288] on span "Mark as paid" at bounding box center [1289, 289] width 65 height 13
click at [1133, 41] on span "Close" at bounding box center [1134, 36] width 27 height 15
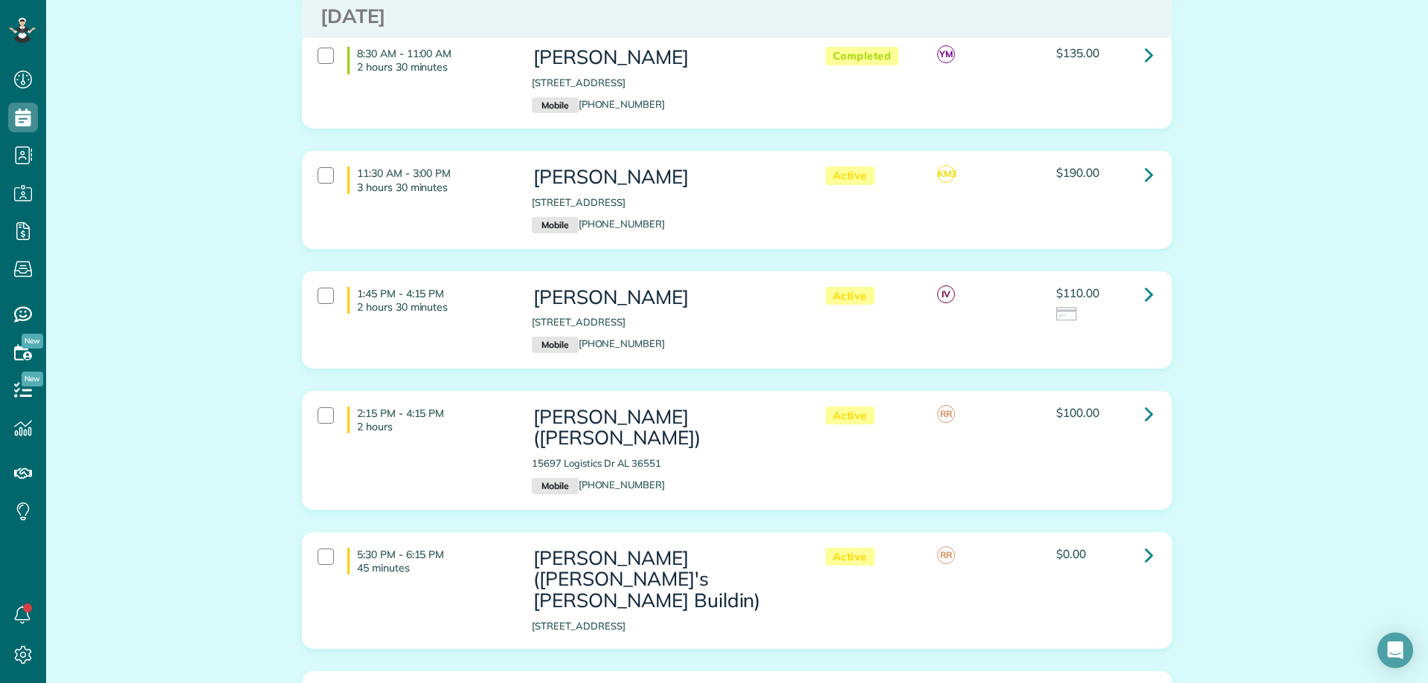
scroll to position [3792, 0]
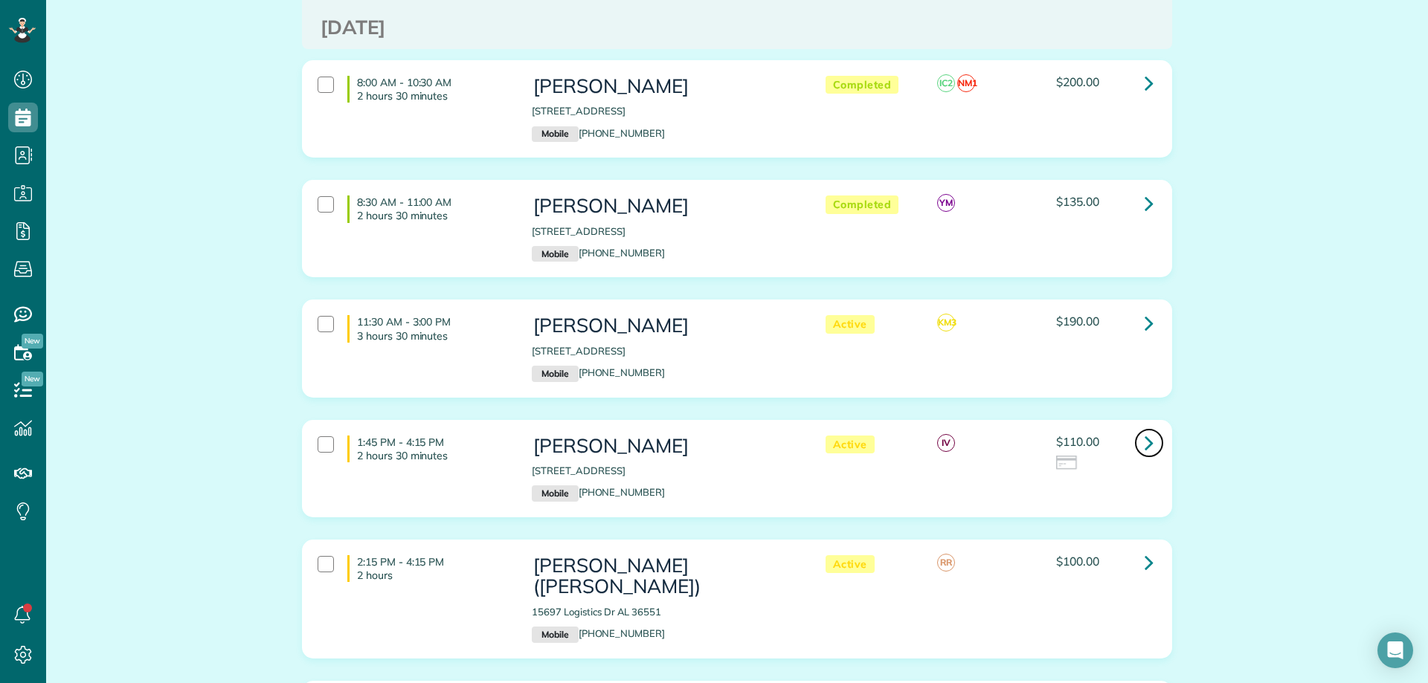
click at [1144, 430] on icon at bounding box center [1148, 443] width 9 height 26
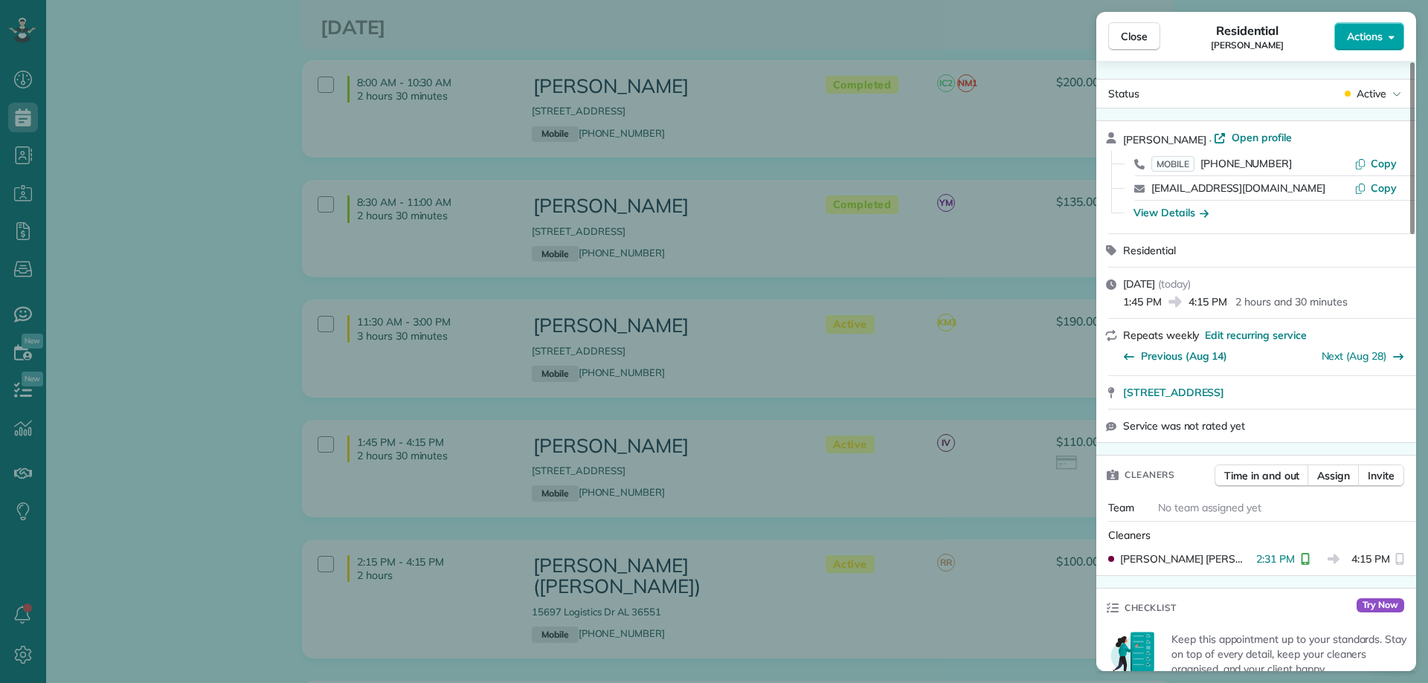
click at [1367, 30] on span "Actions" at bounding box center [1365, 36] width 36 height 15
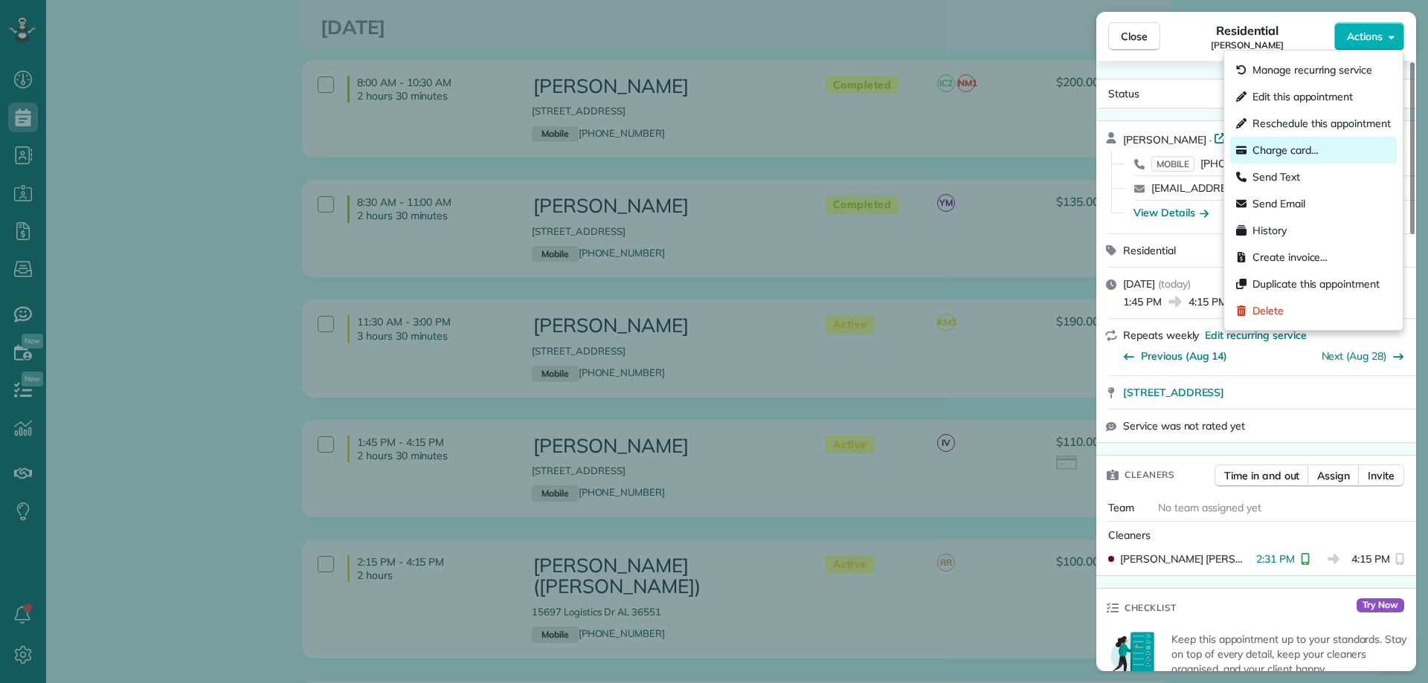
click at [1287, 141] on div "Charge card…" at bounding box center [1313, 150] width 167 height 27
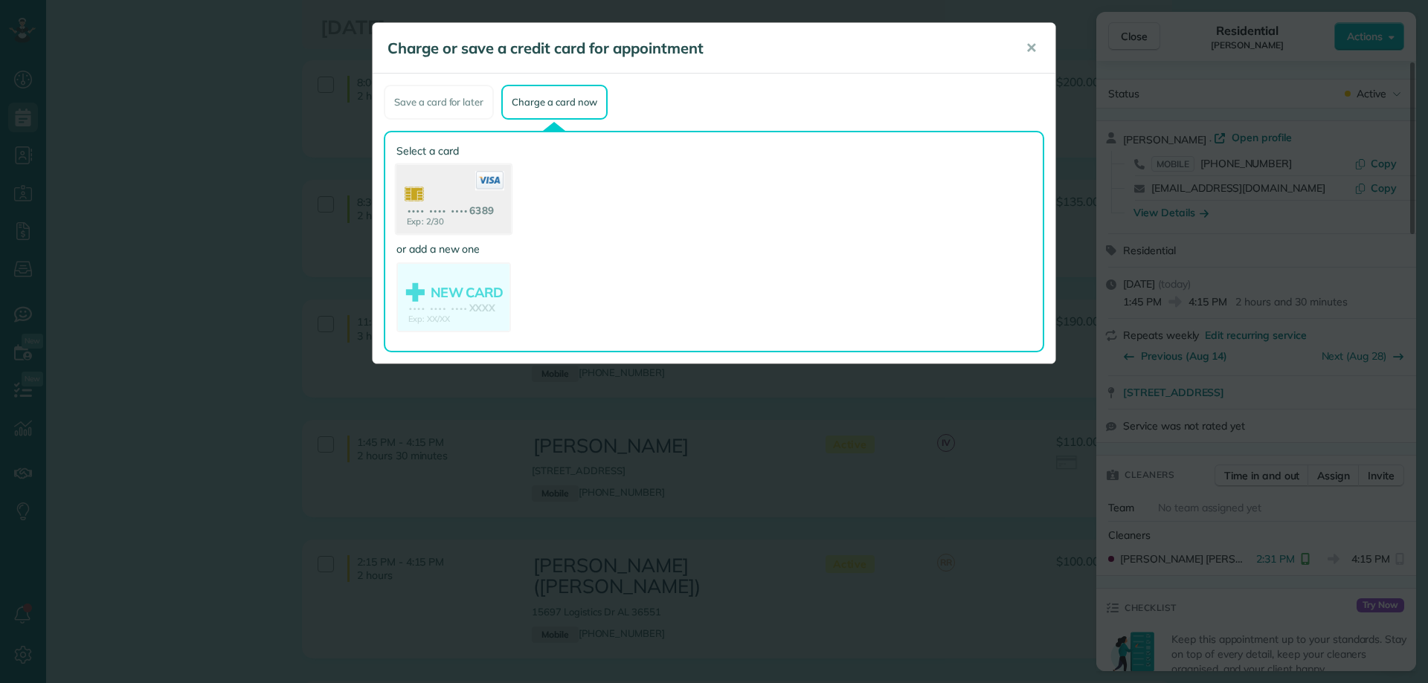
click at [492, 193] on use at bounding box center [453, 201] width 115 height 72
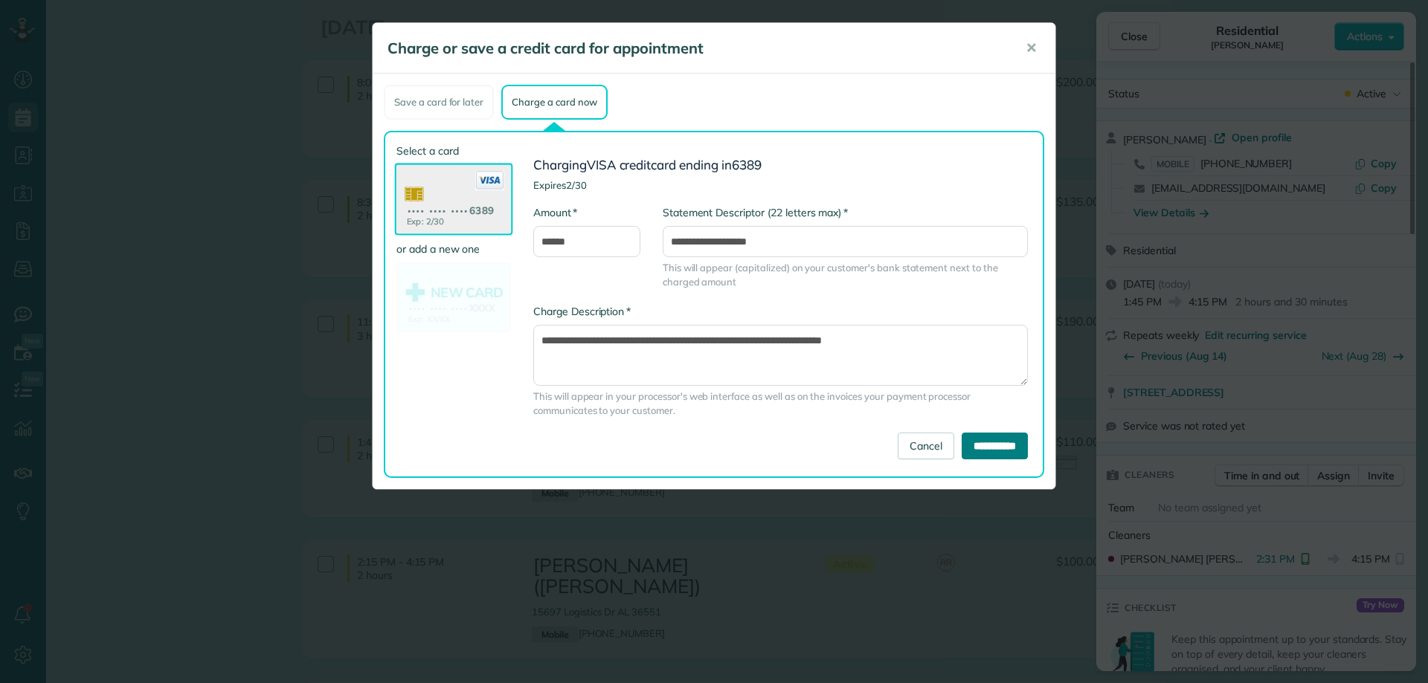
click at [989, 445] on input "**********" at bounding box center [994, 446] width 66 height 27
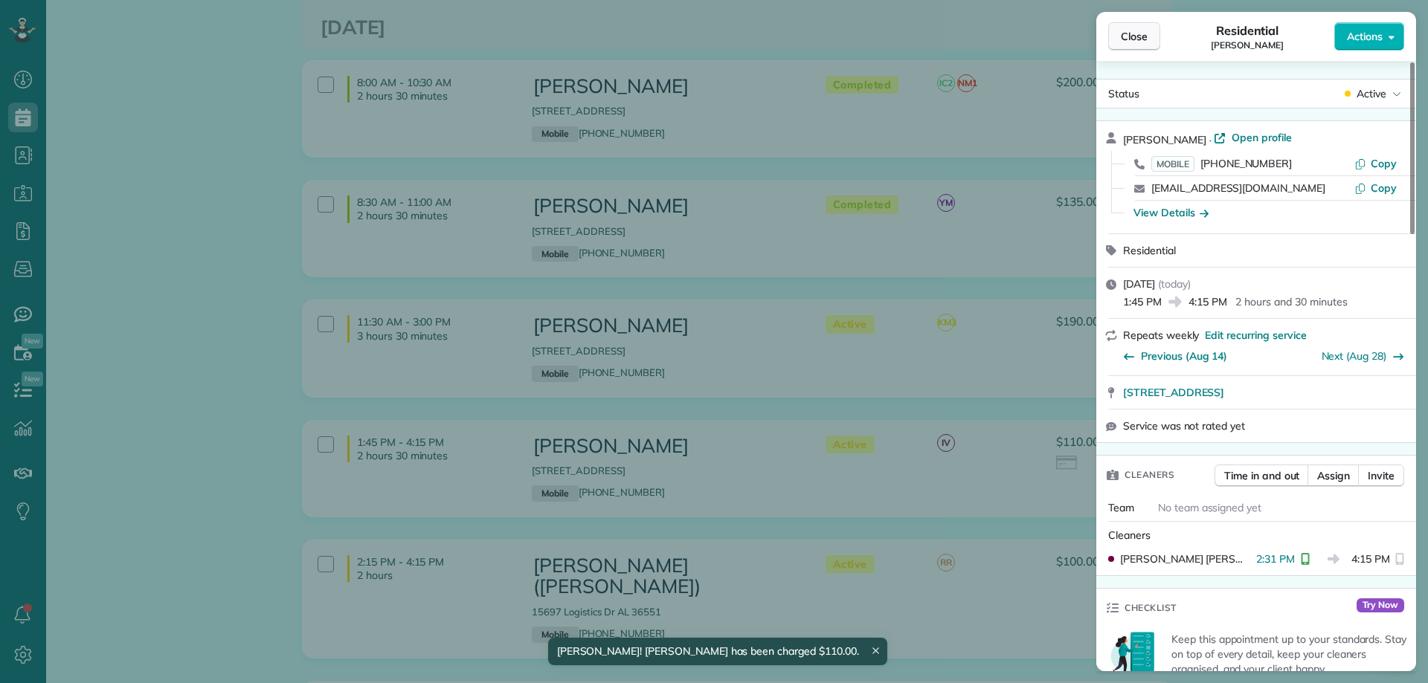
click at [1135, 35] on span "Close" at bounding box center [1134, 36] width 27 height 15
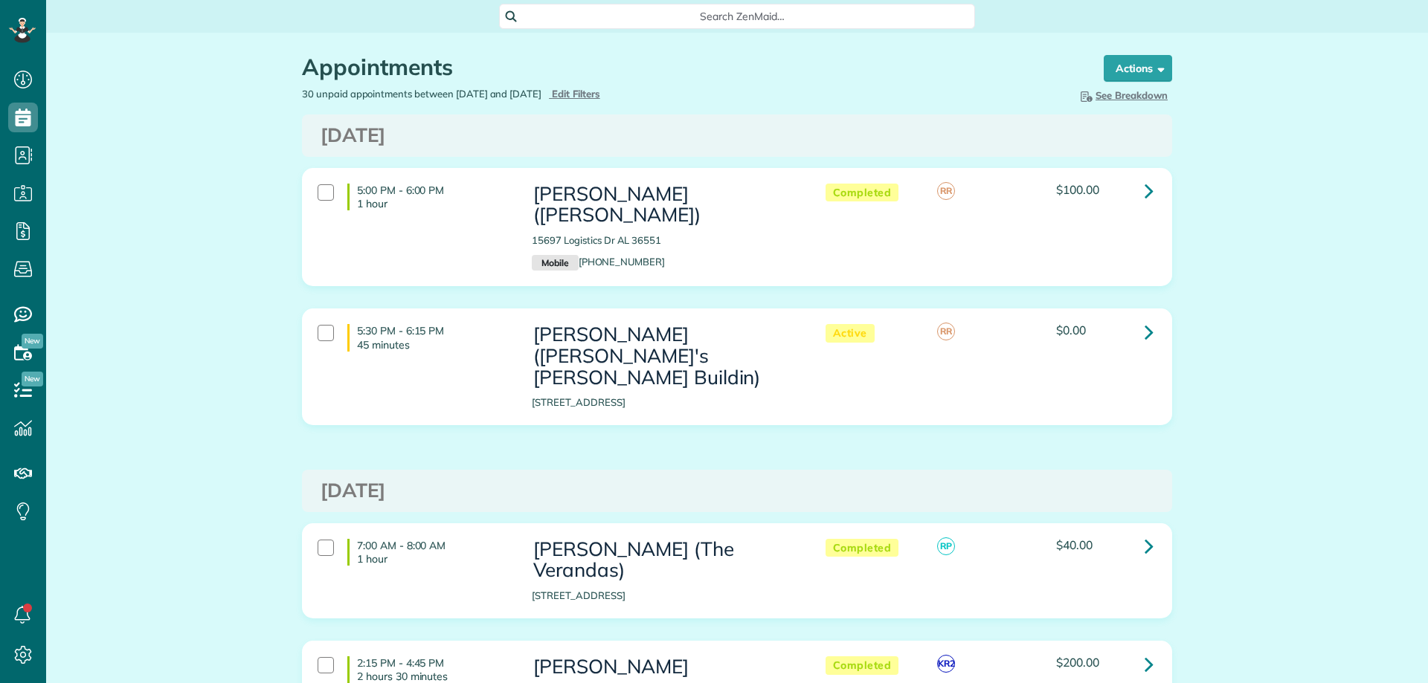
scroll to position [7, 7]
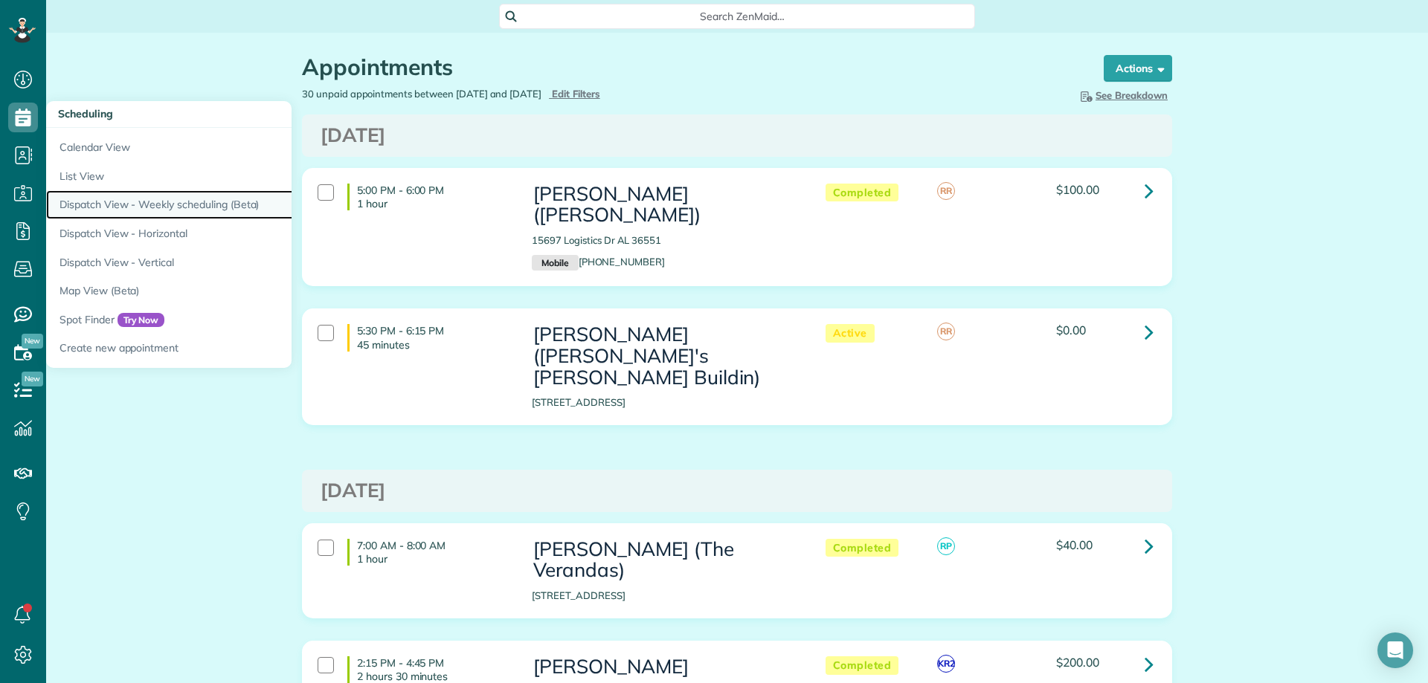
click at [174, 203] on link "Dispatch View - Weekly scheduling (Beta)" at bounding box center [232, 204] width 372 height 29
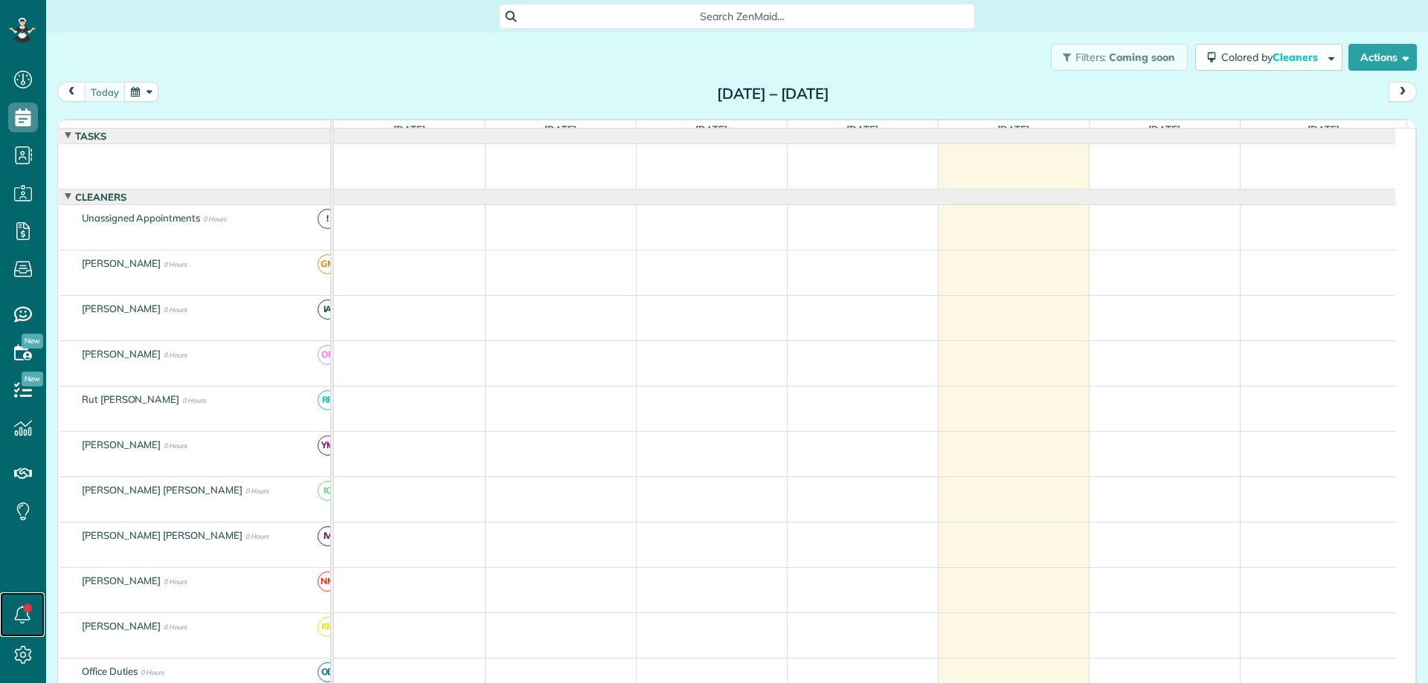
click at [17, 613] on use at bounding box center [23, 615] width 16 height 18
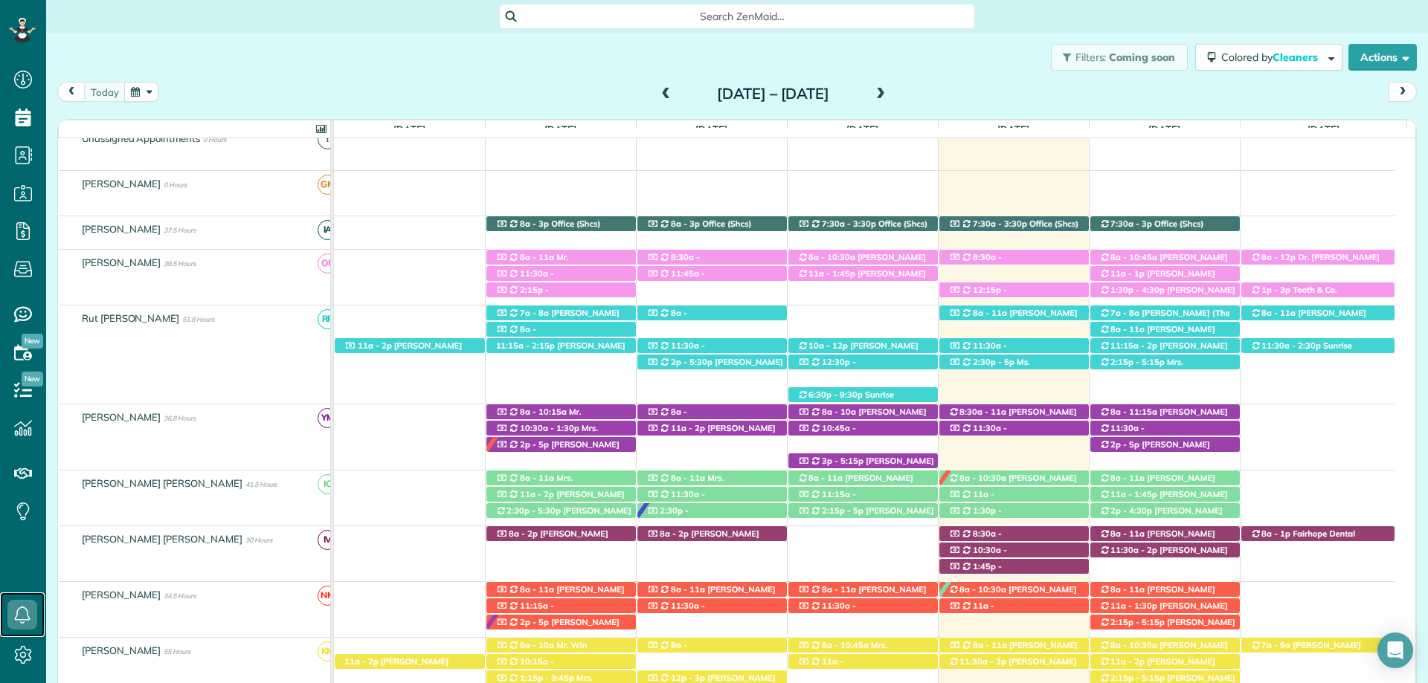
scroll to position [223, 0]
